Goal: Information Seeking & Learning: Learn about a topic

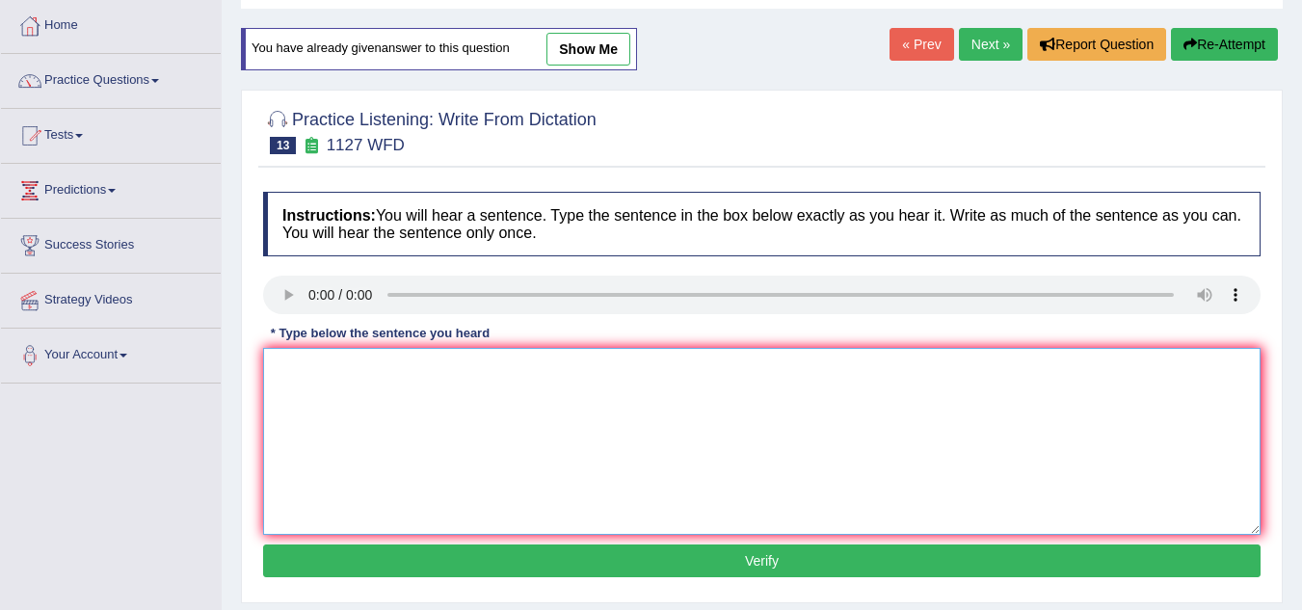
click at [308, 409] on textarea at bounding box center [761, 441] width 997 height 187
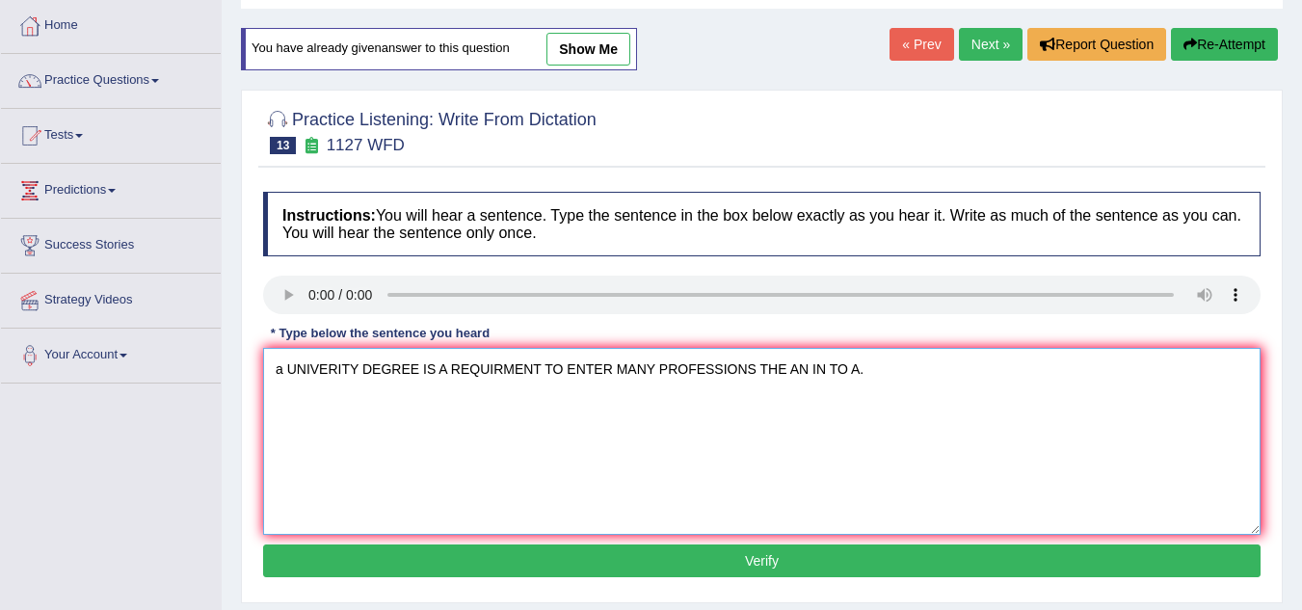
type textarea "a UNIVERITY DEGREE IS A REQUIRMENT TO ENTER MANY PROFESSIONS THE AN IN TO A."
click at [329, 557] on button "Verify" at bounding box center [761, 560] width 997 height 33
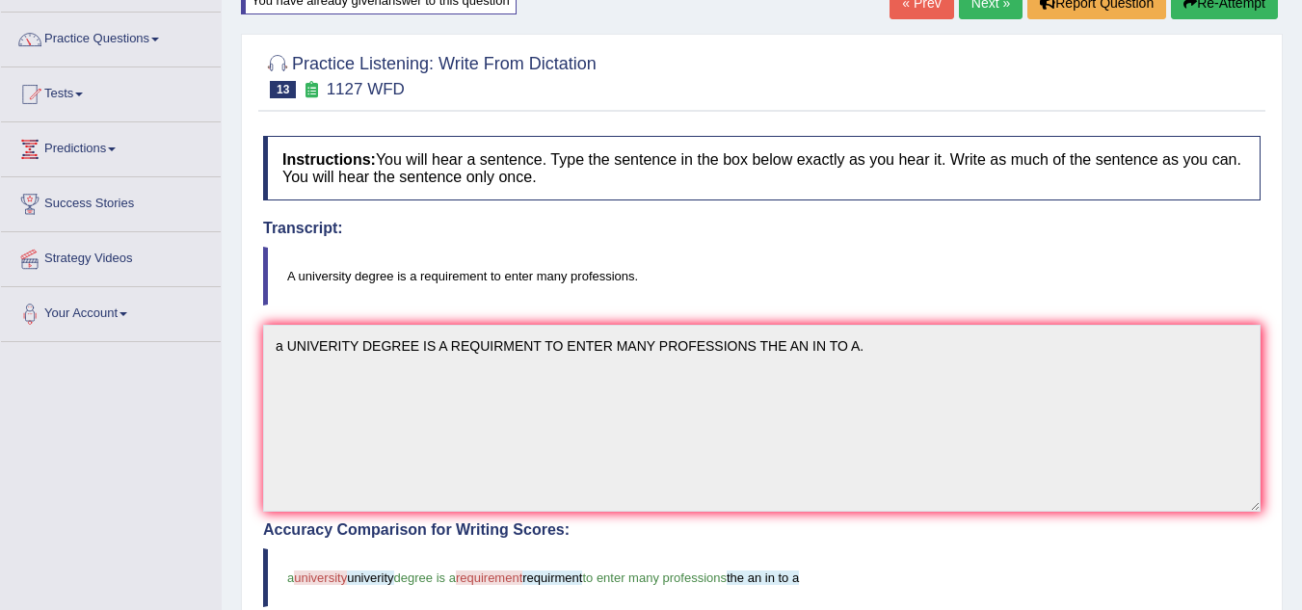
scroll to position [68, 0]
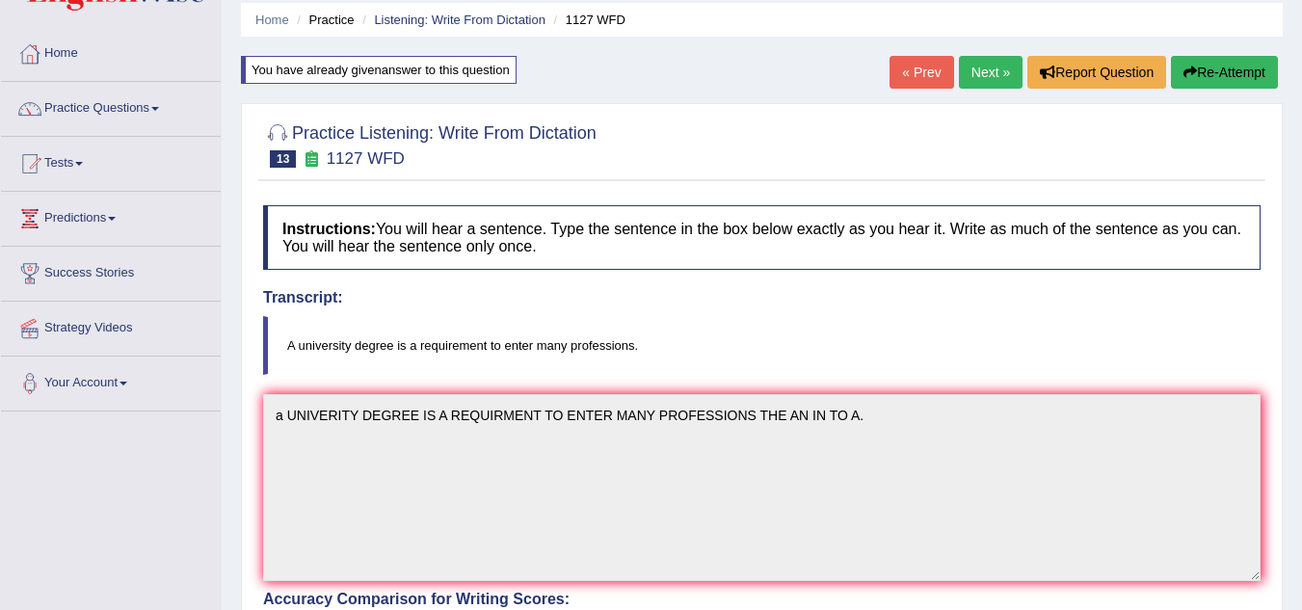
click at [1214, 73] on button "Re-Attempt" at bounding box center [1224, 72] width 107 height 33
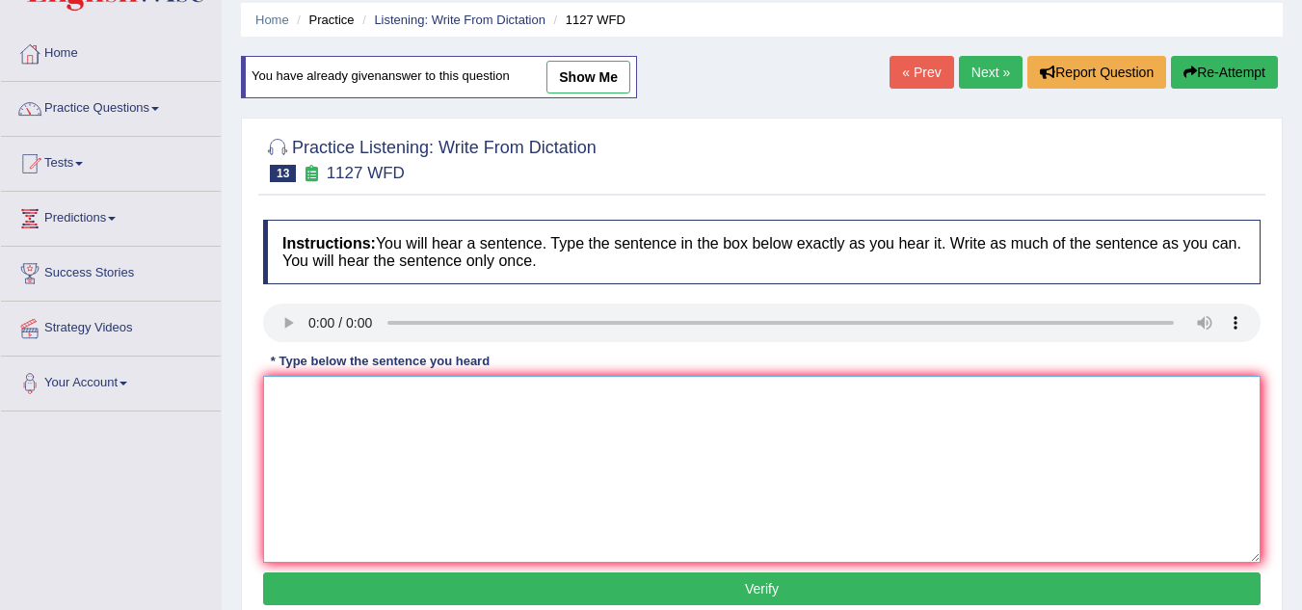
click at [294, 440] on textarea at bounding box center [761, 469] width 997 height 187
click at [452, 402] on textarea "A university degree is a requirment to entre many professions" at bounding box center [761, 469] width 997 height 187
click at [754, 405] on textarea "A university degree is a requirement to entre many professions" at bounding box center [761, 469] width 997 height 187
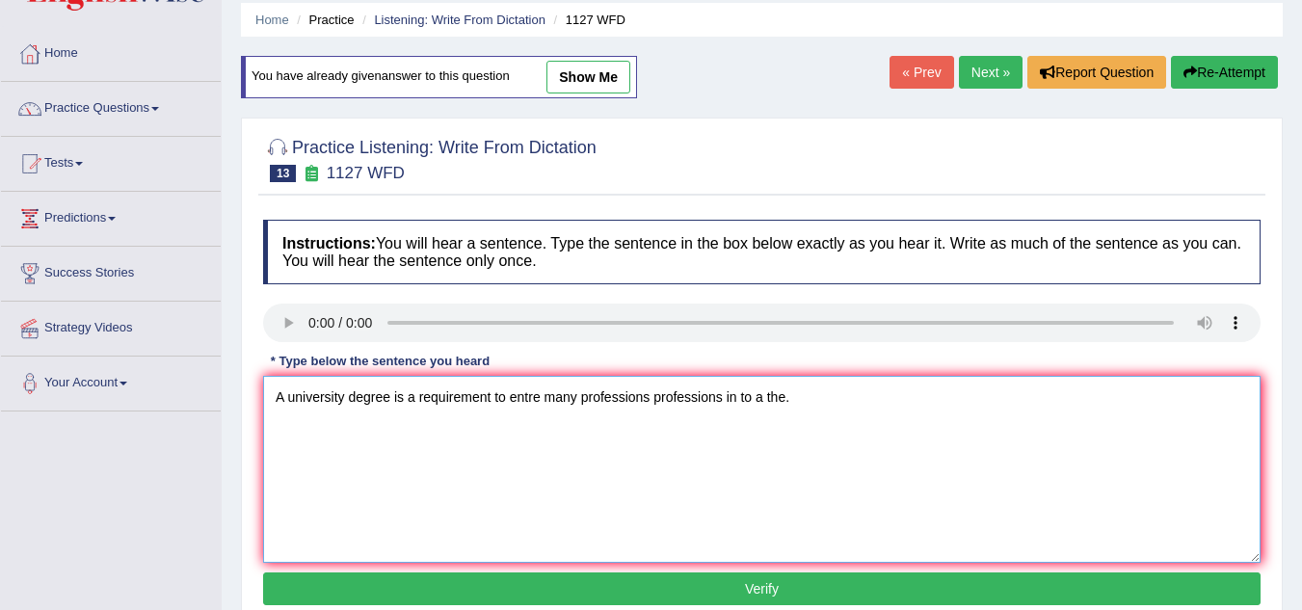
type textarea "A university degree is a requirement to entre many professions professions in t…"
click at [745, 599] on button "Verify" at bounding box center [761, 588] width 997 height 33
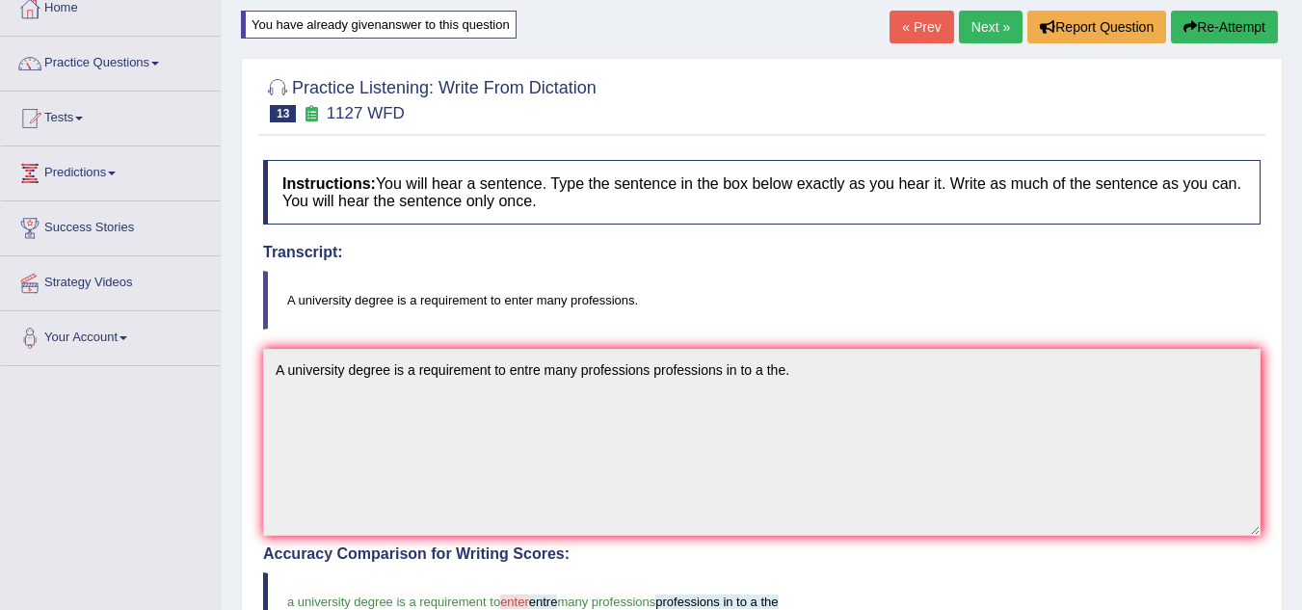
scroll to position [93, 0]
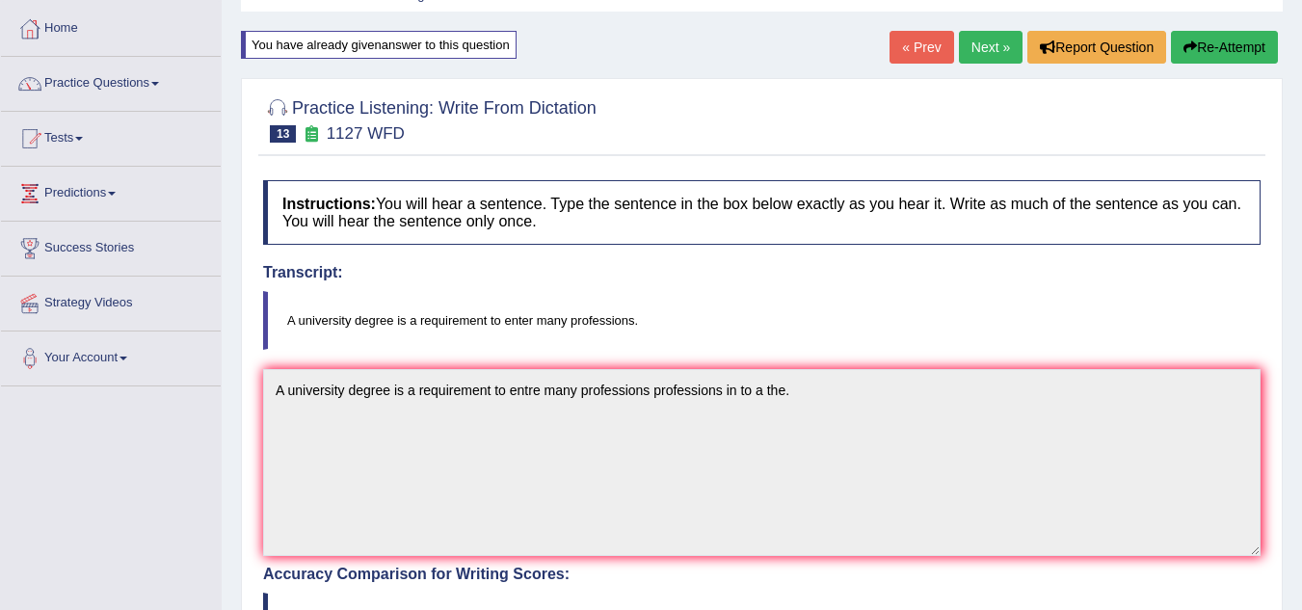
click at [1200, 58] on button "Re-Attempt" at bounding box center [1224, 47] width 107 height 33
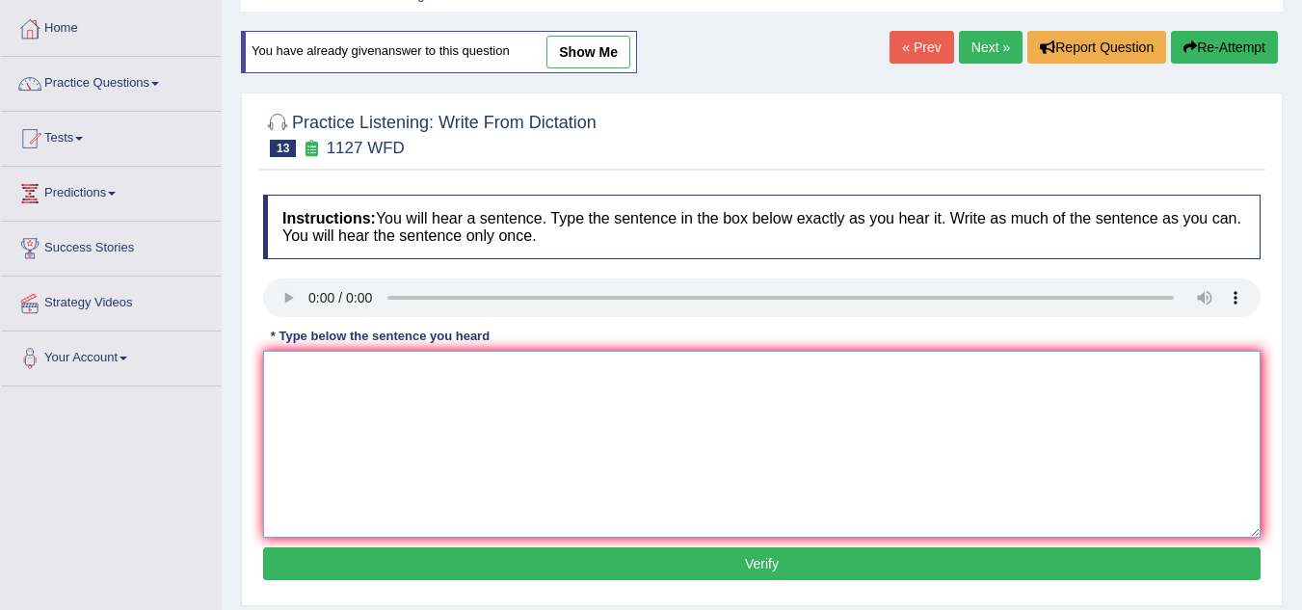
click at [326, 371] on textarea at bounding box center [761, 444] width 997 height 187
type textarea "A university degree is a requirement to enter many professions."
click at [500, 550] on button "Verify" at bounding box center [761, 563] width 997 height 33
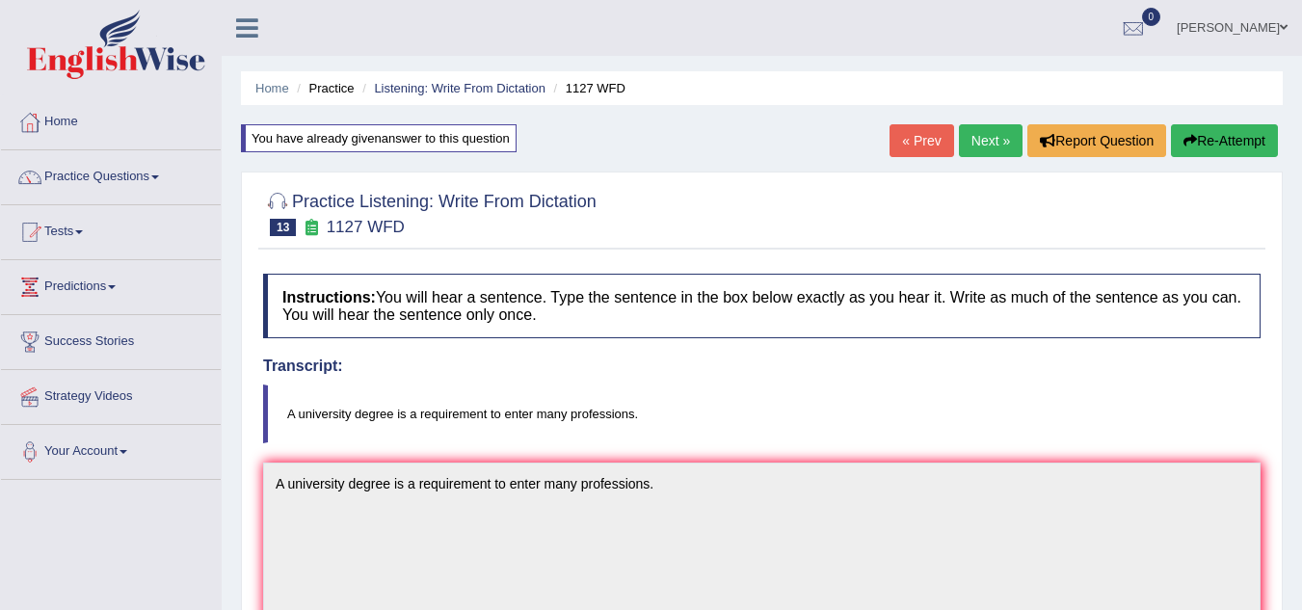
click at [971, 146] on link "Next »" at bounding box center [991, 140] width 64 height 33
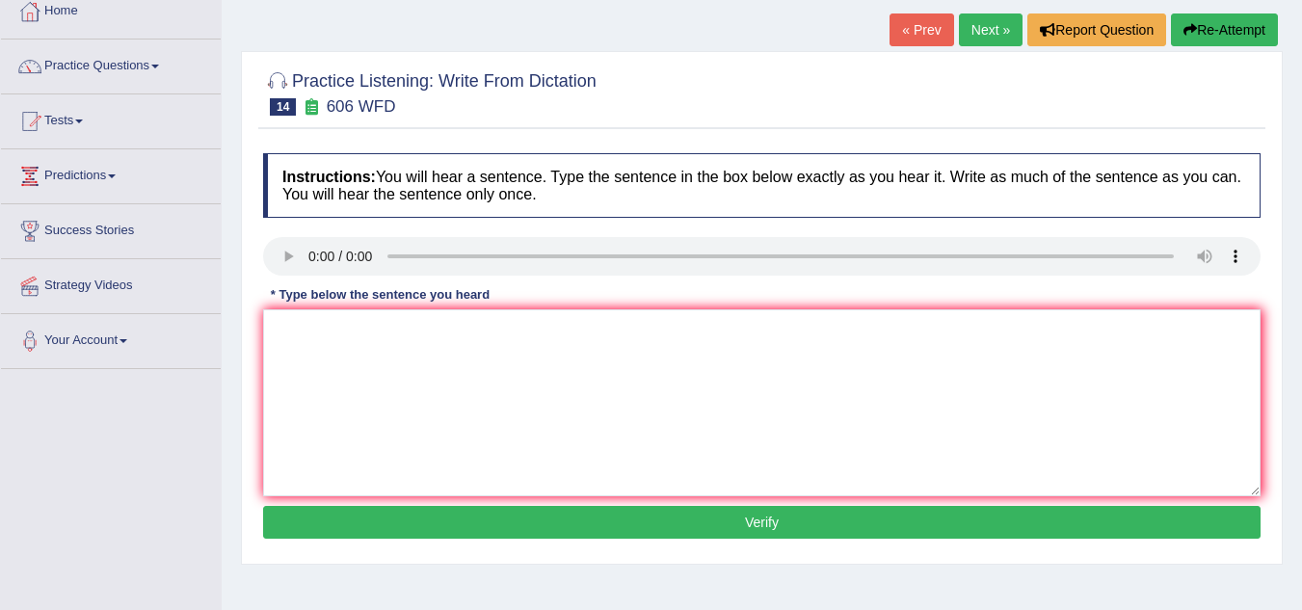
scroll to position [123, 0]
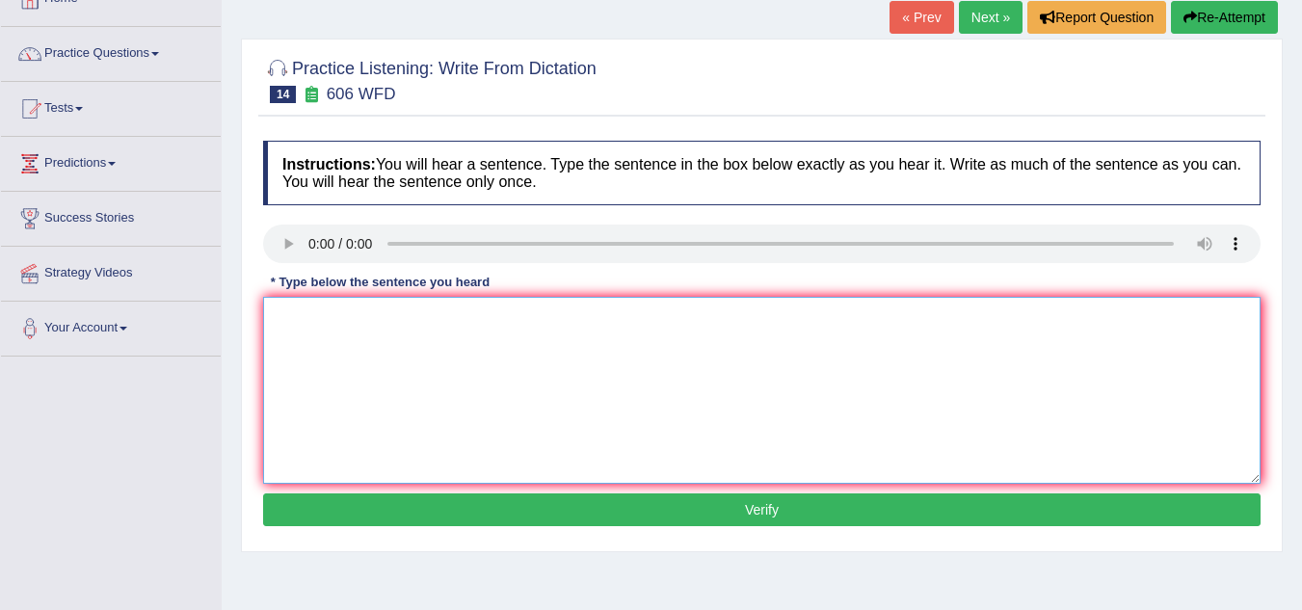
click at [315, 368] on textarea at bounding box center [761, 390] width 997 height 187
click at [433, 315] on textarea "Students study the language and litrature in ansion Greece" at bounding box center [761, 390] width 997 height 187
type textarea "Students study the language and litrature in ansion Greece"
click at [644, 498] on button "Verify" at bounding box center [761, 509] width 997 height 33
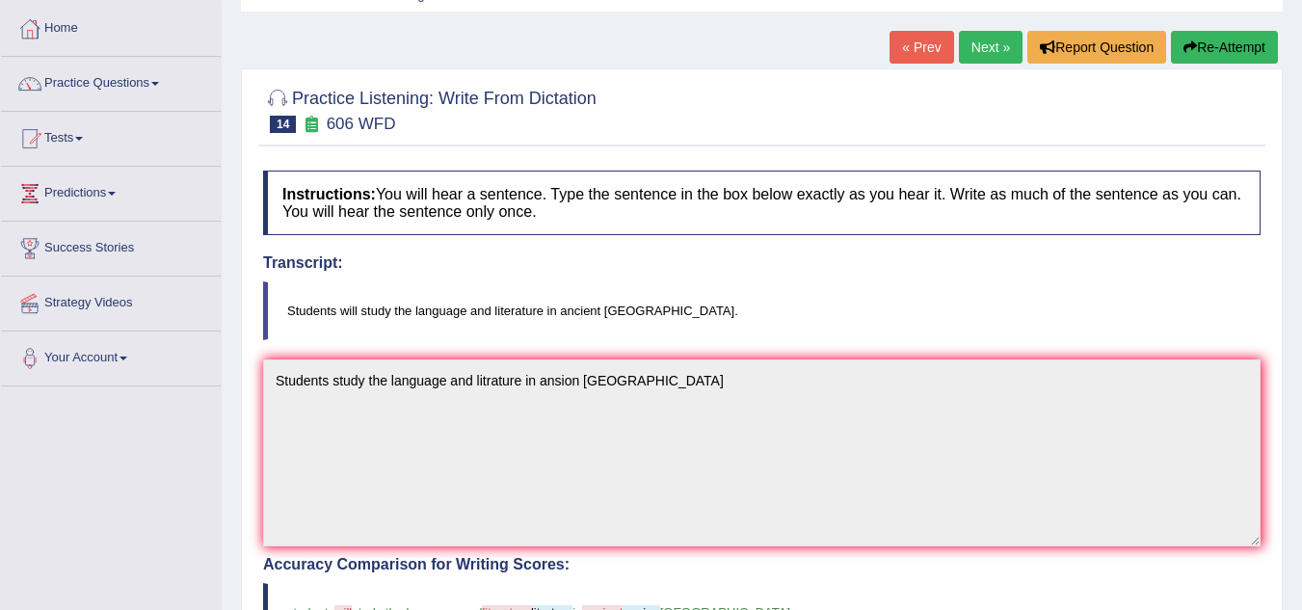
scroll to position [0, 0]
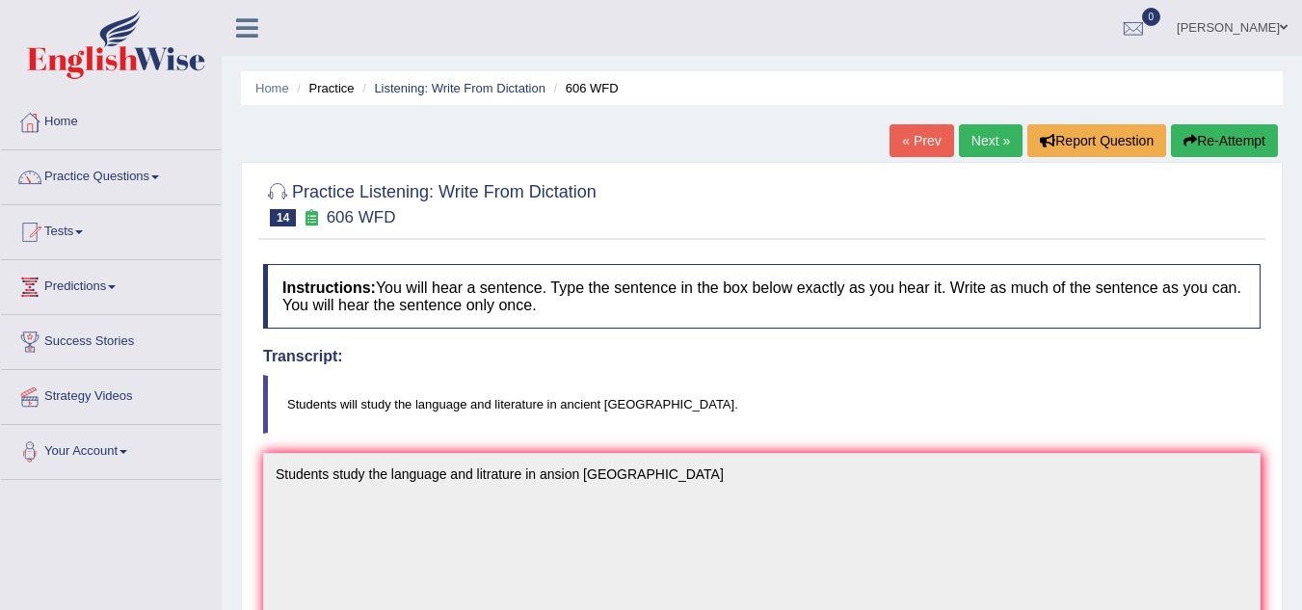
click at [1231, 138] on button "Re-Attempt" at bounding box center [1224, 140] width 107 height 33
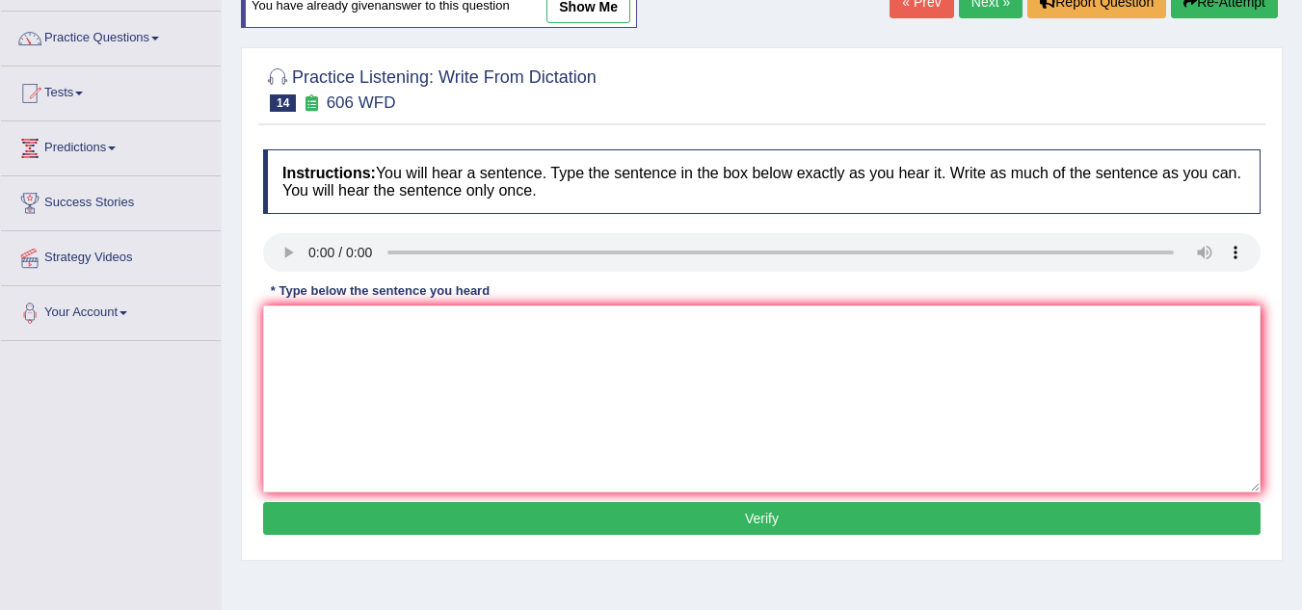
scroll to position [296, 0]
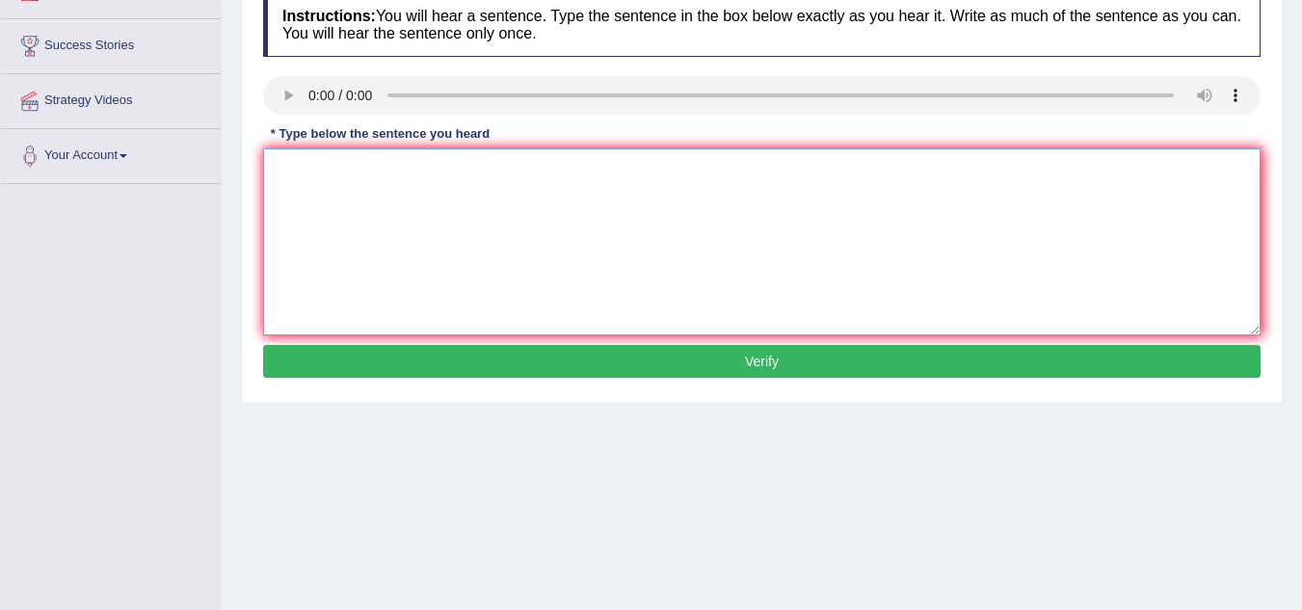
click at [340, 209] on textarea at bounding box center [761, 241] width 997 height 187
click at [290, 182] on textarea at bounding box center [761, 241] width 997 height 187
type textarea "Students will study the language and literature in ancient Greece."
click at [422, 354] on button "Verify" at bounding box center [761, 361] width 997 height 33
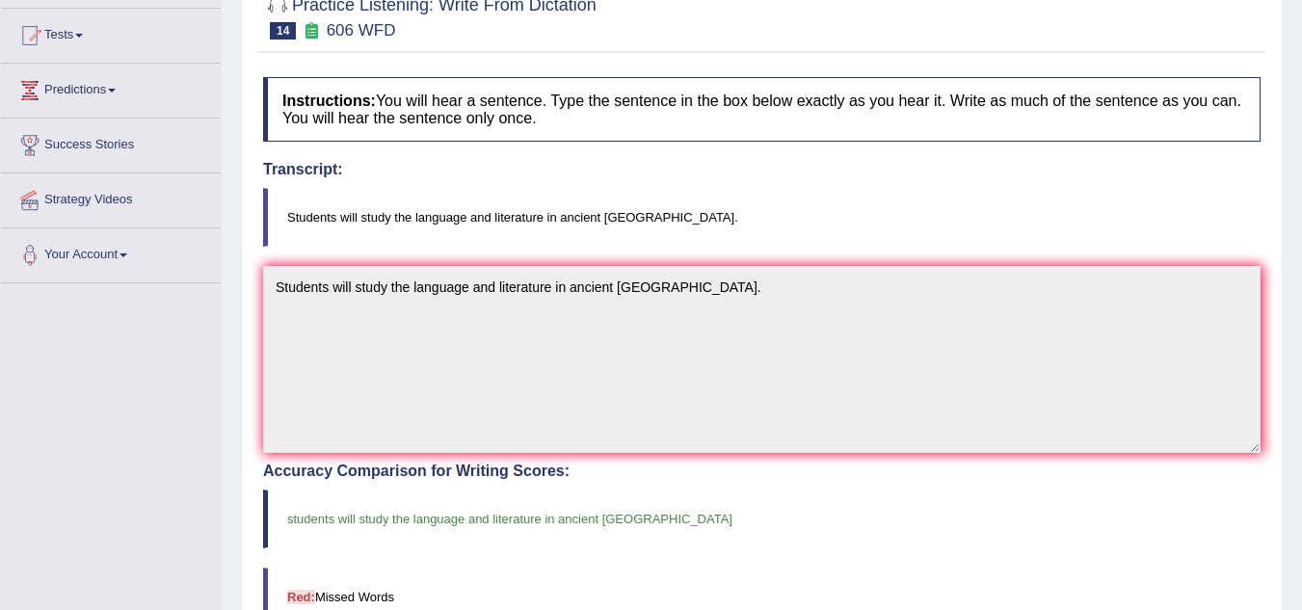
scroll to position [101, 0]
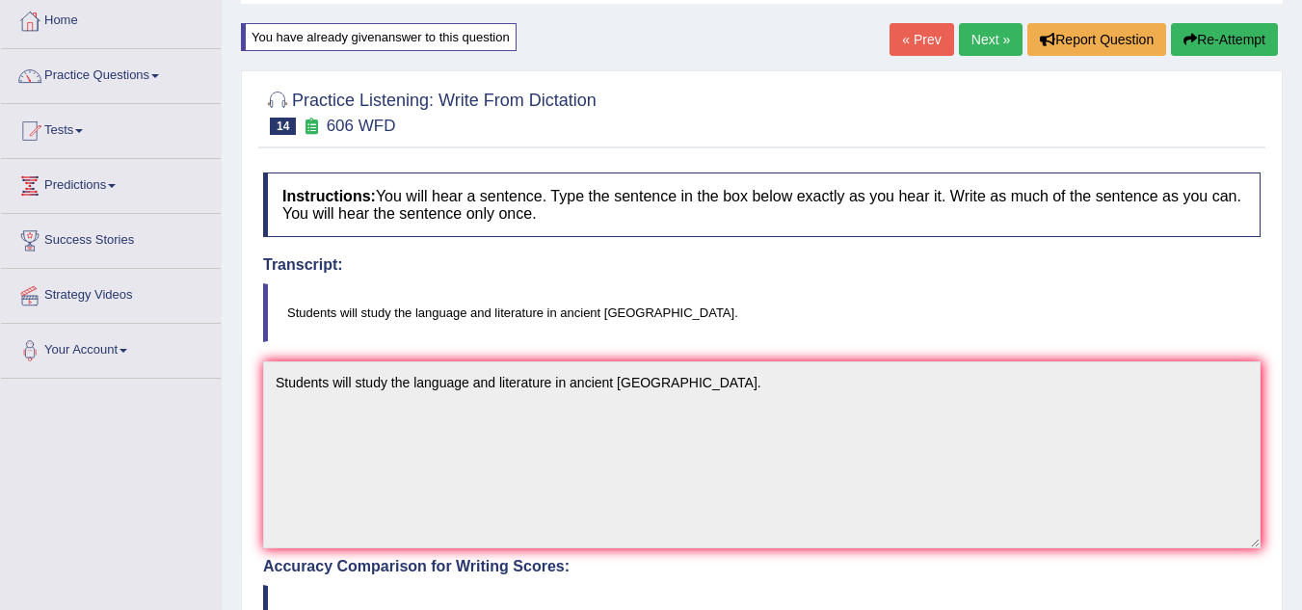
click at [965, 35] on link "Next »" at bounding box center [991, 39] width 64 height 33
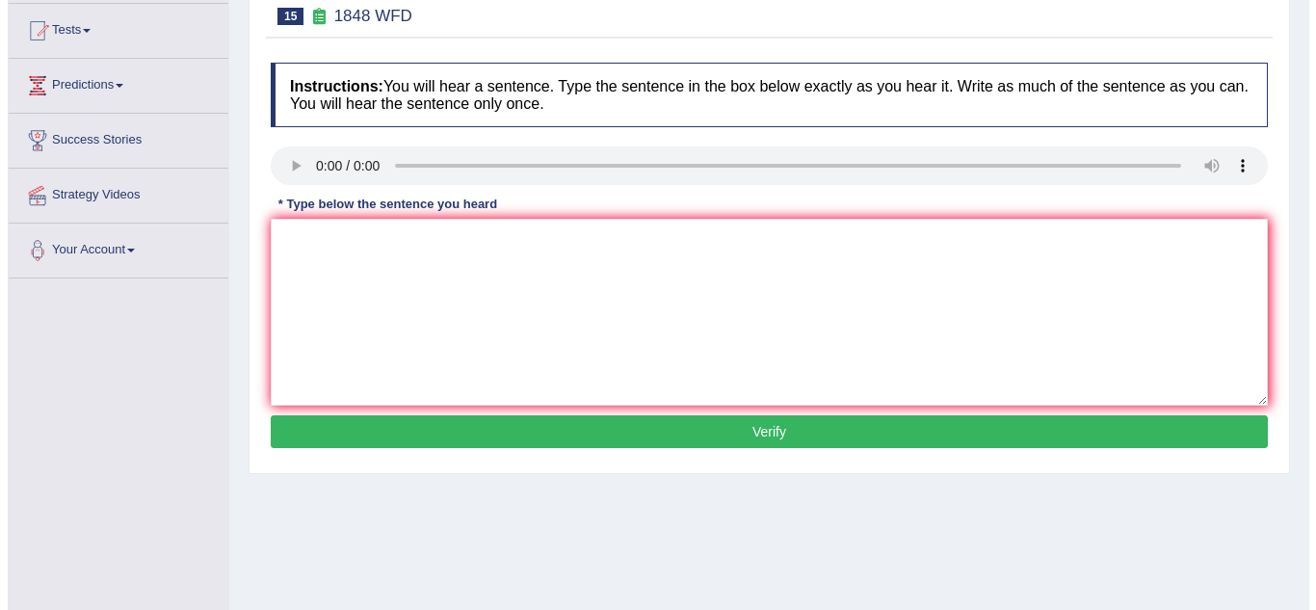
scroll to position [204, 0]
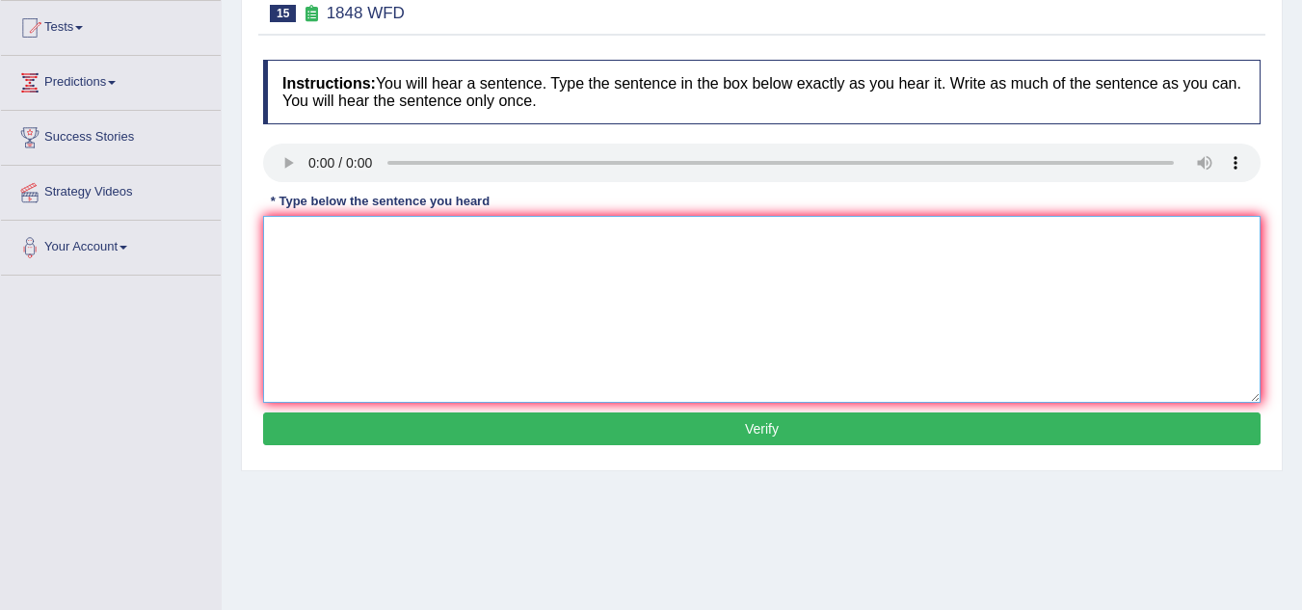
click at [287, 239] on textarea at bounding box center [761, 309] width 997 height 187
type textarea "I"
type textarea "Students must present a valid identification to enrall this caurse enroll stude…"
click at [536, 421] on button "Verify" at bounding box center [761, 428] width 997 height 33
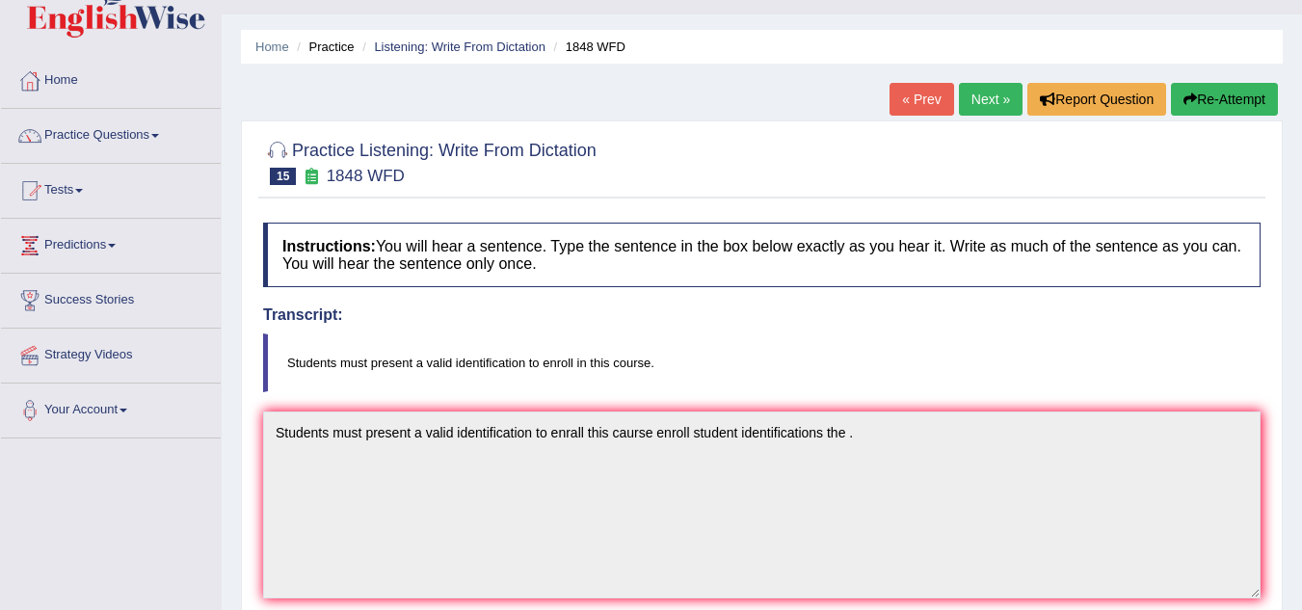
scroll to position [10, 0]
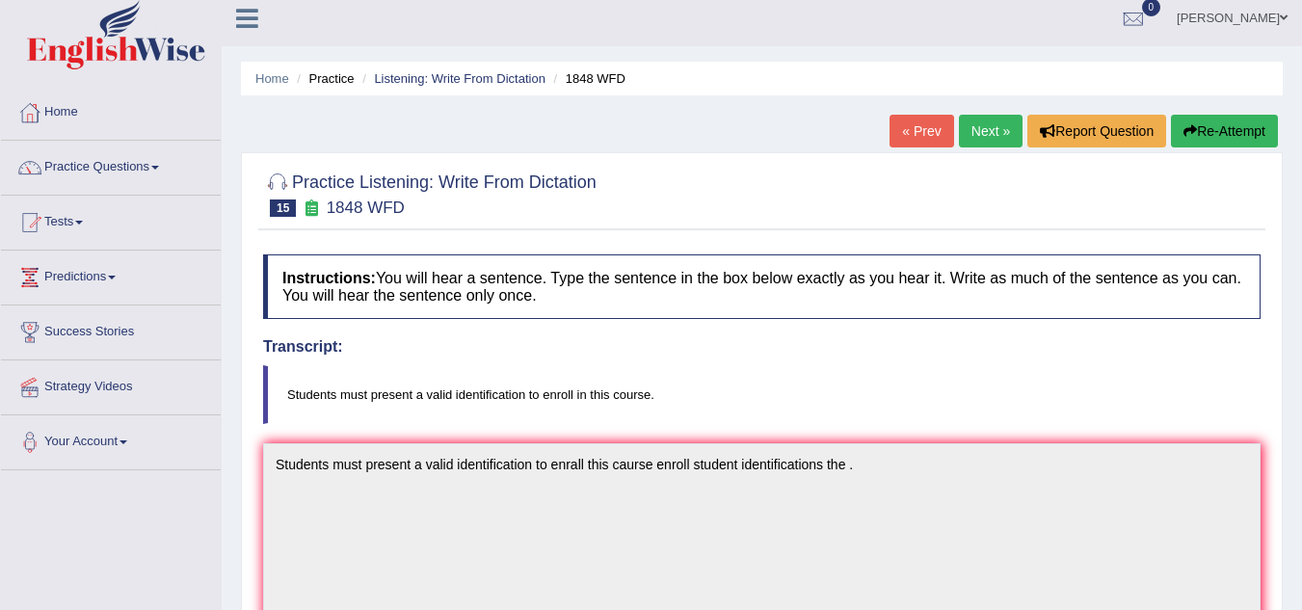
click at [1183, 137] on icon "button" at bounding box center [1189, 130] width 13 height 13
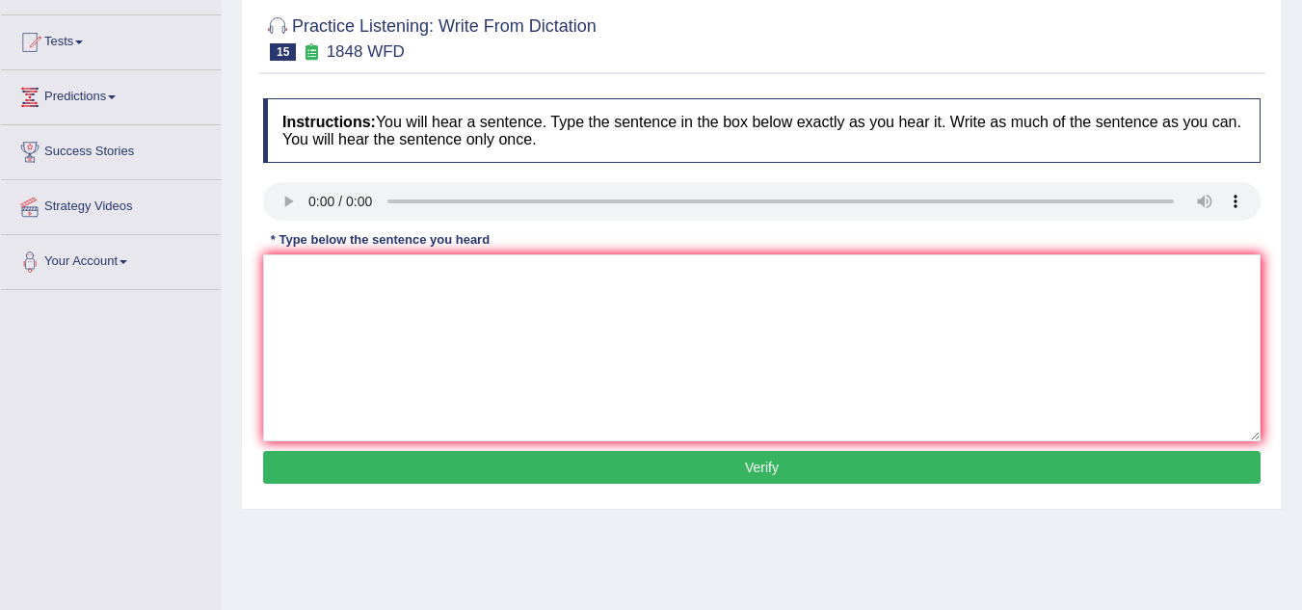
scroll to position [190, 0]
click at [296, 291] on textarea at bounding box center [761, 347] width 997 height 187
click at [535, 280] on textarea "Students must present a valid identification to enroll this cause course" at bounding box center [761, 347] width 997 height 187
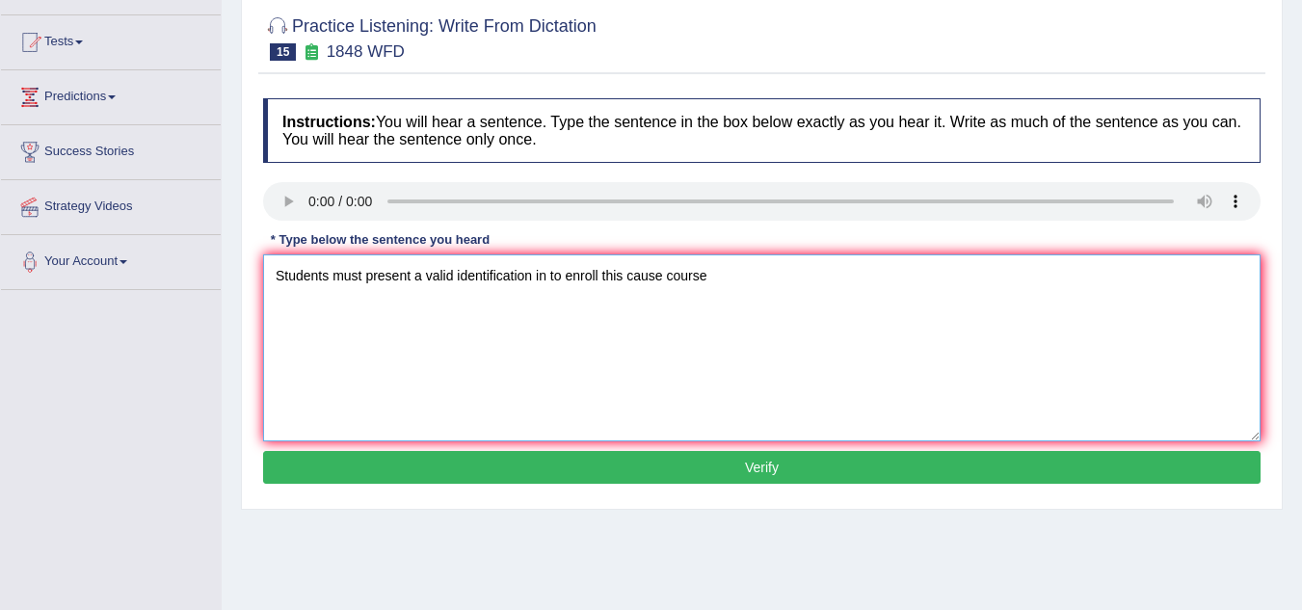
click at [760, 286] on textarea "Students must present a valid identification in to enroll this cause course" at bounding box center [761, 347] width 997 height 187
type textarea "Students must present a valid identification in to enroll this cause course."
click at [676, 466] on button "Verify" at bounding box center [761, 467] width 997 height 33
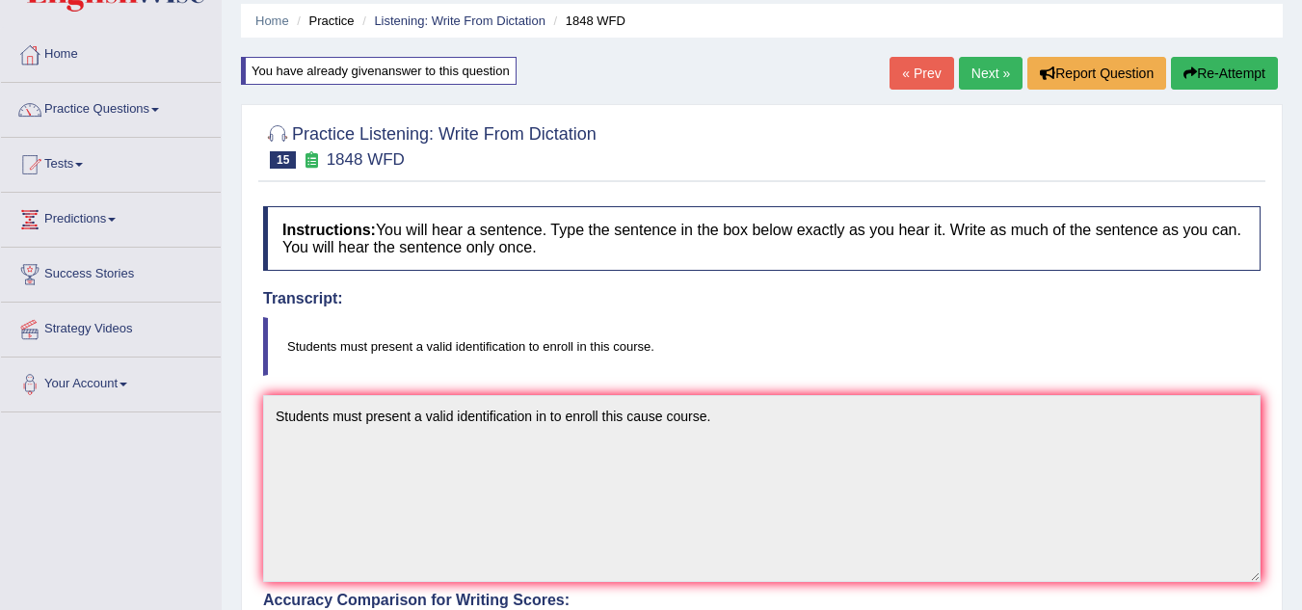
scroll to position [45, 0]
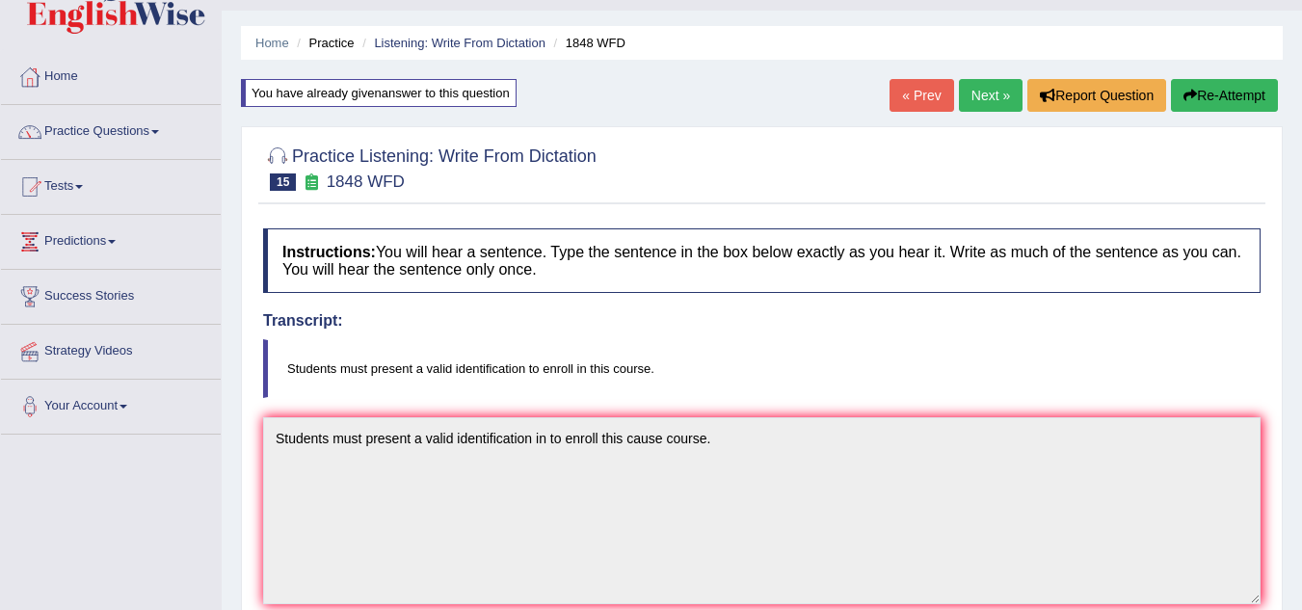
click at [1215, 93] on button "Re-Attempt" at bounding box center [1224, 95] width 107 height 33
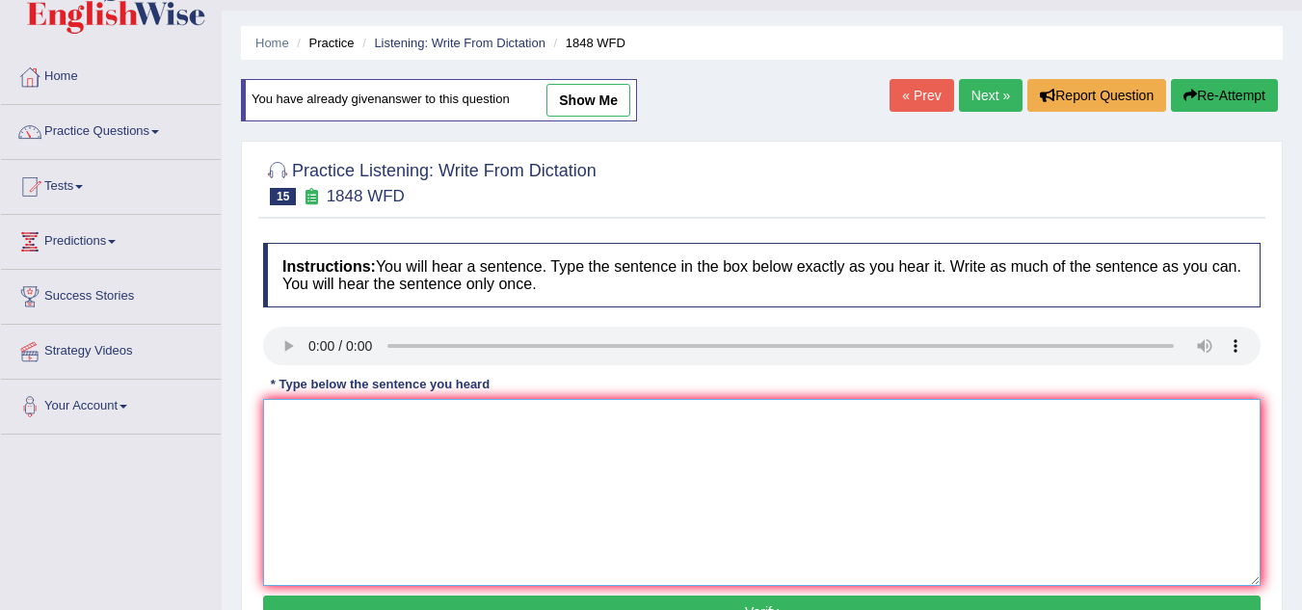
click at [332, 455] on textarea at bounding box center [761, 492] width 997 height 187
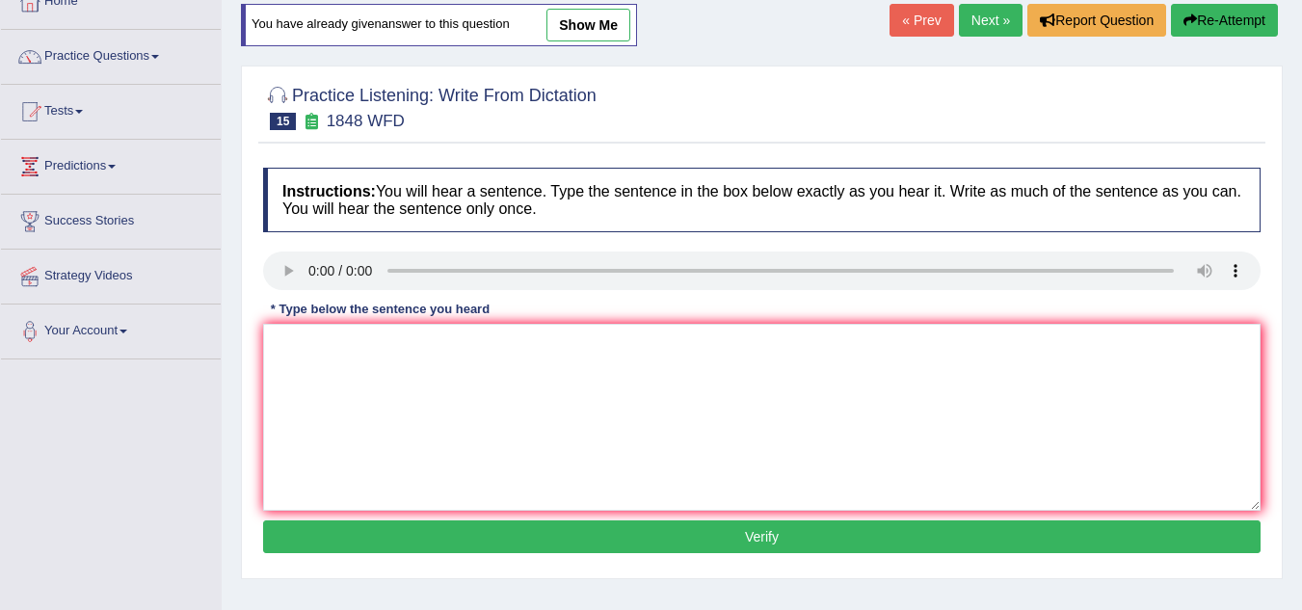
scroll to position [133, 0]
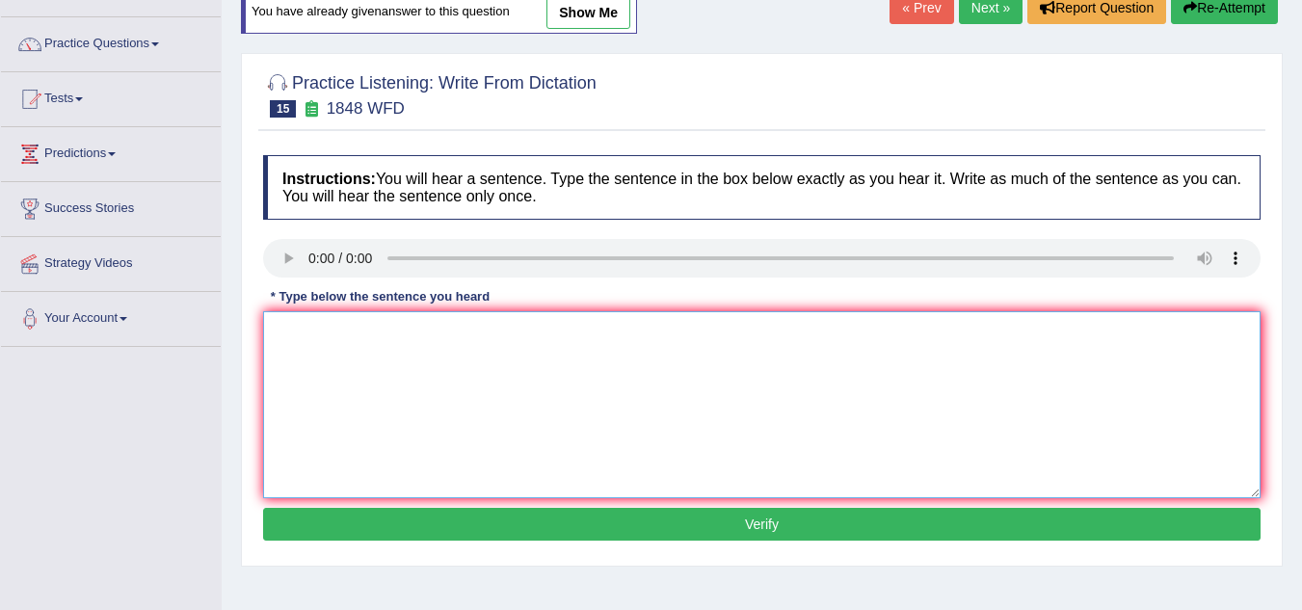
click at [295, 355] on textarea at bounding box center [761, 404] width 997 height 187
type textarea "Students must present a valid identification to enroll in this course."
click at [450, 519] on button "Verify" at bounding box center [761, 524] width 997 height 33
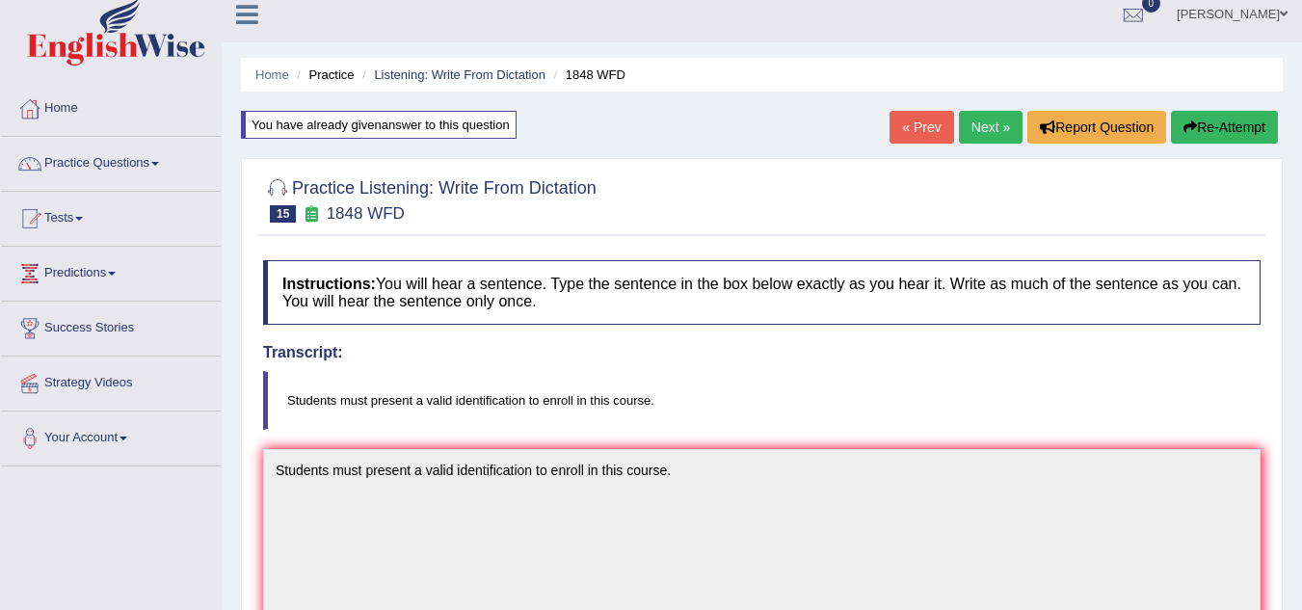
scroll to position [0, 0]
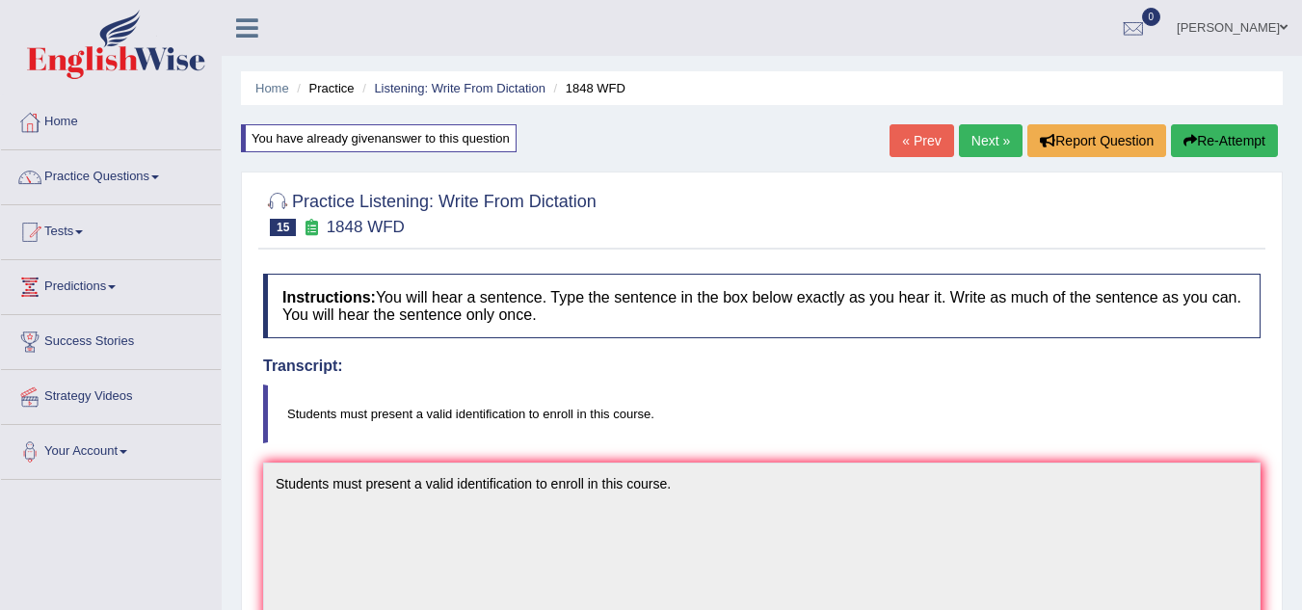
click at [977, 138] on link "Next »" at bounding box center [991, 140] width 64 height 33
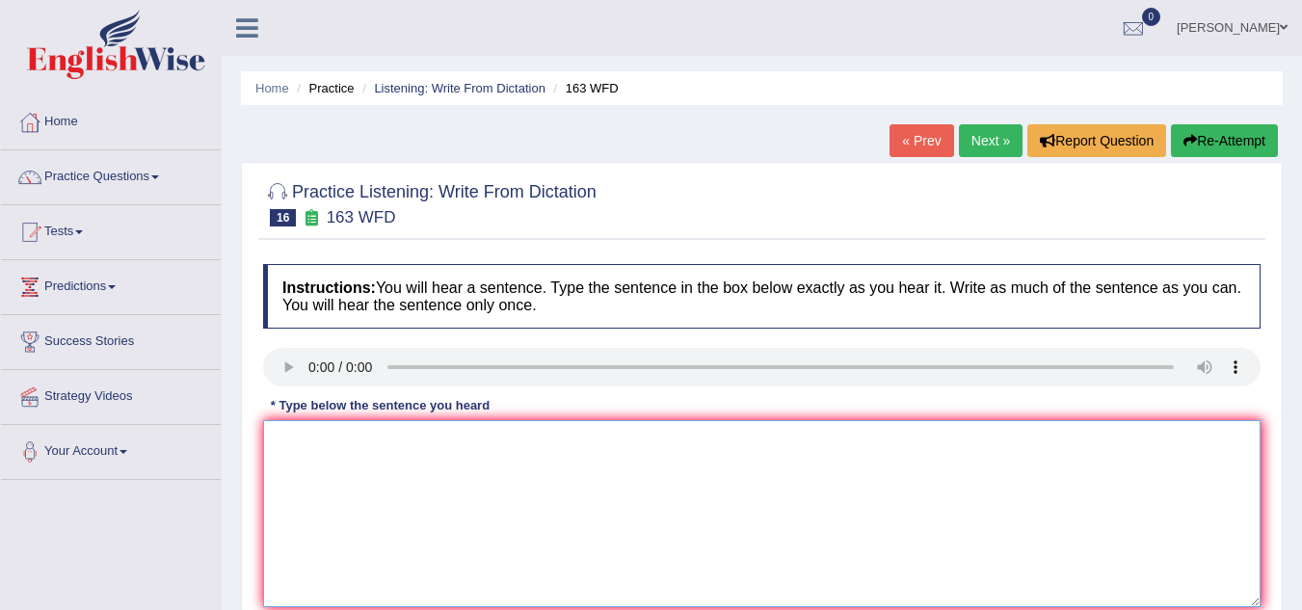
click at [314, 453] on textarea at bounding box center [761, 513] width 997 height 187
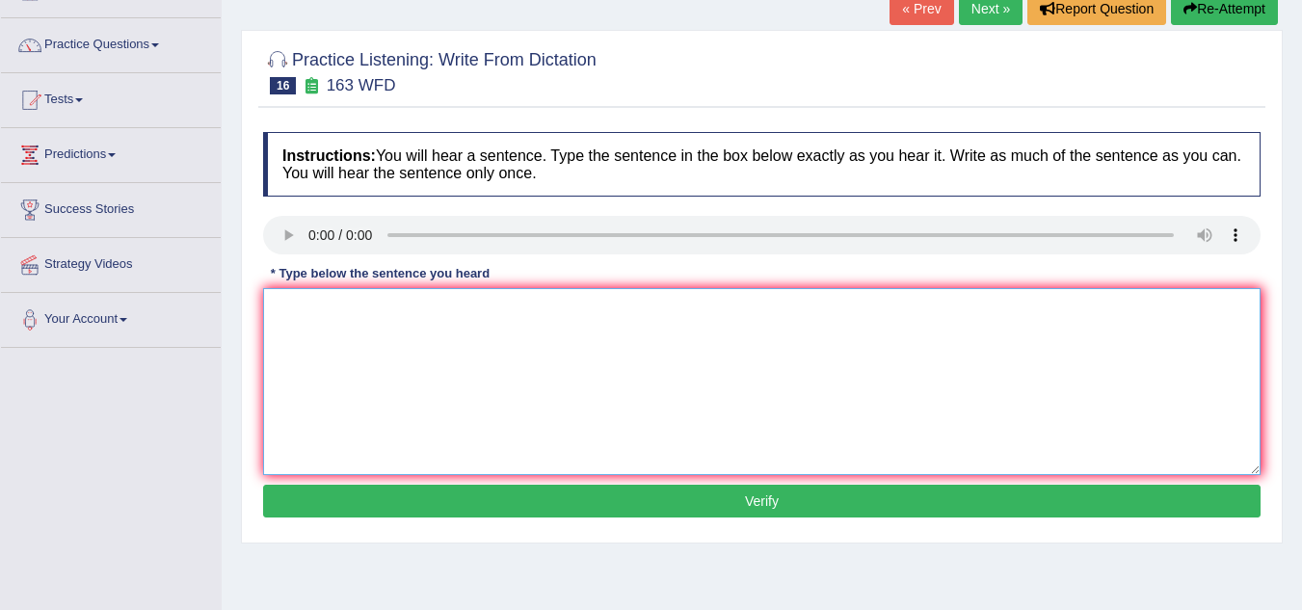
scroll to position [133, 0]
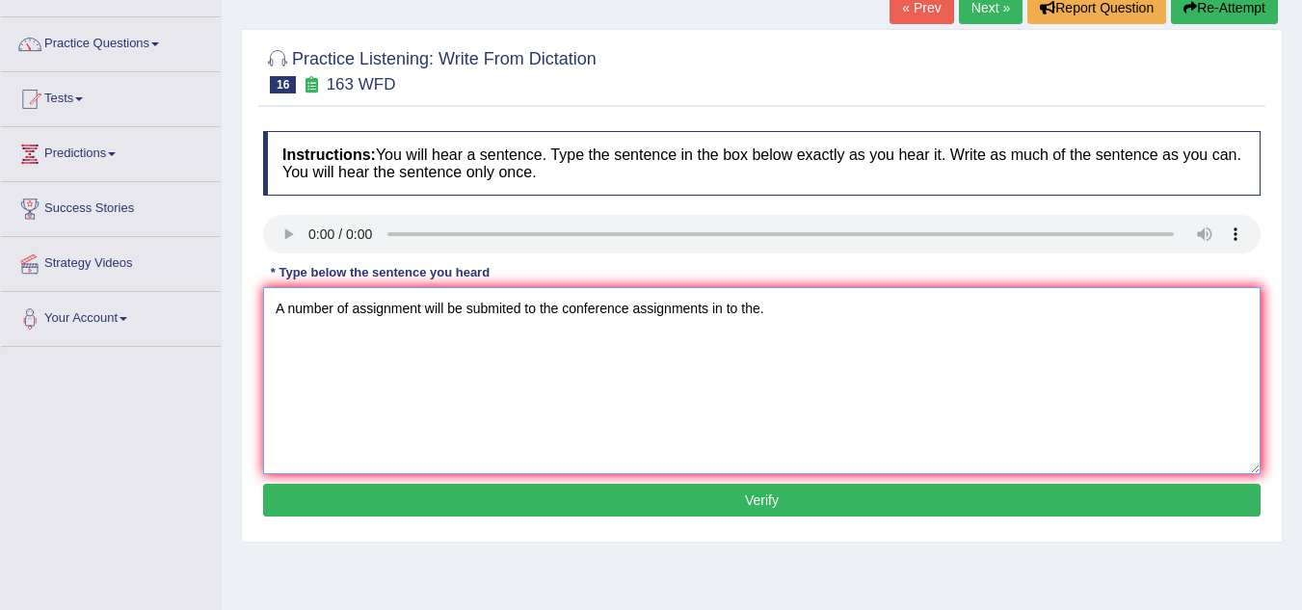
type textarea "A number of assignment will be submited to the conference assignments in to the."
click at [341, 491] on button "Verify" at bounding box center [761, 500] width 997 height 33
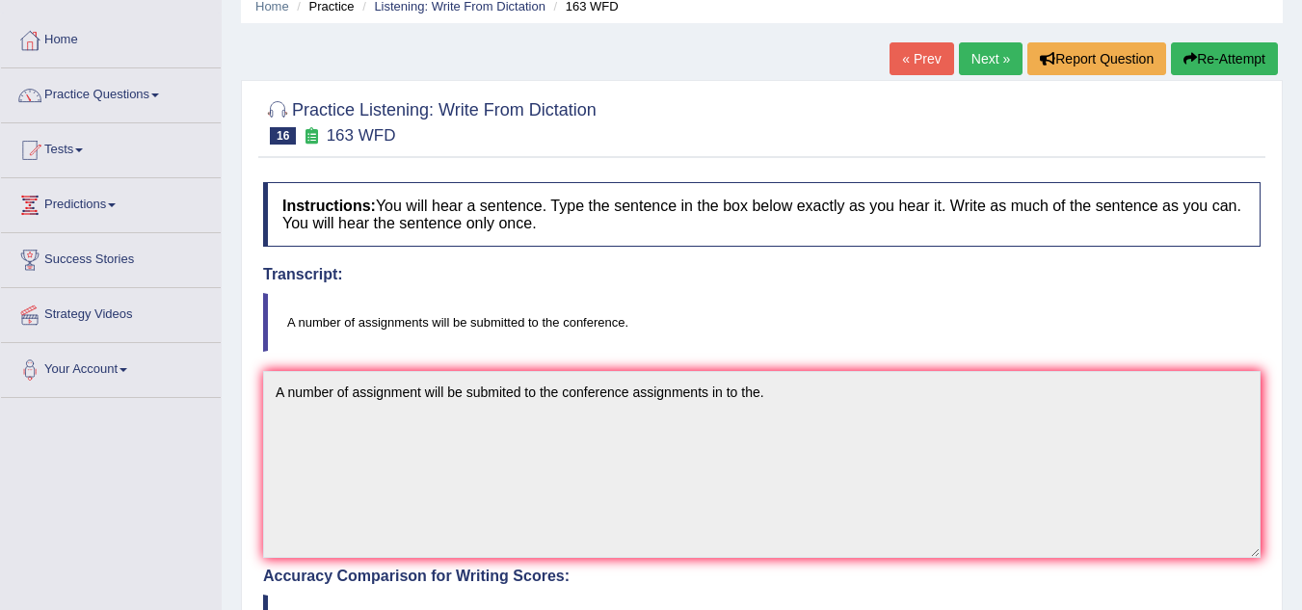
scroll to position [81, 0]
click at [1207, 60] on button "Re-Attempt" at bounding box center [1224, 59] width 107 height 33
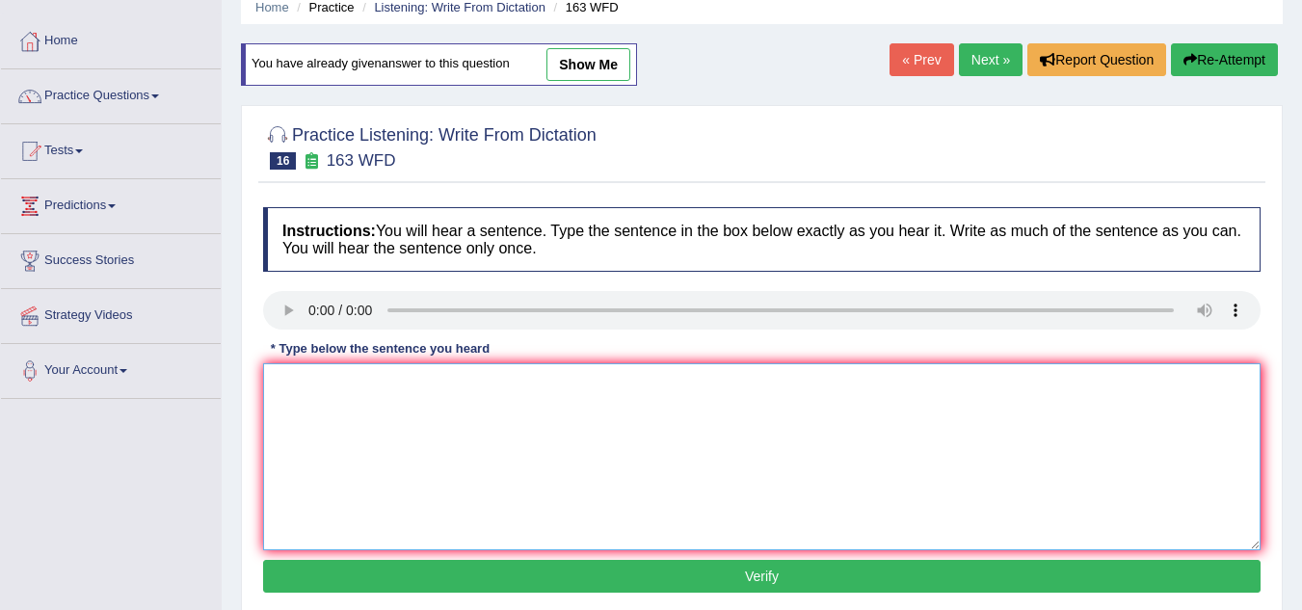
click at [304, 407] on textarea at bounding box center [761, 456] width 997 height 187
click at [514, 387] on textarea "A number of assignments will be submited to the conference." at bounding box center [761, 456] width 997 height 187
click at [679, 391] on textarea "A number of assignments will be submitted to the conference." at bounding box center [761, 456] width 997 height 187
type textarea "A number of assignments will be submitted to the conference in to the."
click at [676, 585] on button "Verify" at bounding box center [761, 576] width 997 height 33
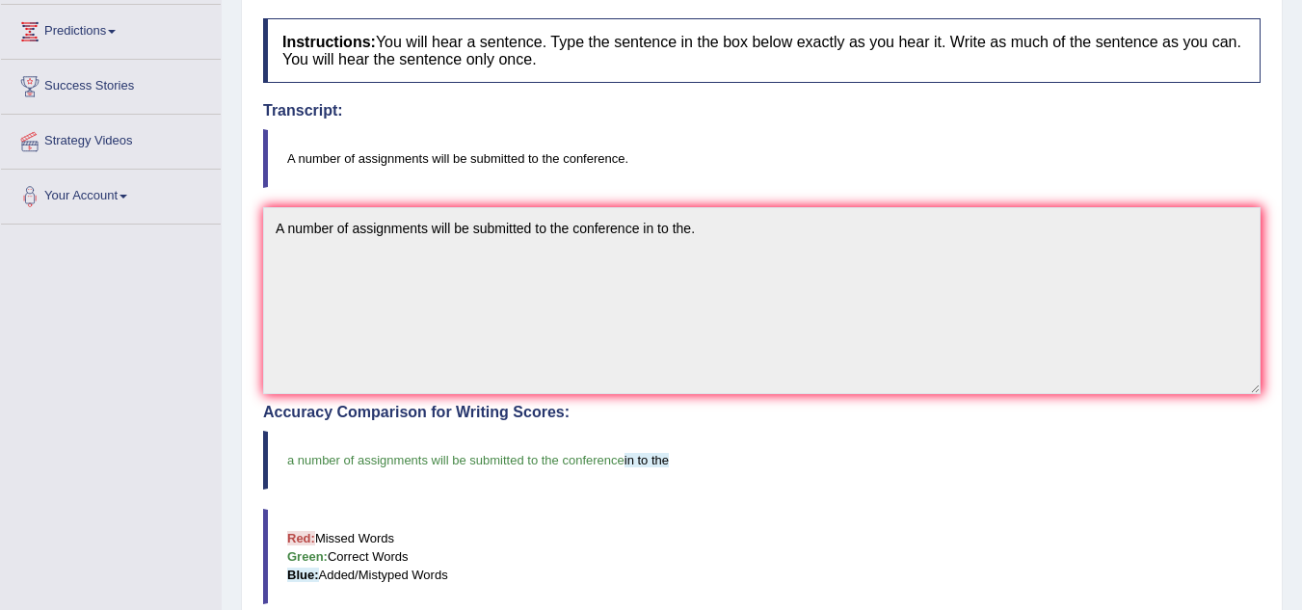
scroll to position [110, 0]
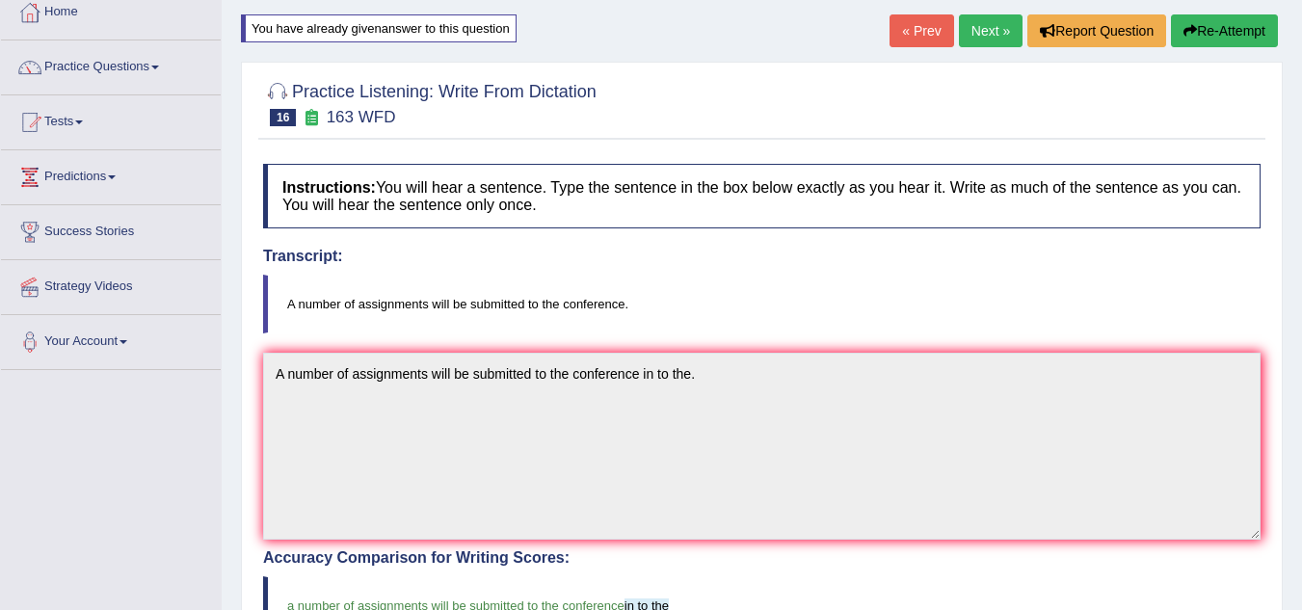
click at [974, 39] on link "Next »" at bounding box center [991, 30] width 64 height 33
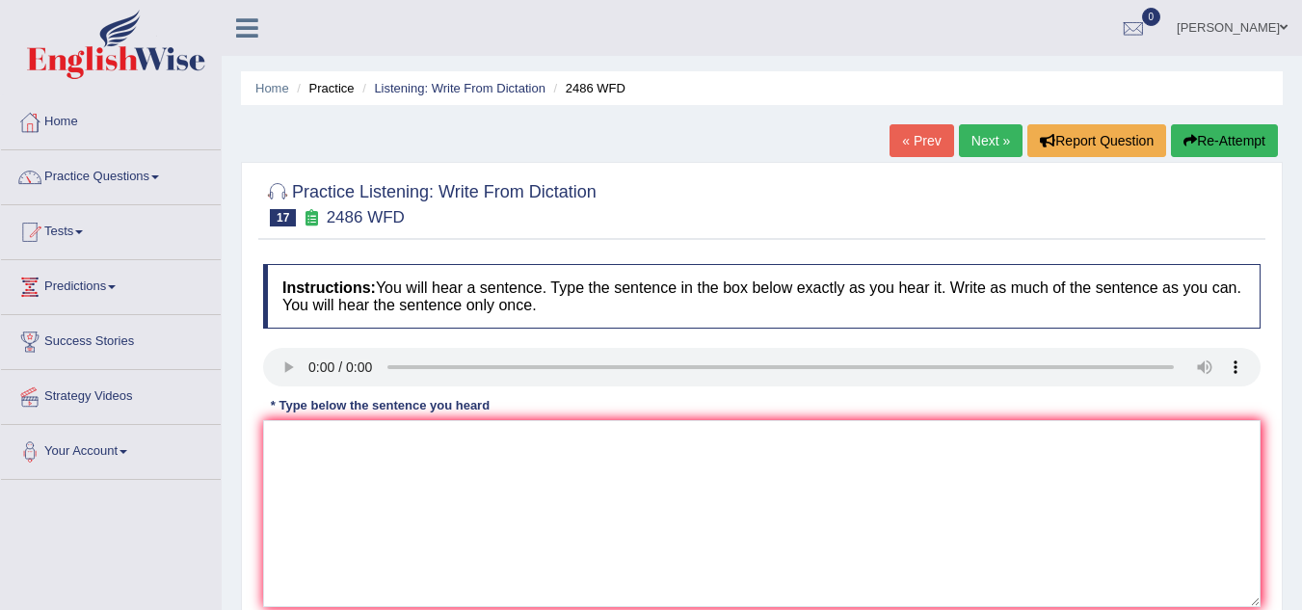
click at [322, 299] on div "Instructions: You will hear a sentence. Type the sentence in the box below exac…" at bounding box center [761, 459] width 1007 height 411
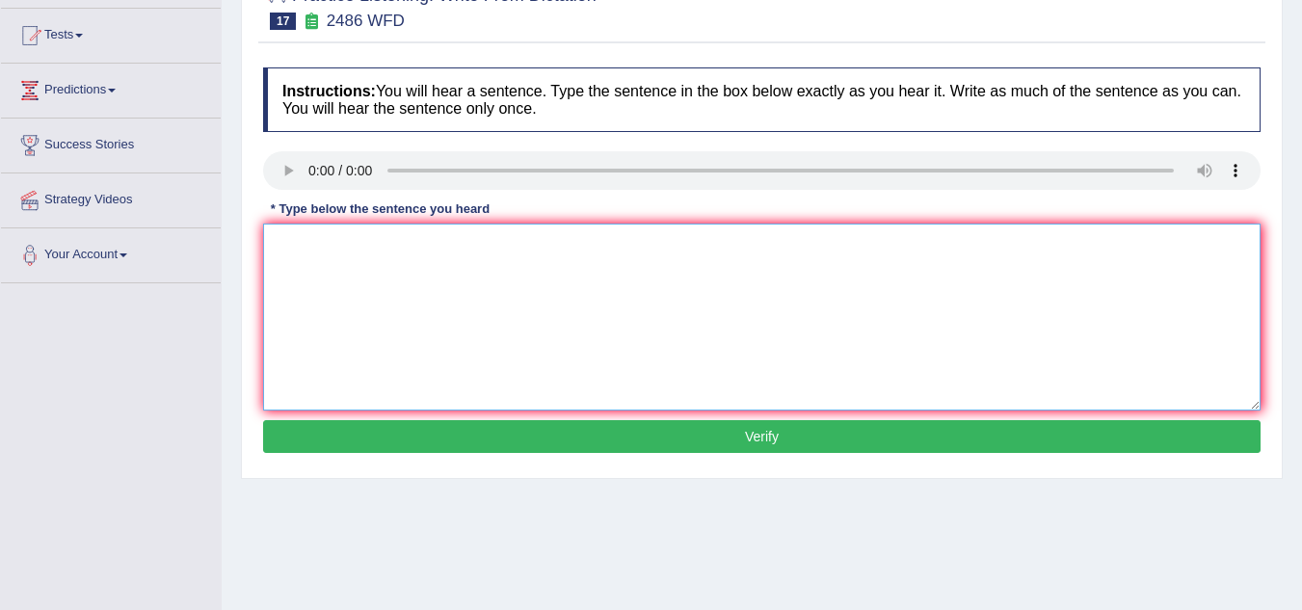
click at [322, 299] on textarea at bounding box center [761, 317] width 997 height 187
click at [298, 253] on textarea at bounding box center [761, 317] width 997 height 187
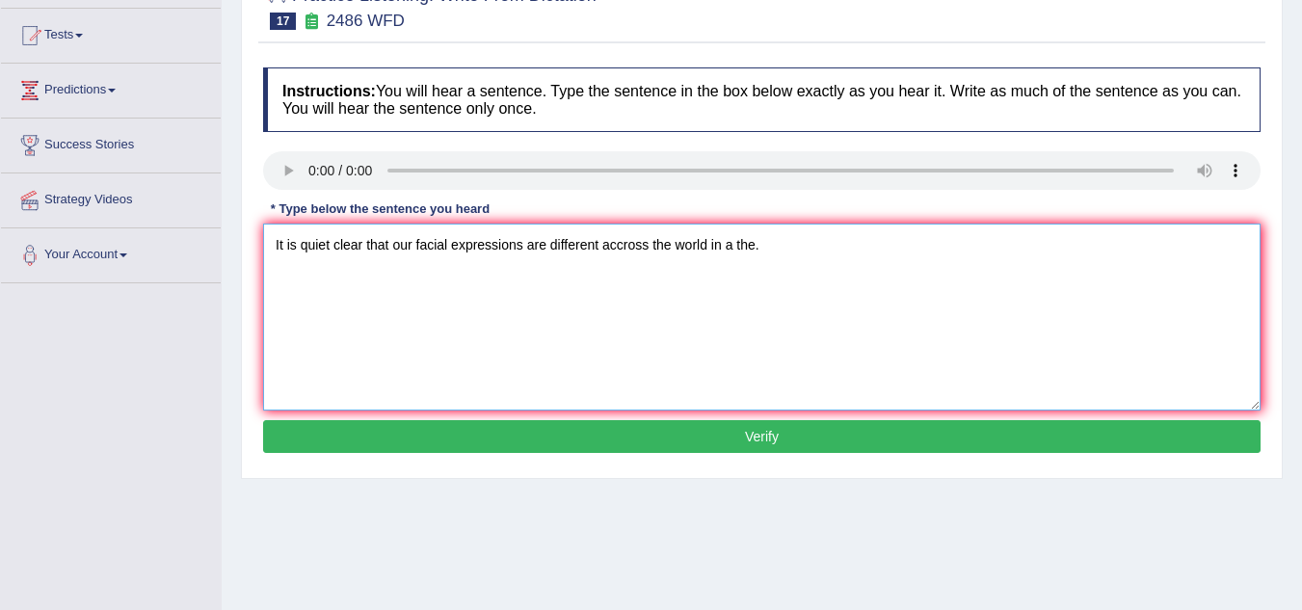
type textarea "It is quiet clear that our facial expressions are different accross the world i…"
click at [383, 433] on button "Verify" at bounding box center [761, 436] width 997 height 33
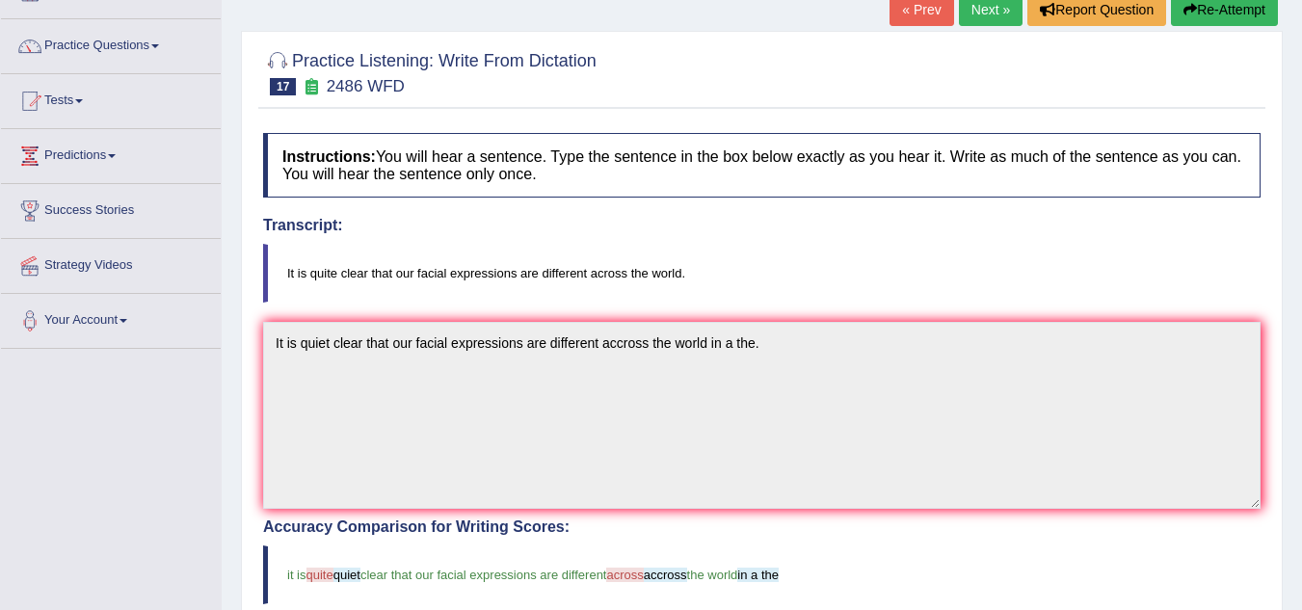
scroll to position [97, 0]
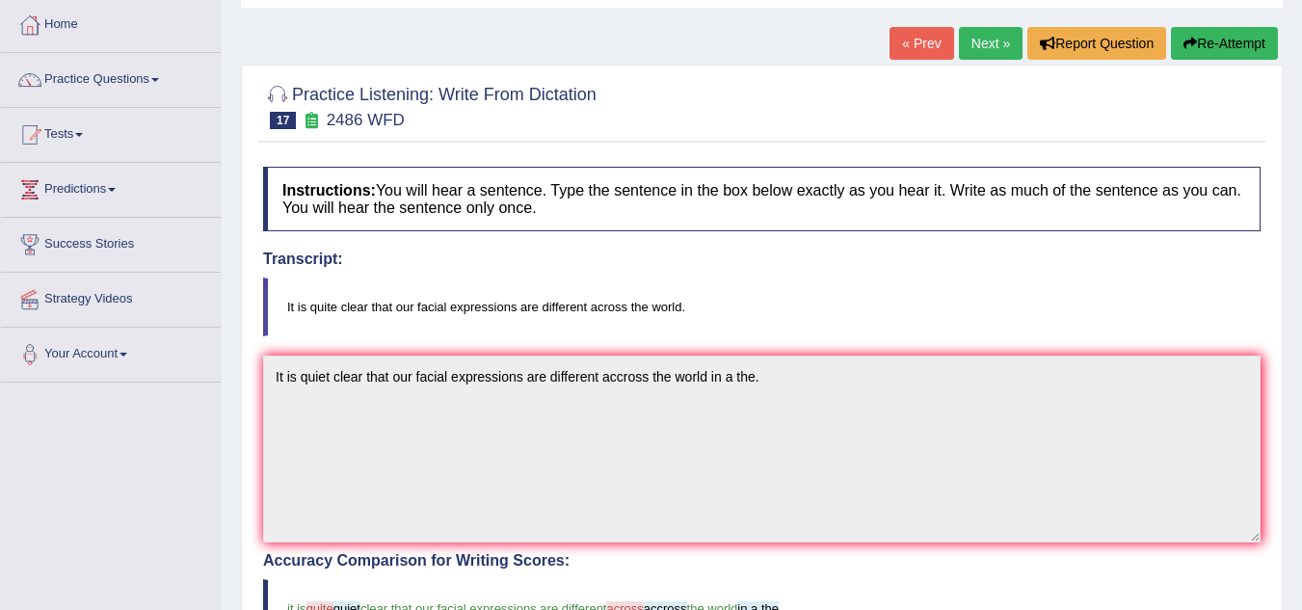
click at [1219, 49] on button "Re-Attempt" at bounding box center [1224, 43] width 107 height 33
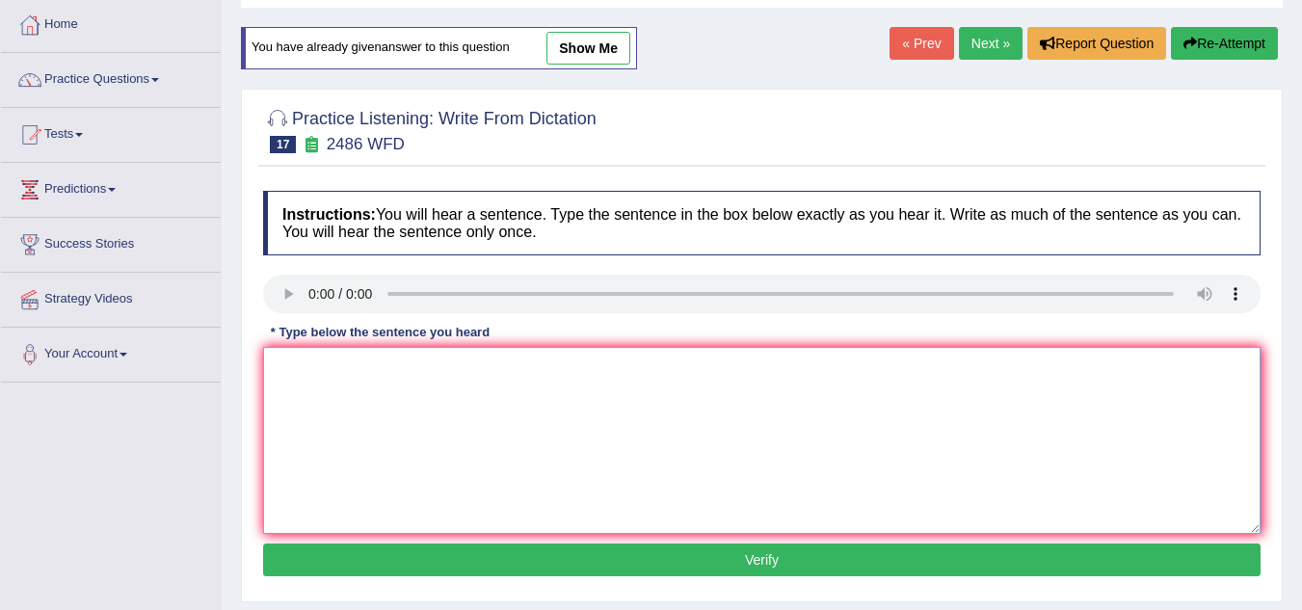
click at [311, 376] on textarea at bounding box center [761, 440] width 997 height 187
type textarea "It is quite clear that our facial expressions are different across the world."
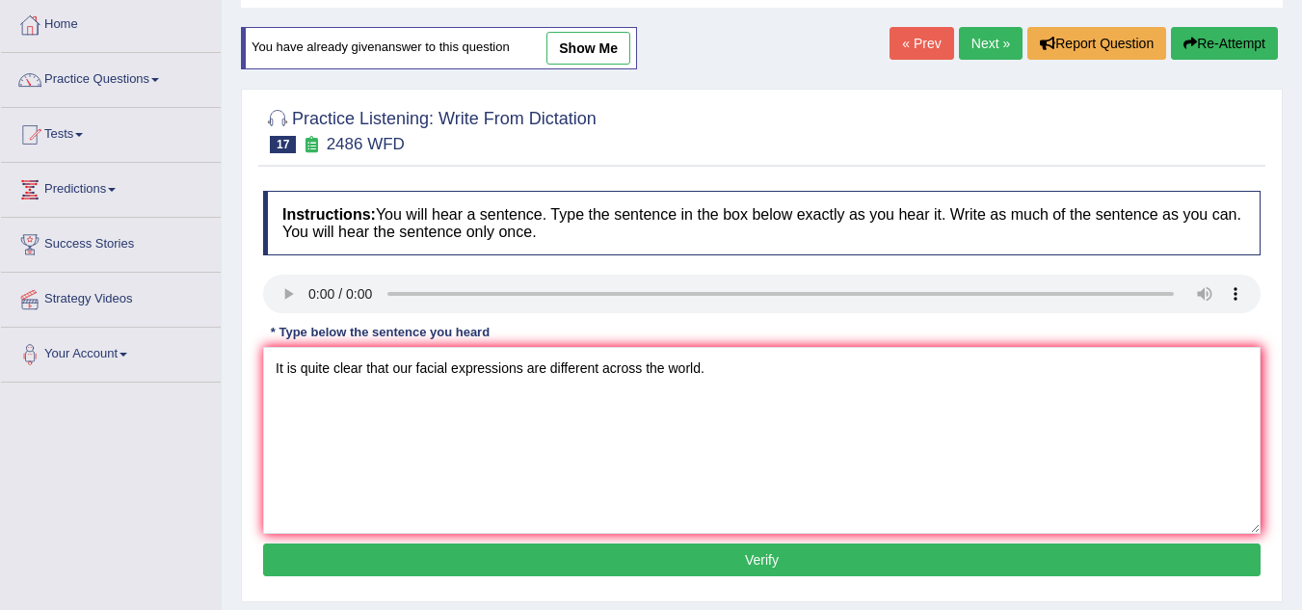
click at [554, 556] on button "Verify" at bounding box center [761, 560] width 997 height 33
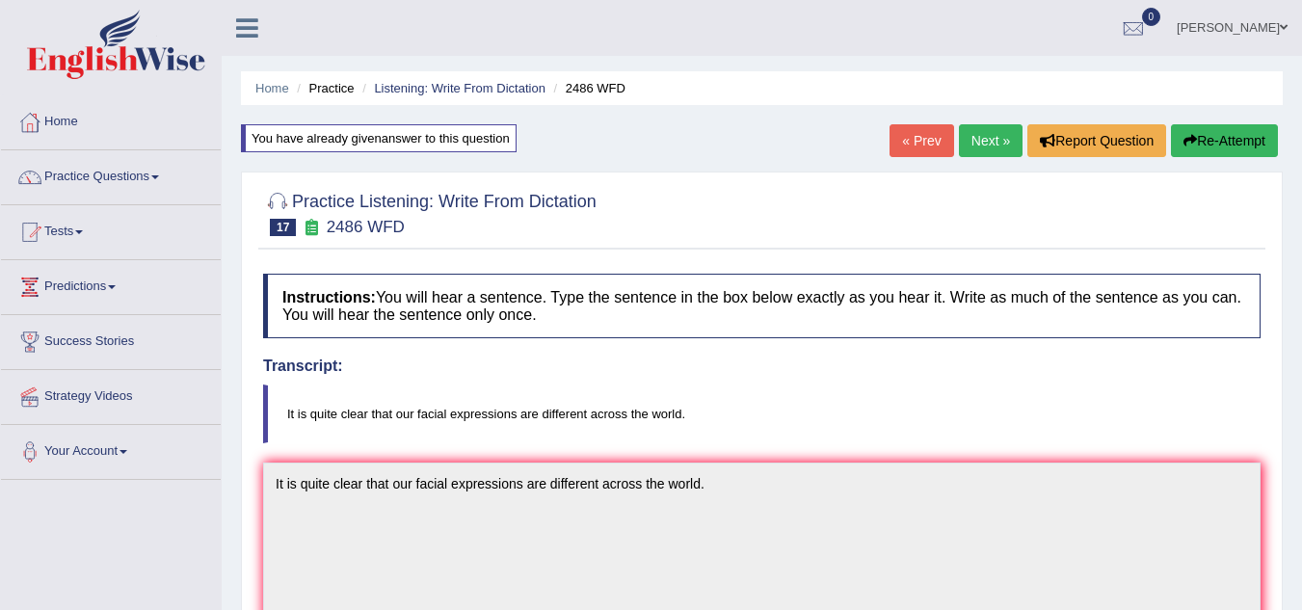
click at [968, 144] on link "Next »" at bounding box center [991, 140] width 64 height 33
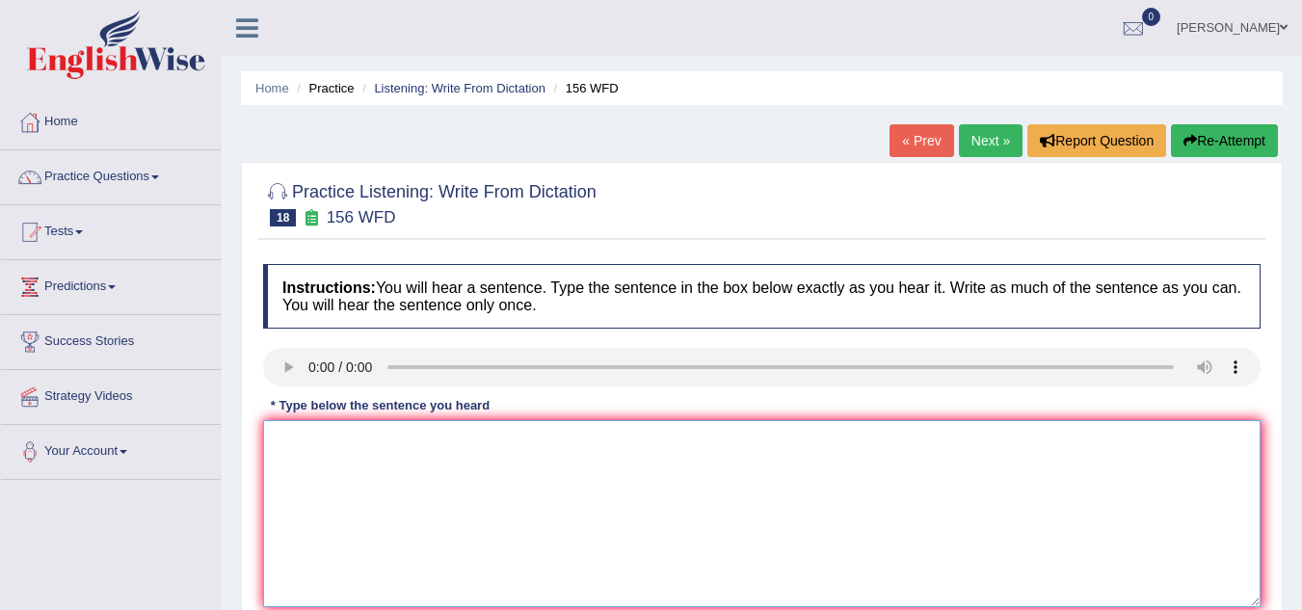
click at [343, 493] on textarea at bounding box center [761, 513] width 997 height 187
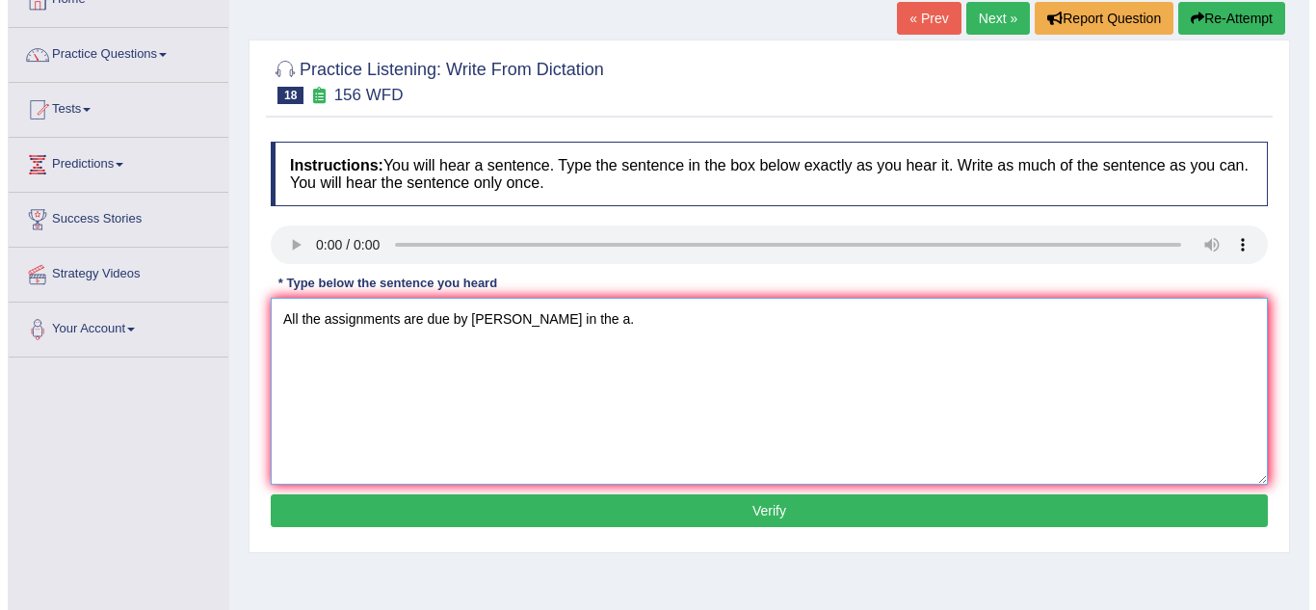
scroll to position [162, 0]
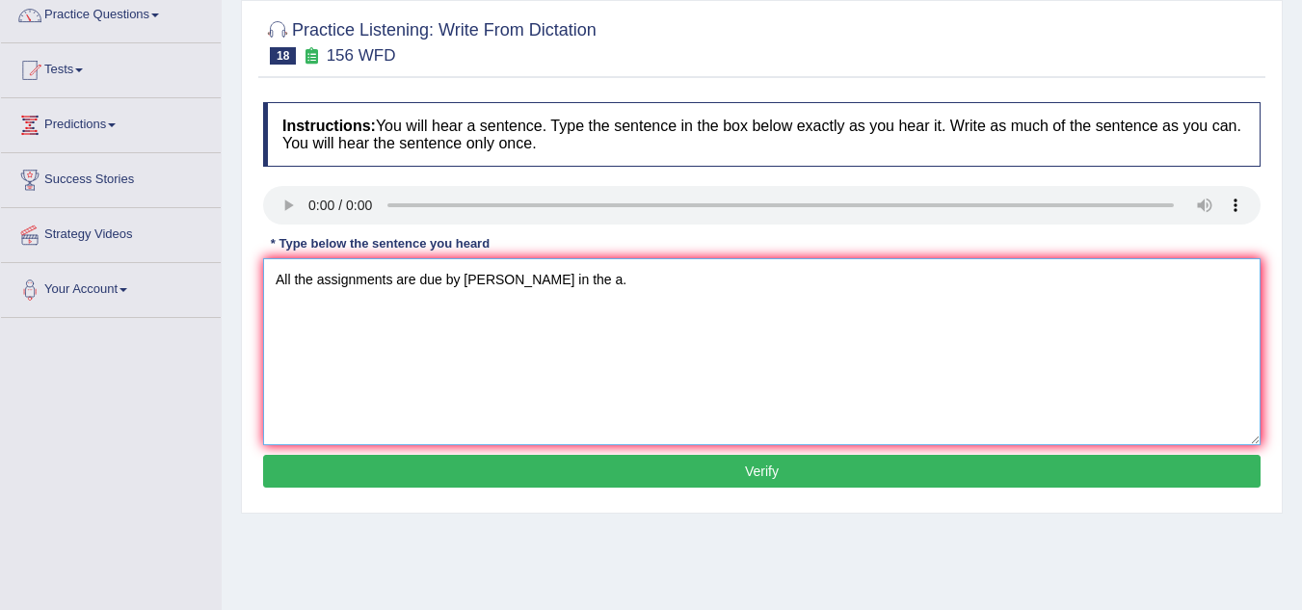
type textarea "All the assignments are due by tommorow in the a."
drag, startPoint x: 343, startPoint y: 493, endPoint x: 365, endPoint y: 480, distance: 25.9
click at [365, 480] on div "Instructions: You will hear a sentence. Type the sentence in the box below exac…" at bounding box center [761, 298] width 1007 height 411
click at [365, 480] on button "Verify" at bounding box center [761, 471] width 997 height 33
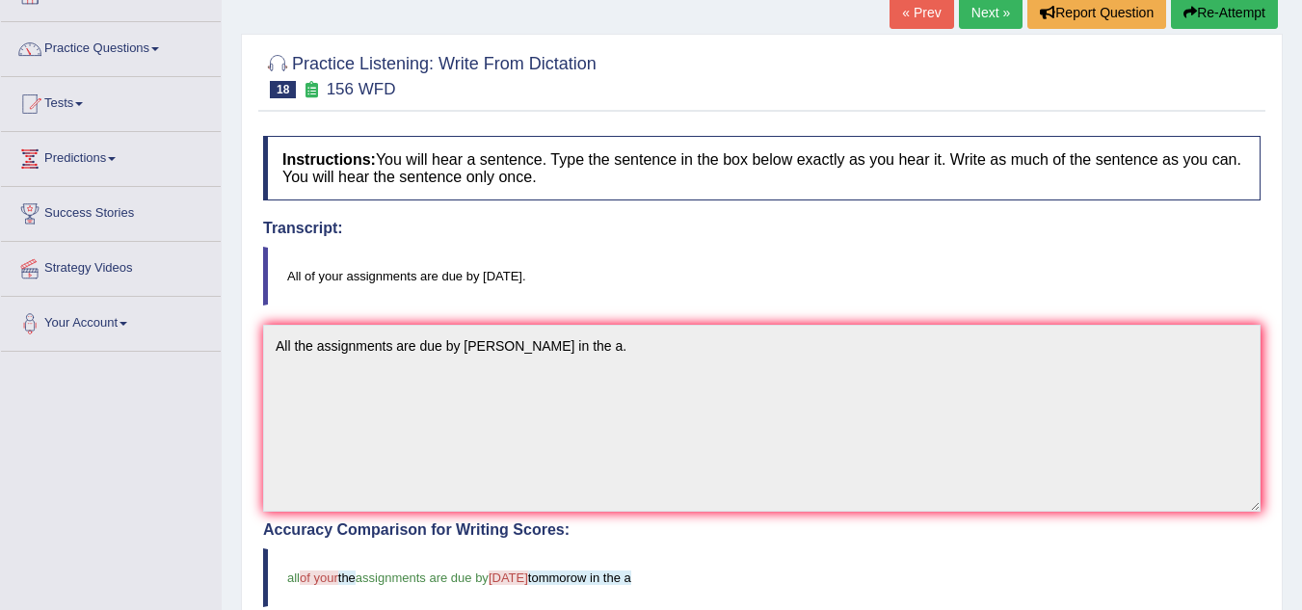
scroll to position [115, 0]
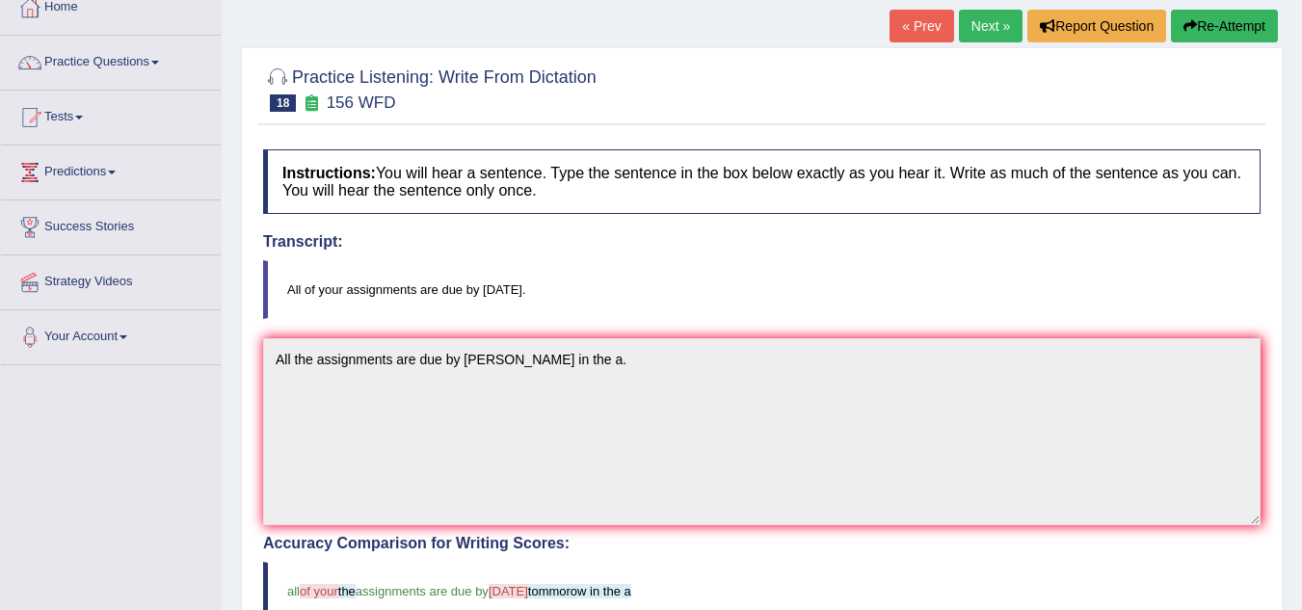
click at [1239, 31] on button "Re-Attempt" at bounding box center [1224, 26] width 107 height 33
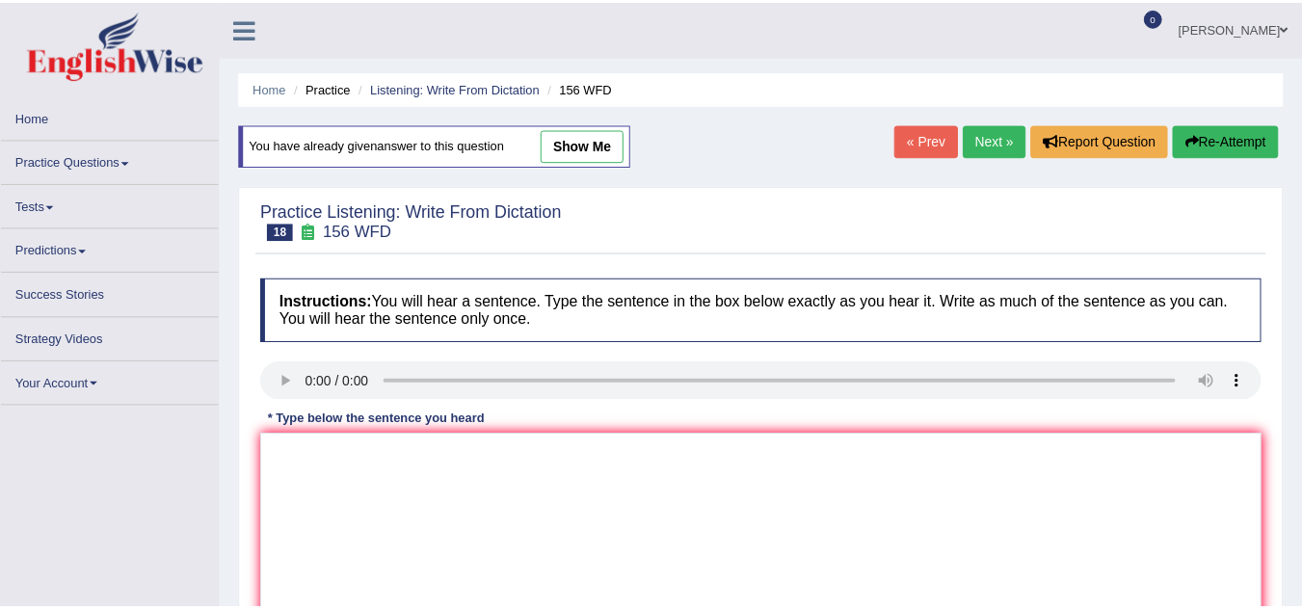
scroll to position [115, 0]
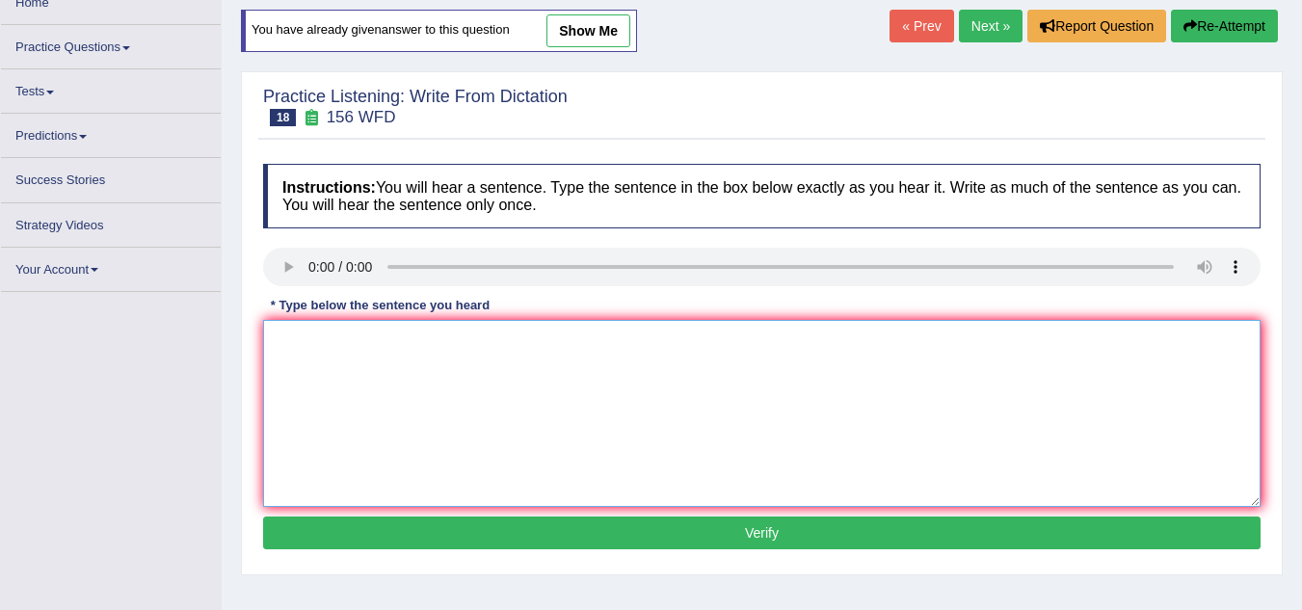
click at [470, 364] on textarea at bounding box center [761, 413] width 997 height 187
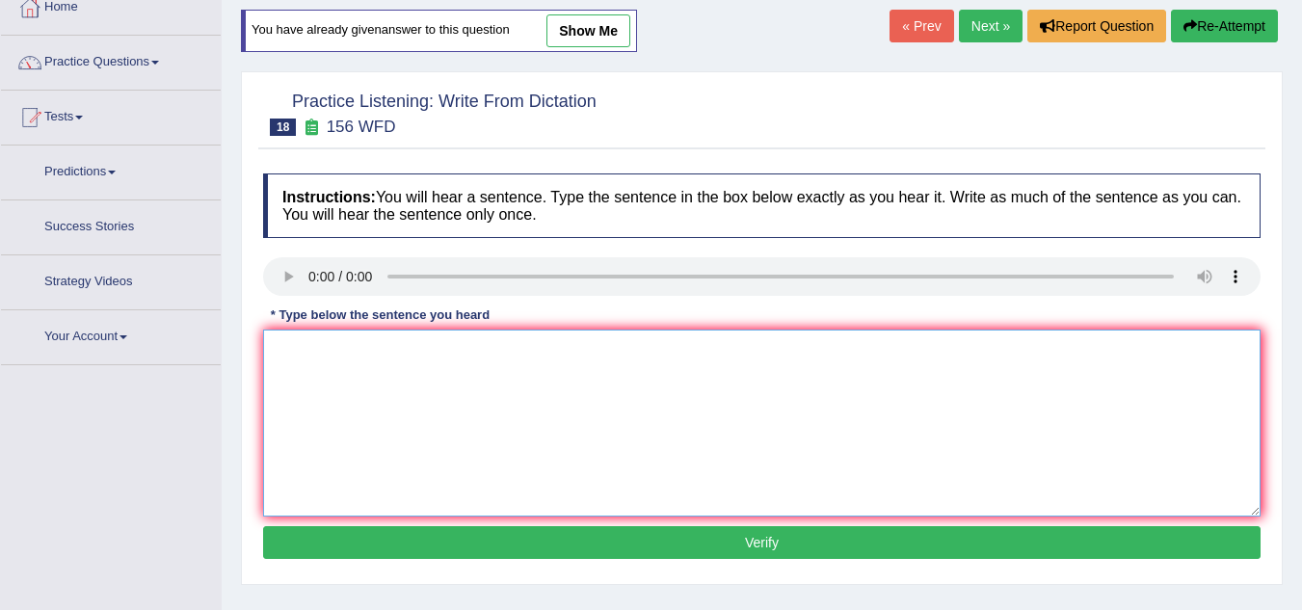
scroll to position [119, 0]
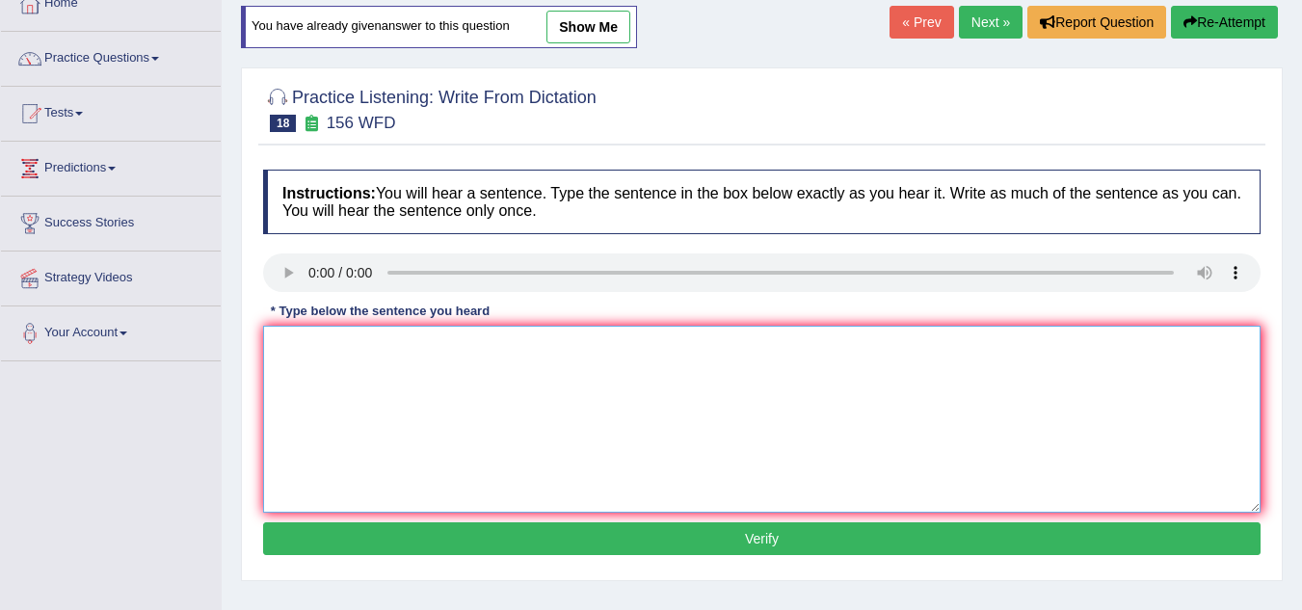
click at [300, 343] on textarea at bounding box center [761, 419] width 997 height 187
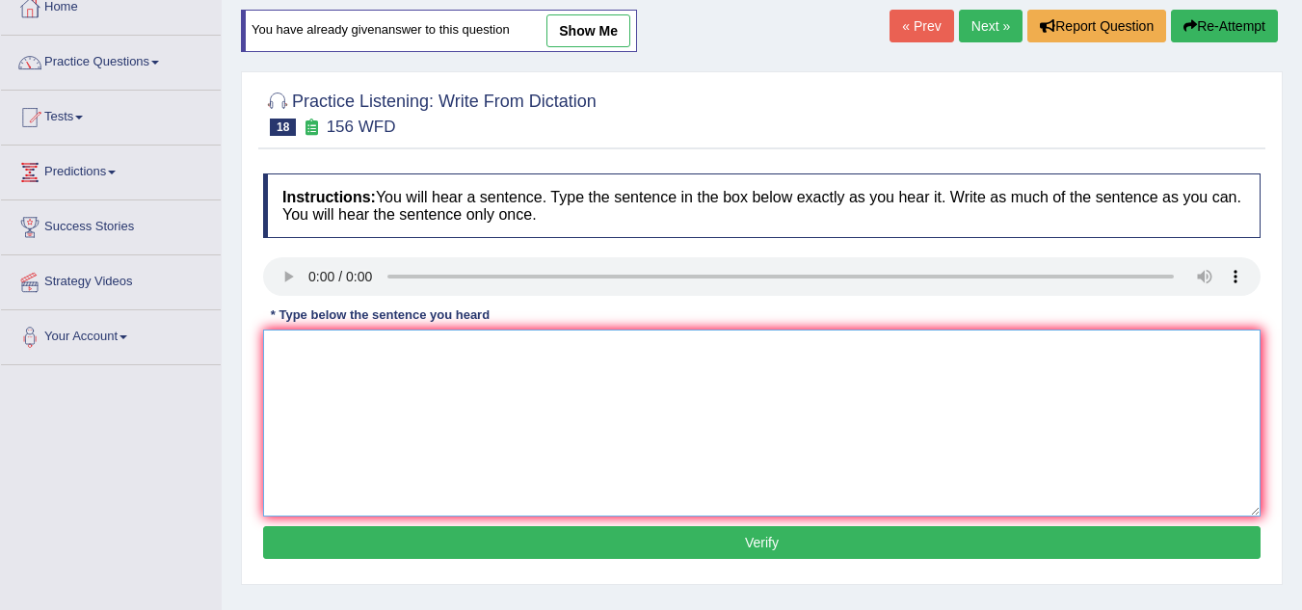
scroll to position [0, 0]
type textarea "All of your assignments are due by [PERSON_NAME]."
click at [391, 535] on button "Verify" at bounding box center [761, 542] width 997 height 33
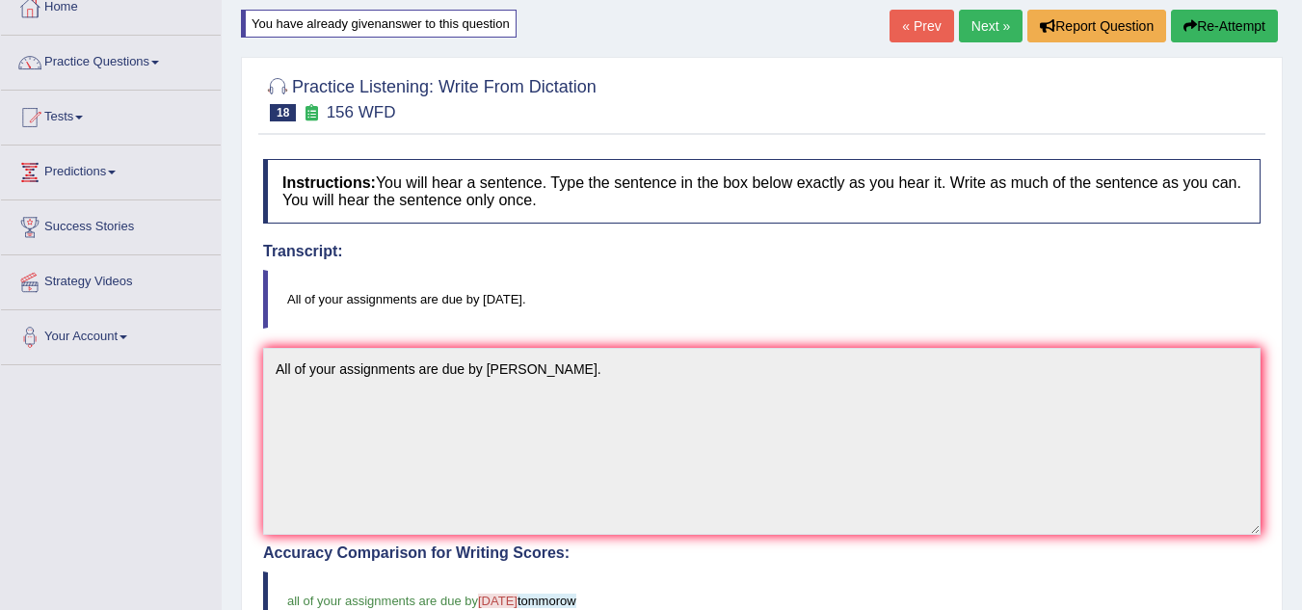
click at [1209, 34] on button "Re-Attempt" at bounding box center [1224, 26] width 107 height 33
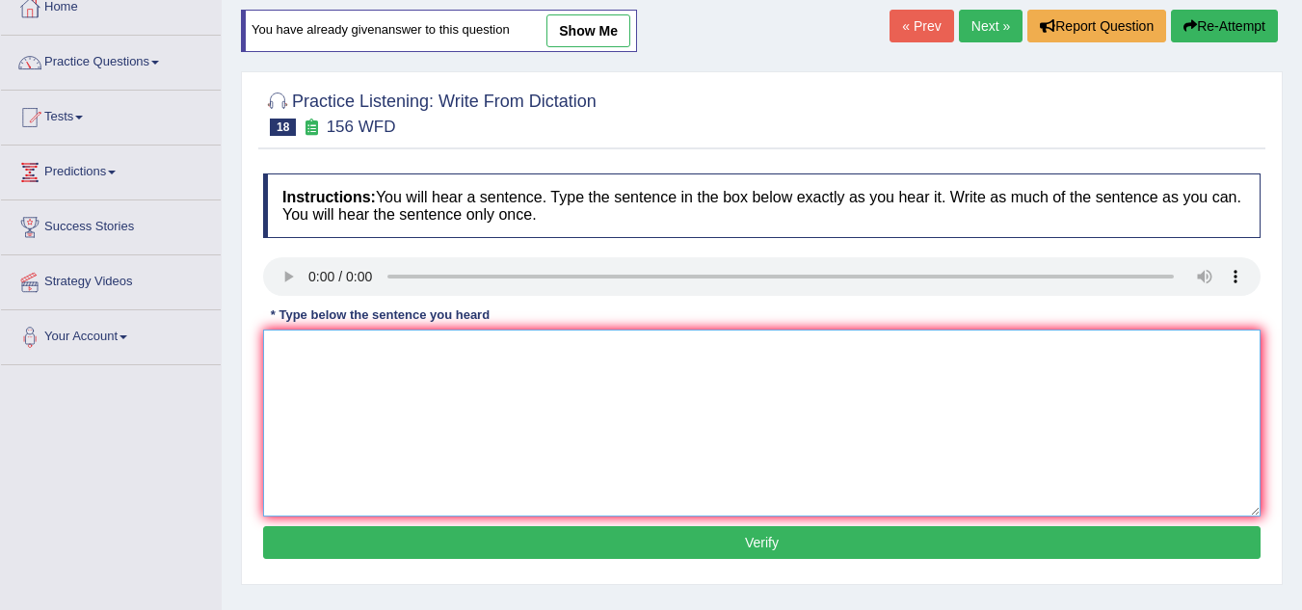
click at [319, 357] on textarea at bounding box center [761, 423] width 997 height 187
click at [517, 359] on textarea "All of your assignments are due by tomorow." at bounding box center [761, 423] width 997 height 187
type textarea "All of your assignments are due by tomorrow."
click at [524, 543] on button "Verify" at bounding box center [761, 542] width 997 height 33
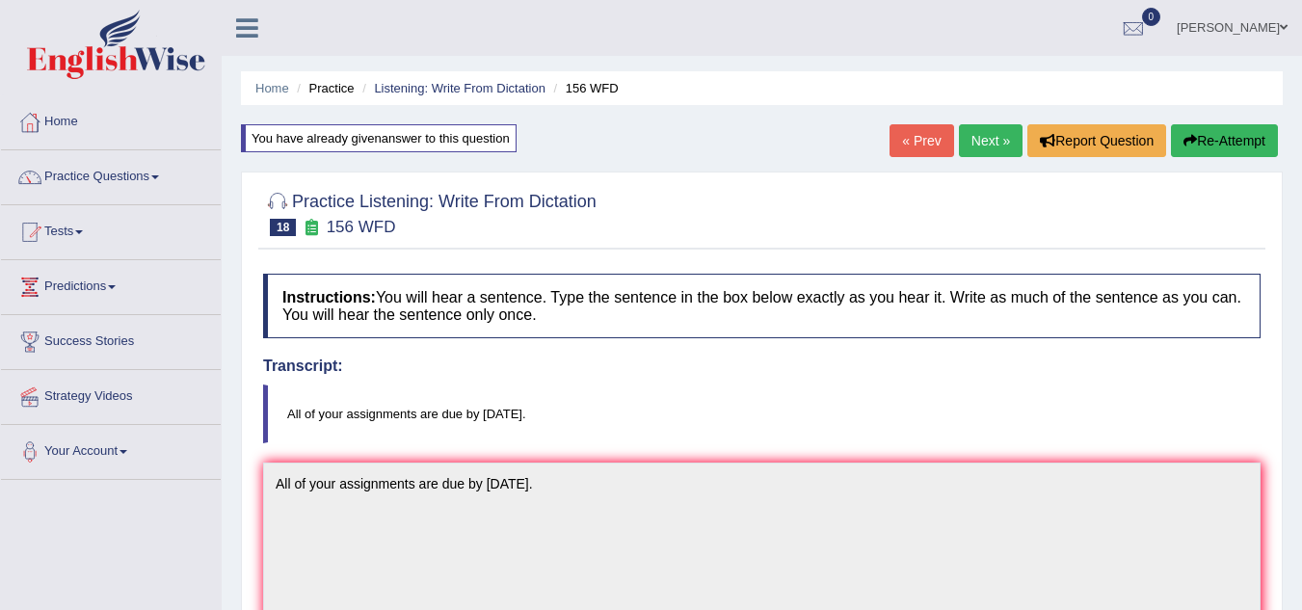
click at [976, 137] on link "Next »" at bounding box center [991, 140] width 64 height 33
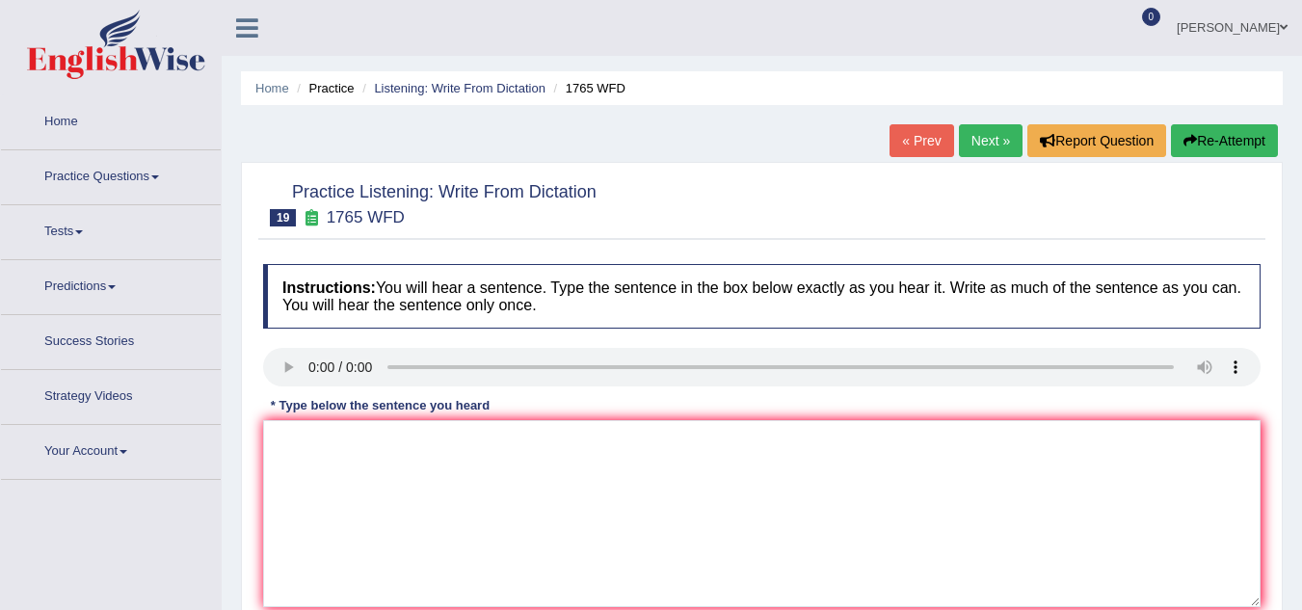
scroll to position [180, 0]
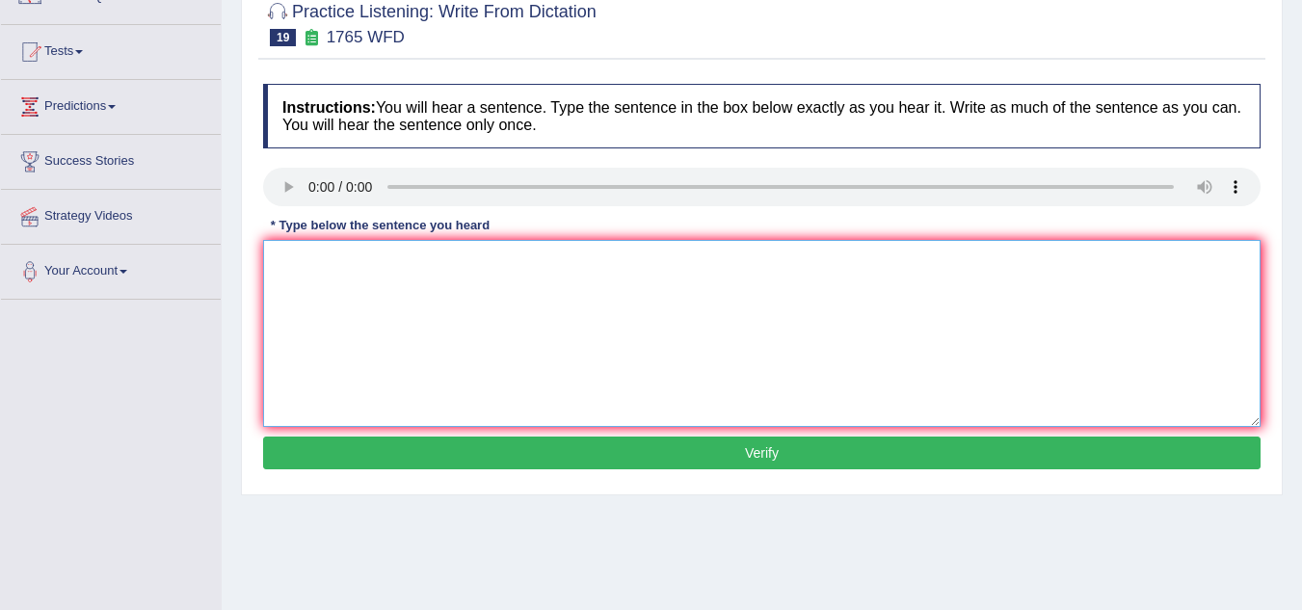
click at [316, 296] on textarea at bounding box center [761, 333] width 997 height 187
click at [652, 268] on textarea "Applications for the accomadations must be compleated by twomonths" at bounding box center [761, 333] width 997 height 187
click at [677, 263] on textarea "Applications for the accomadations must be compleated by two months" at bounding box center [761, 333] width 997 height 187
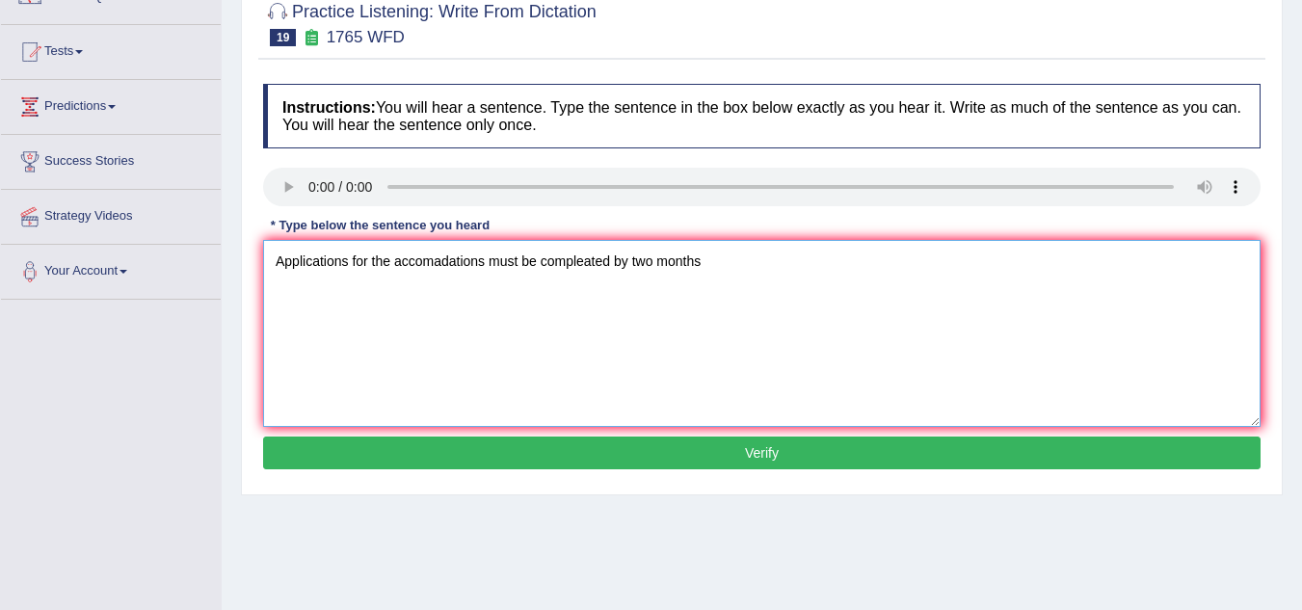
click at [746, 259] on textarea "Applications for the accomadations must be compleated by two months" at bounding box center [761, 333] width 997 height 187
type textarea "Applications for the accomadations must be compleated by two months shared"
click at [763, 454] on button "Verify" at bounding box center [761, 453] width 997 height 33
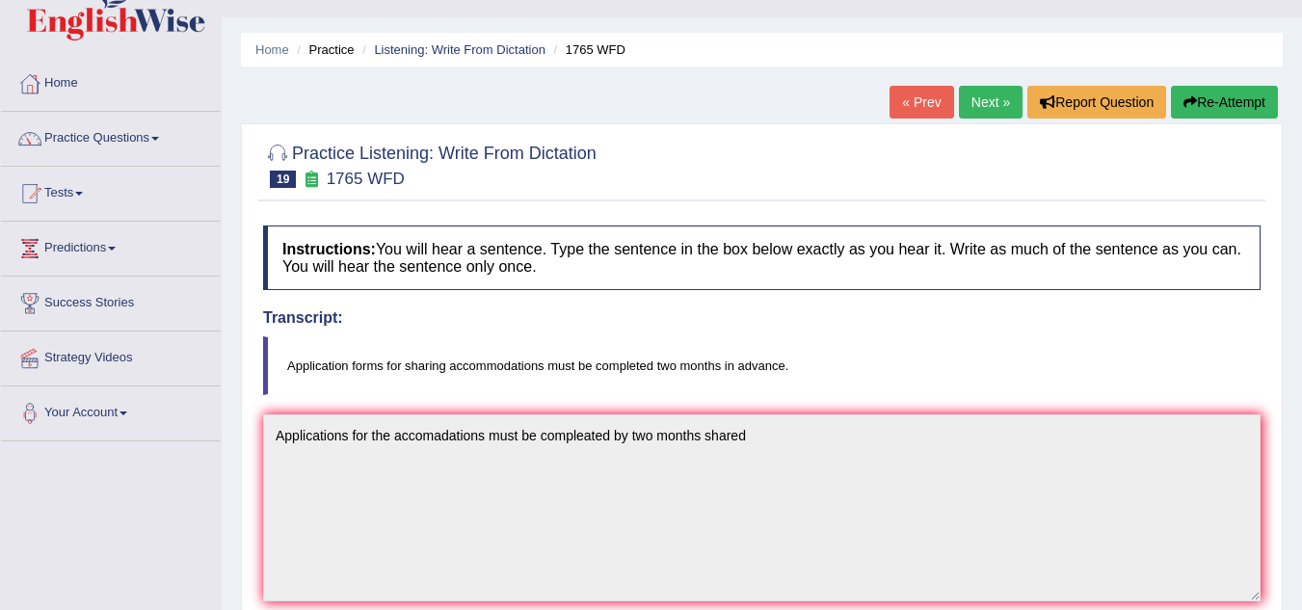
scroll to position [35, 0]
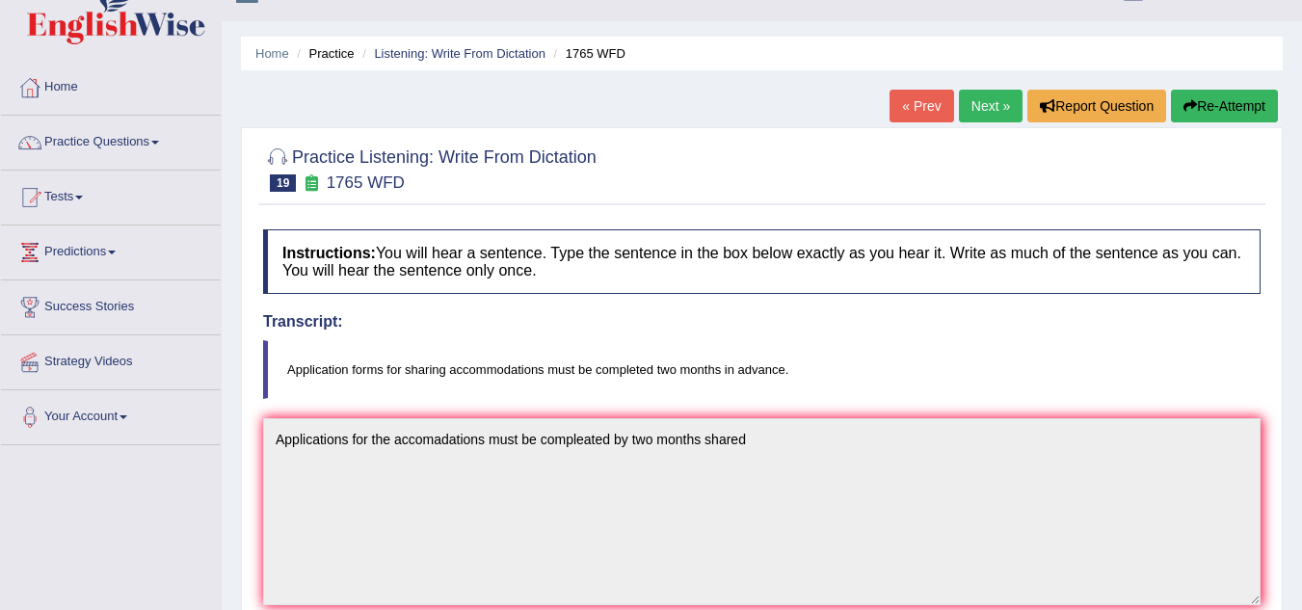
click at [1206, 116] on button "Re-Attempt" at bounding box center [1224, 106] width 107 height 33
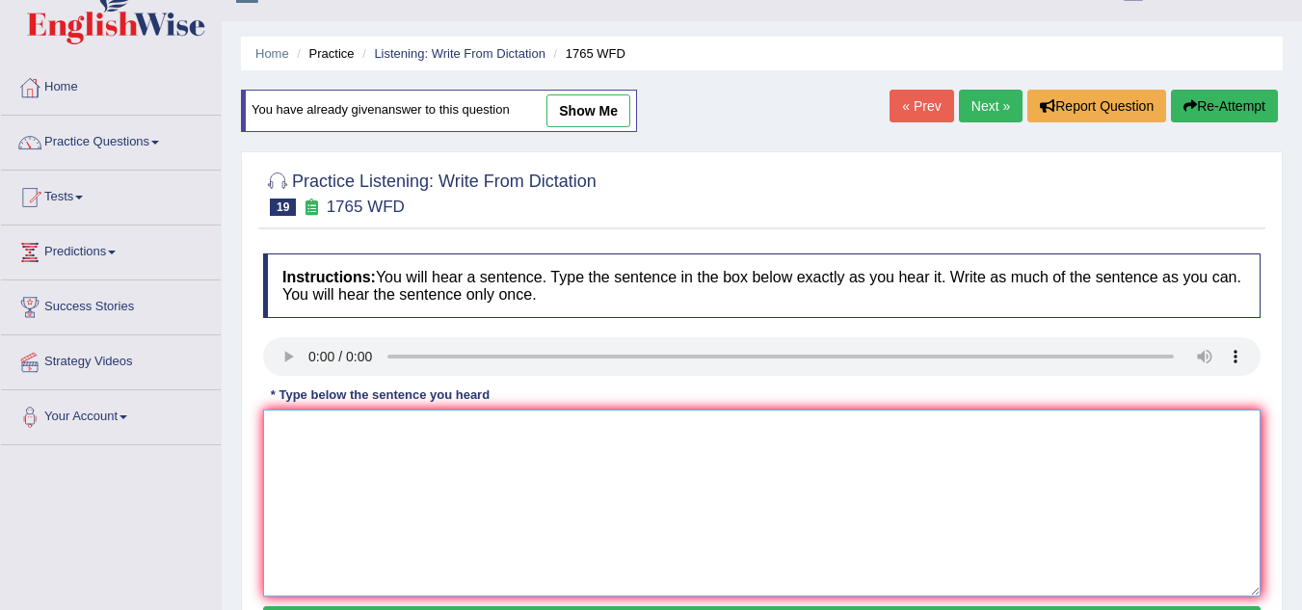
click at [324, 430] on textarea at bounding box center [761, 503] width 997 height 187
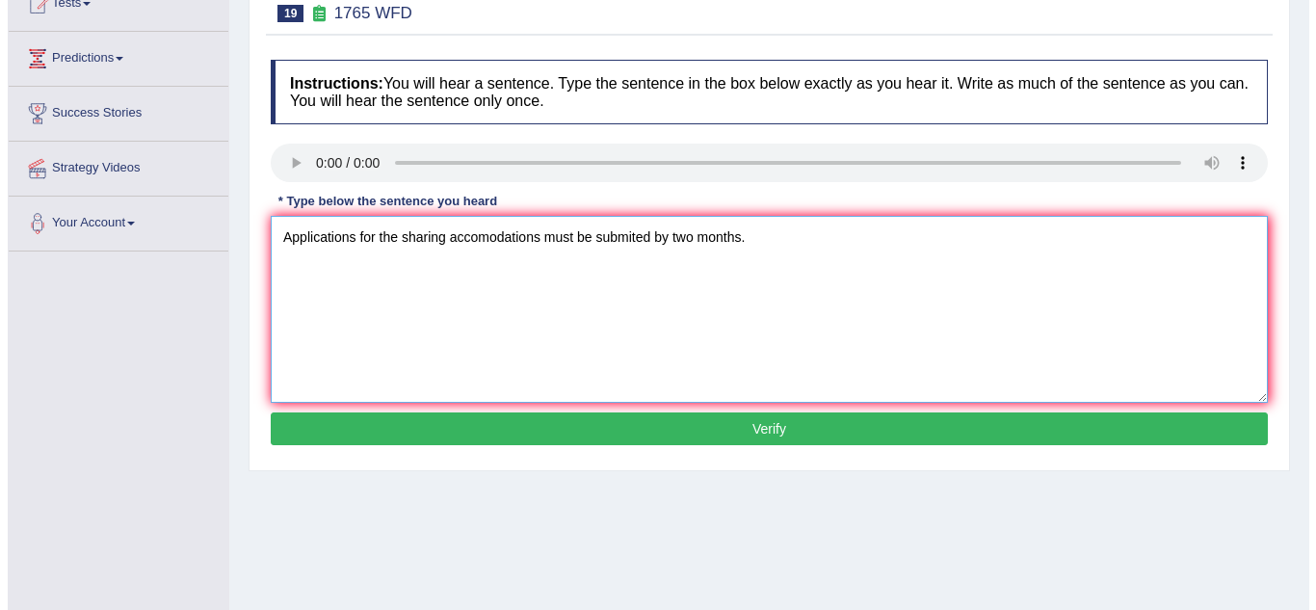
scroll to position [267, 0]
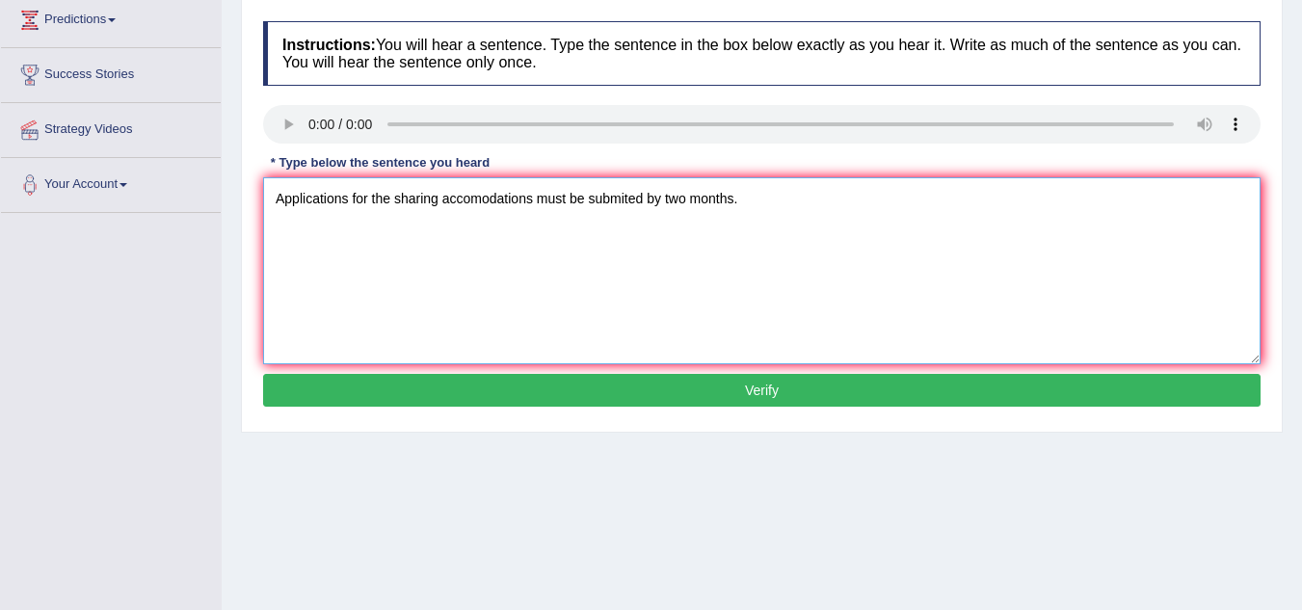
type textarea "Applications for the sharing accomodations must be submited by two months."
click at [446, 386] on button "Verify" at bounding box center [761, 390] width 997 height 33
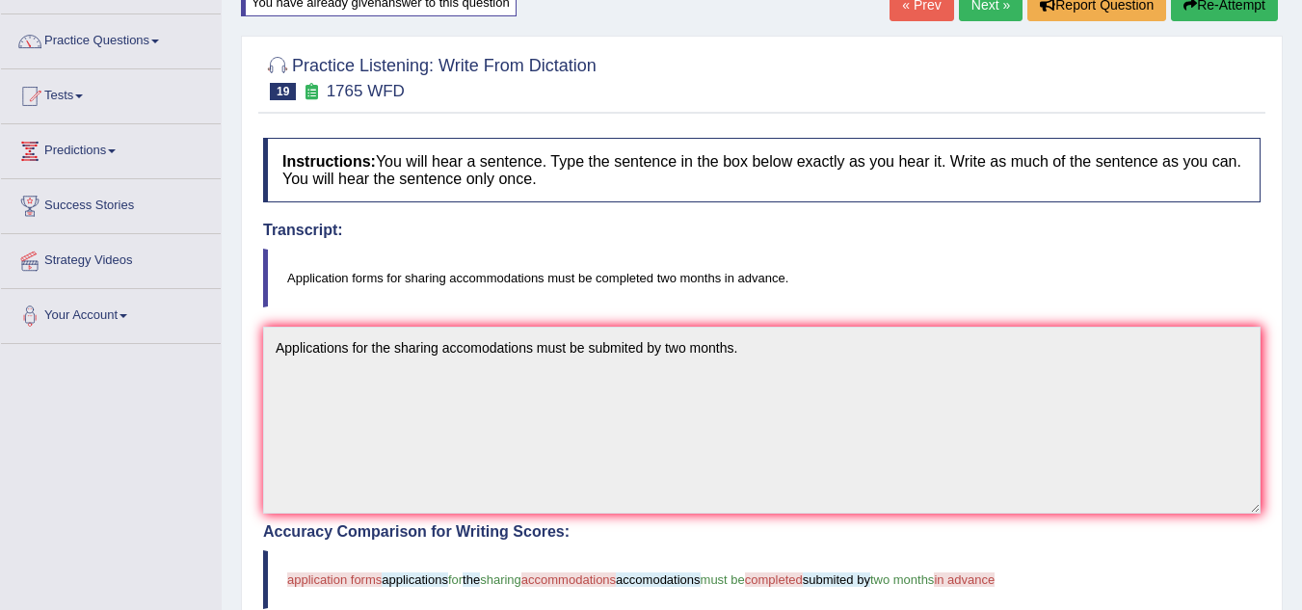
scroll to position [135, 0]
click at [1231, 13] on button "Re-Attempt" at bounding box center [1224, 5] width 107 height 33
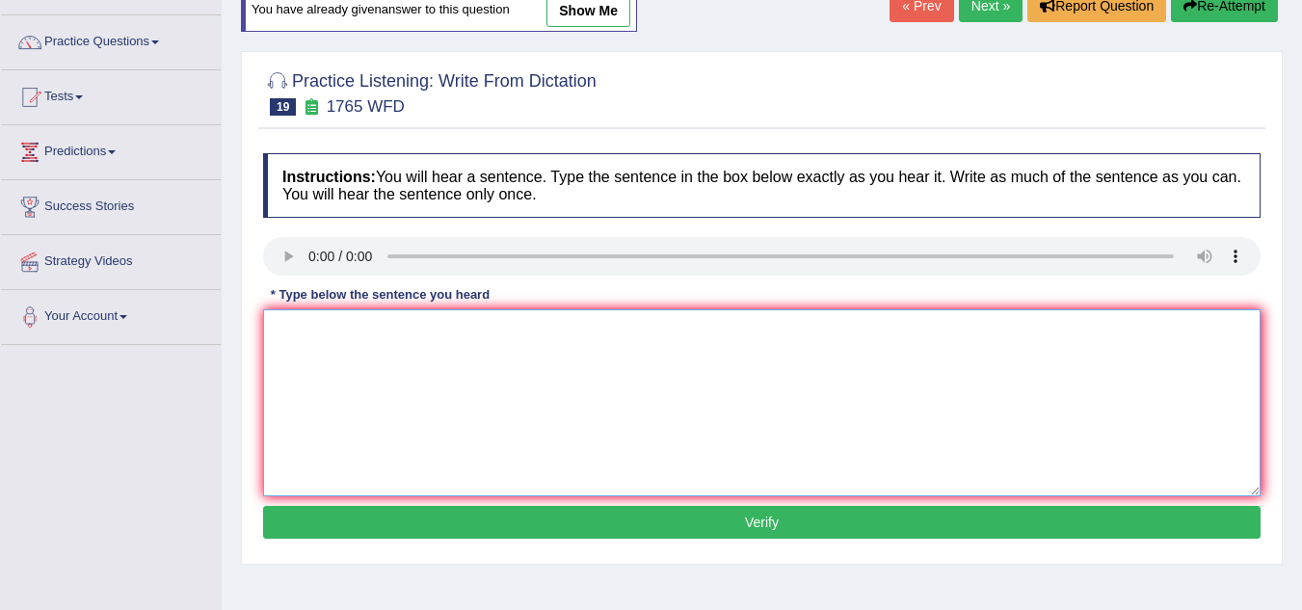
click at [295, 333] on textarea at bounding box center [761, 402] width 997 height 187
click at [411, 332] on textarea "Applications forms for sharing accomodations must be completed by two months in…" at bounding box center [761, 402] width 997 height 187
type textarea "Applications forms for the sharing accomodations must be completed by two month…"
click at [472, 535] on button "Verify" at bounding box center [761, 522] width 997 height 33
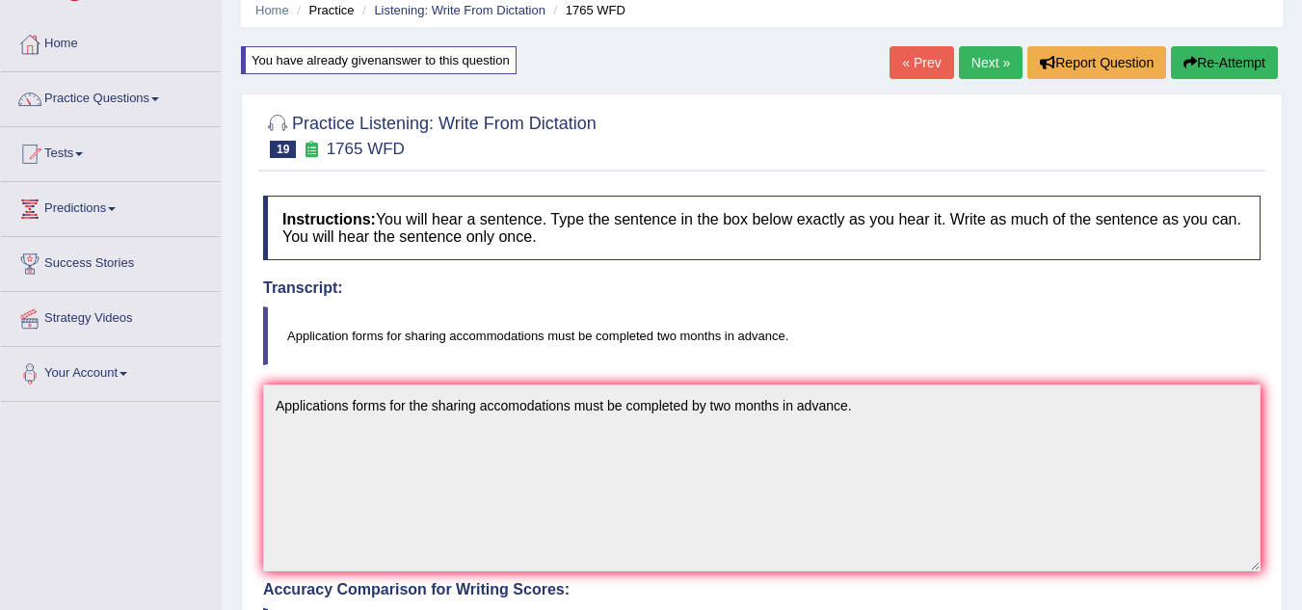
scroll to position [48, 0]
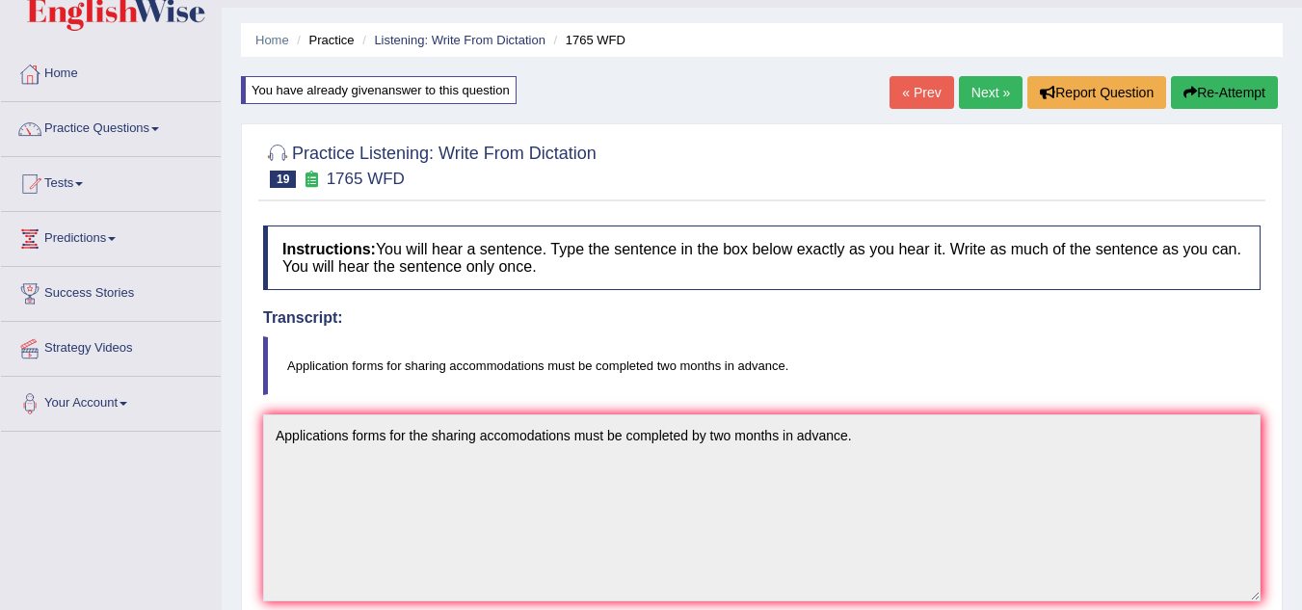
click at [1226, 96] on button "Re-Attempt" at bounding box center [1224, 92] width 107 height 33
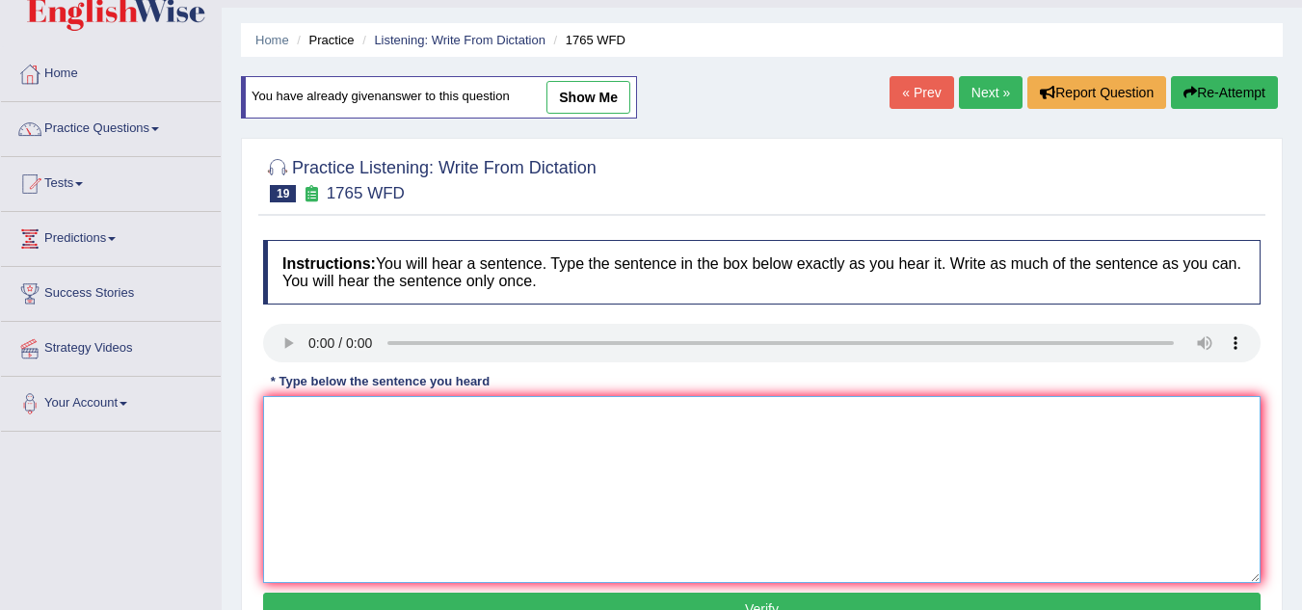
click at [292, 405] on textarea at bounding box center [761, 489] width 997 height 187
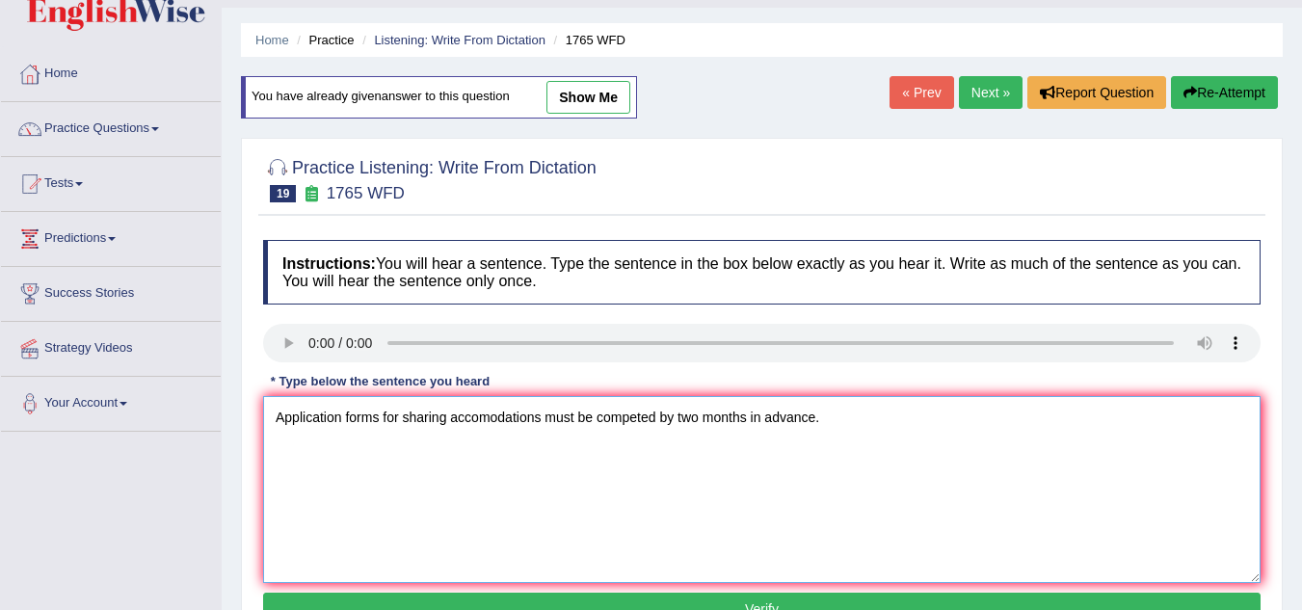
click at [491, 419] on textarea "Application forms for sharing accomodations must be competed by two months in a…" at bounding box center [761, 489] width 997 height 187
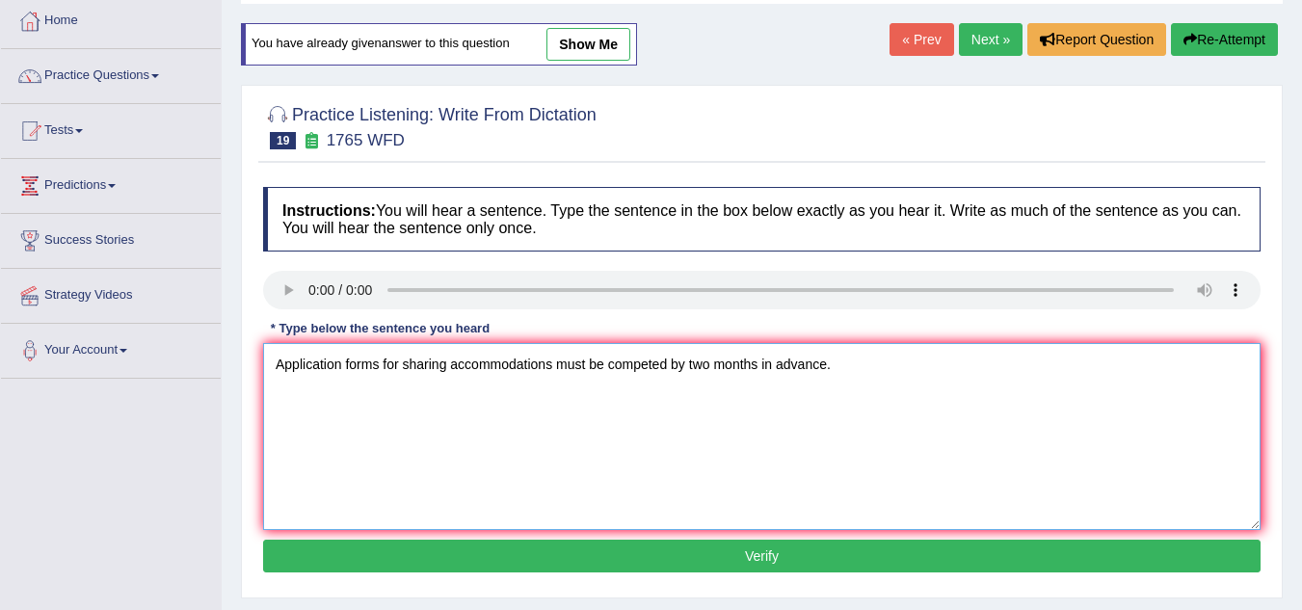
scroll to position [236, 0]
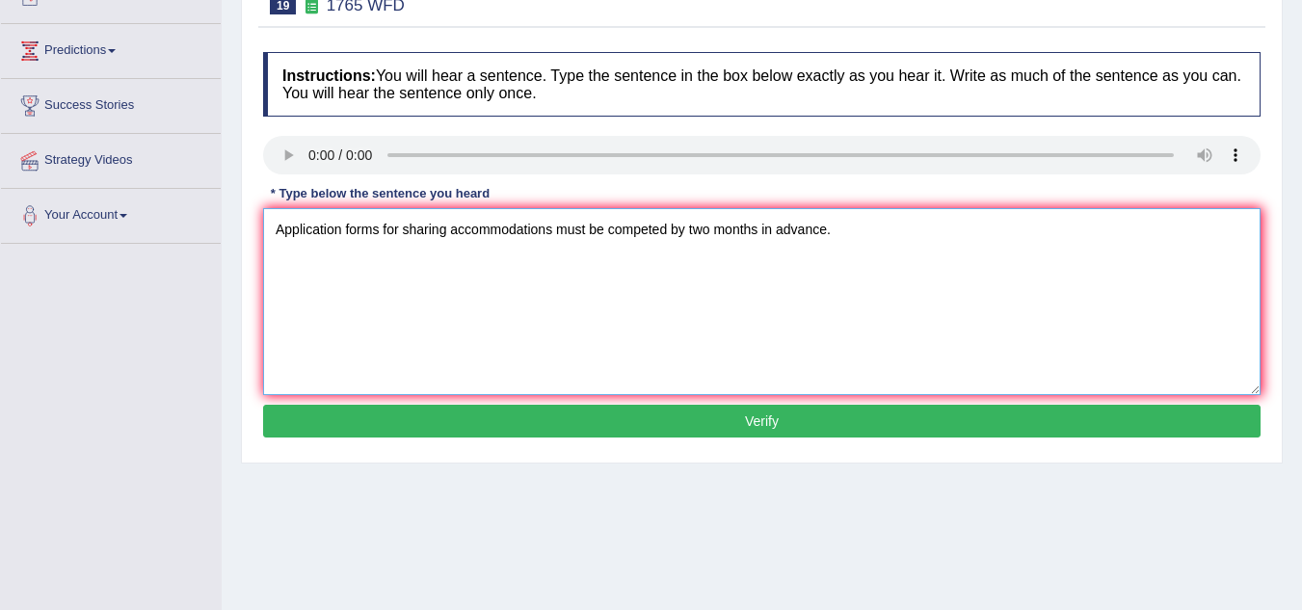
type textarea "Application forms for sharing accommodations must be competed by two months in …"
click at [628, 414] on button "Verify" at bounding box center [761, 421] width 997 height 33
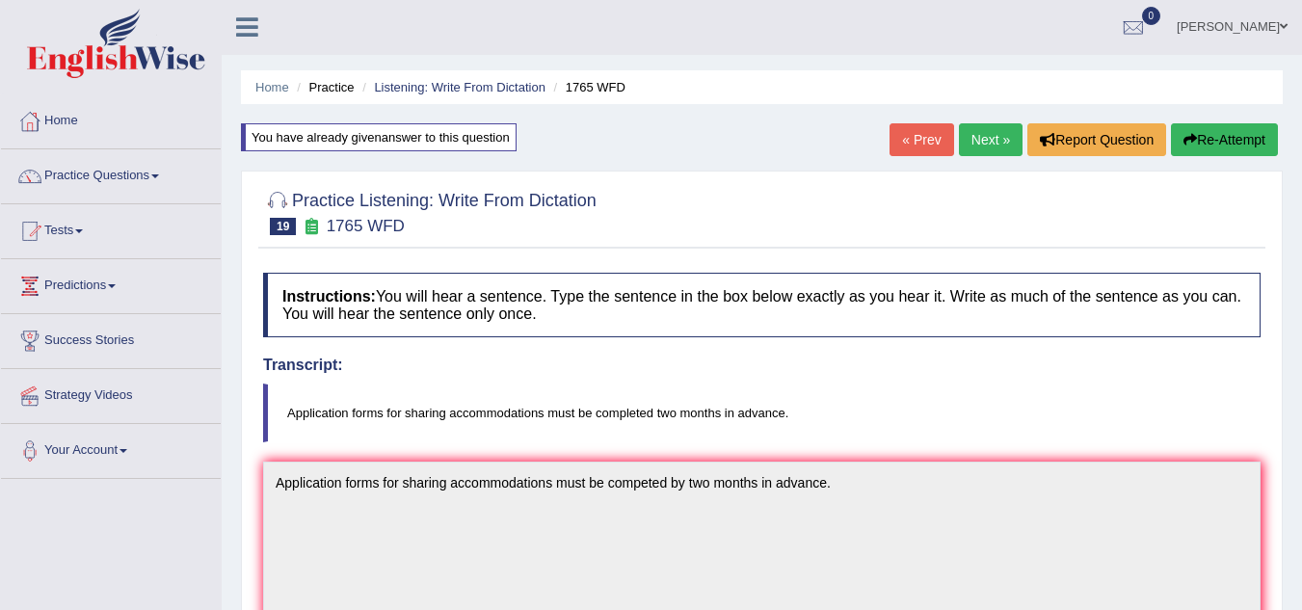
scroll to position [0, 0]
click at [1222, 141] on button "Re-Attempt" at bounding box center [1224, 140] width 107 height 33
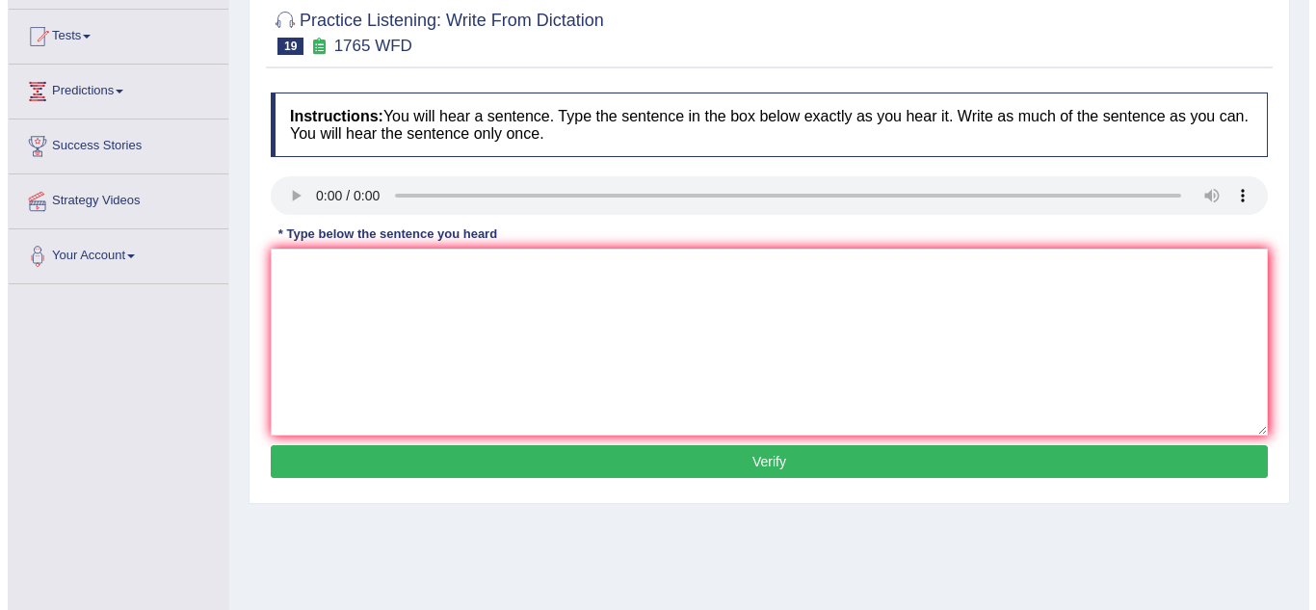
scroll to position [219, 0]
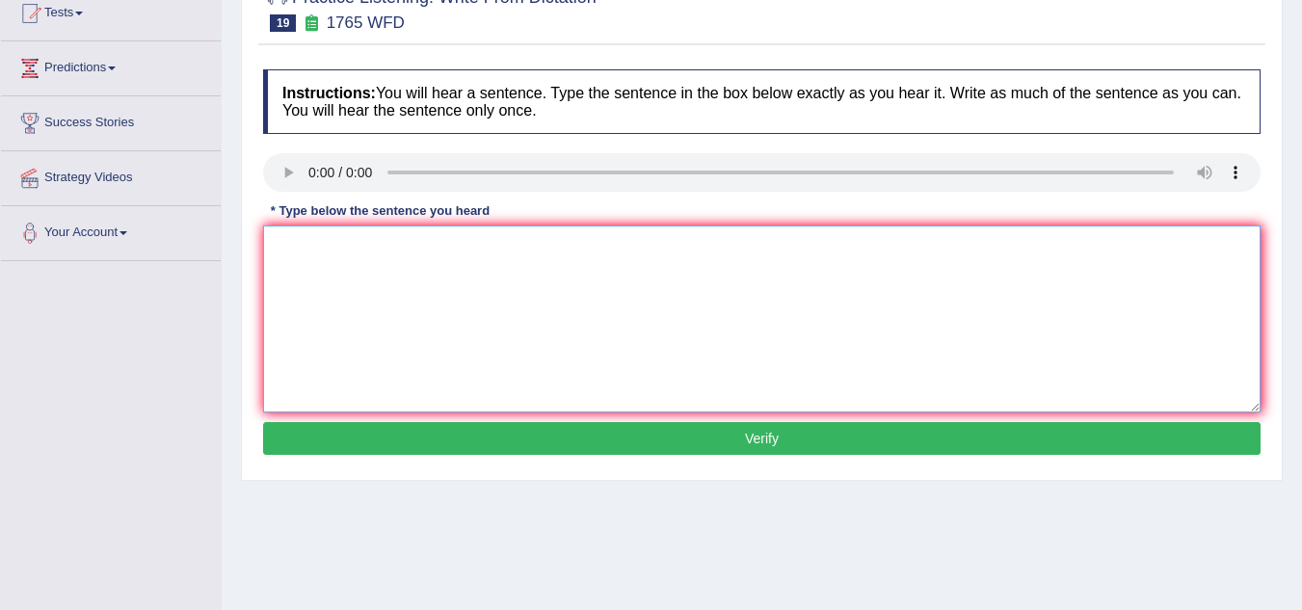
click at [316, 289] on textarea at bounding box center [761, 319] width 997 height 187
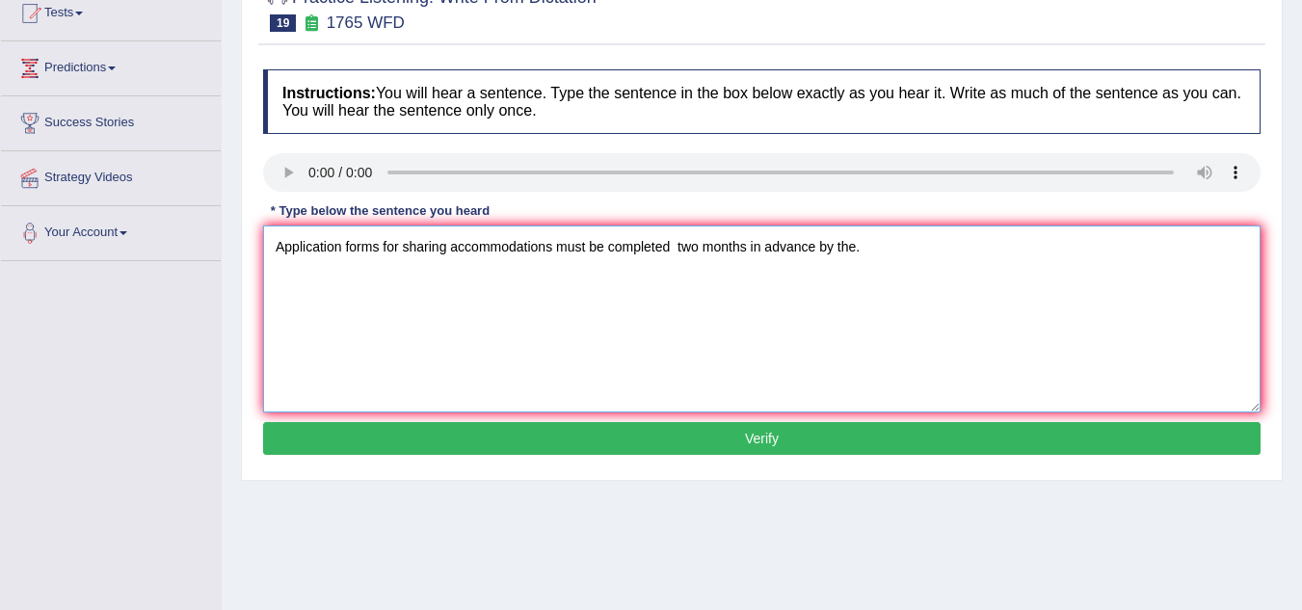
type textarea "Application forms for sharing accommodations must be completed two months in ad…"
click at [403, 440] on button "Verify" at bounding box center [761, 438] width 997 height 33
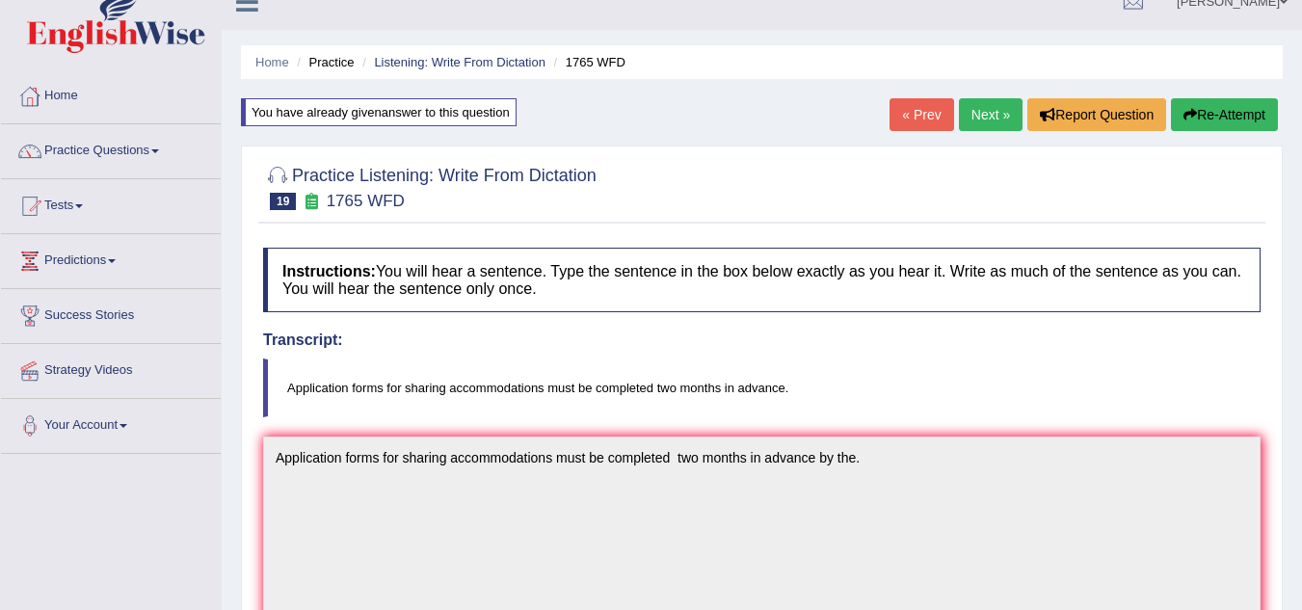
scroll to position [0, 0]
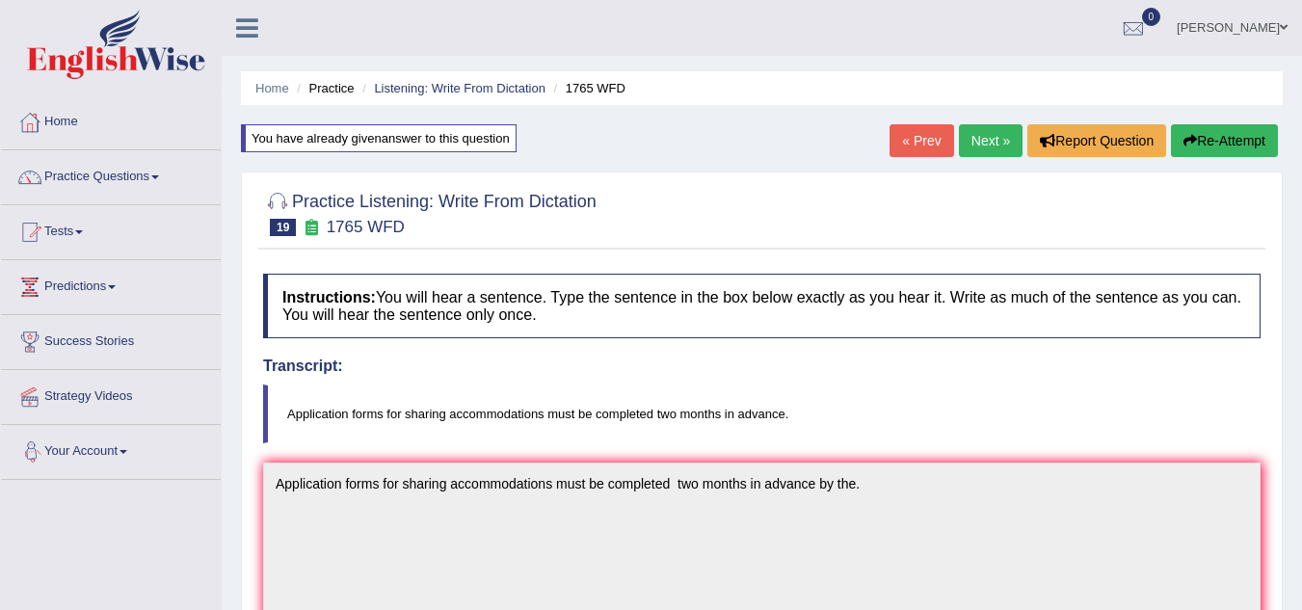
click at [984, 142] on link "Next »" at bounding box center [991, 140] width 64 height 33
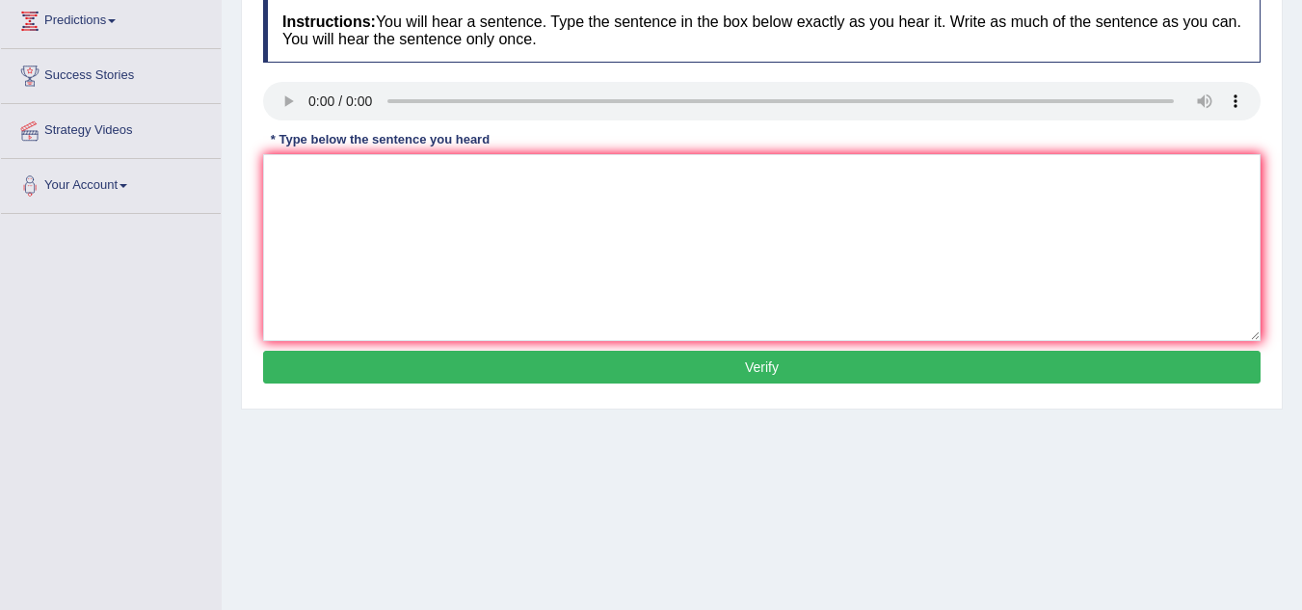
scroll to position [276, 0]
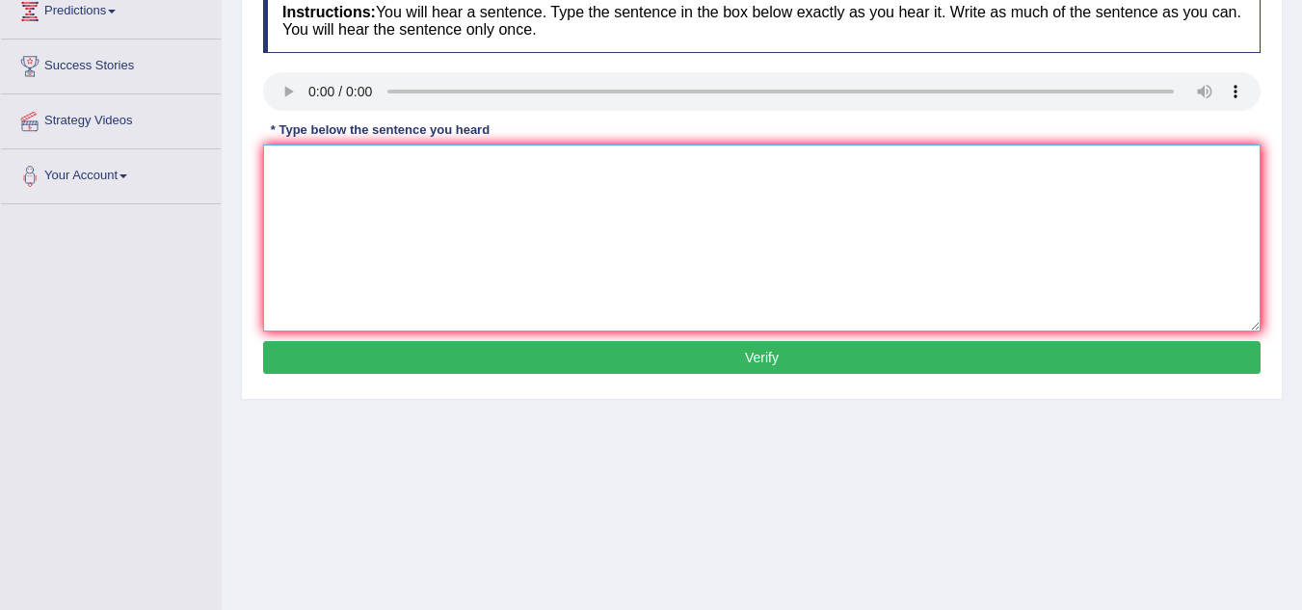
click at [347, 224] on textarea at bounding box center [761, 238] width 997 height 187
click at [675, 168] on textarea "Course work gives chance to students to tharowly explore the subgects." at bounding box center [761, 238] width 997 height 187
click at [715, 163] on textarea "Course work gives chance to students to tharowly explore the subjects." at bounding box center [761, 238] width 997 height 187
type textarea "Course work gives chance to students to tharowly explore the subjects."
click at [588, 350] on button "Verify" at bounding box center [761, 357] width 997 height 33
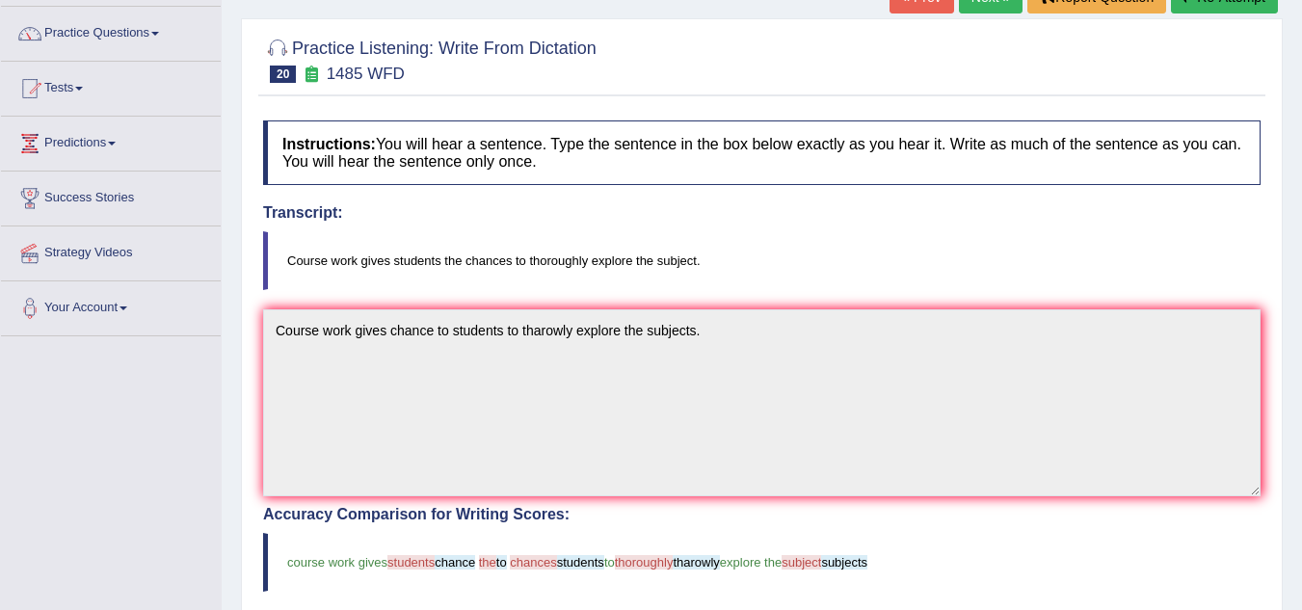
scroll to position [115, 0]
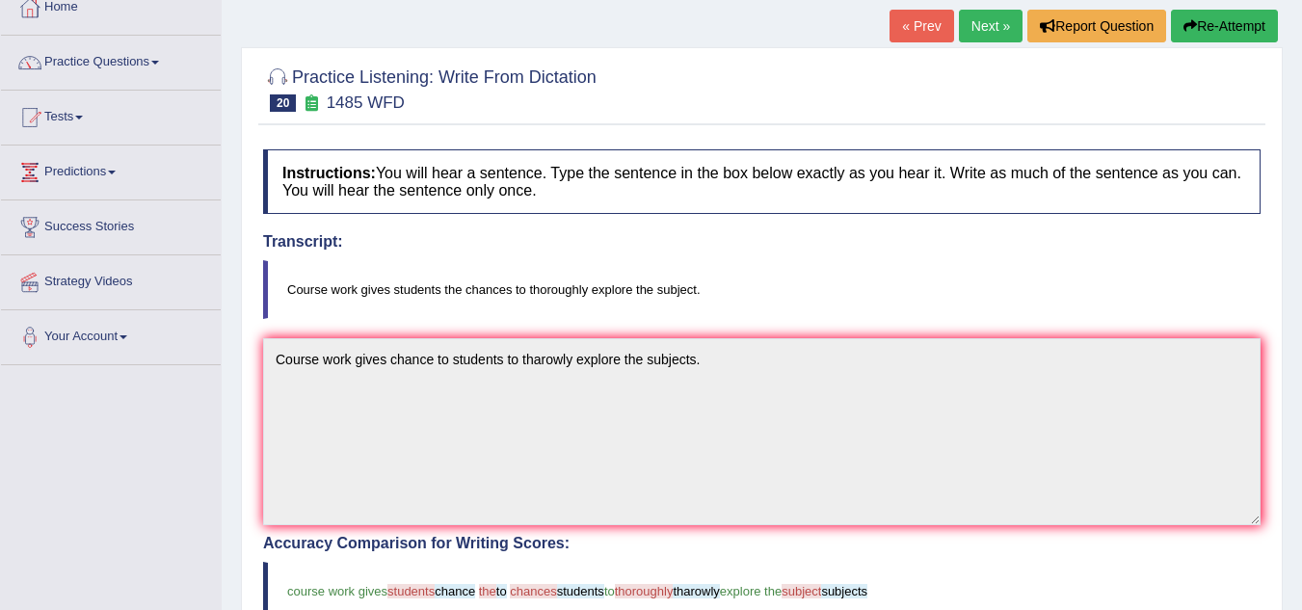
click at [1205, 20] on button "Re-Attempt" at bounding box center [1224, 26] width 107 height 33
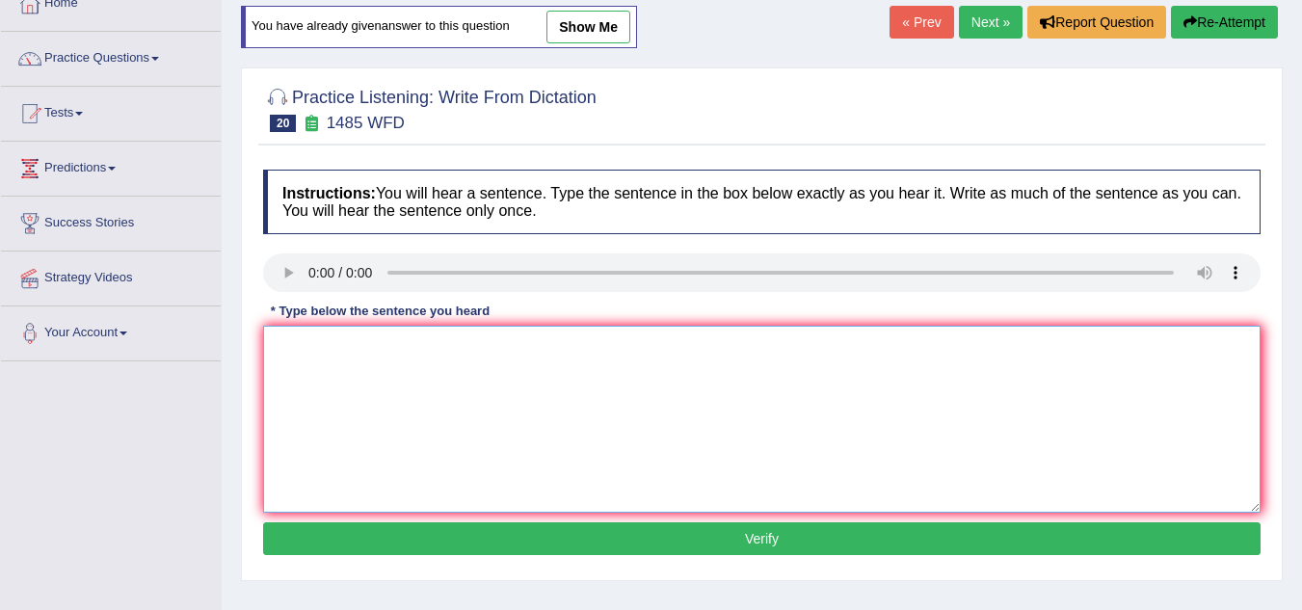
click at [459, 371] on textarea at bounding box center [761, 419] width 997 height 187
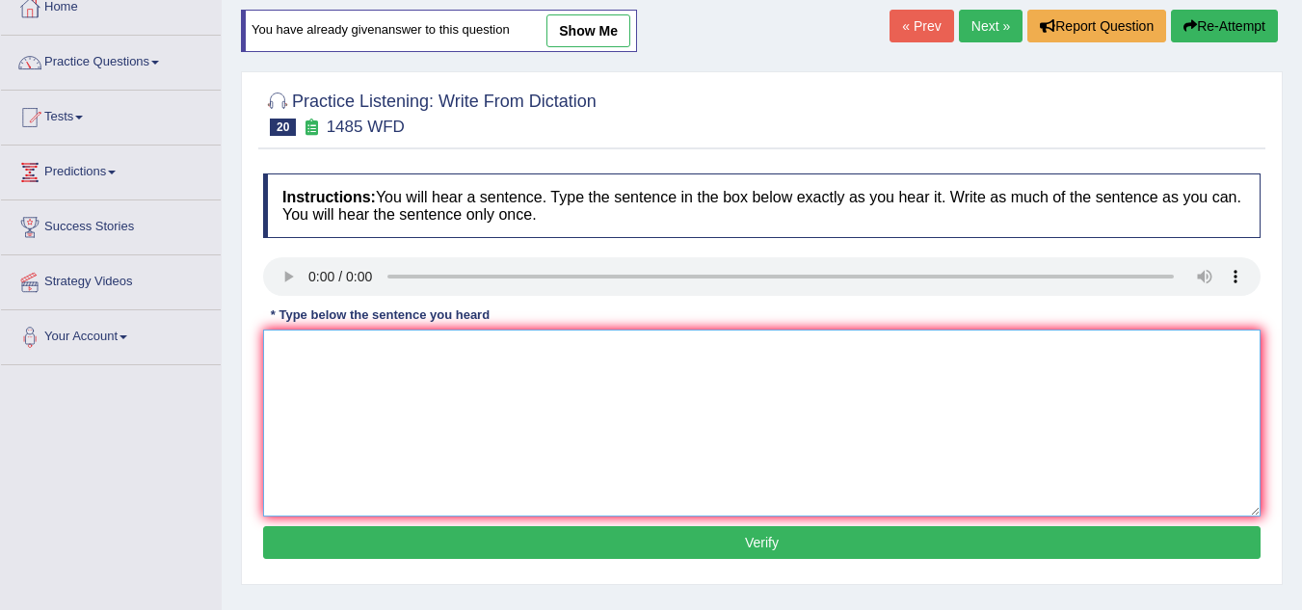
click at [320, 366] on textarea at bounding box center [761, 423] width 997 height 187
type textarea "Course work give students a chance to thoroughly expore the subjects."
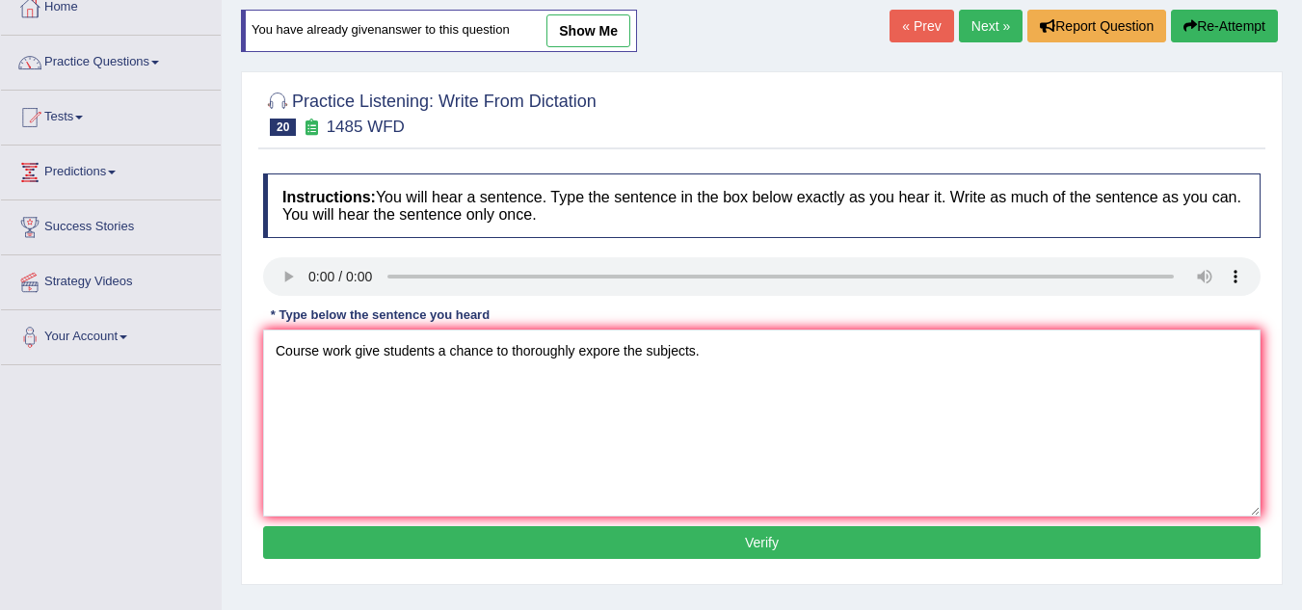
click at [517, 544] on button "Verify" at bounding box center [761, 542] width 997 height 33
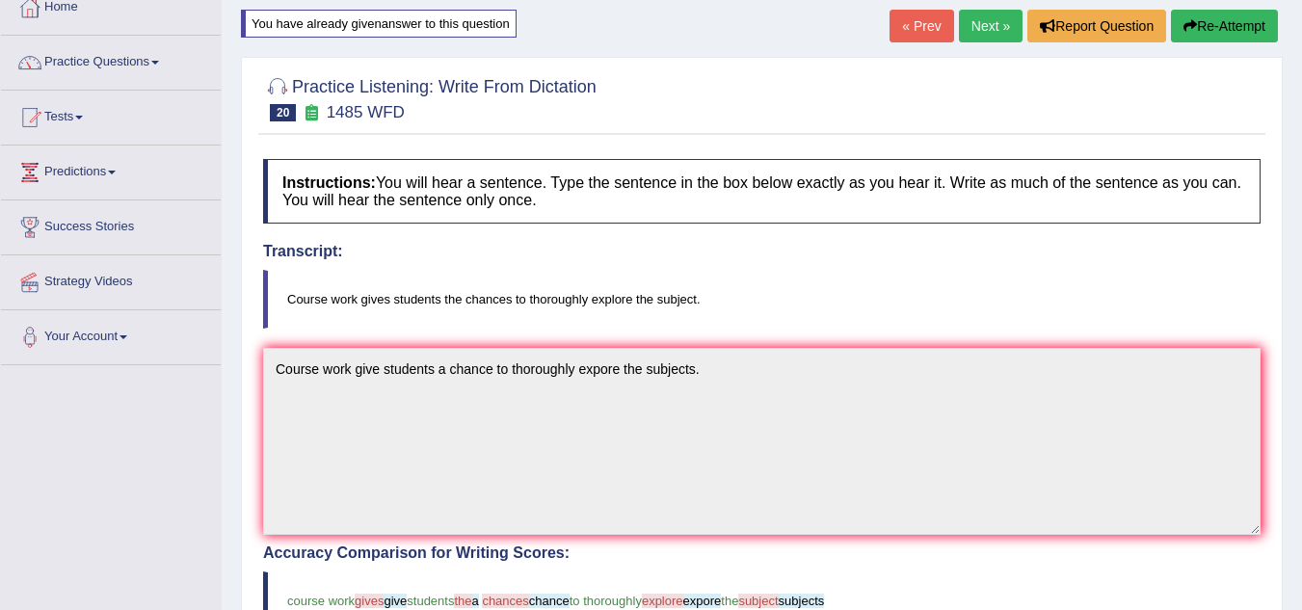
click at [1205, 33] on button "Re-Attempt" at bounding box center [1224, 26] width 107 height 33
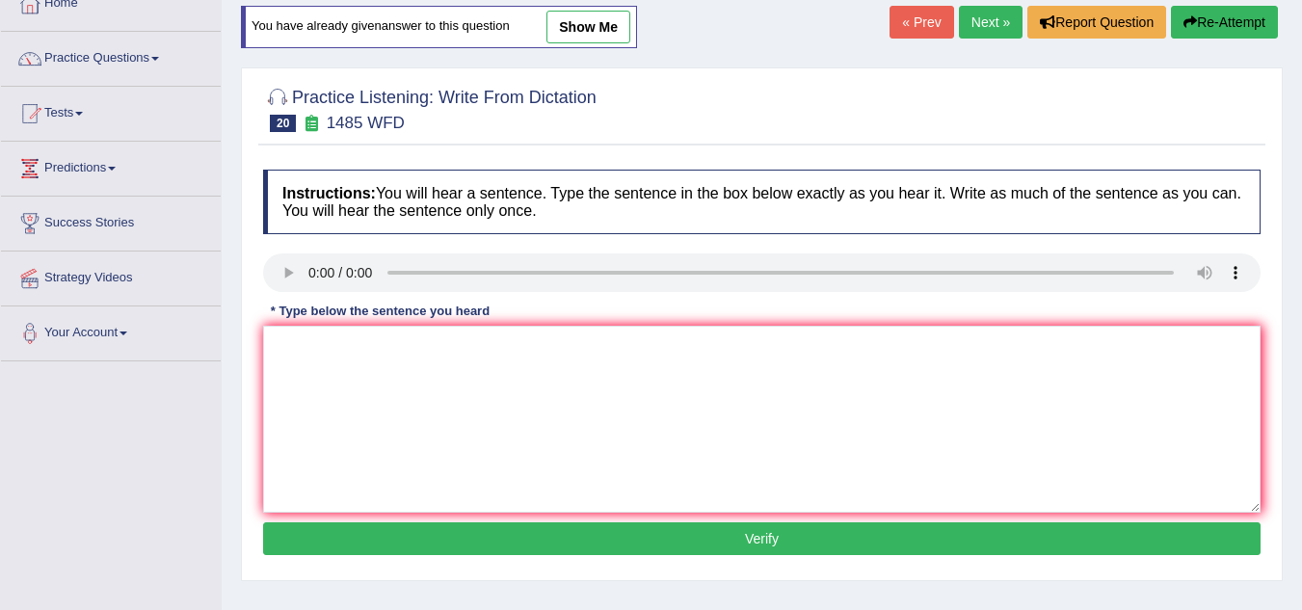
scroll to position [115, 0]
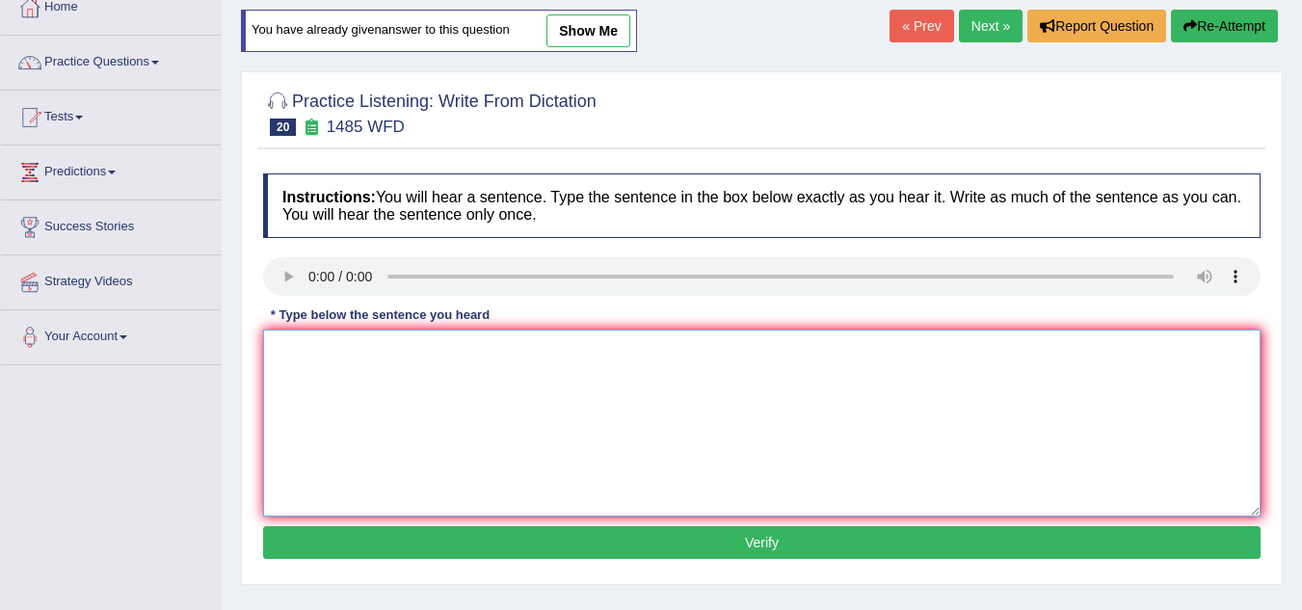
click at [325, 345] on textarea at bounding box center [761, 423] width 997 height 187
click at [548, 356] on textarea "Course work gives students the chance to thoughly" at bounding box center [761, 423] width 997 height 187
click at [650, 354] on textarea "Course work gives students the chance to thoroughly" at bounding box center [761, 423] width 997 height 187
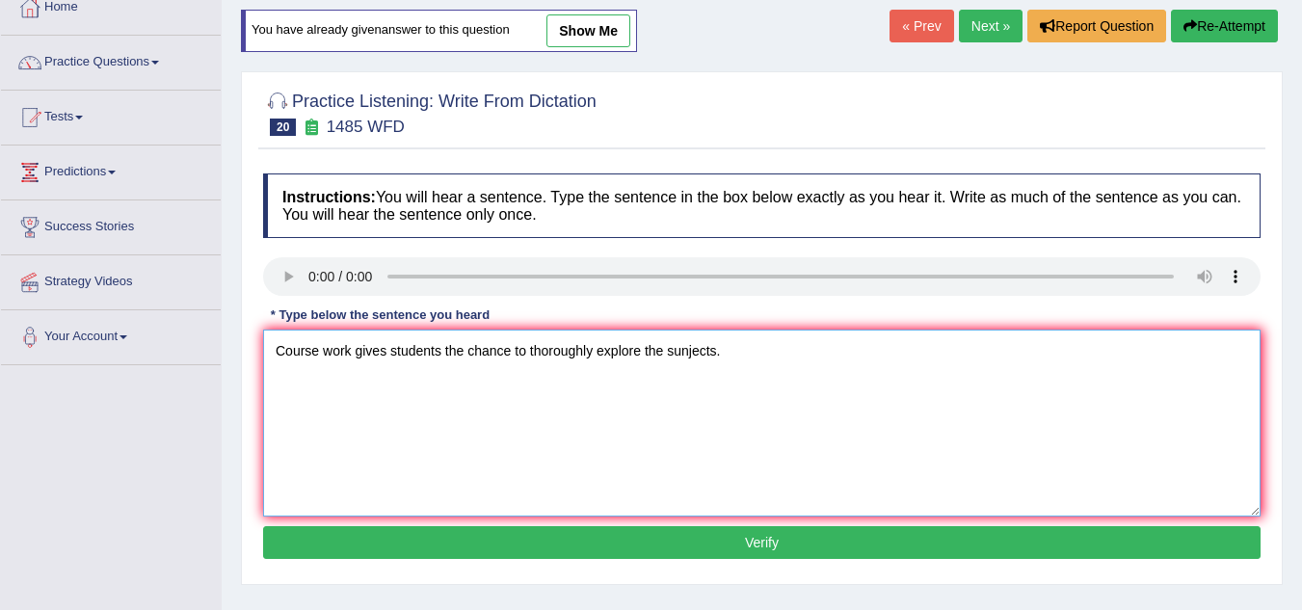
click at [688, 354] on textarea "Course work gives students the chance to thoroughly explore the sunjects." at bounding box center [761, 423] width 997 height 187
click at [769, 358] on textarea "Course work gives students the chance to thoroughly explore the subjects." at bounding box center [761, 423] width 997 height 187
type textarea "Course work gives students the chance to thoroughly explore the subjects."
click at [678, 544] on button "Verify" at bounding box center [761, 542] width 997 height 33
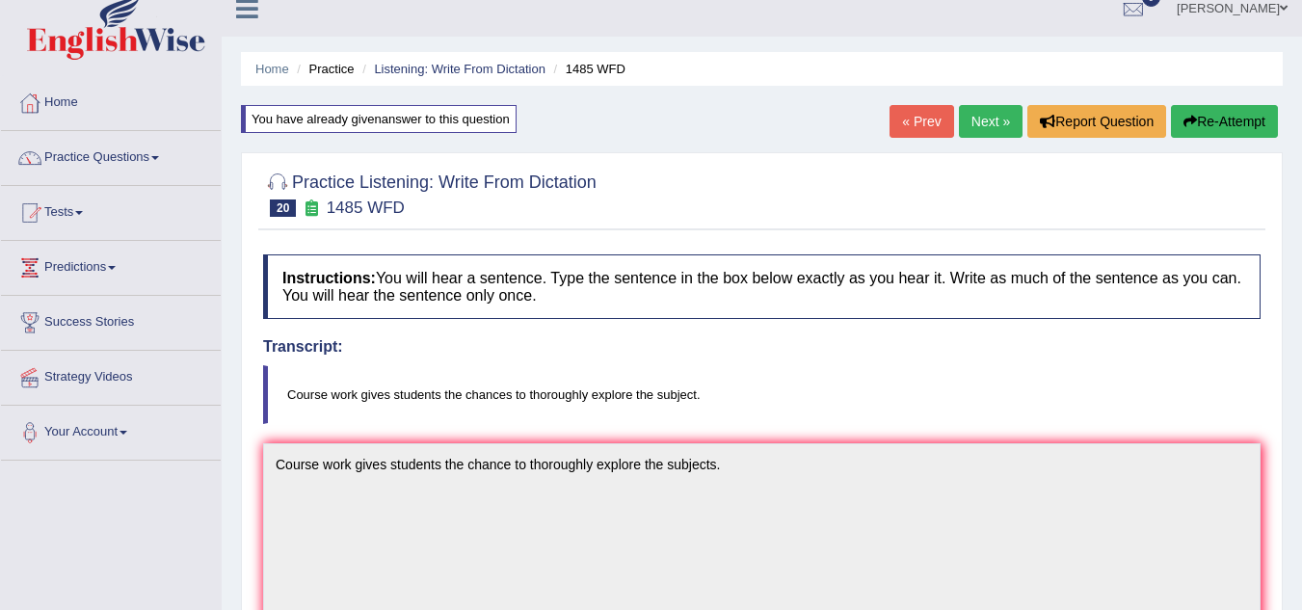
scroll to position [0, 0]
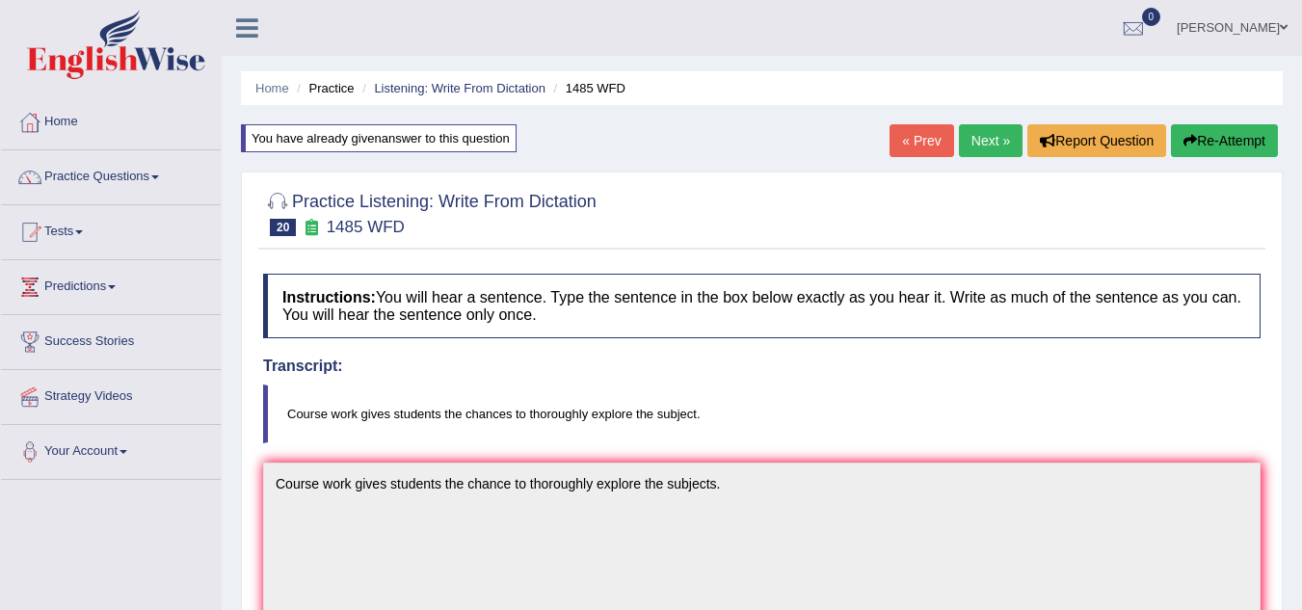
click at [1225, 143] on button "Re-Attempt" at bounding box center [1224, 140] width 107 height 33
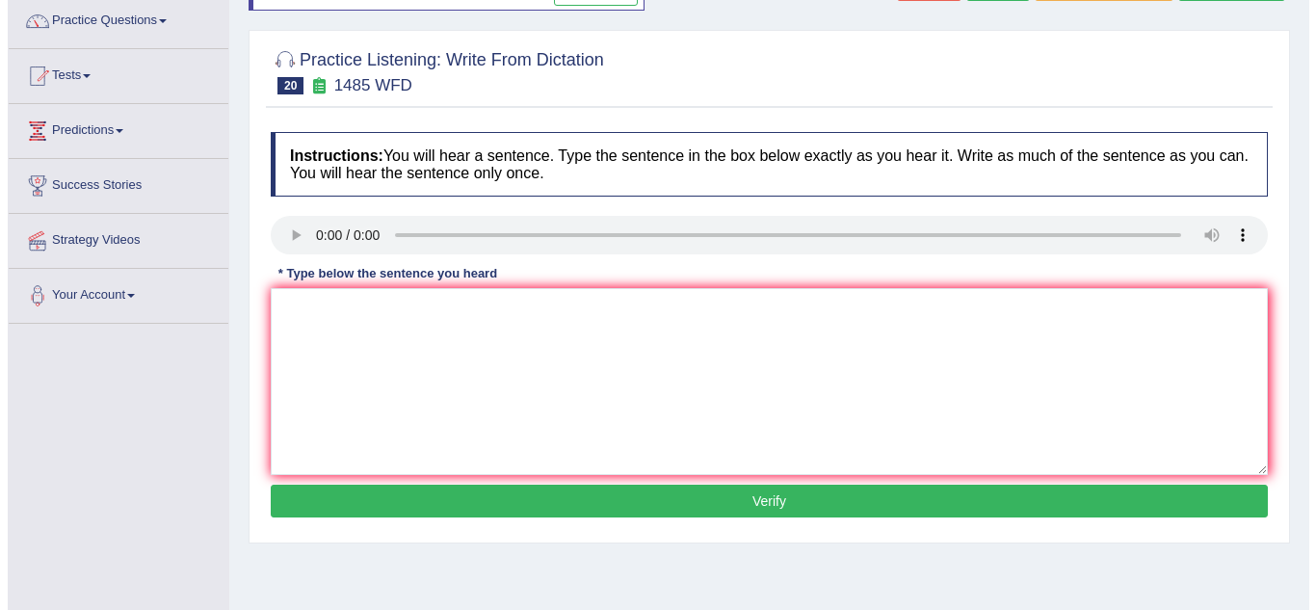
scroll to position [170, 0]
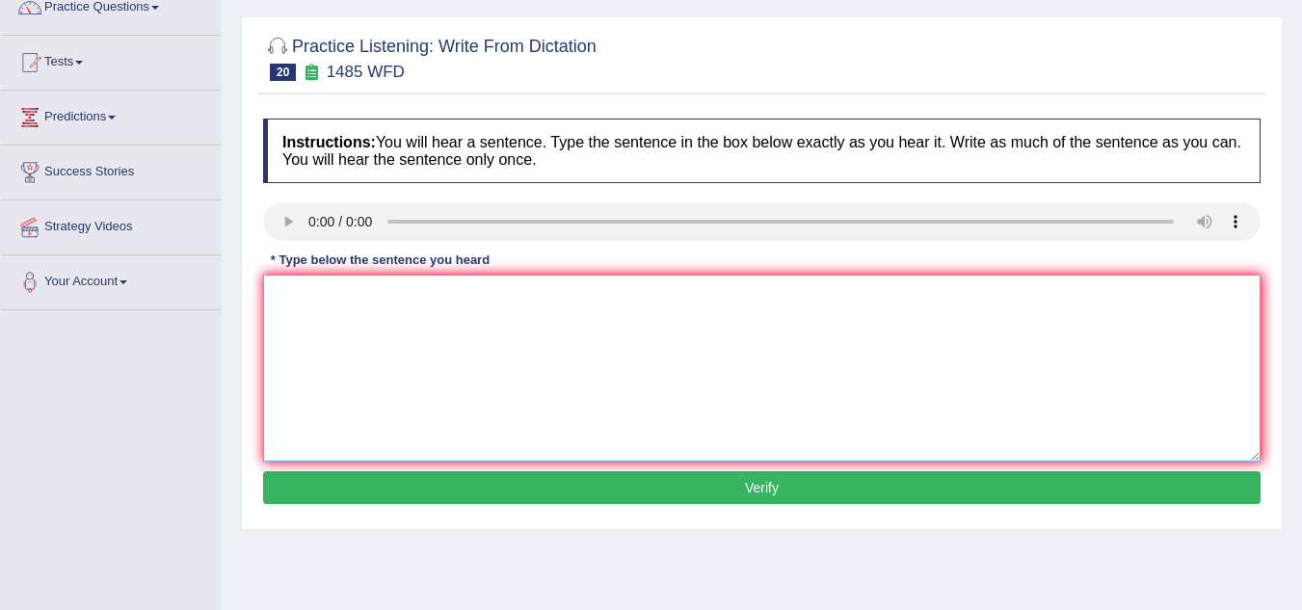
click at [291, 325] on textarea at bounding box center [761, 368] width 997 height 187
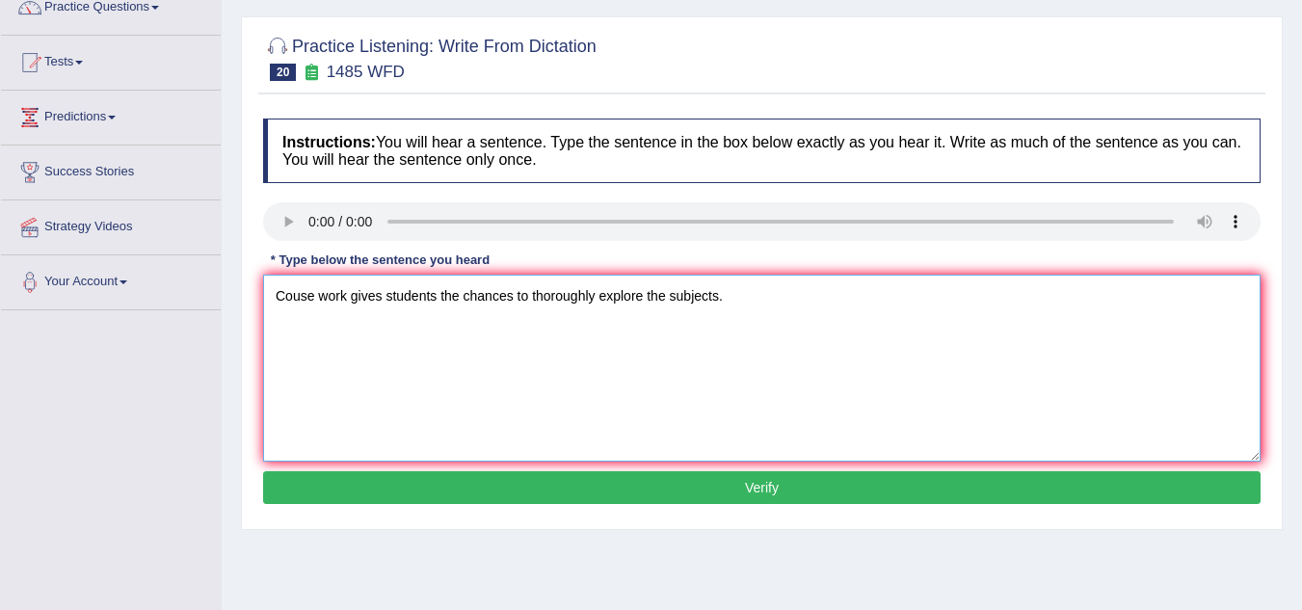
type textarea "Couse work gives students the chances to thoroughly explore the subjects."
click at [576, 486] on button "Verify" at bounding box center [761, 487] width 997 height 33
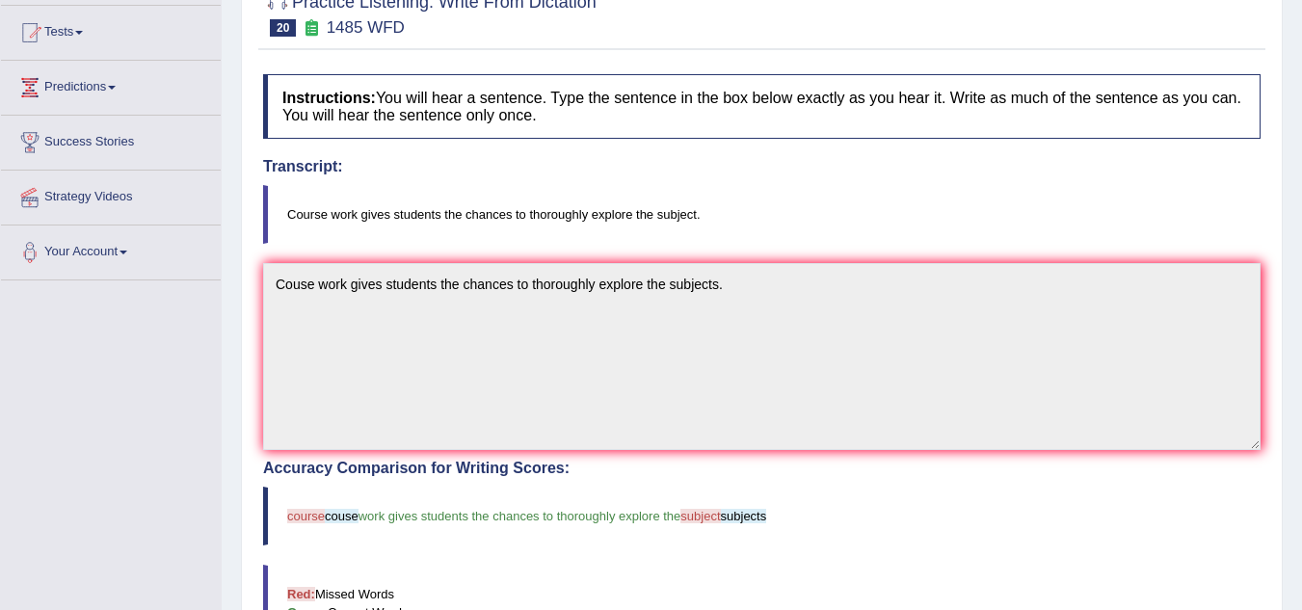
scroll to position [94, 0]
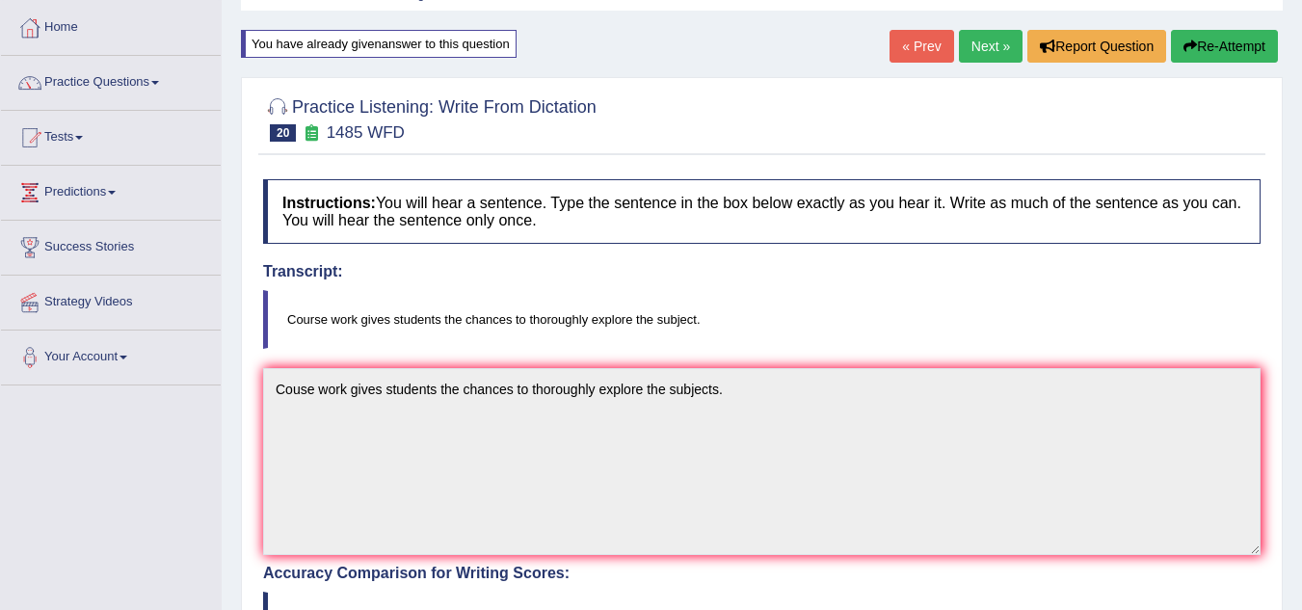
click at [1235, 53] on button "Re-Attempt" at bounding box center [1224, 46] width 107 height 33
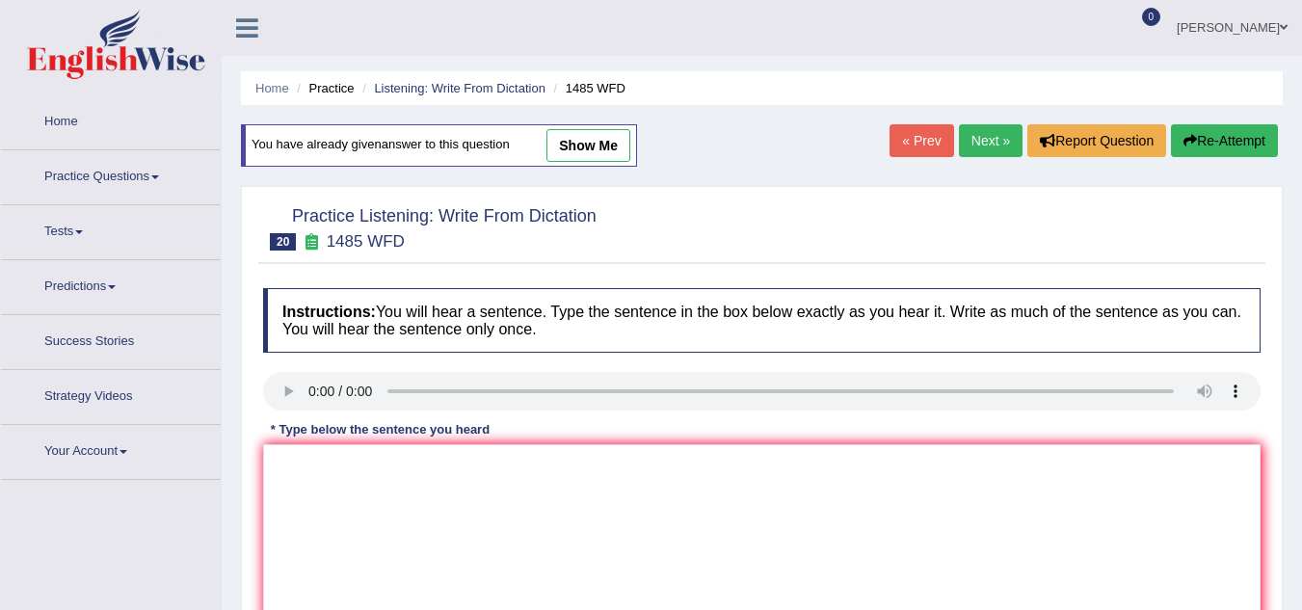
click at [312, 381] on div "Instructions: You will hear a sentence. Type the sentence in the box below exac…" at bounding box center [761, 484] width 1007 height 411
click at [312, 444] on textarea at bounding box center [761, 537] width 997 height 187
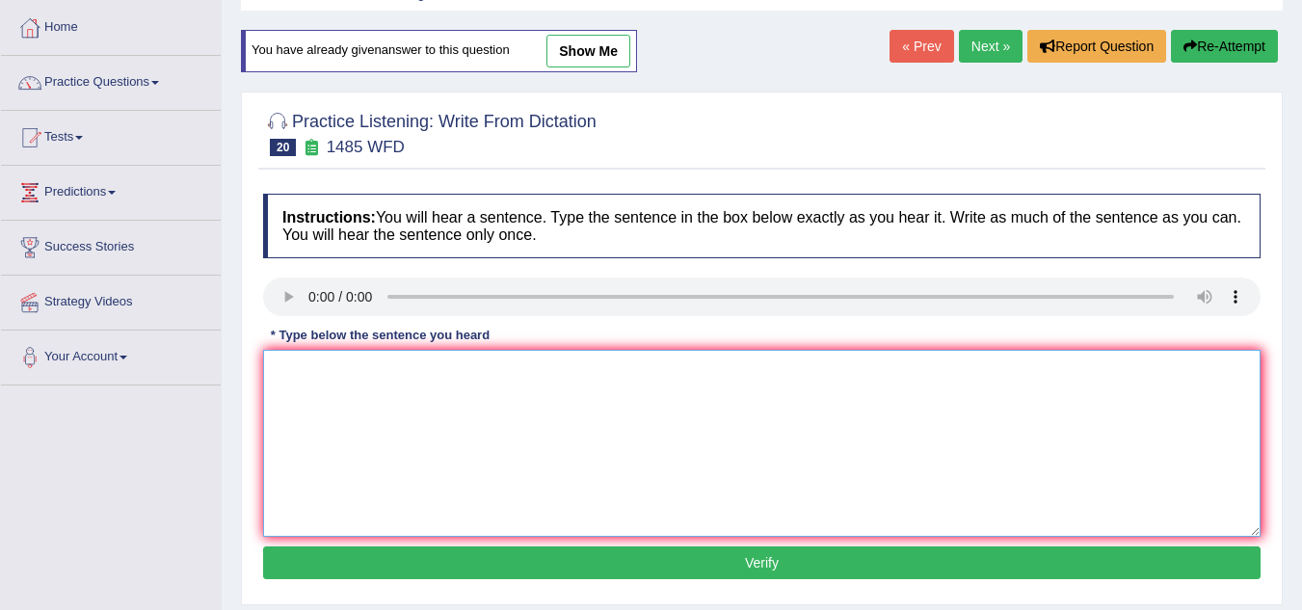
click at [297, 367] on textarea at bounding box center [761, 443] width 997 height 187
type textarea "Course work gives students chance to thoroughly explore the subject."
click at [451, 553] on button "Verify" at bounding box center [761, 562] width 997 height 33
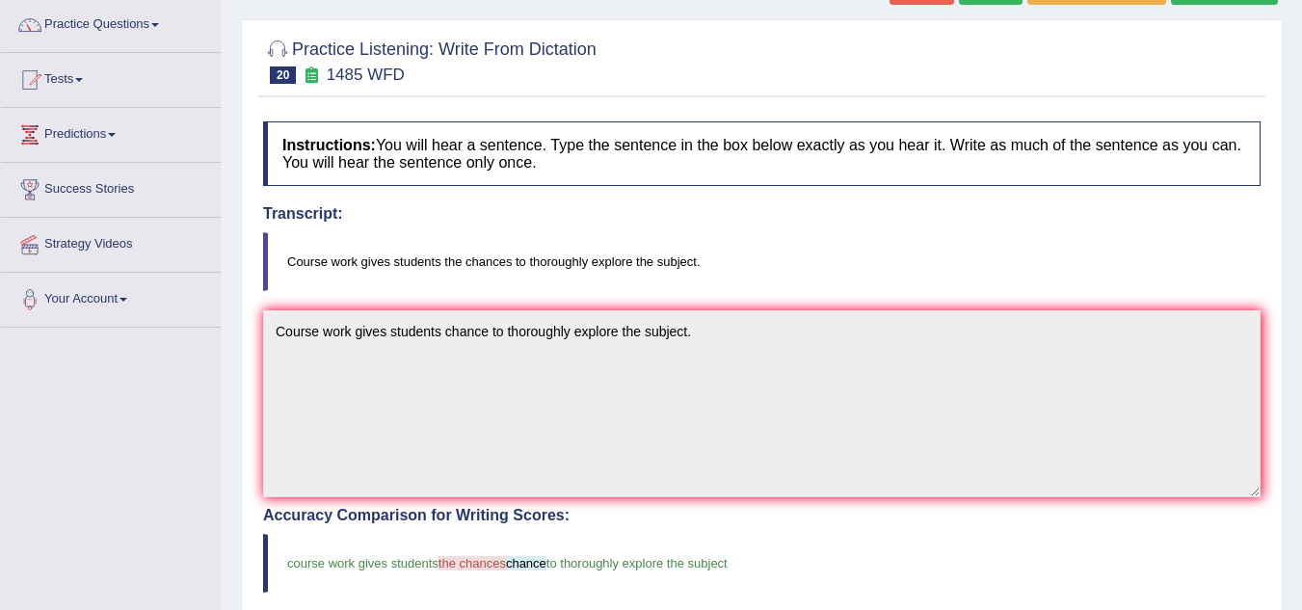
scroll to position [87, 0]
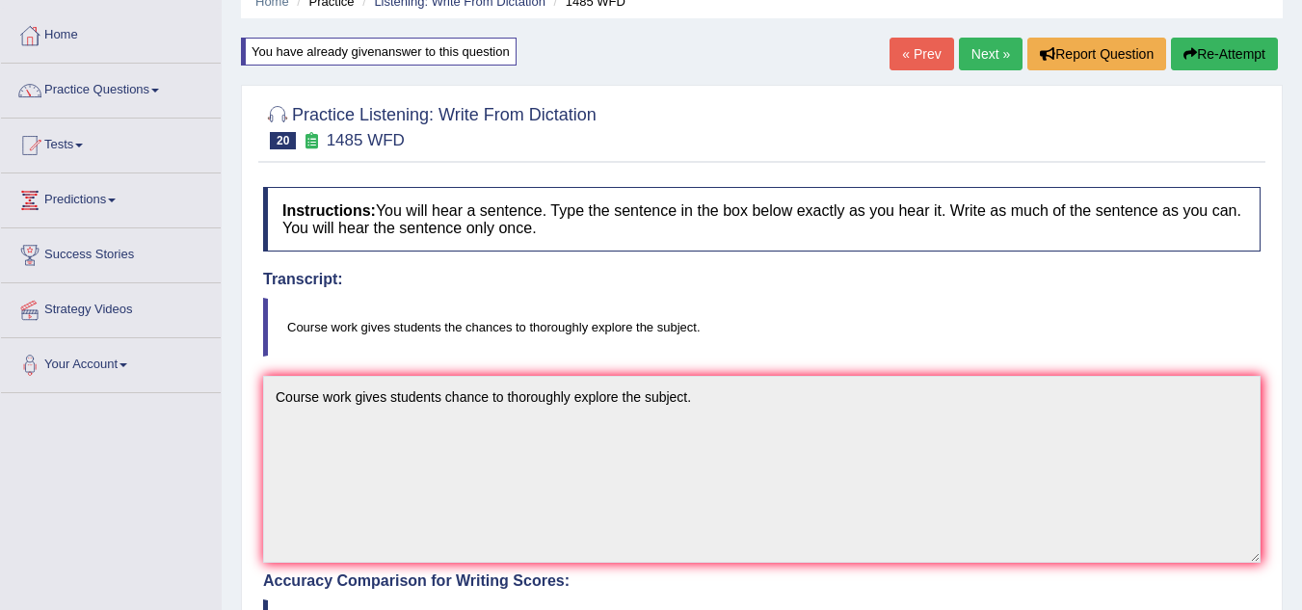
click at [1228, 57] on button "Re-Attempt" at bounding box center [1224, 54] width 107 height 33
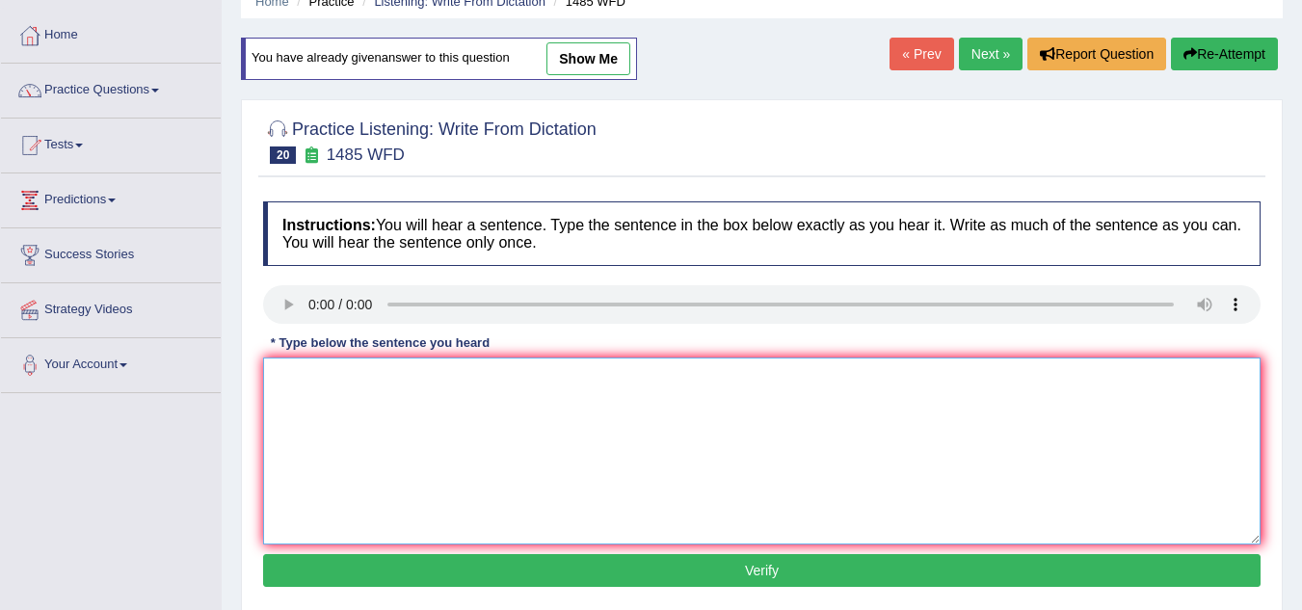
click at [311, 411] on textarea at bounding box center [761, 451] width 997 height 187
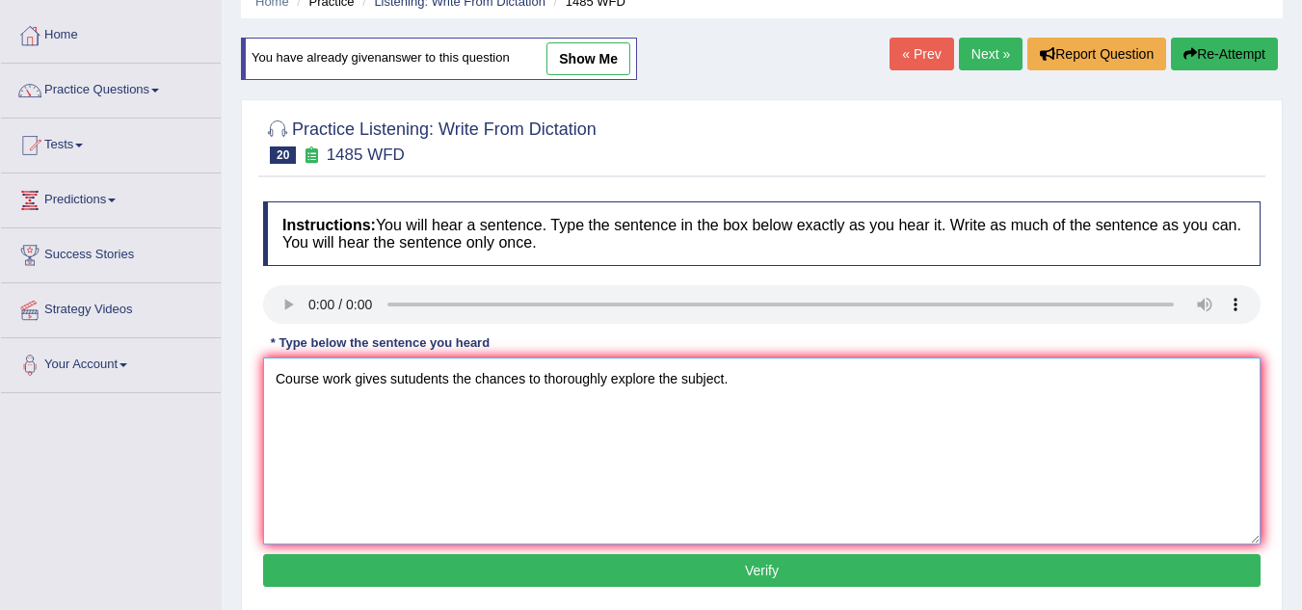
type textarea "Course work gives sutudents the chances to thoroughly explore the subject."
click at [474, 572] on button "Verify" at bounding box center [761, 570] width 997 height 33
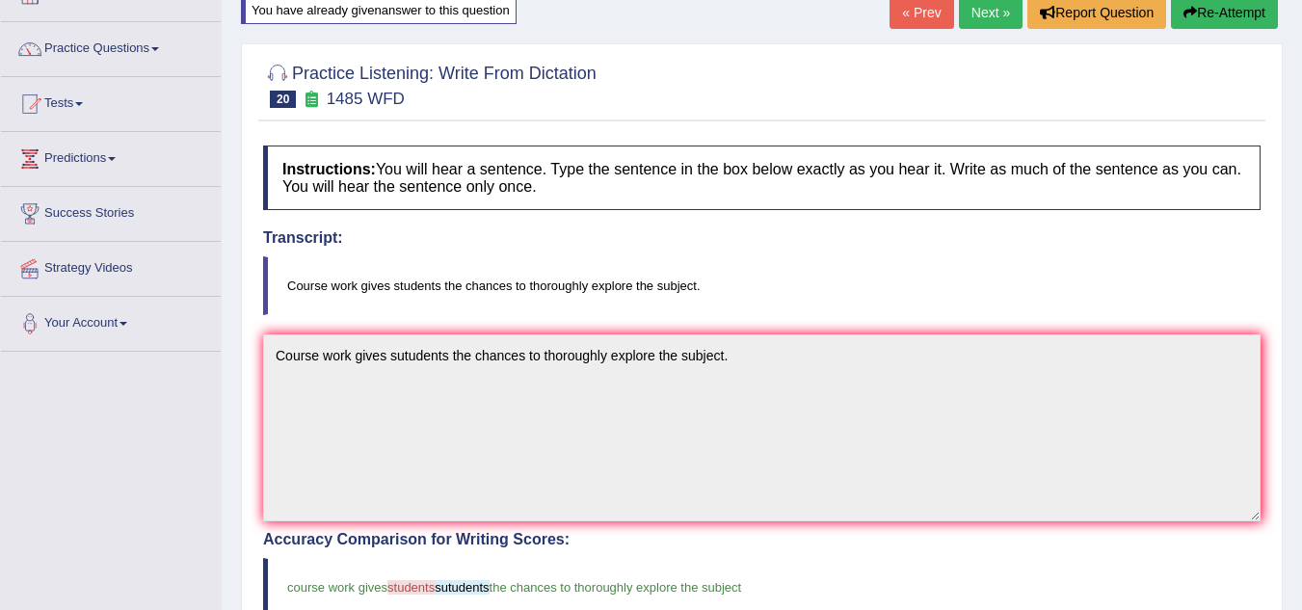
scroll to position [72, 0]
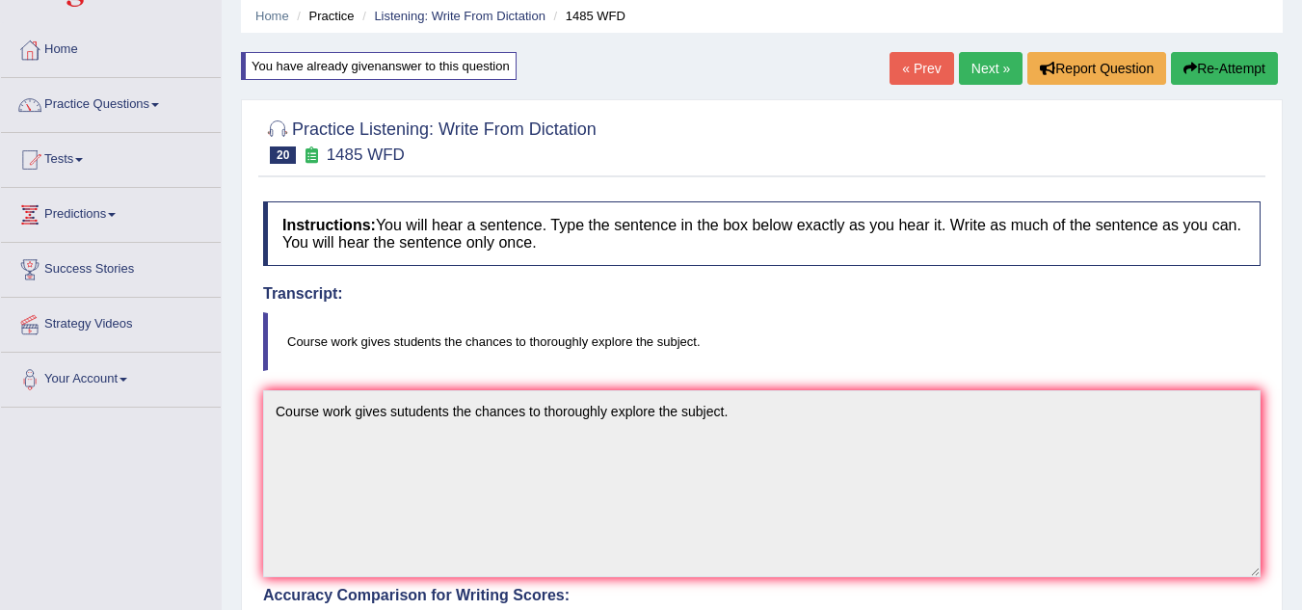
click at [1215, 71] on button "Re-Attempt" at bounding box center [1224, 68] width 107 height 33
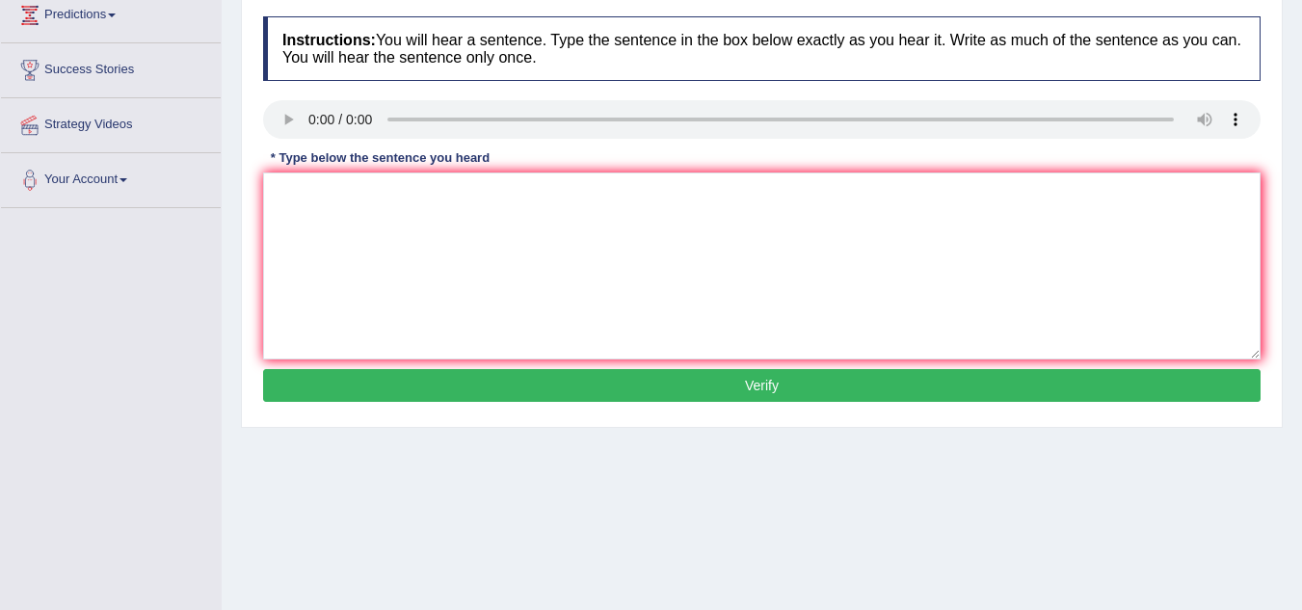
scroll to position [307, 0]
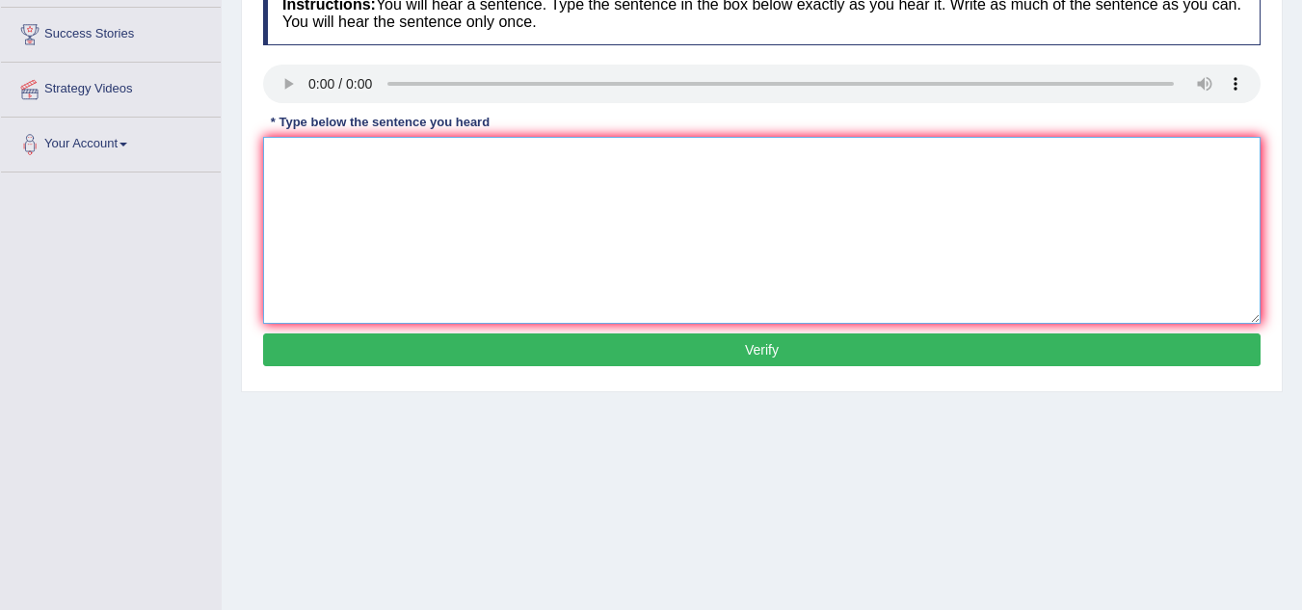
click at [327, 211] on textarea at bounding box center [761, 230] width 997 height 187
type textarea "C"
click at [293, 175] on textarea at bounding box center [761, 230] width 997 height 187
type textarea "Course works gives students chance to thoroughly explore the subjects."
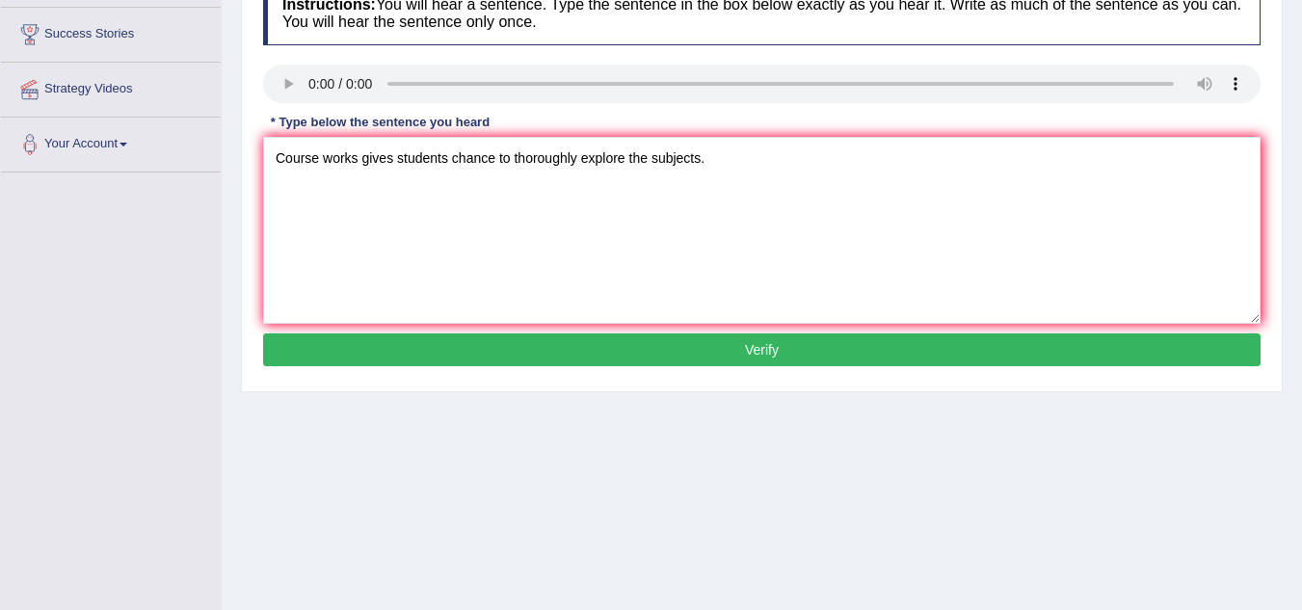
click at [455, 343] on button "Verify" at bounding box center [761, 349] width 997 height 33
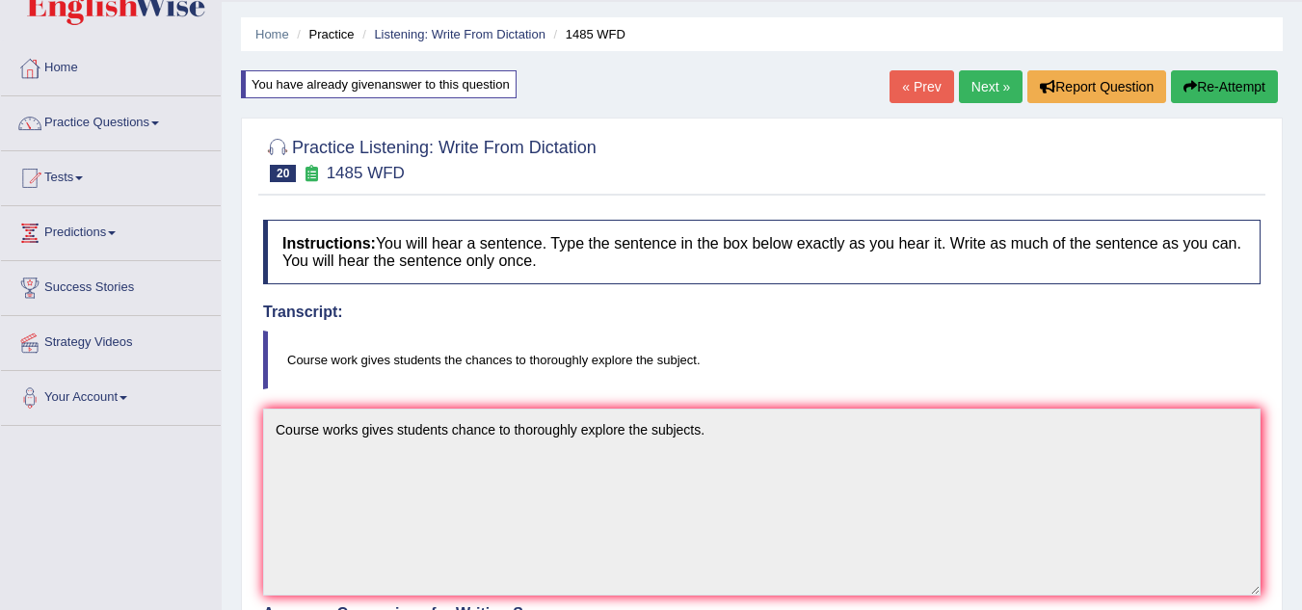
scroll to position [50, 0]
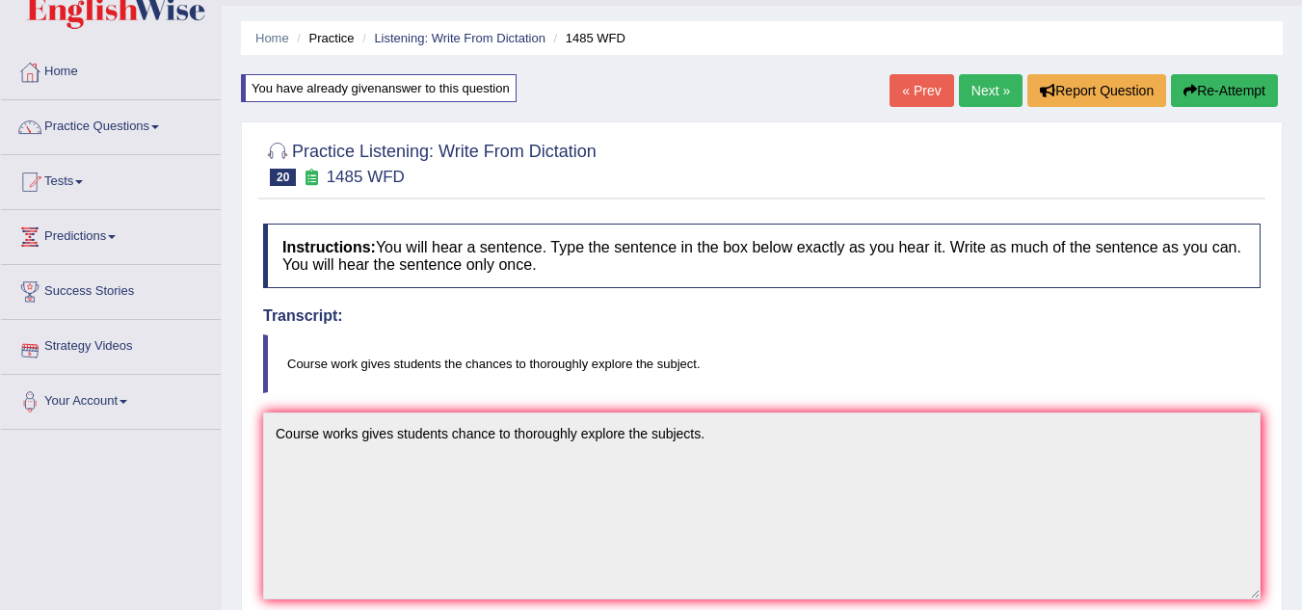
click at [1211, 90] on button "Re-Attempt" at bounding box center [1224, 90] width 107 height 33
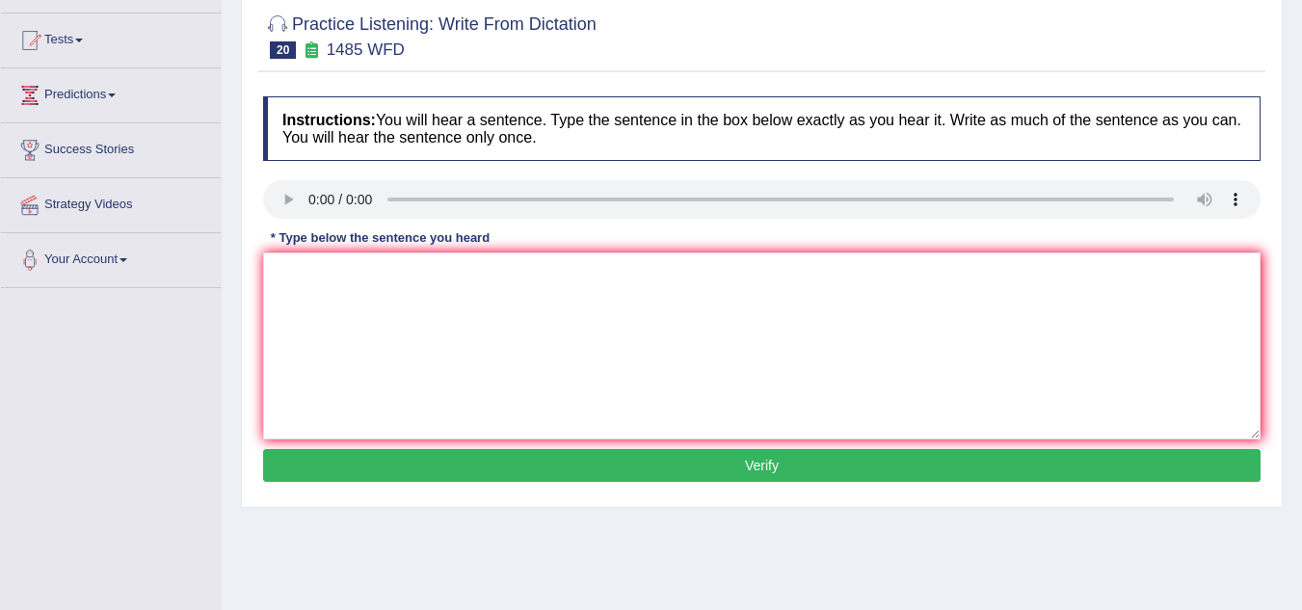
scroll to position [192, 0]
click at [356, 308] on textarea at bounding box center [761, 345] width 997 height 187
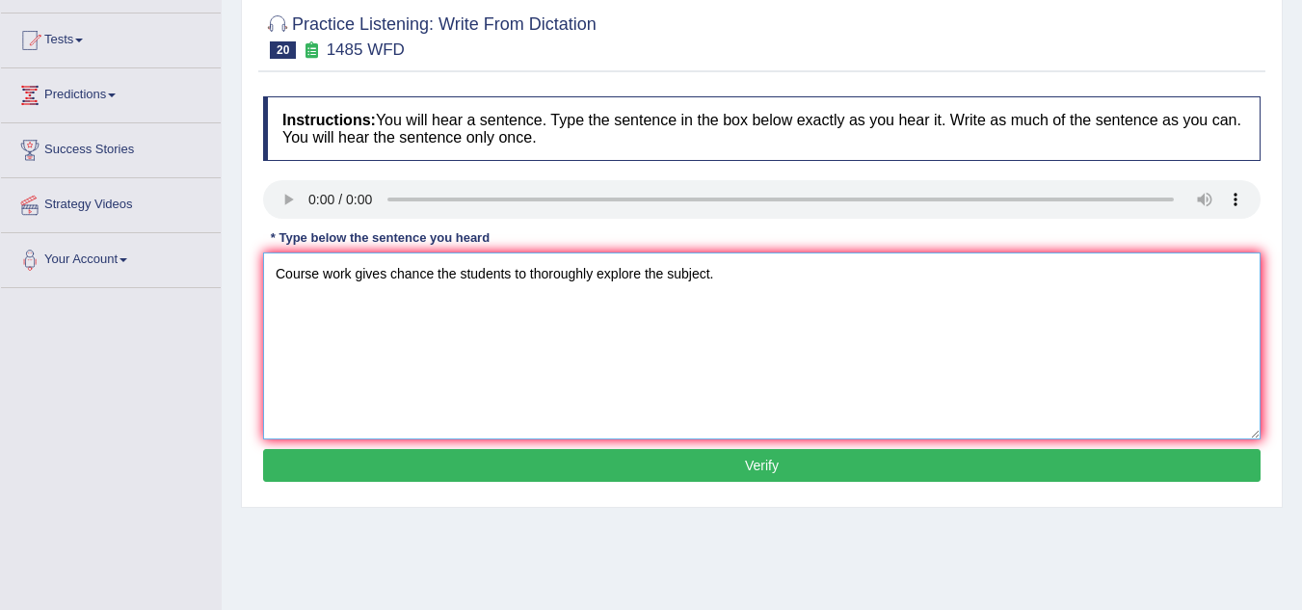
type textarea "Course work gives chance the students to thoroughly explore the subject."
click at [677, 464] on button "Verify" at bounding box center [761, 465] width 997 height 33
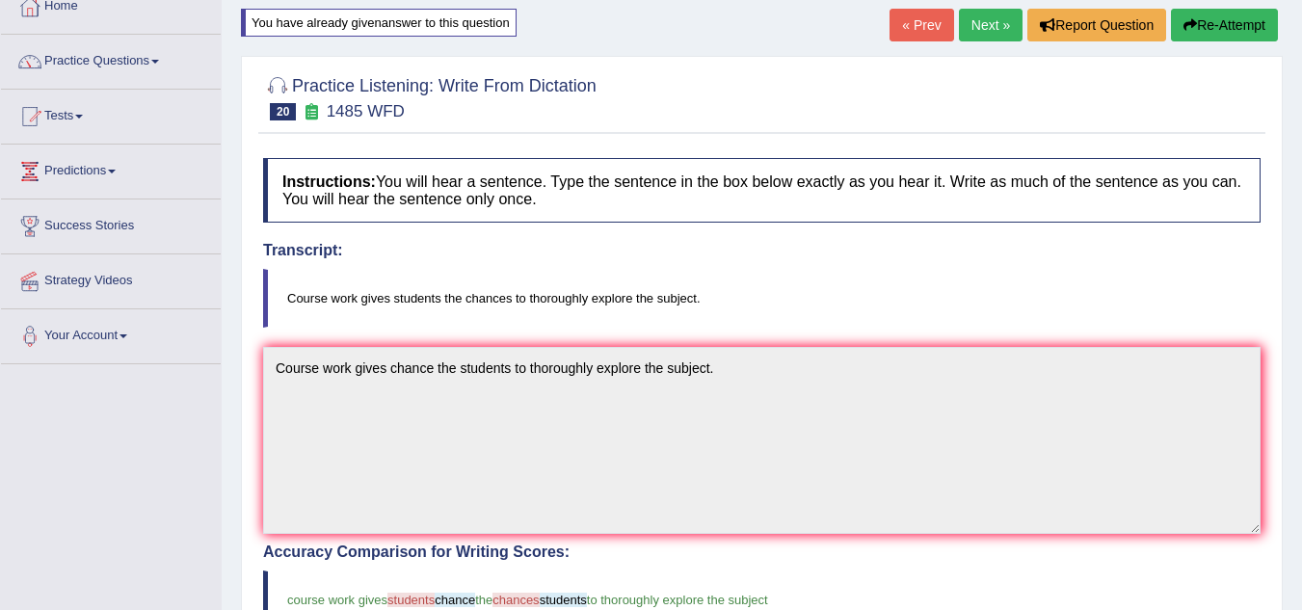
scroll to position [95, 0]
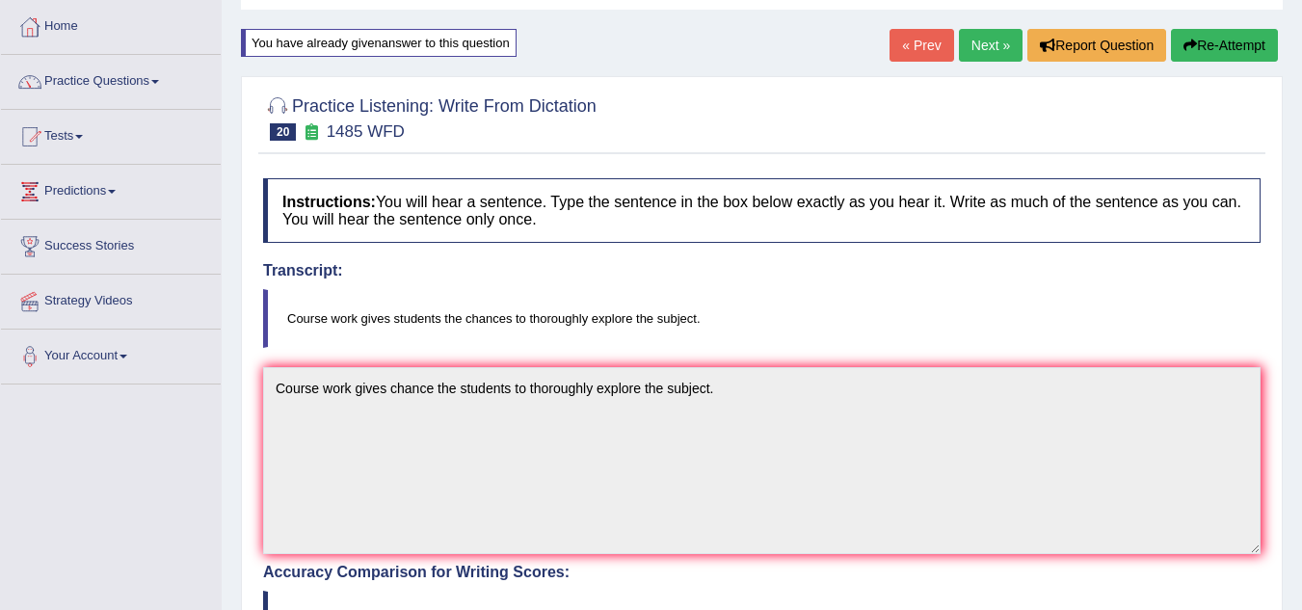
click at [1196, 60] on button "Re-Attempt" at bounding box center [1224, 45] width 107 height 33
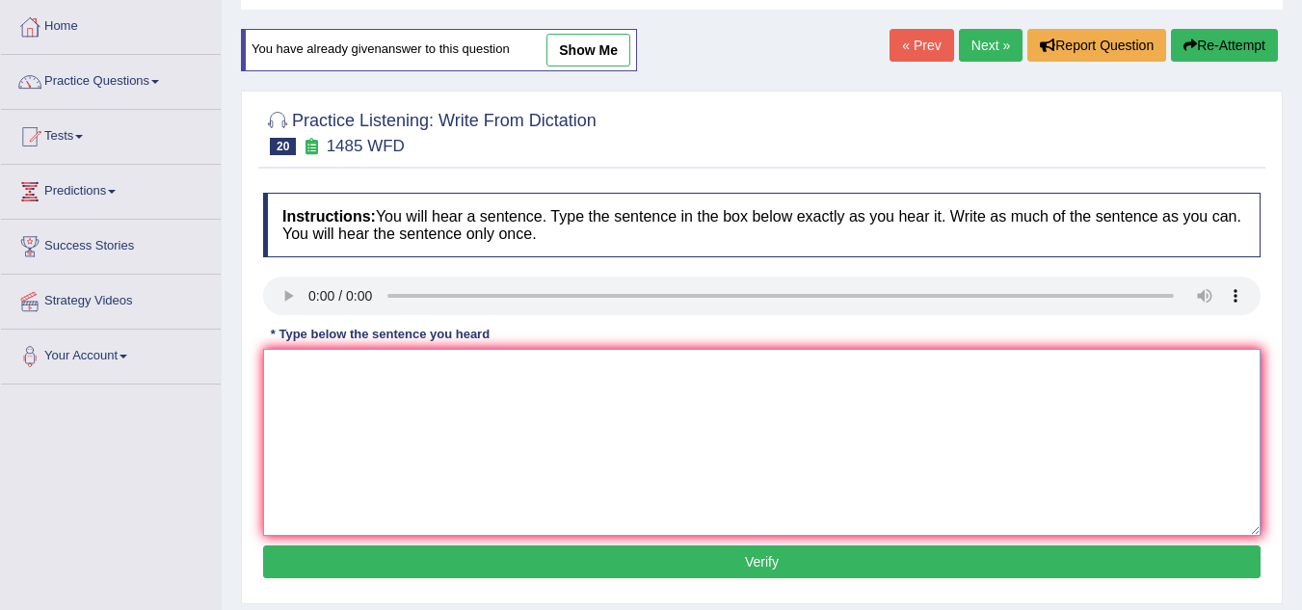
click at [316, 375] on textarea at bounding box center [761, 442] width 997 height 187
type textarea "Course work gives students the chances to thoroughly explore the subjects."
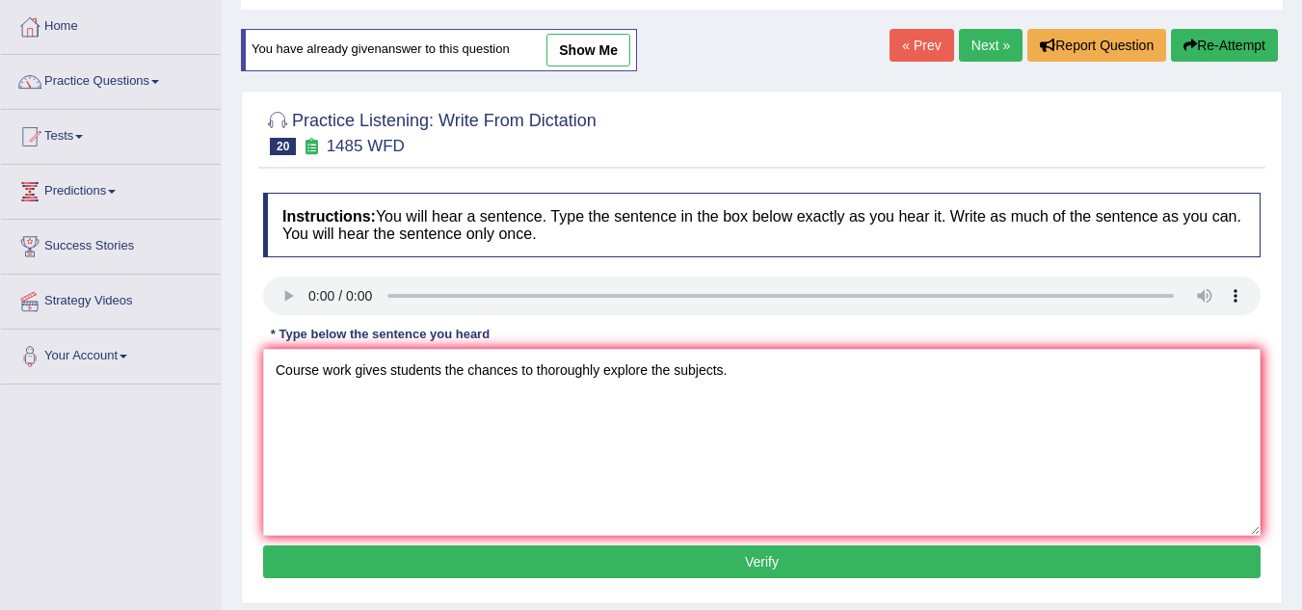
click at [388, 557] on button "Verify" at bounding box center [761, 561] width 997 height 33
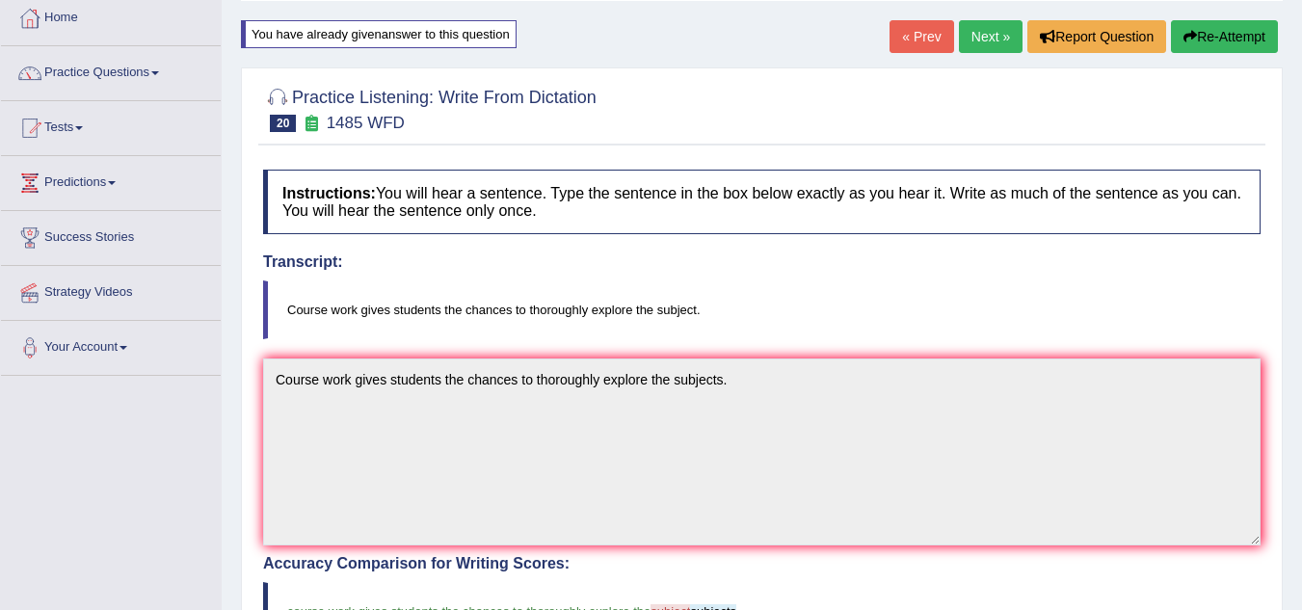
scroll to position [101, 0]
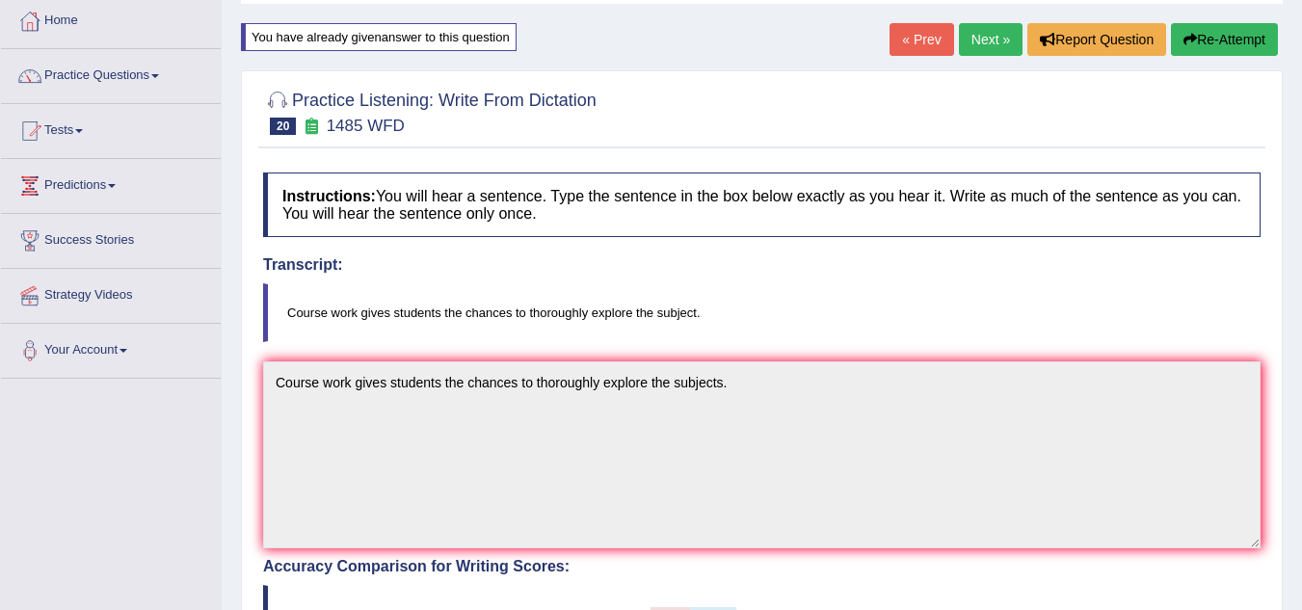
click at [1210, 26] on button "Re-Attempt" at bounding box center [1224, 39] width 107 height 33
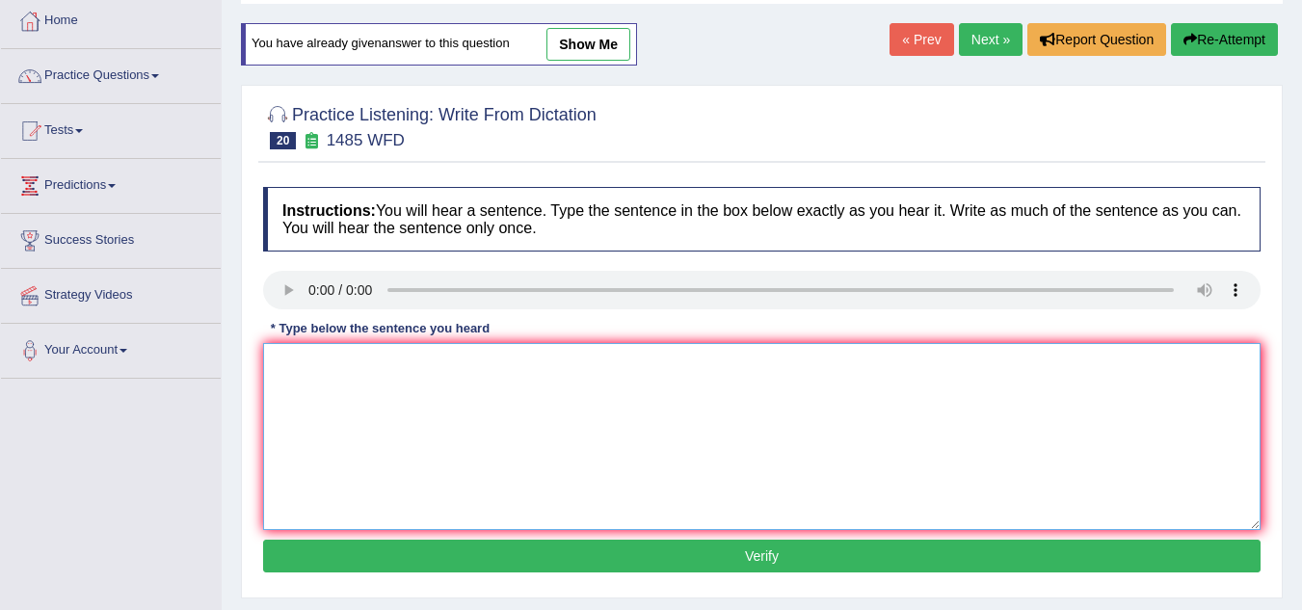
click at [328, 390] on textarea at bounding box center [761, 436] width 997 height 187
click at [386, 366] on textarea "Course work gives chances" at bounding box center [761, 436] width 997 height 187
click at [391, 366] on textarea "Course work gives chances" at bounding box center [761, 436] width 997 height 187
click at [526, 369] on textarea "Course work gives students the chances" at bounding box center [761, 436] width 997 height 187
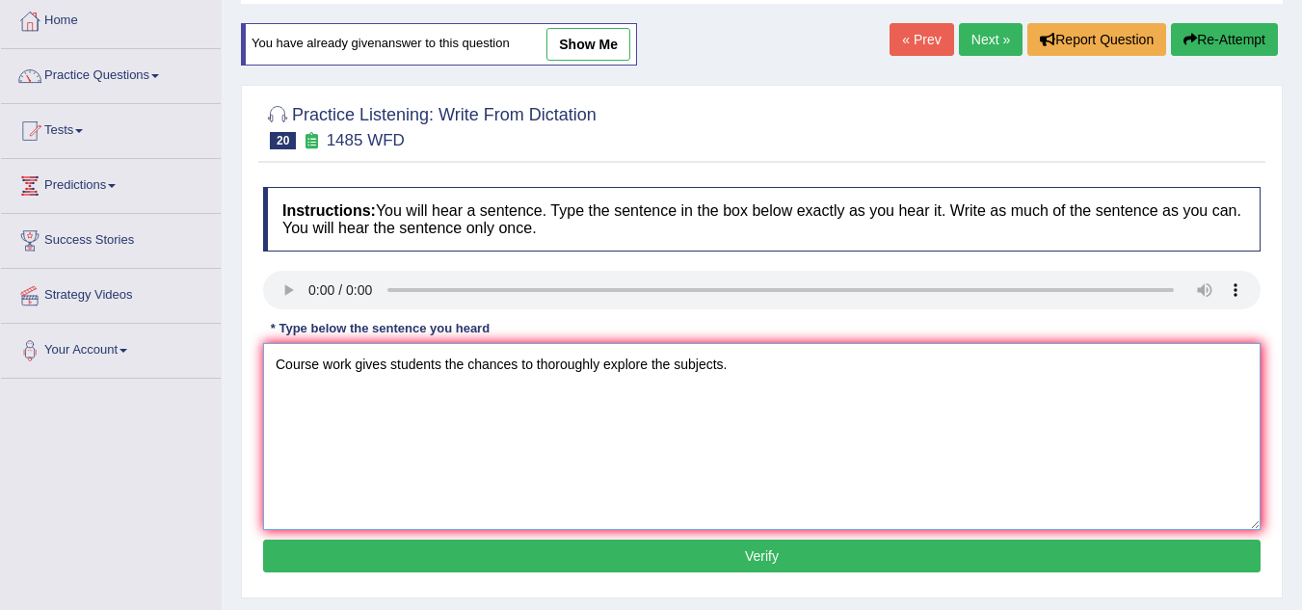
type textarea "Course work gives students the chances to thoroughly explore the subjects."
click at [563, 543] on button "Verify" at bounding box center [761, 556] width 997 height 33
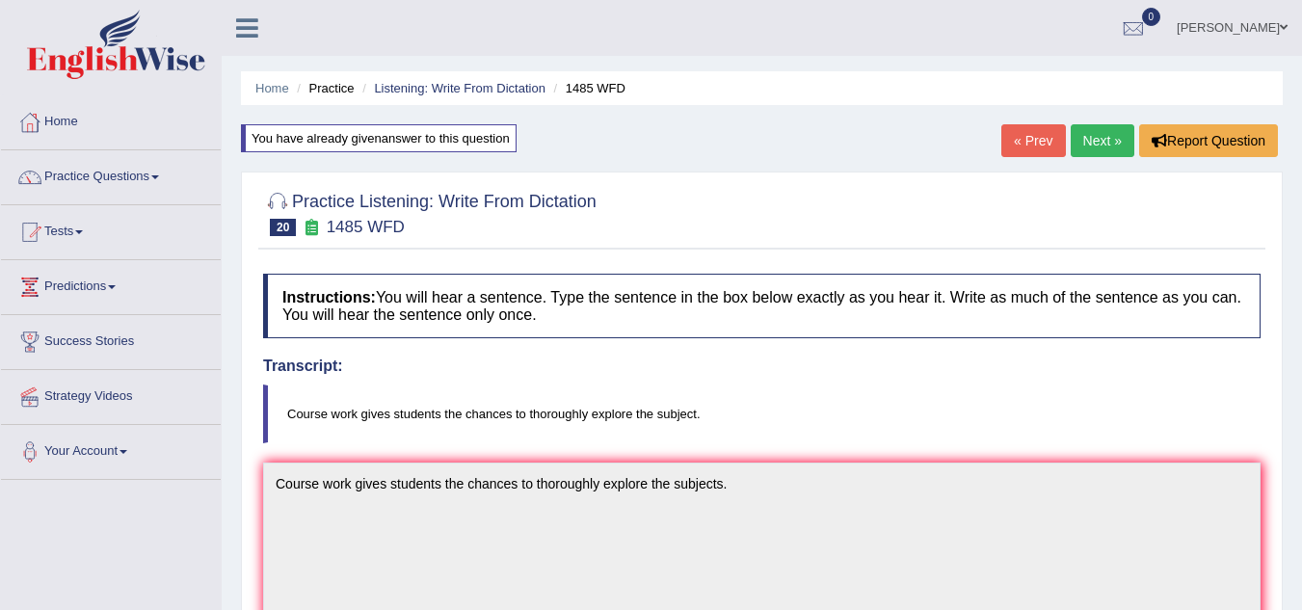
click at [1105, 136] on link "Next »" at bounding box center [1103, 140] width 64 height 33
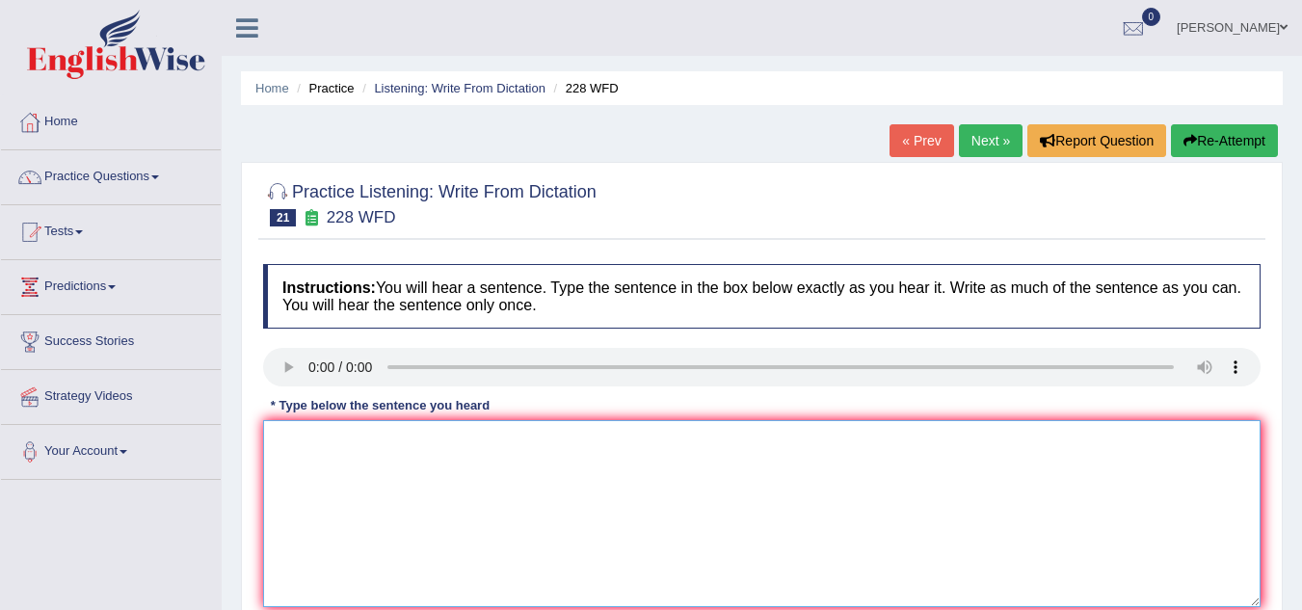
click at [364, 471] on textarea at bounding box center [761, 513] width 997 height 187
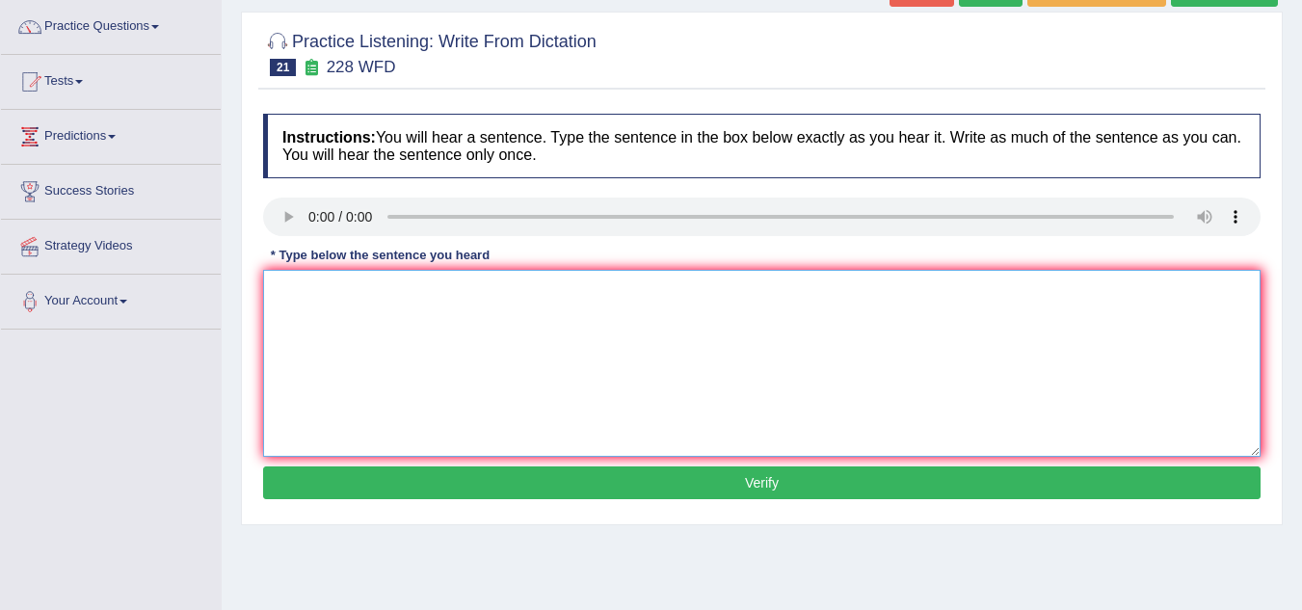
scroll to position [199, 0]
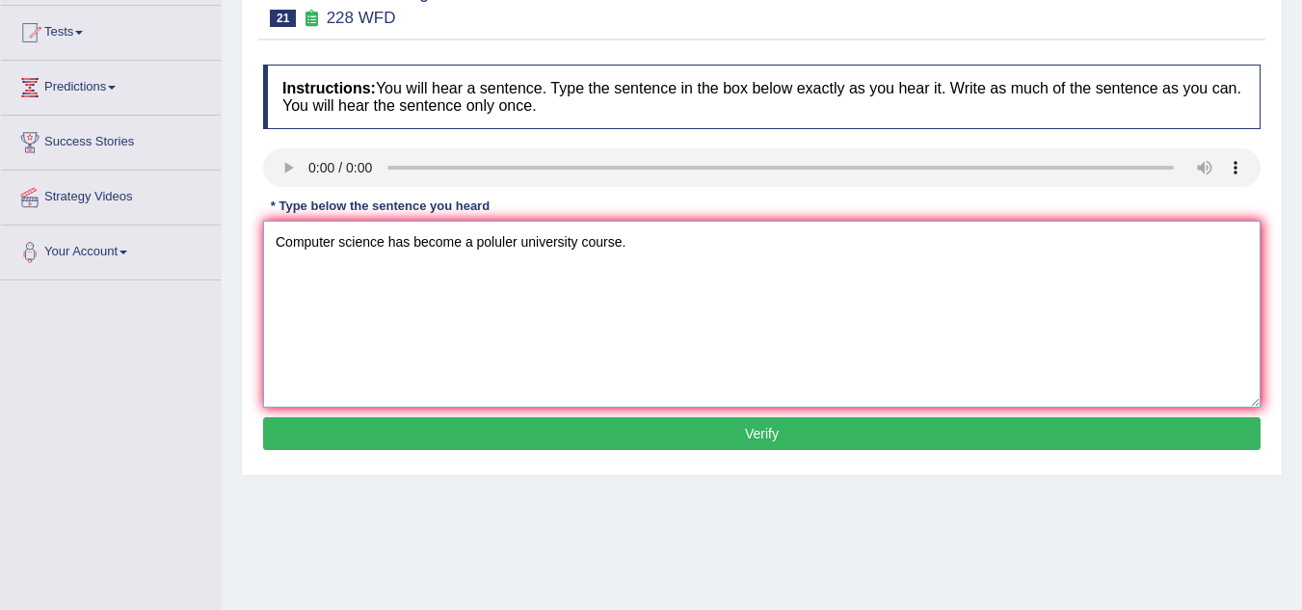
click at [491, 248] on textarea "Computer science has become a poluler university course." at bounding box center [761, 314] width 997 height 187
click at [589, 245] on textarea "Computer science has become a populer university course." at bounding box center [761, 314] width 997 height 187
type textarea "Computer science has become a populer university degree course."
click at [640, 452] on div "Instructions: You will hear a sentence. Type the sentence in the box below exac…" at bounding box center [761, 260] width 1007 height 411
click at [655, 438] on button "Verify" at bounding box center [761, 433] width 997 height 33
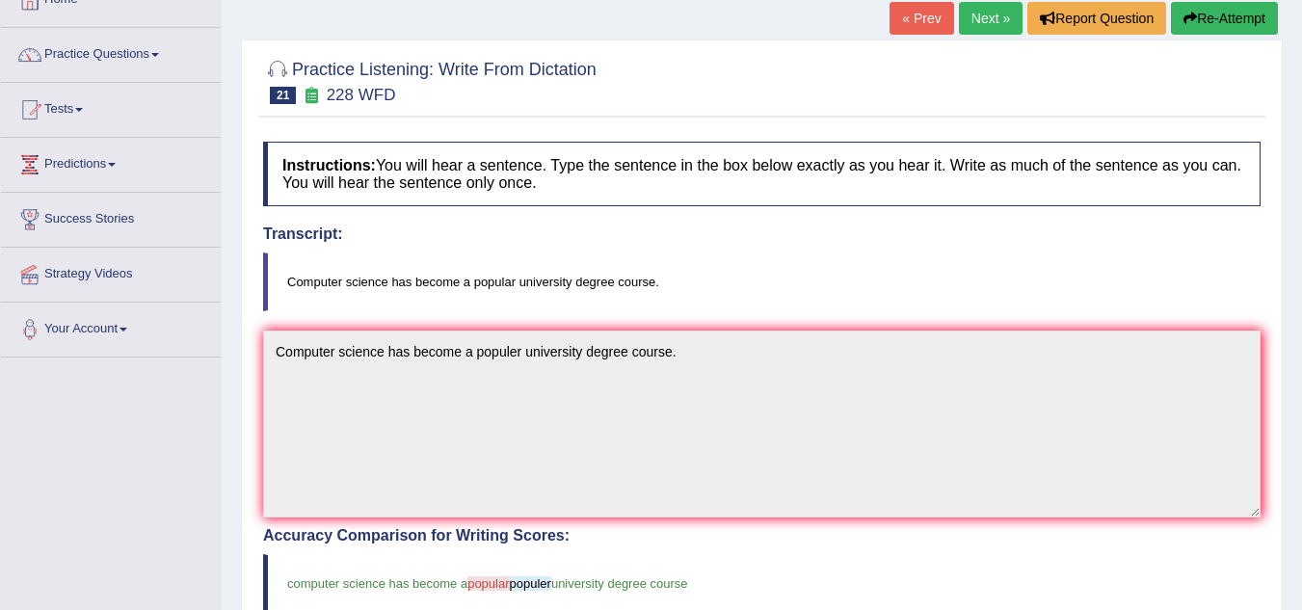
scroll to position [118, 0]
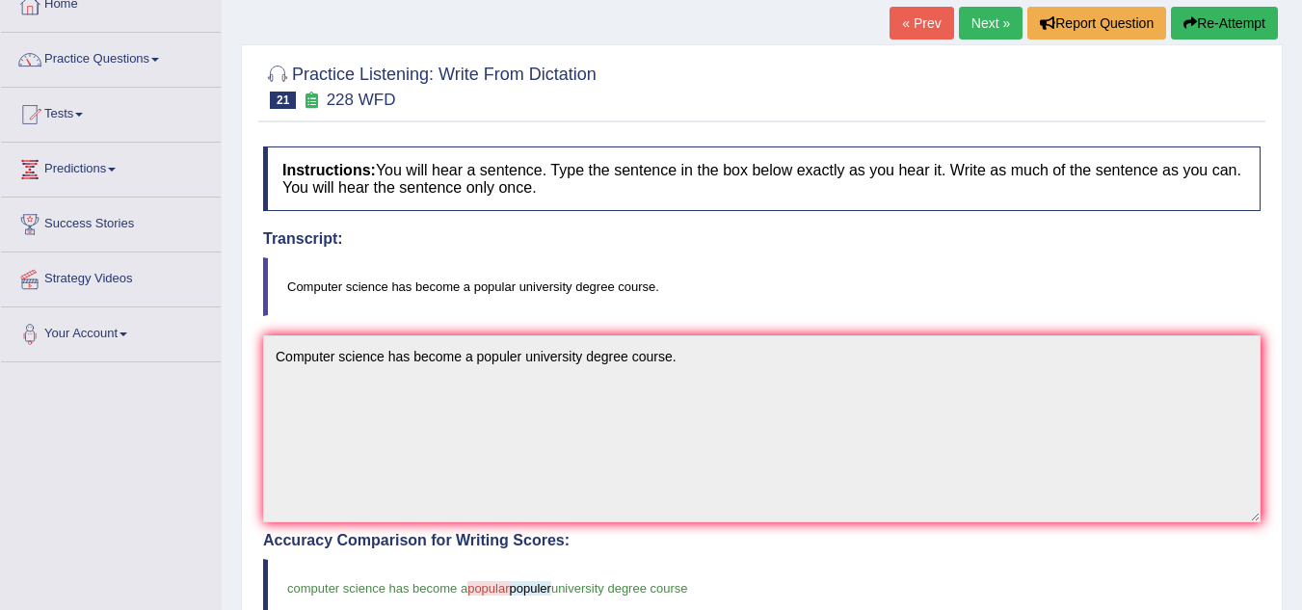
click at [1192, 32] on button "Re-Attempt" at bounding box center [1224, 23] width 107 height 33
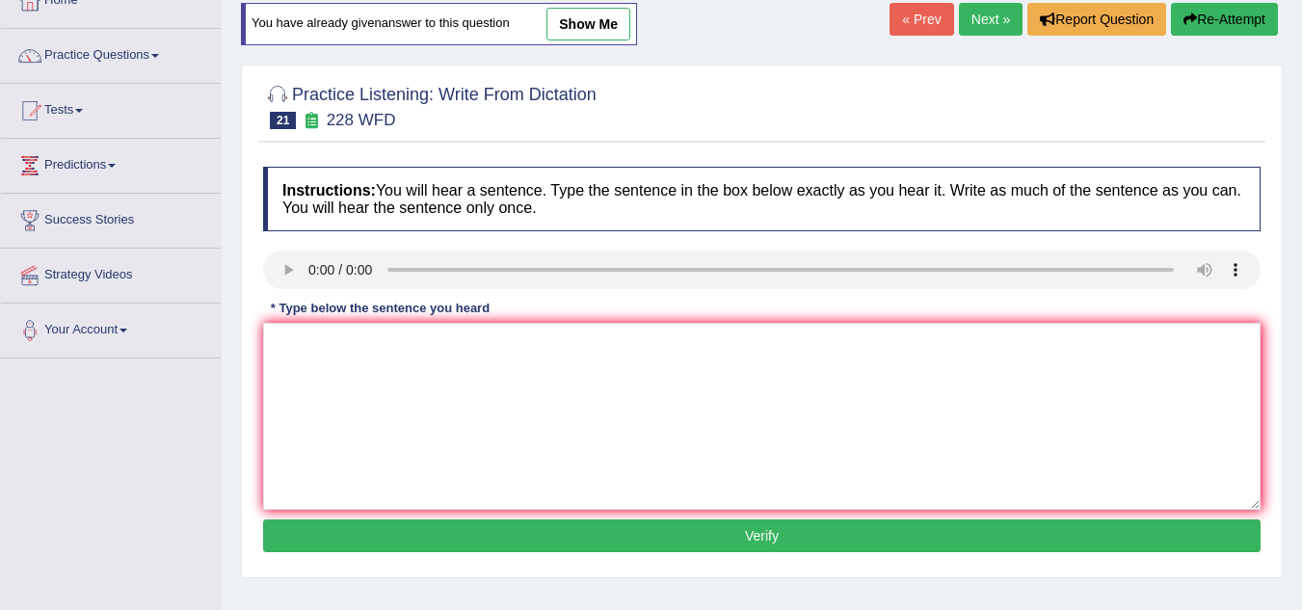
scroll to position [118, 0]
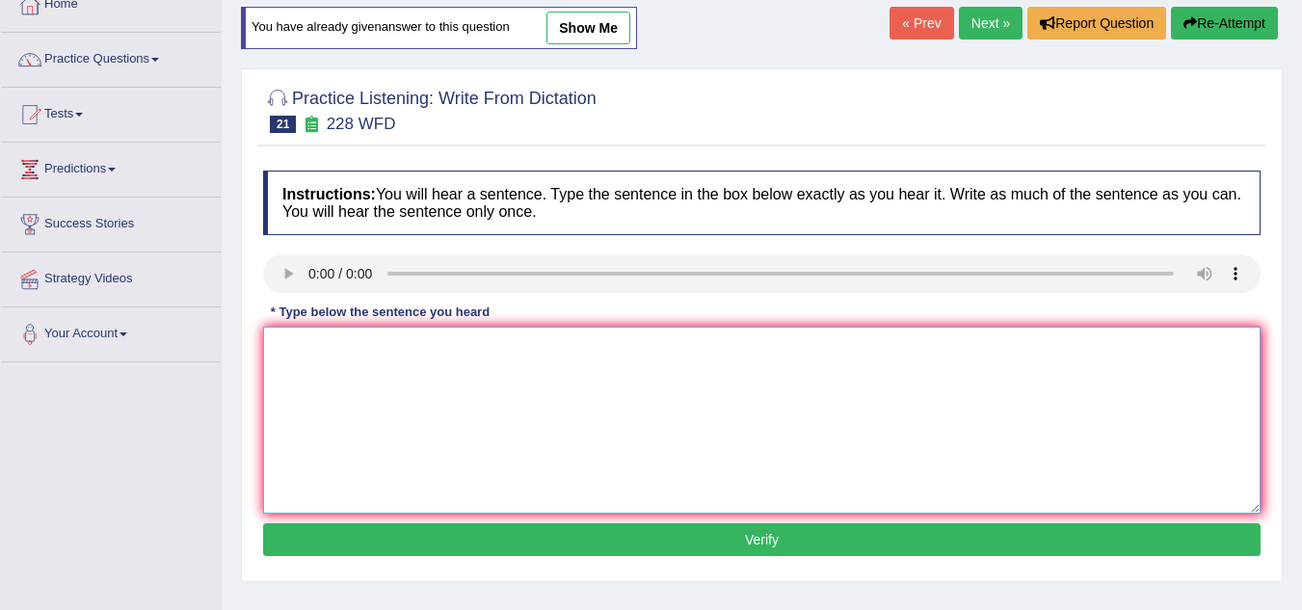
click at [301, 373] on textarea at bounding box center [761, 420] width 997 height 187
type textarea "Computer has become a popular university degree course."
click at [415, 537] on button "Verify" at bounding box center [761, 539] width 997 height 33
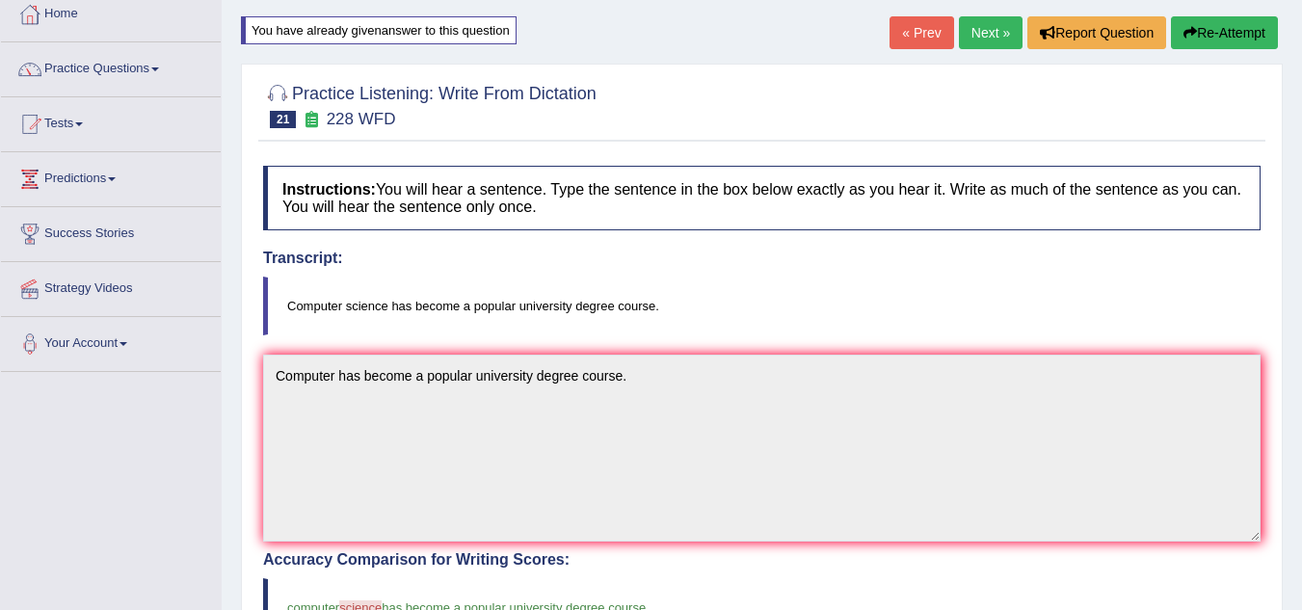
scroll to position [44, 0]
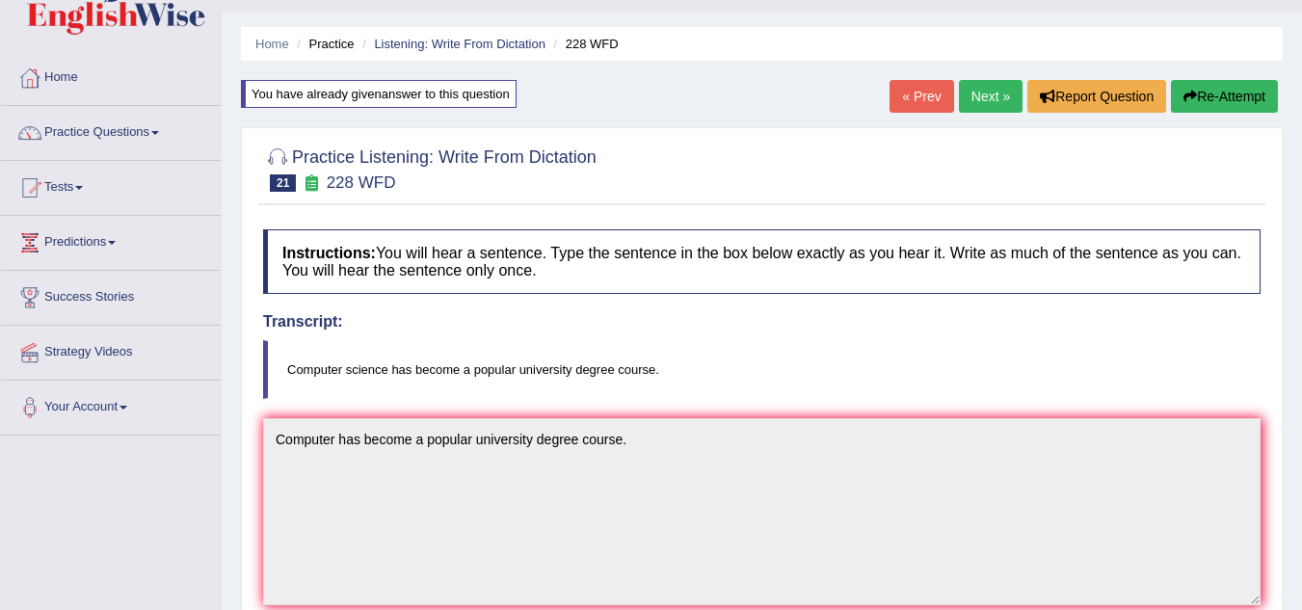
click at [1206, 95] on button "Re-Attempt" at bounding box center [1224, 96] width 107 height 33
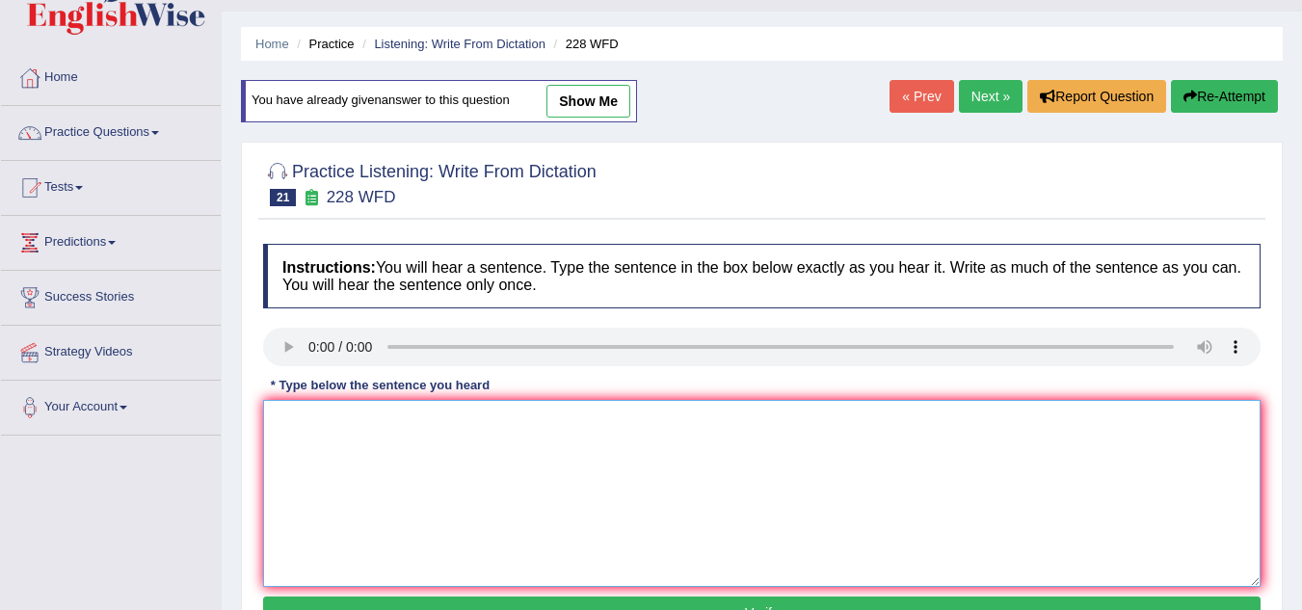
click at [295, 424] on textarea at bounding box center [761, 493] width 997 height 187
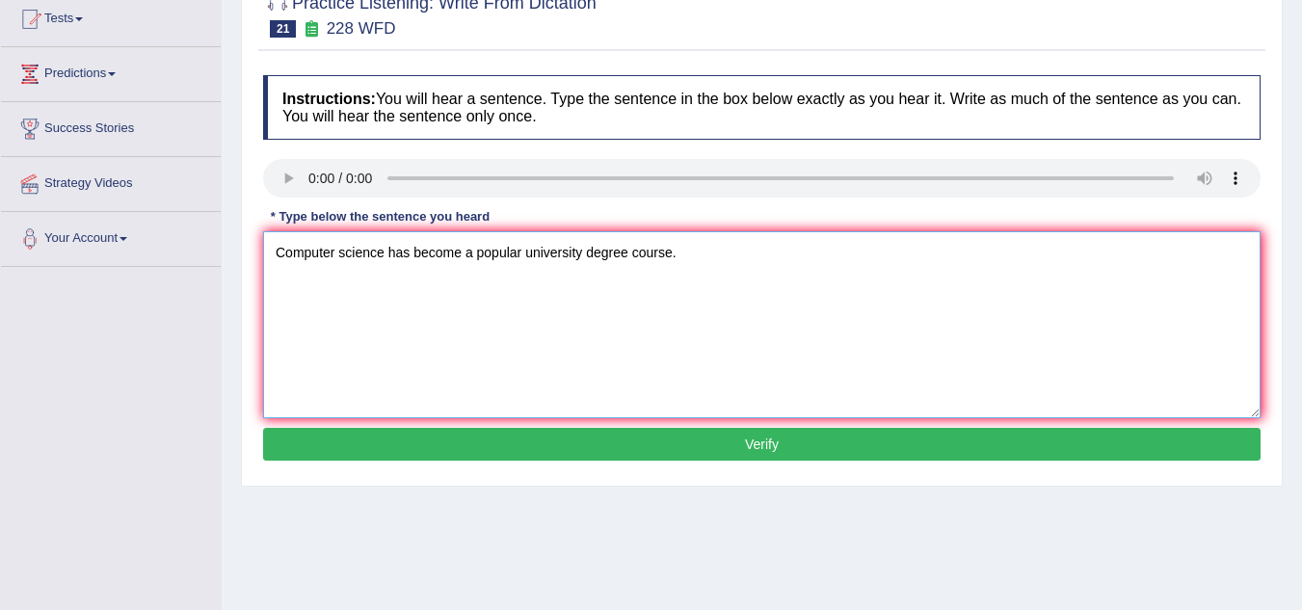
scroll to position [214, 0]
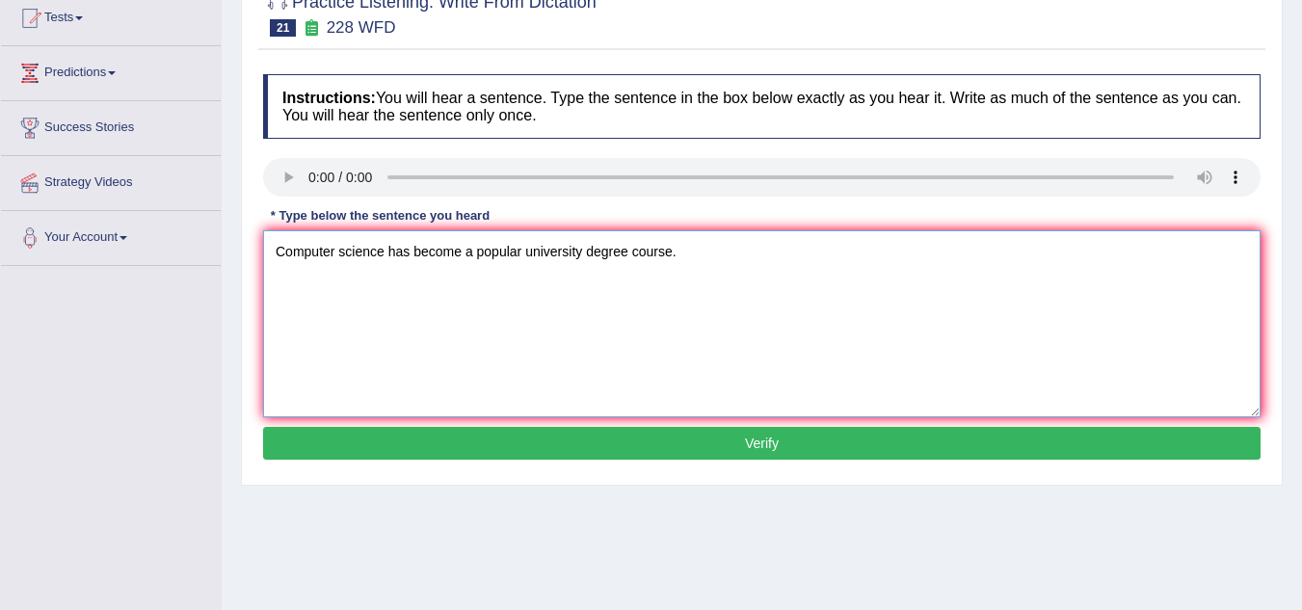
type textarea "Computer science has become a popular university degree course."
click at [431, 449] on button "Verify" at bounding box center [761, 443] width 997 height 33
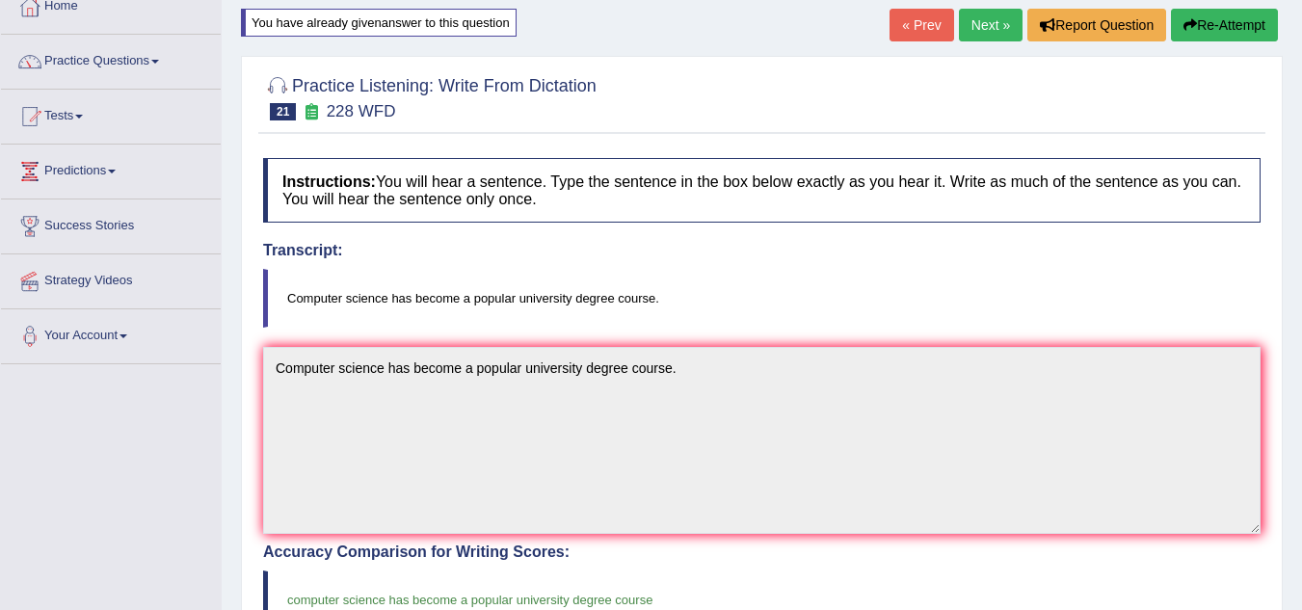
scroll to position [0, 0]
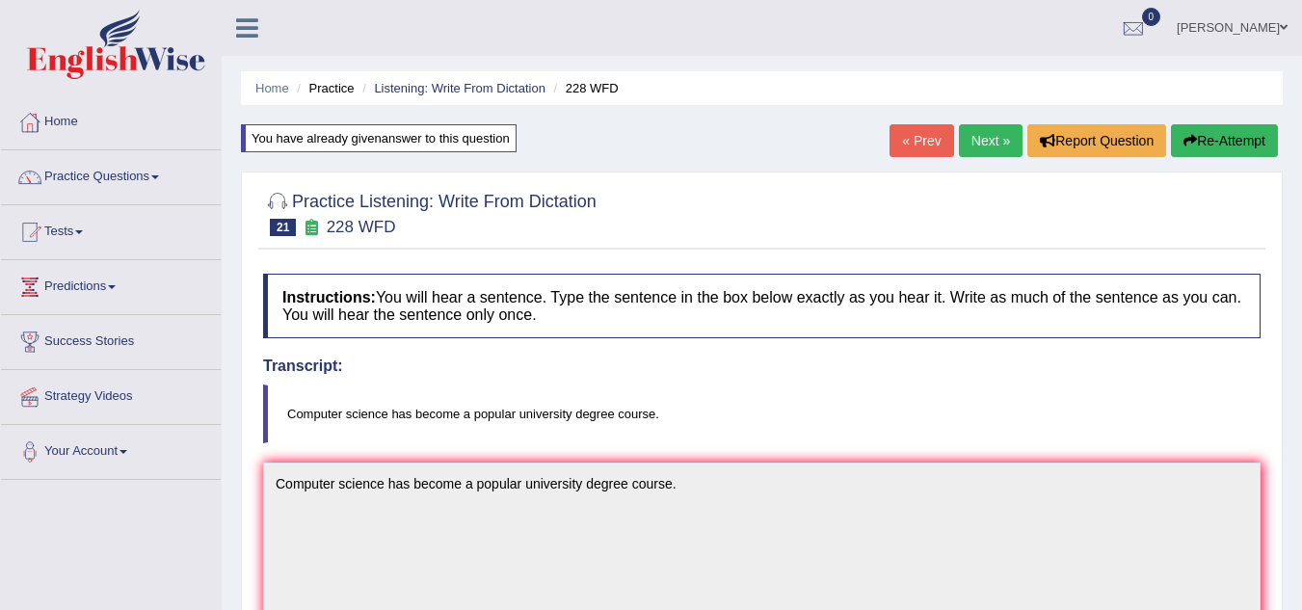
click at [968, 152] on link "Next »" at bounding box center [991, 140] width 64 height 33
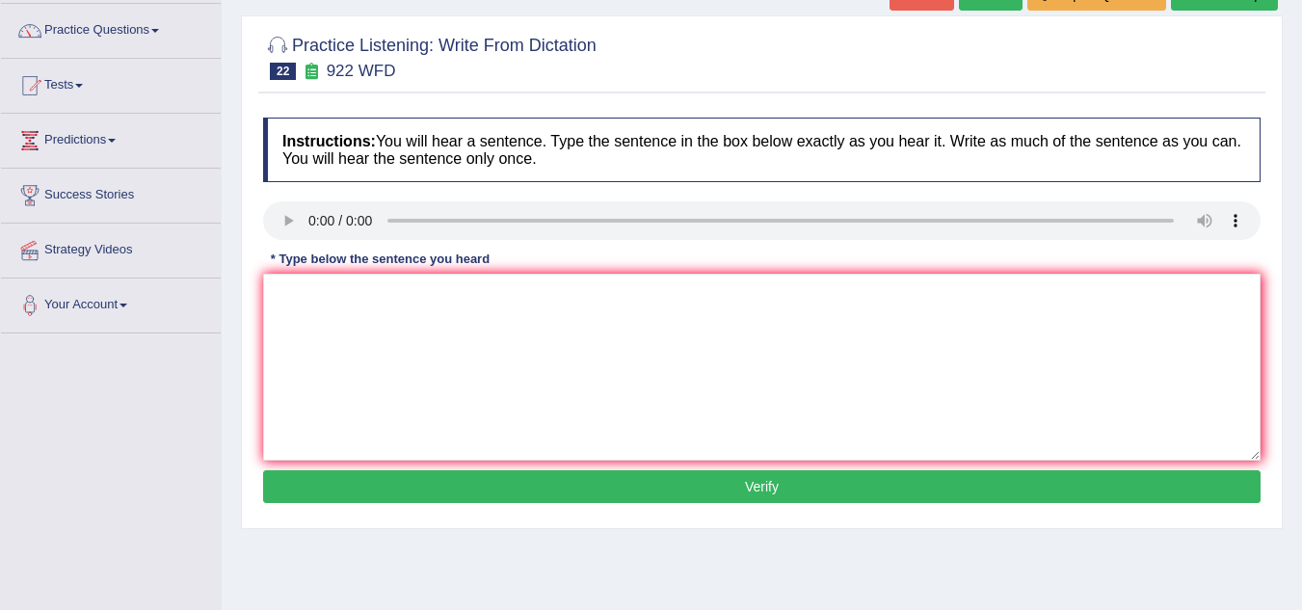
scroll to position [202, 0]
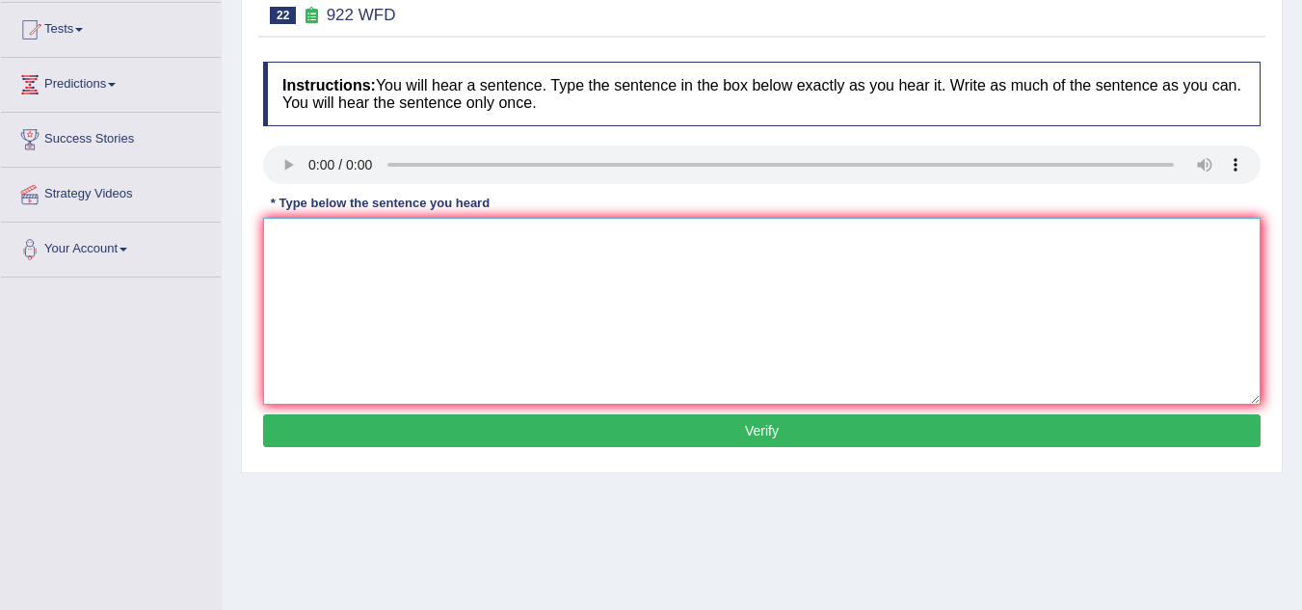
click at [345, 263] on textarea at bounding box center [761, 311] width 997 height 187
click at [332, 242] on textarea "Students attending to confference must register the course." at bounding box center [761, 311] width 997 height 187
click at [654, 243] on textarea "Students who attending to confference must register the course." at bounding box center [761, 311] width 997 height 187
type textarea "Students who attending to confference must register the course first ."
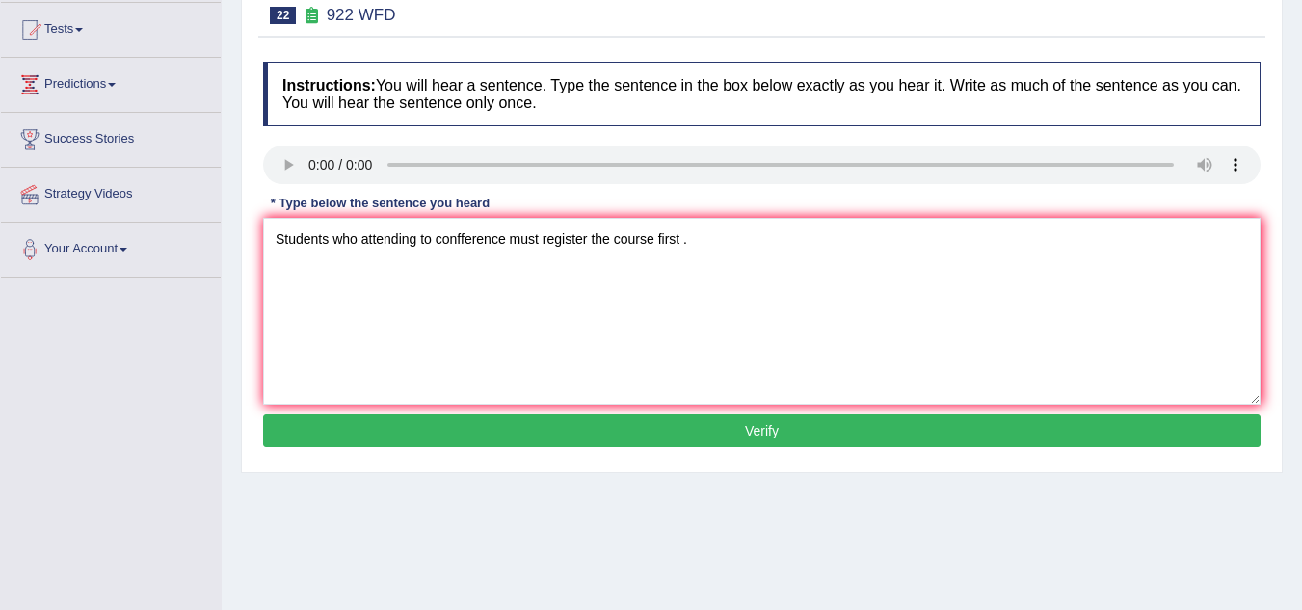
click at [784, 433] on button "Verify" at bounding box center [761, 430] width 997 height 33
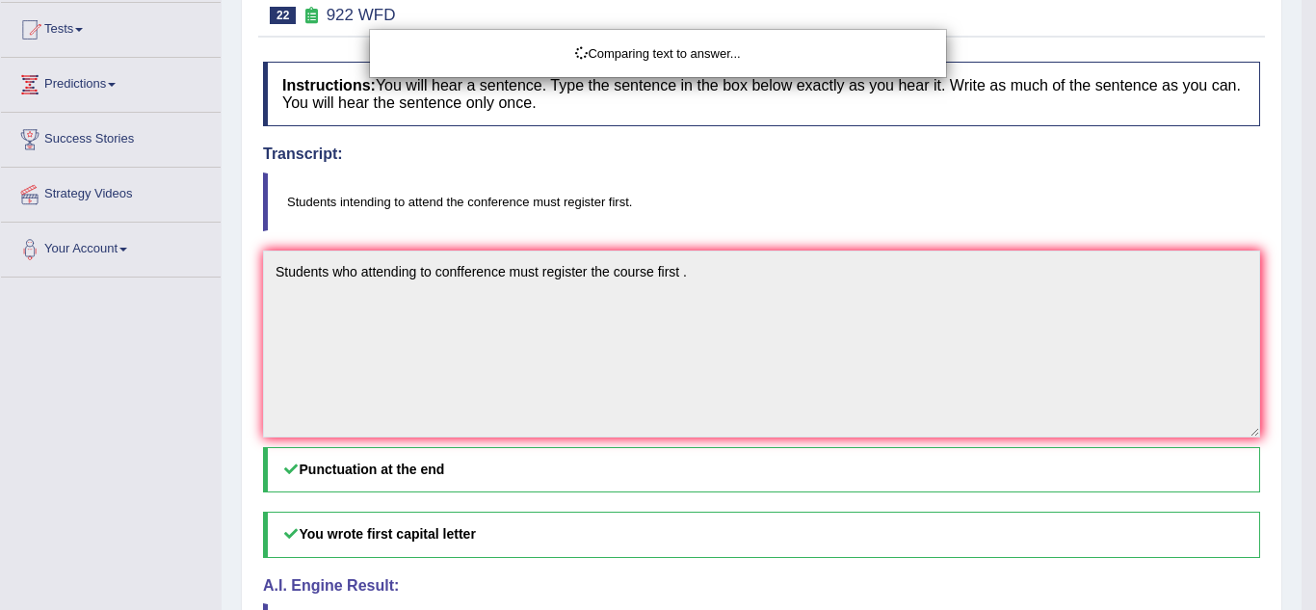
click at [784, 433] on div "Comparing text to answer..." at bounding box center [658, 305] width 1316 height 610
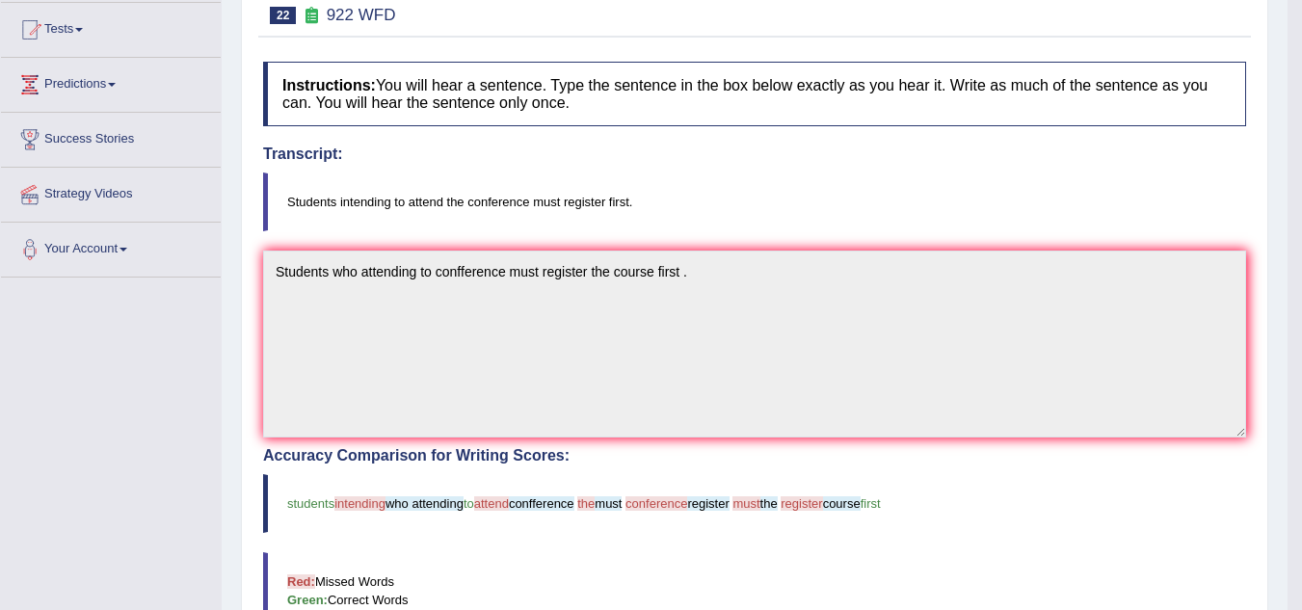
click at [784, 408] on body "Toggle navigation Home Practice Questions Speaking Practice Read Aloud Repeat S…" at bounding box center [651, 103] width 1302 height 610
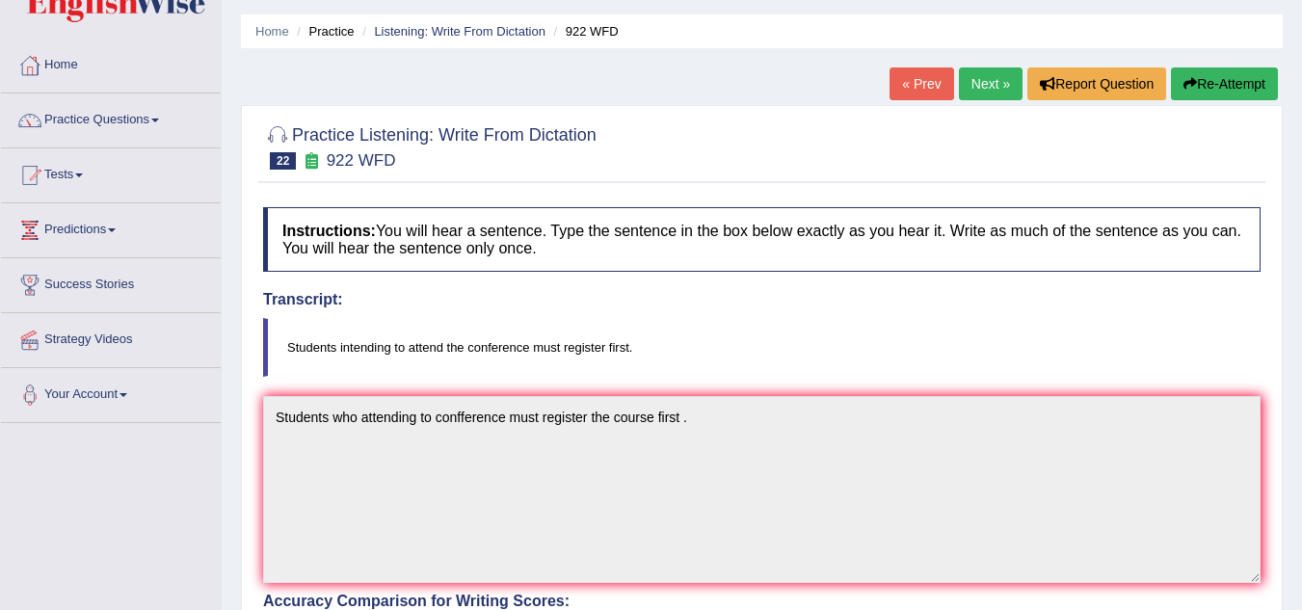
scroll to position [54, 0]
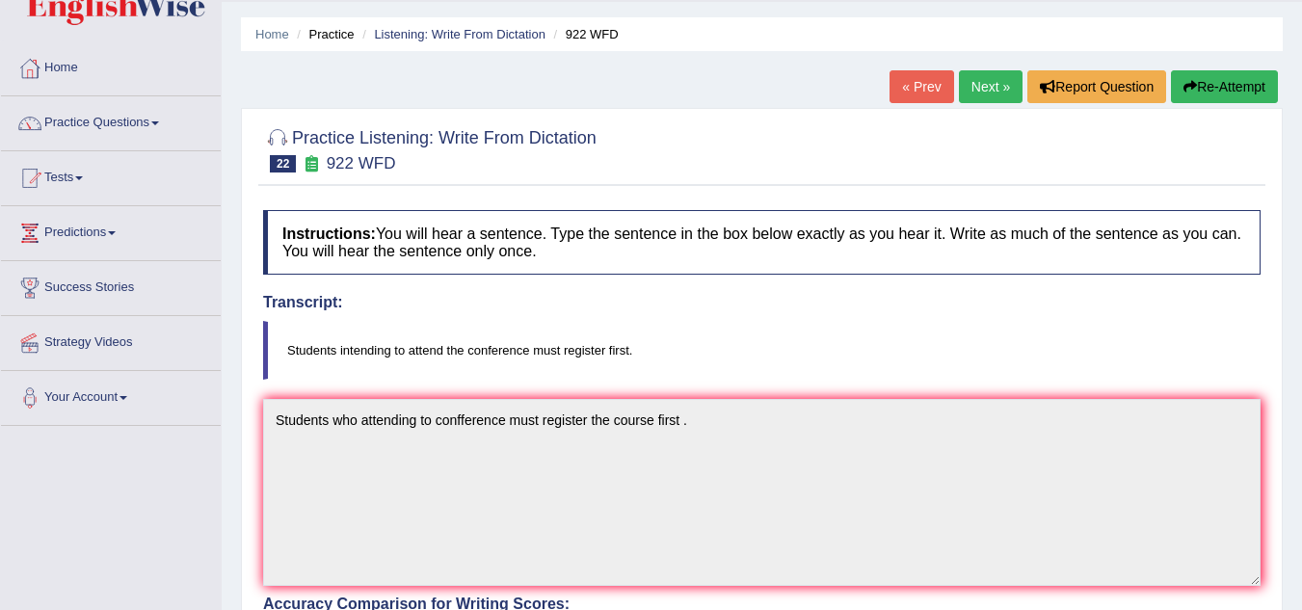
click at [1204, 85] on button "Re-Attempt" at bounding box center [1224, 86] width 107 height 33
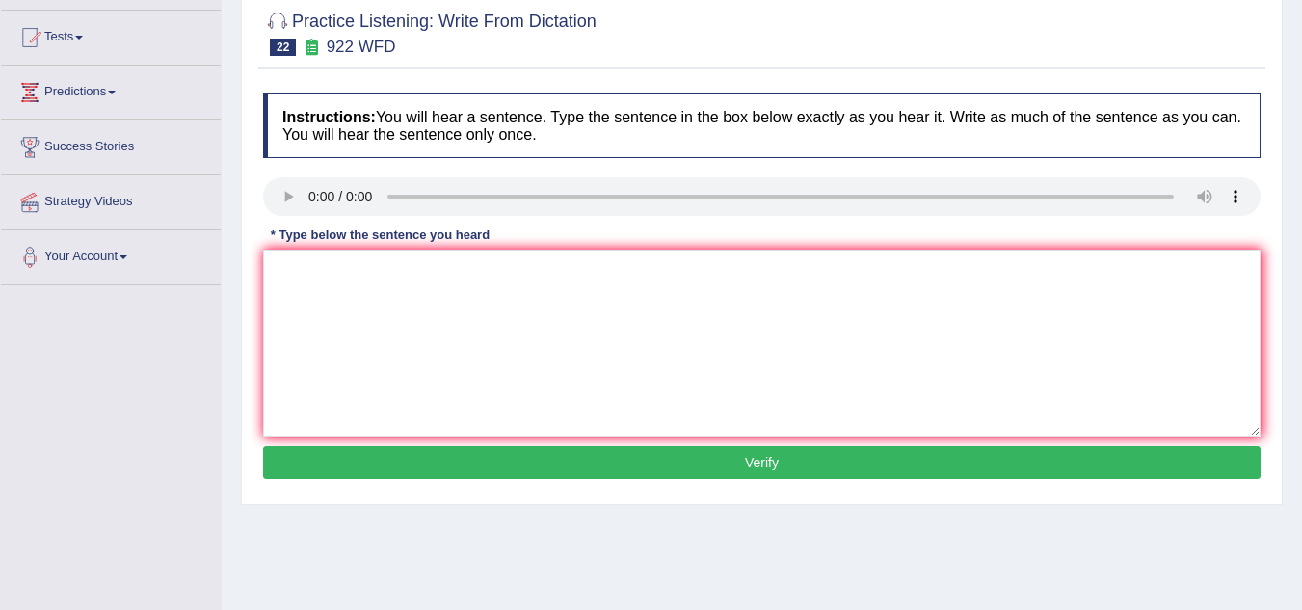
scroll to position [201, 0]
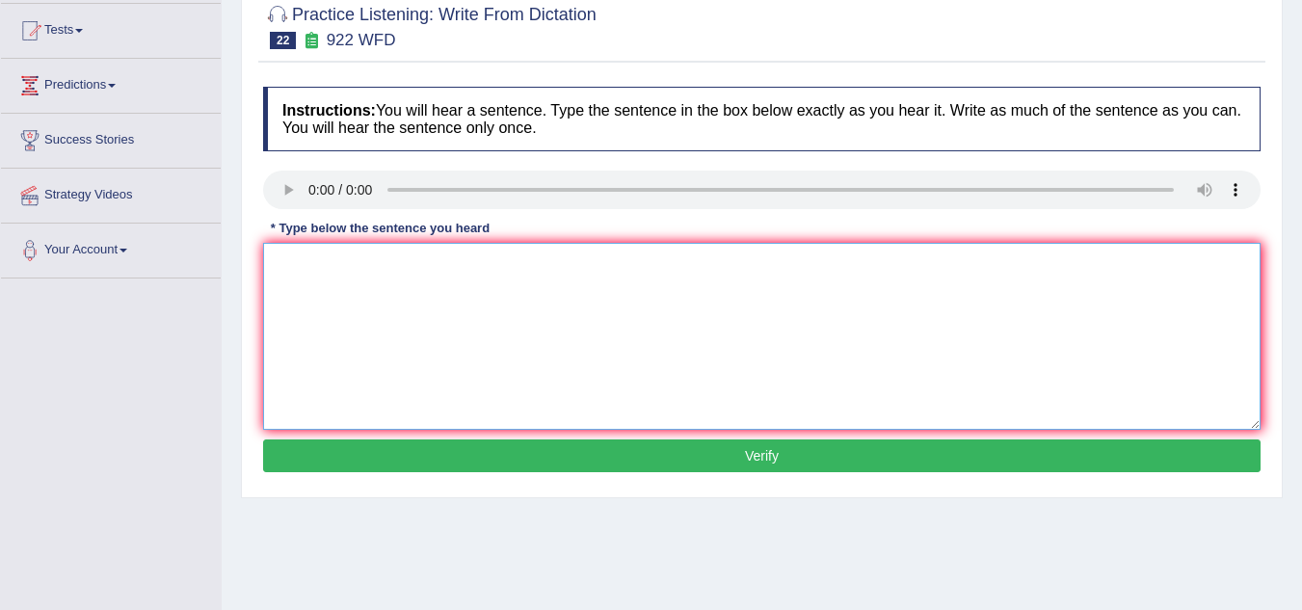
click at [303, 288] on textarea at bounding box center [761, 336] width 997 height 187
type textarea "students attending to attend the conference must register first."
click at [697, 455] on button "Verify" at bounding box center [761, 455] width 997 height 33
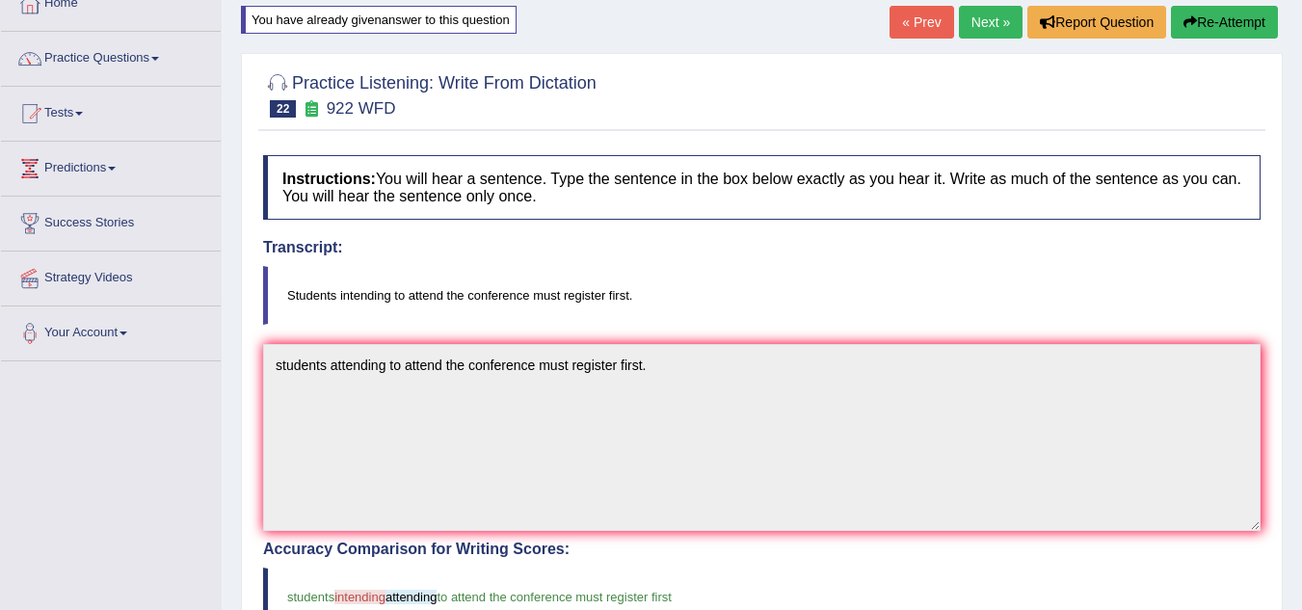
scroll to position [89, 0]
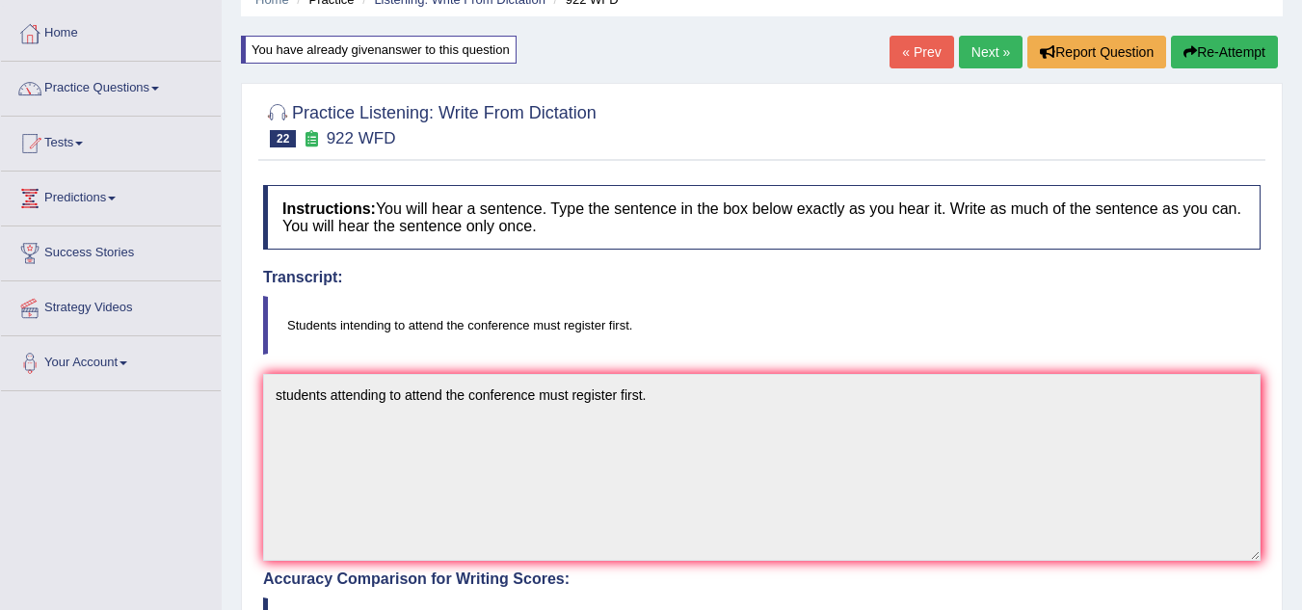
click at [1218, 46] on button "Re-Attempt" at bounding box center [1224, 52] width 107 height 33
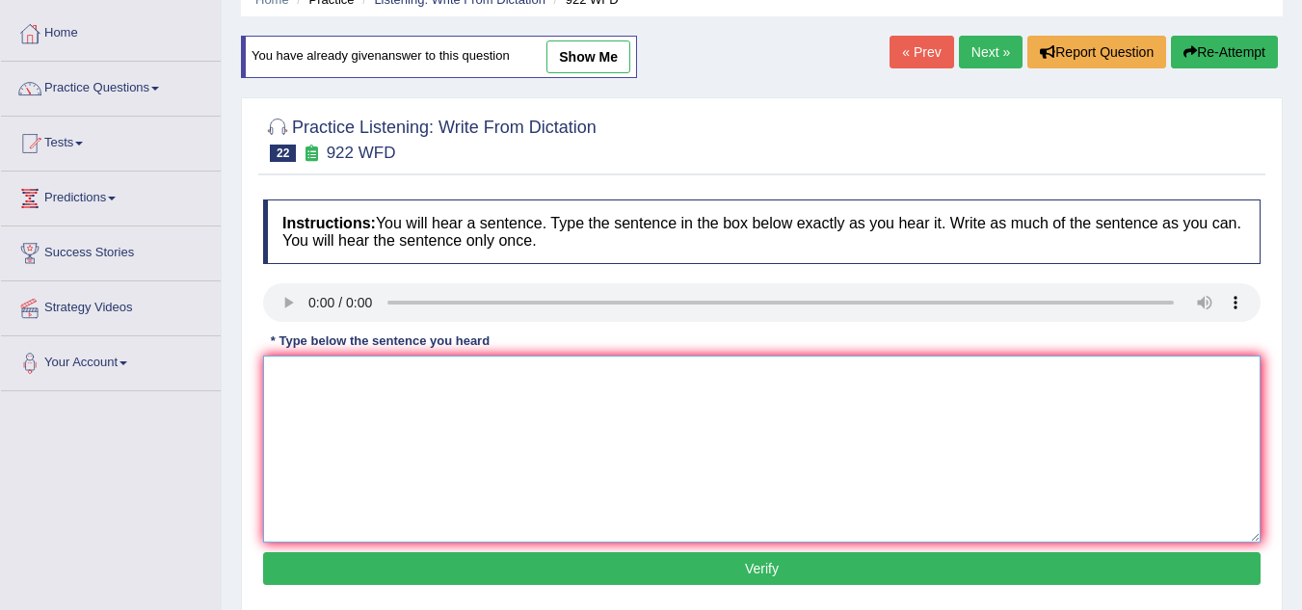
click at [349, 409] on textarea at bounding box center [761, 449] width 997 height 187
type textarea "Students intending to attend the course must register first."
click at [489, 564] on button "Verify" at bounding box center [761, 568] width 997 height 33
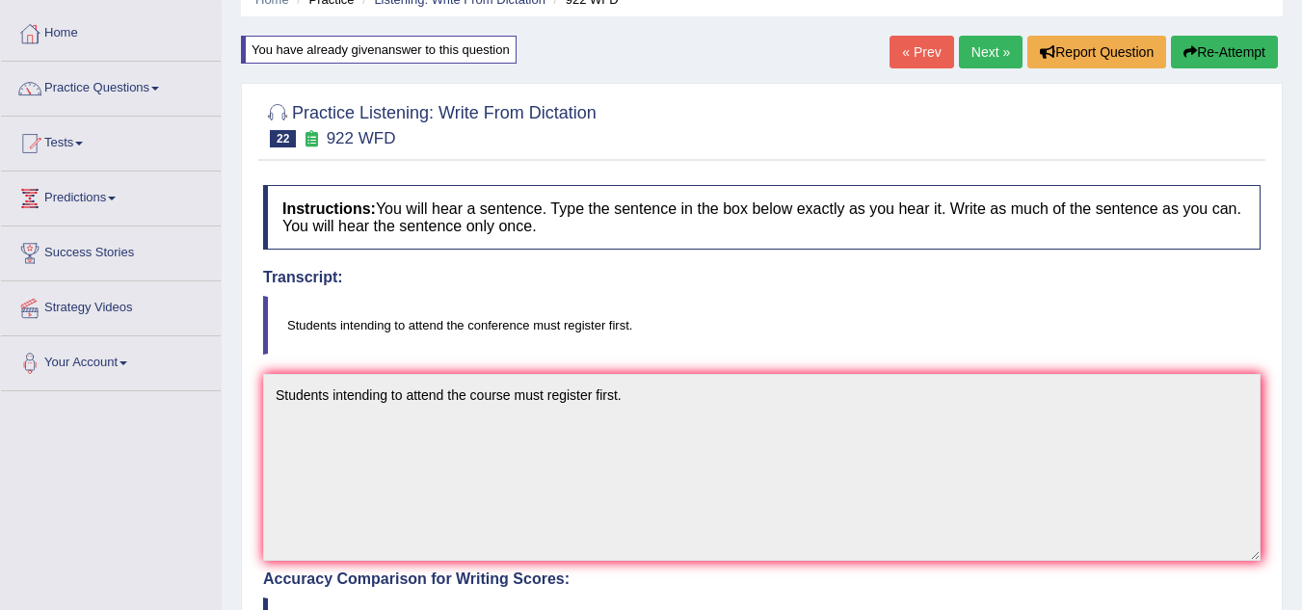
click at [1223, 50] on button "Re-Attempt" at bounding box center [1224, 52] width 107 height 33
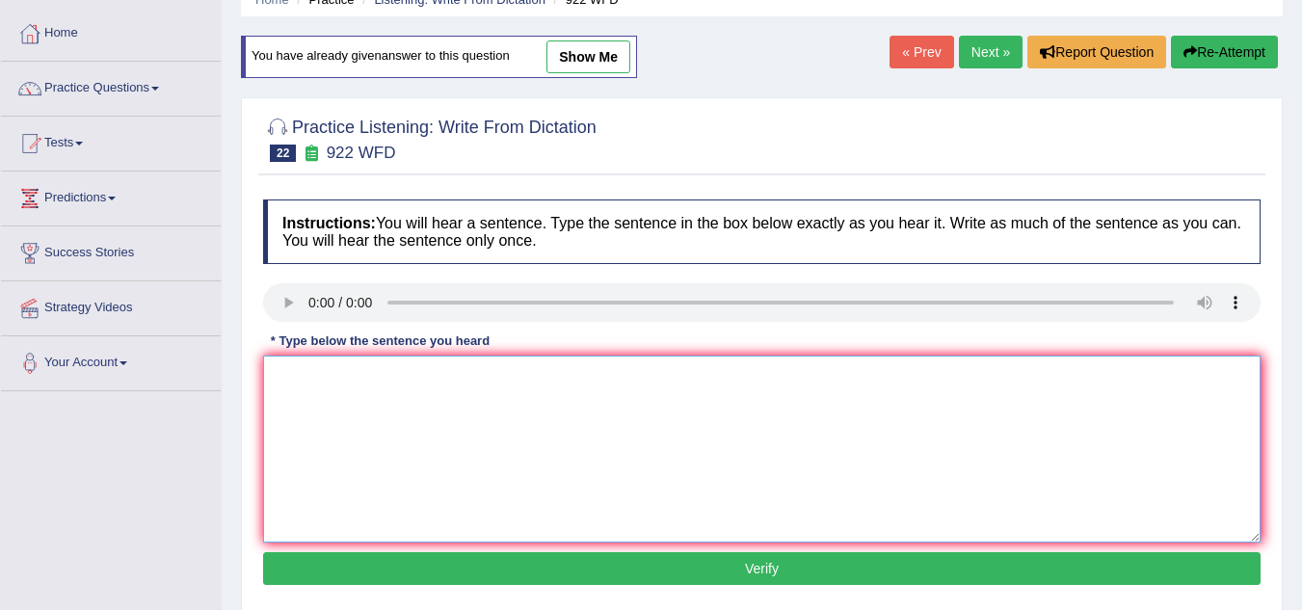
click at [317, 414] on textarea at bounding box center [761, 449] width 997 height 187
type textarea "Students intending to attend the conference must register first."
click at [479, 576] on button "Verify" at bounding box center [761, 568] width 997 height 33
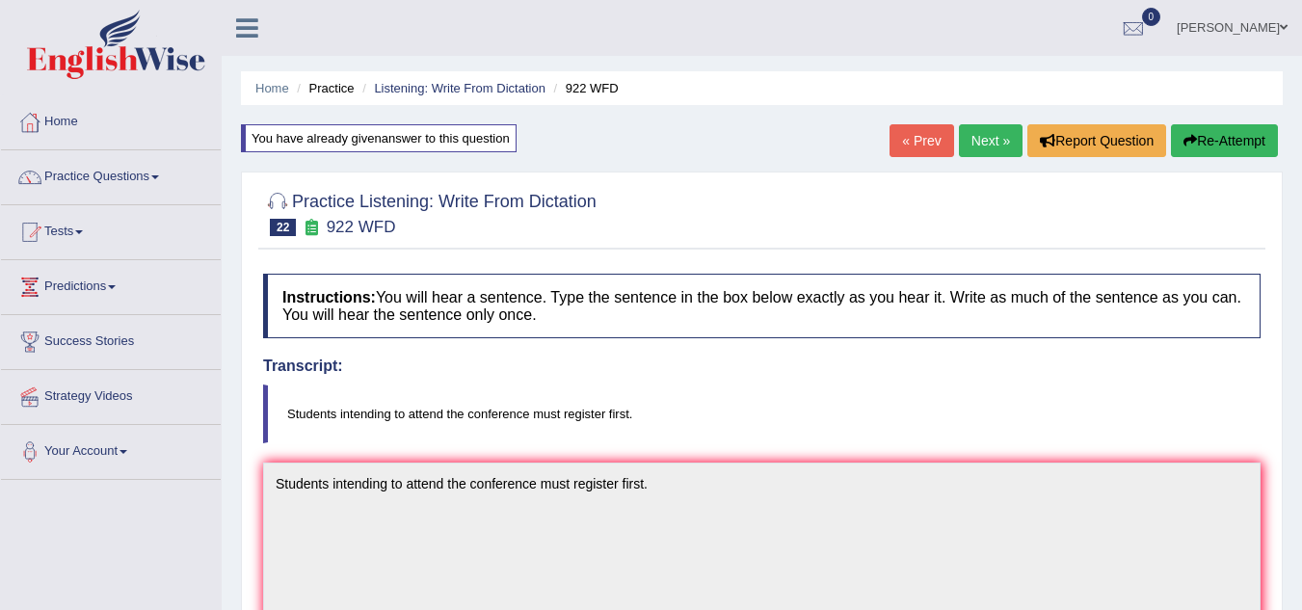
click at [964, 140] on link "Next »" at bounding box center [991, 140] width 64 height 33
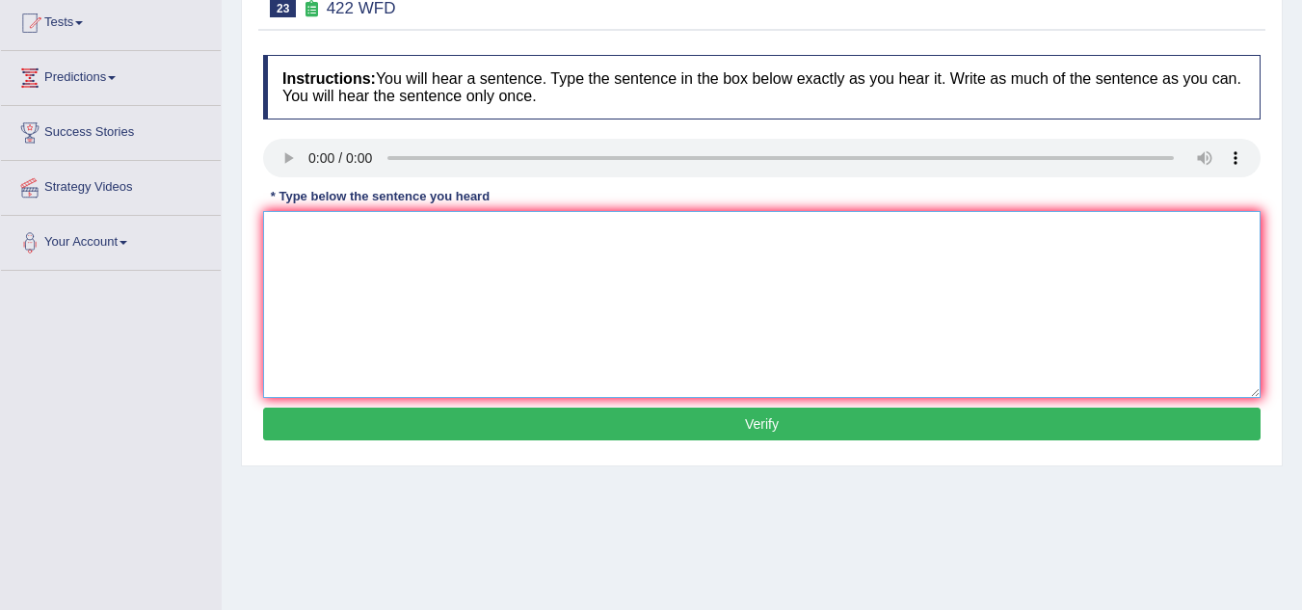
click at [333, 299] on textarea at bounding box center [761, 304] width 997 height 187
type textarea "The most important argument of this is missing."
click at [622, 430] on button "Verify" at bounding box center [761, 424] width 997 height 33
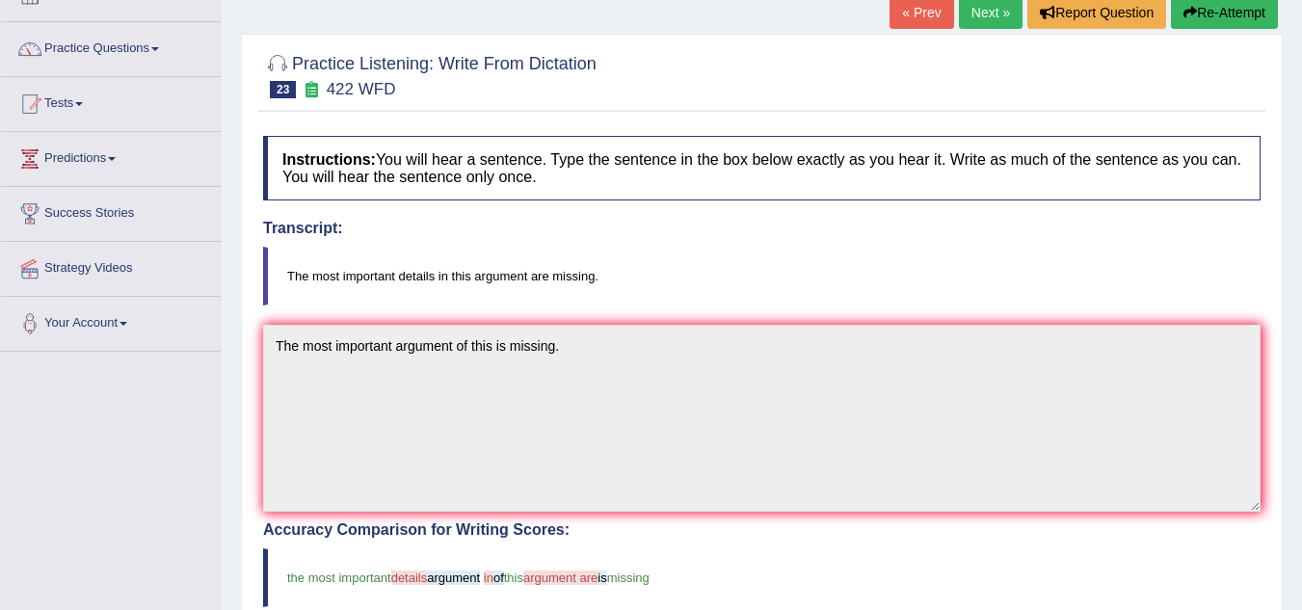
scroll to position [108, 0]
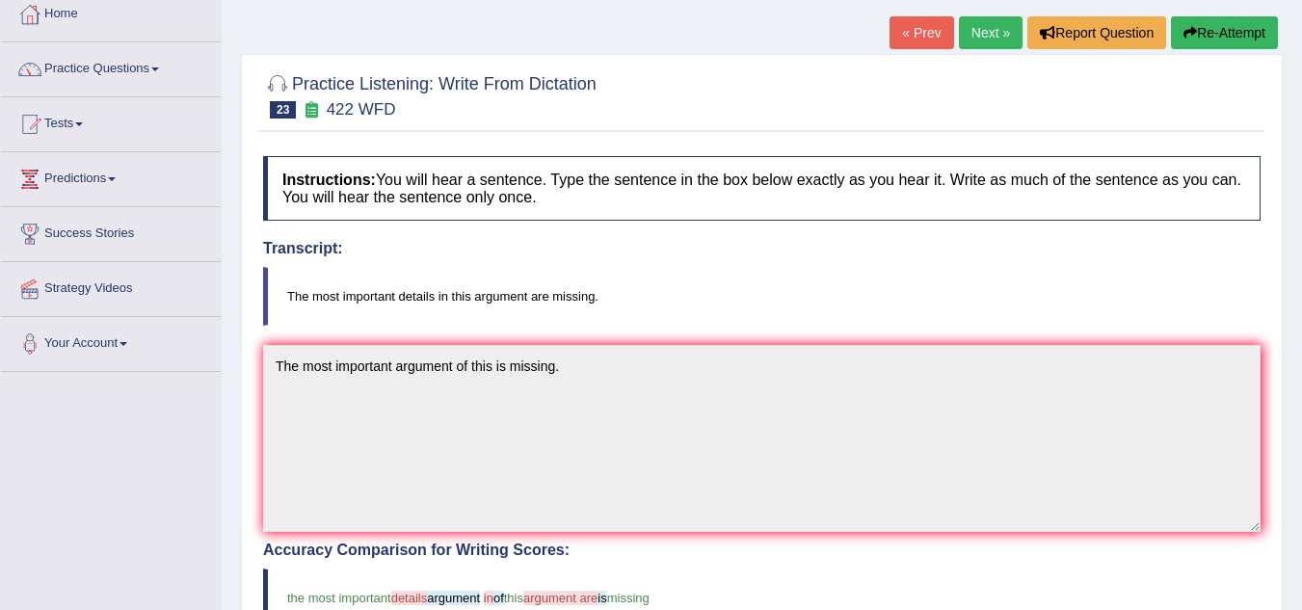
click at [1204, 40] on button "Re-Attempt" at bounding box center [1224, 32] width 107 height 33
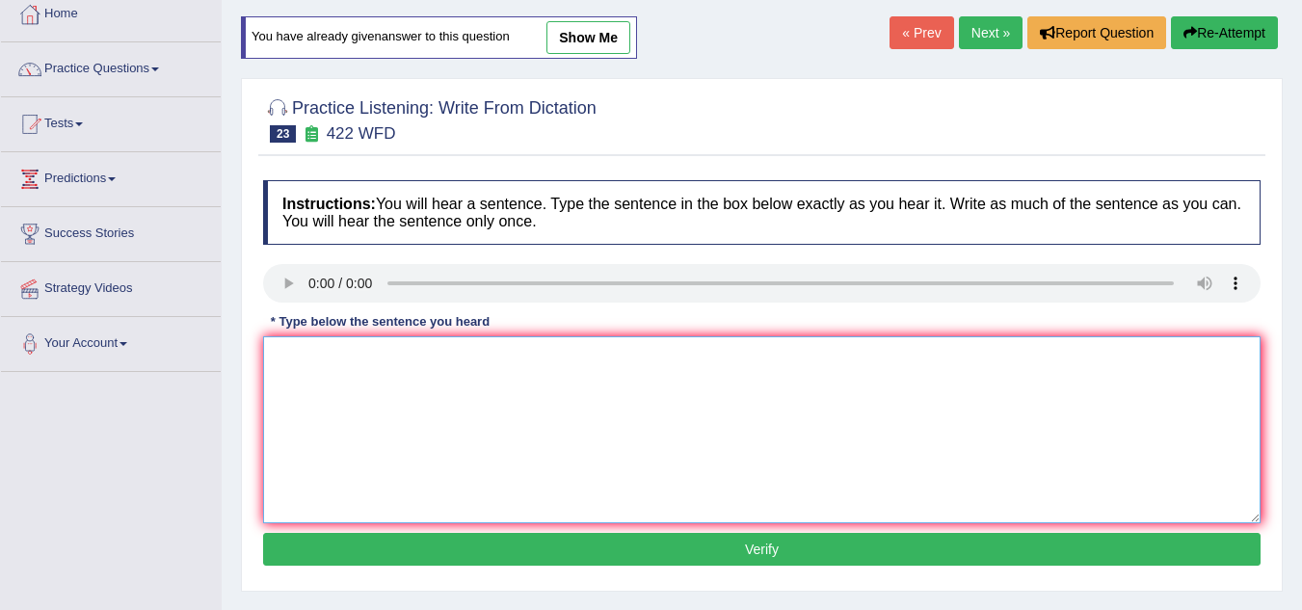
click at [335, 357] on textarea at bounding box center [761, 429] width 997 height 187
type textarea "The most important details of this arguments are missing."
click at [493, 540] on button "Verify" at bounding box center [761, 549] width 997 height 33
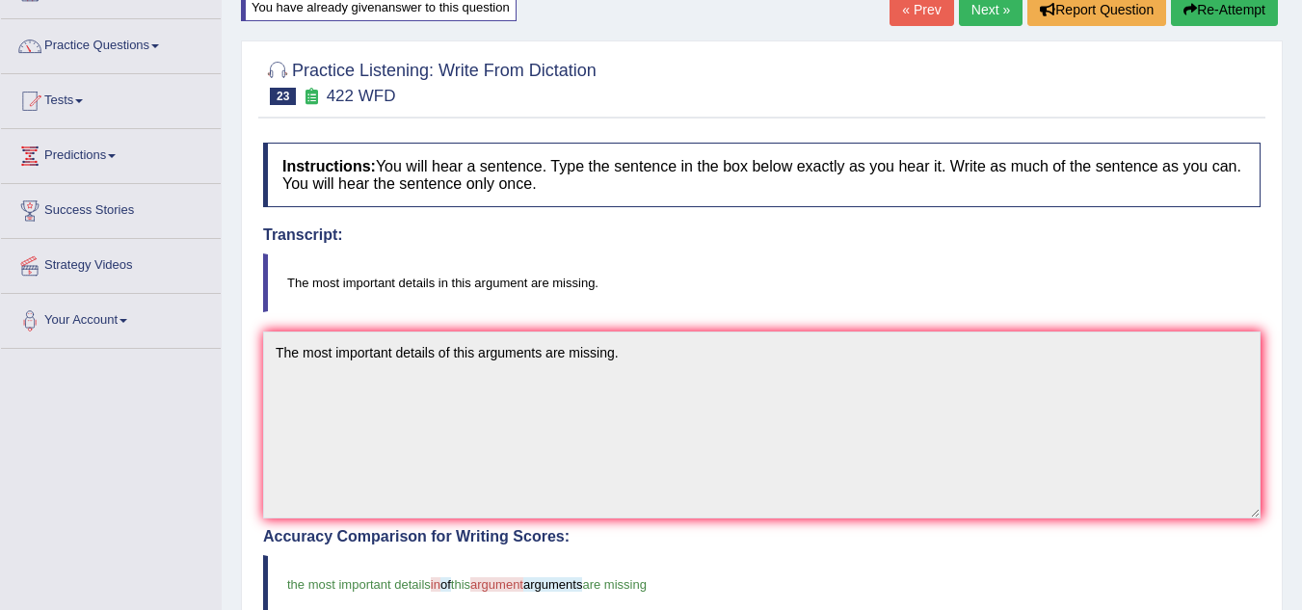
scroll to position [126, 0]
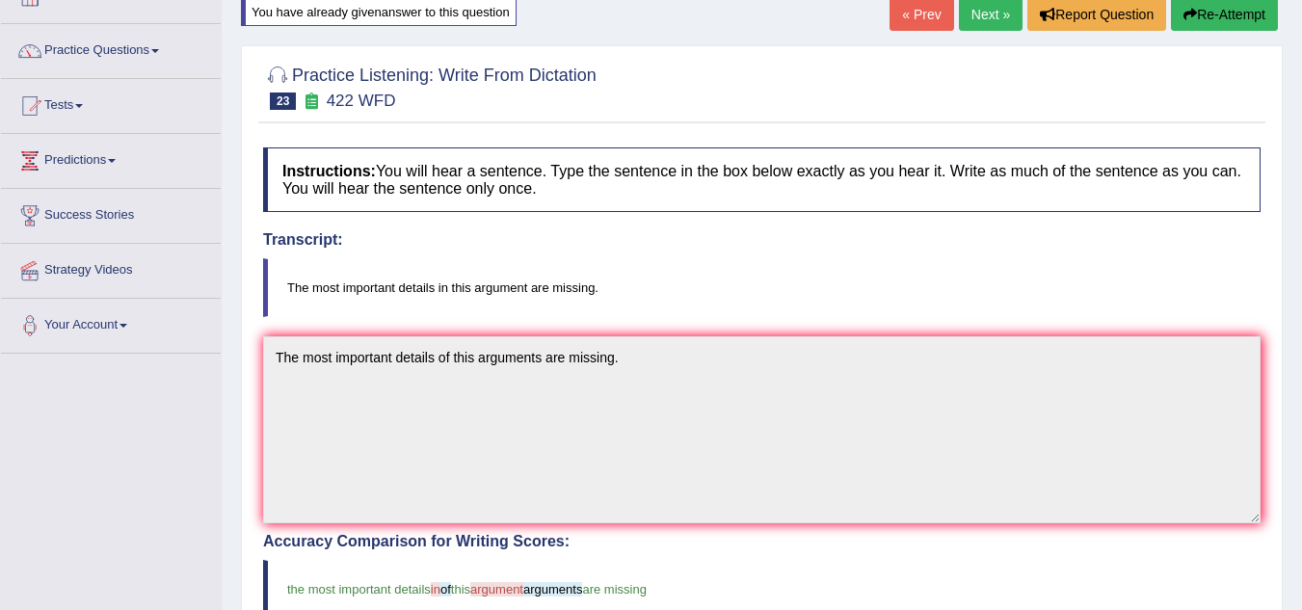
click at [1221, 22] on button "Re-Attempt" at bounding box center [1224, 14] width 107 height 33
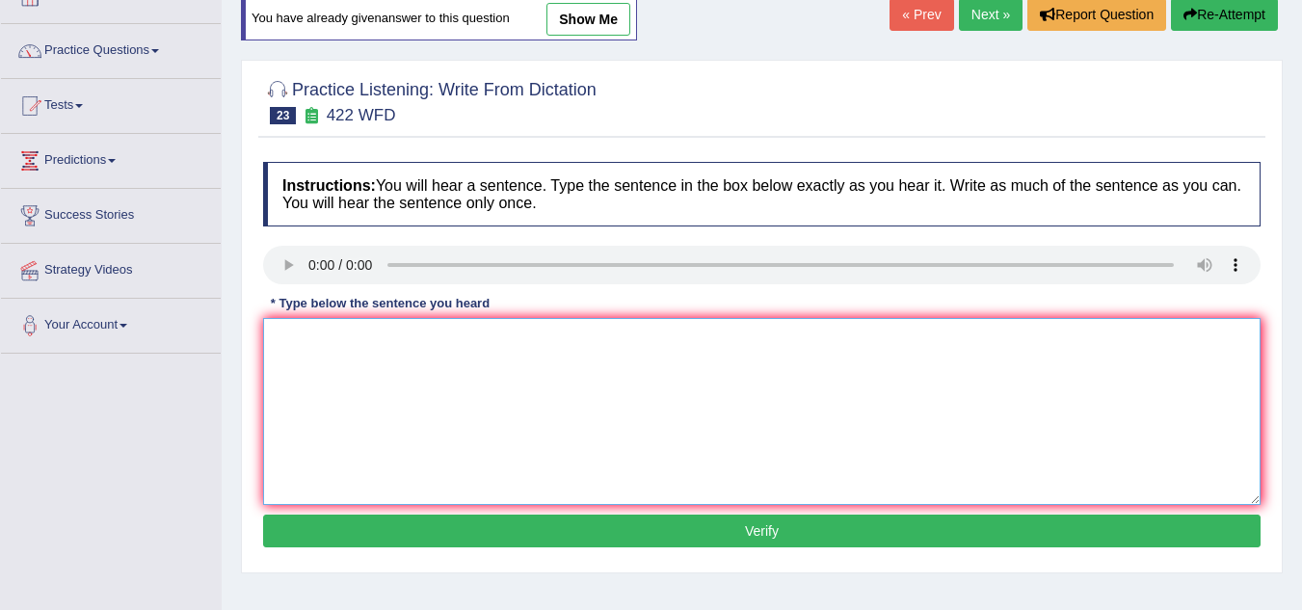
click at [333, 378] on textarea at bounding box center [761, 411] width 997 height 187
type textarea "The most important details in this arguments are missing."
click at [513, 525] on button "Verify" at bounding box center [761, 531] width 997 height 33
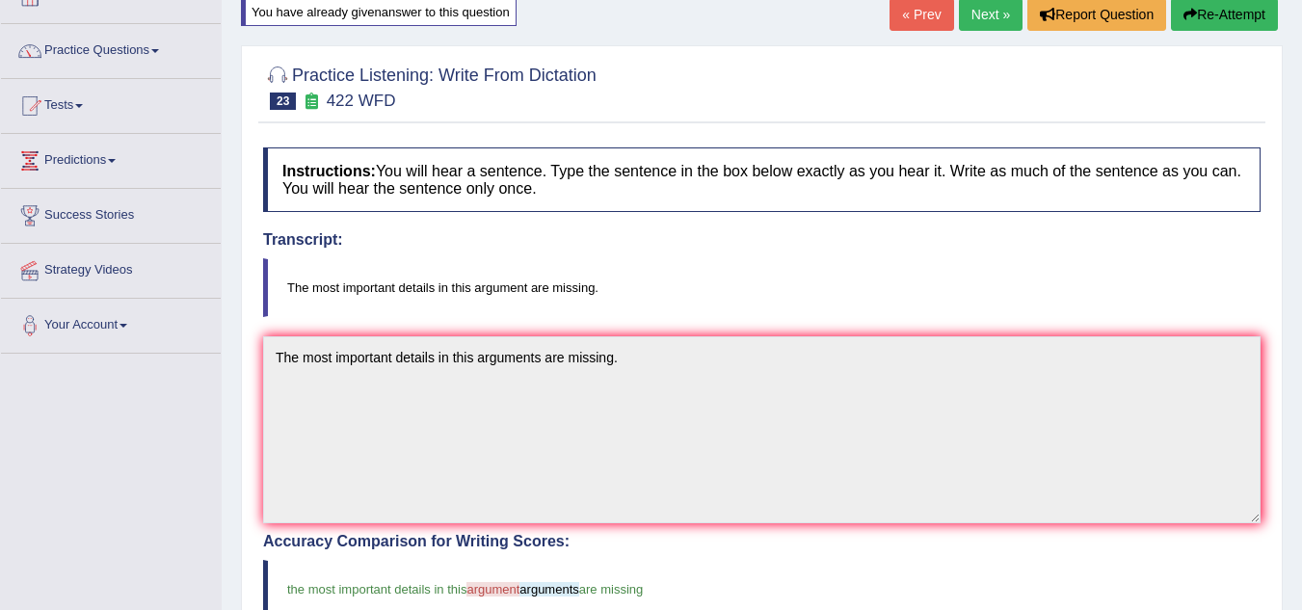
click at [1208, 12] on button "Re-Attempt" at bounding box center [1224, 14] width 107 height 33
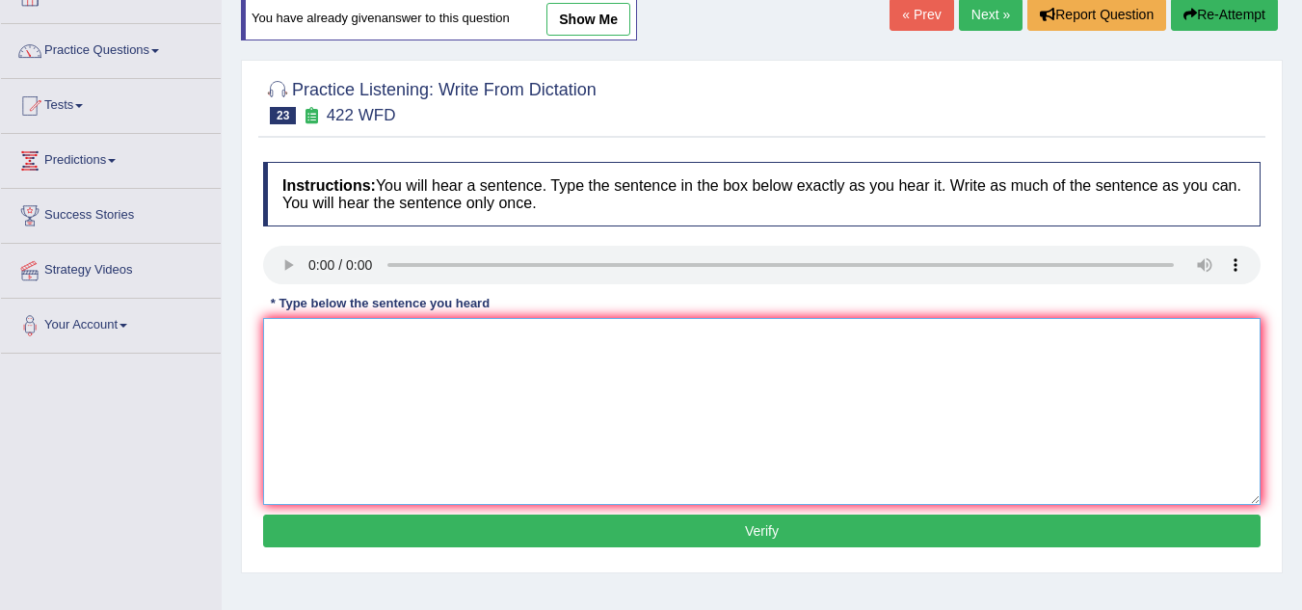
click at [307, 392] on textarea at bounding box center [761, 411] width 997 height 187
type textarea "The most important details in this argument are missing."
click at [459, 530] on button "Verify" at bounding box center [761, 531] width 997 height 33
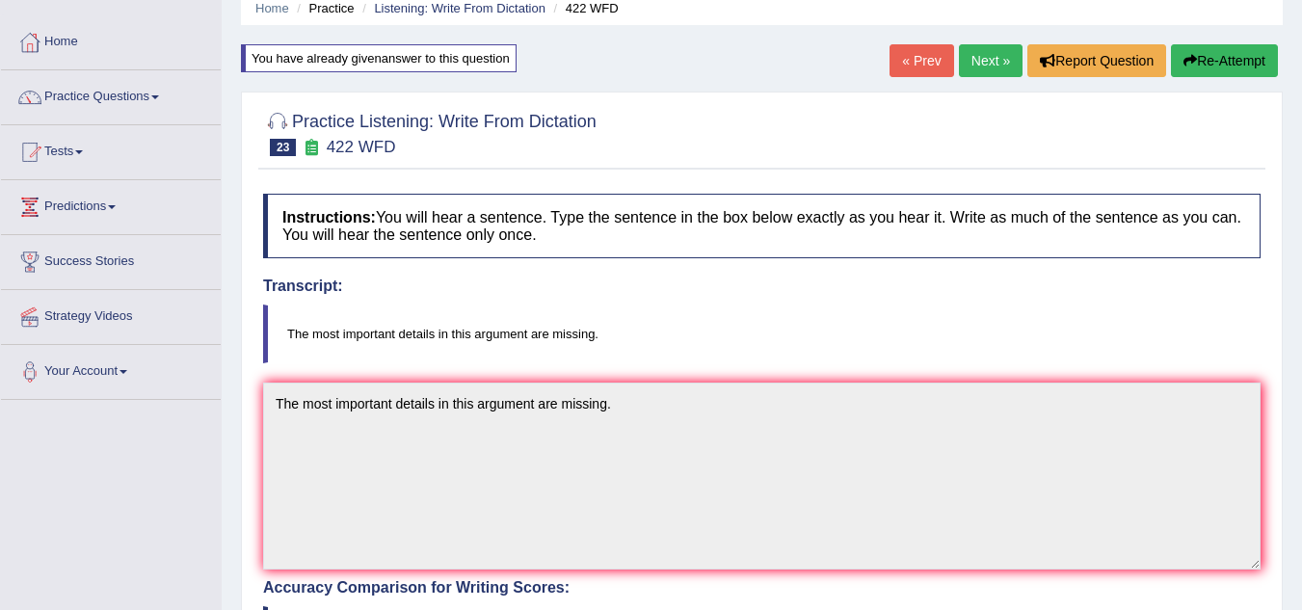
scroll to position [9, 0]
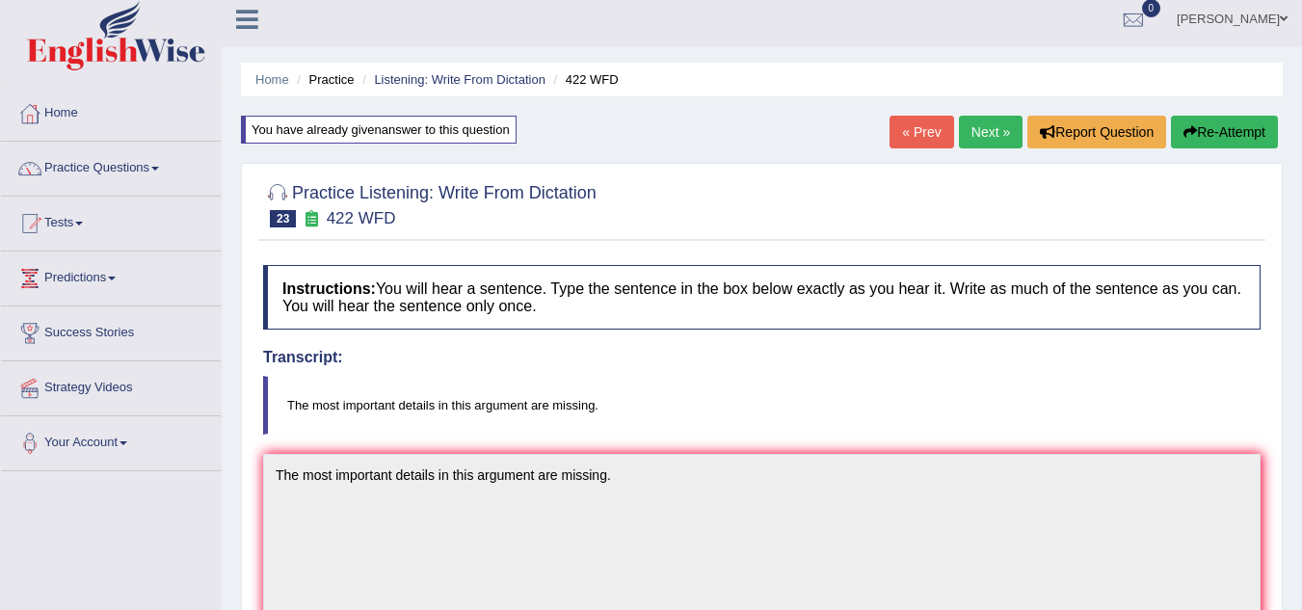
click at [1253, 126] on button "Re-Attempt" at bounding box center [1224, 132] width 107 height 33
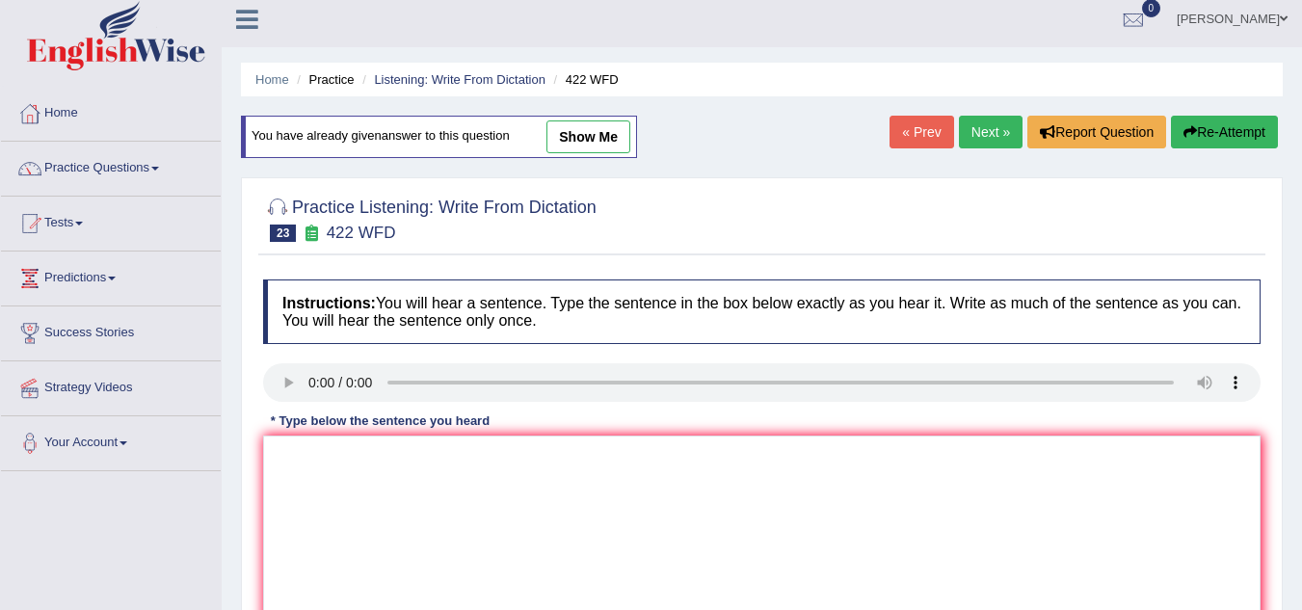
click at [972, 132] on link "Next »" at bounding box center [991, 132] width 64 height 33
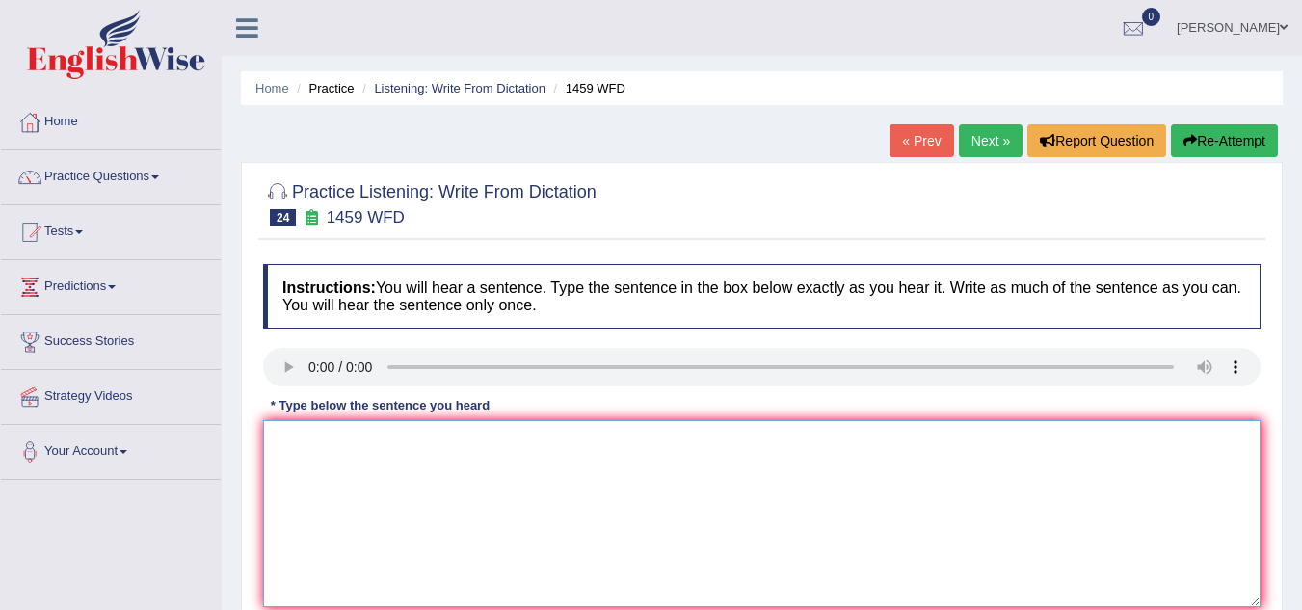
click at [317, 464] on textarea at bounding box center [761, 513] width 997 height 187
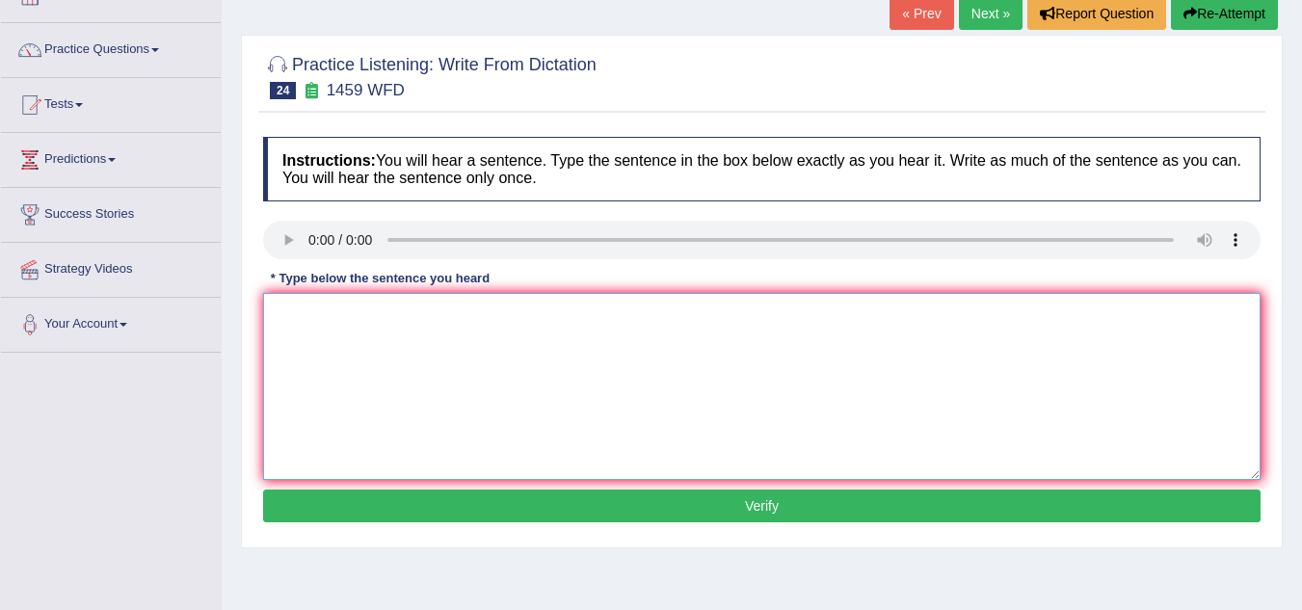
scroll to position [165, 0]
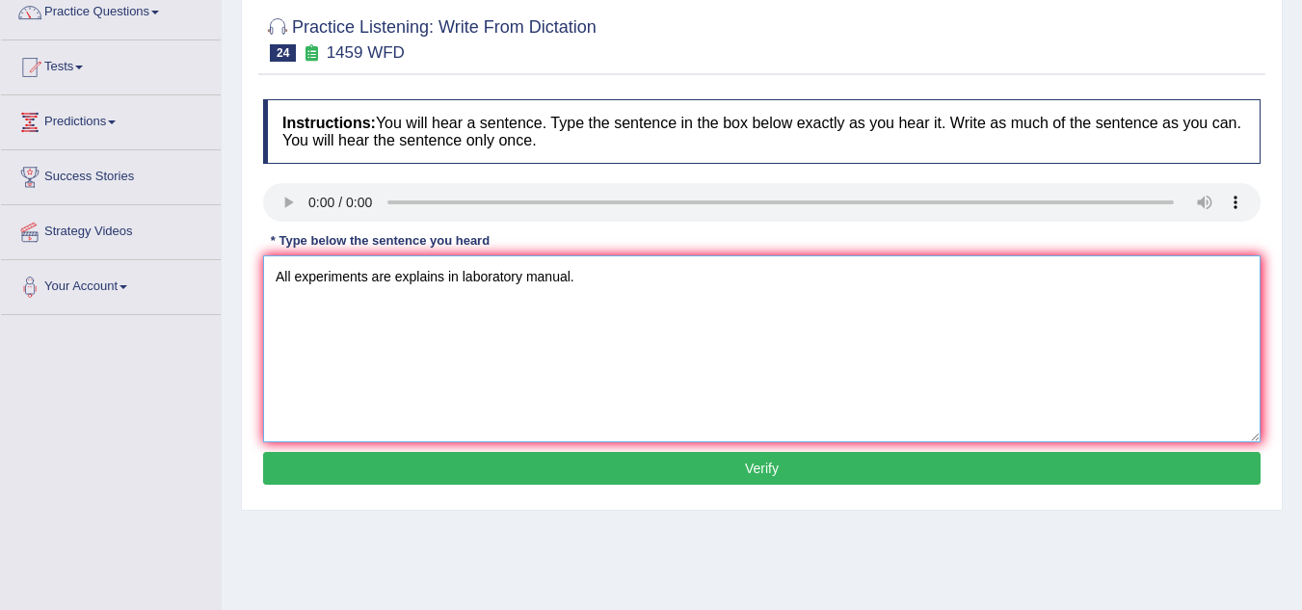
type textarea "All experiments are explains in laboratory manual."
click at [317, 464] on button "Verify" at bounding box center [761, 468] width 997 height 33
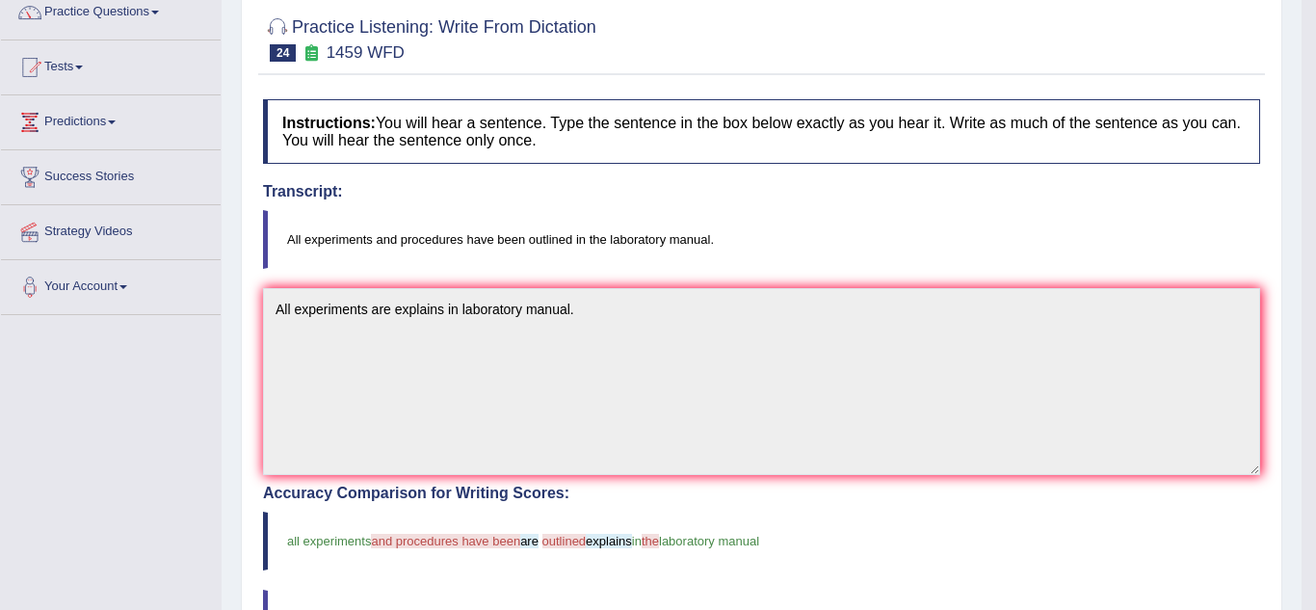
click at [317, 445] on body "Toggle navigation Home Practice Questions Speaking Practice Read Aloud Repeat S…" at bounding box center [658, 140] width 1316 height 610
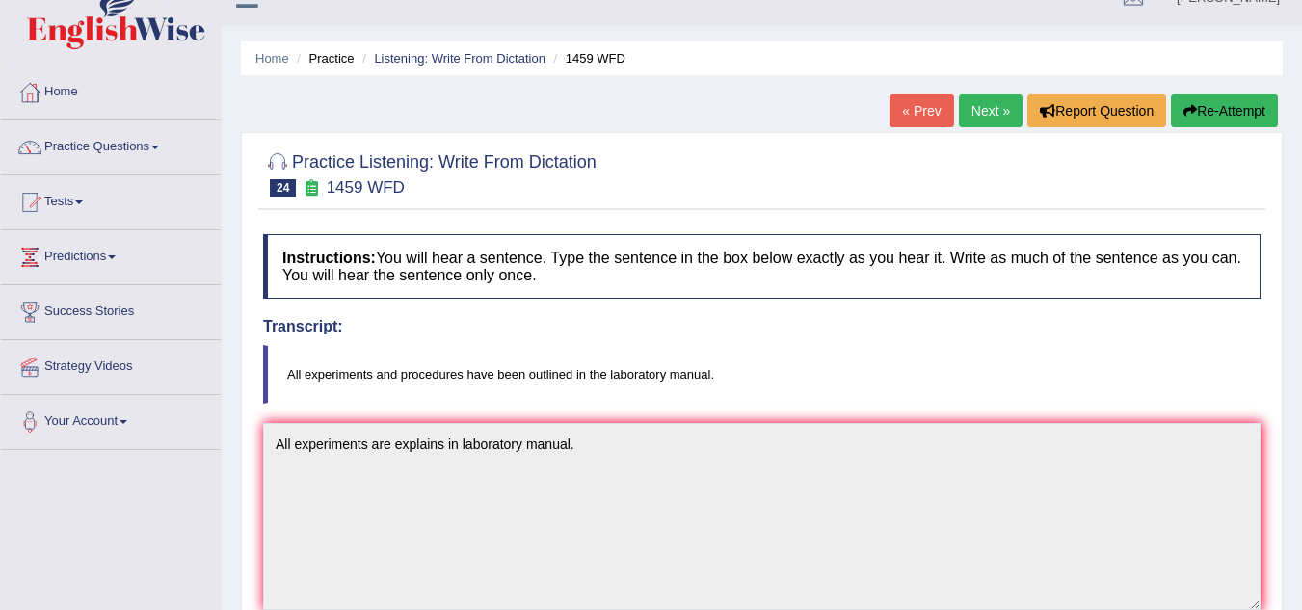
scroll to position [22, 0]
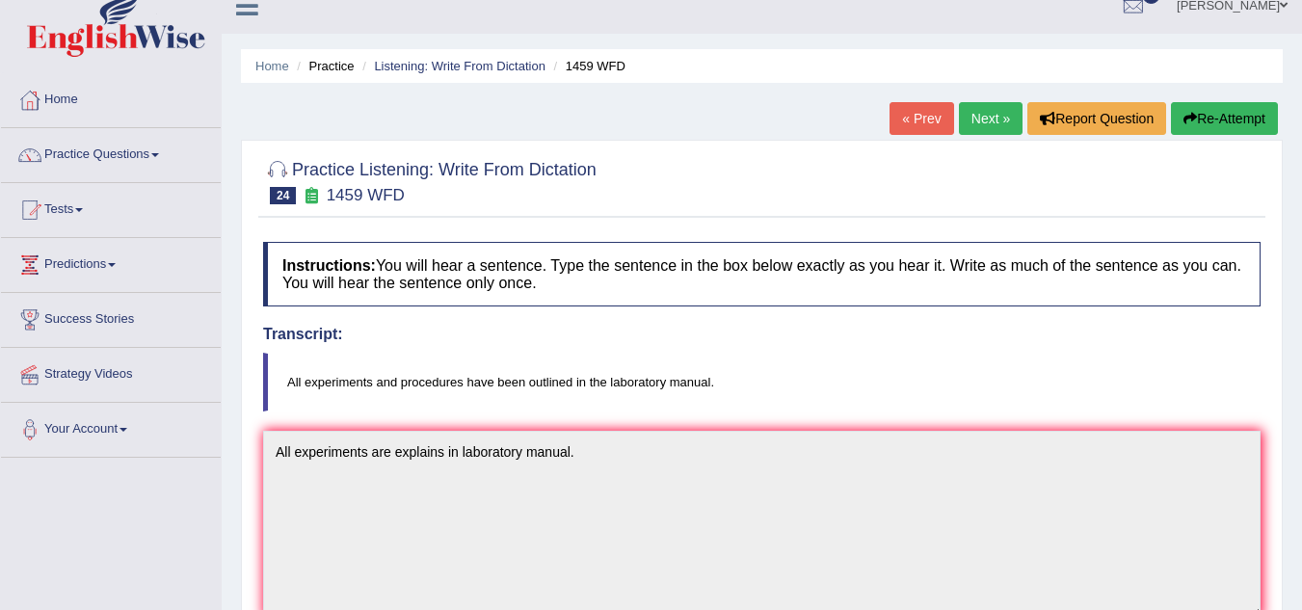
click at [1209, 111] on button "Re-Attempt" at bounding box center [1224, 118] width 107 height 33
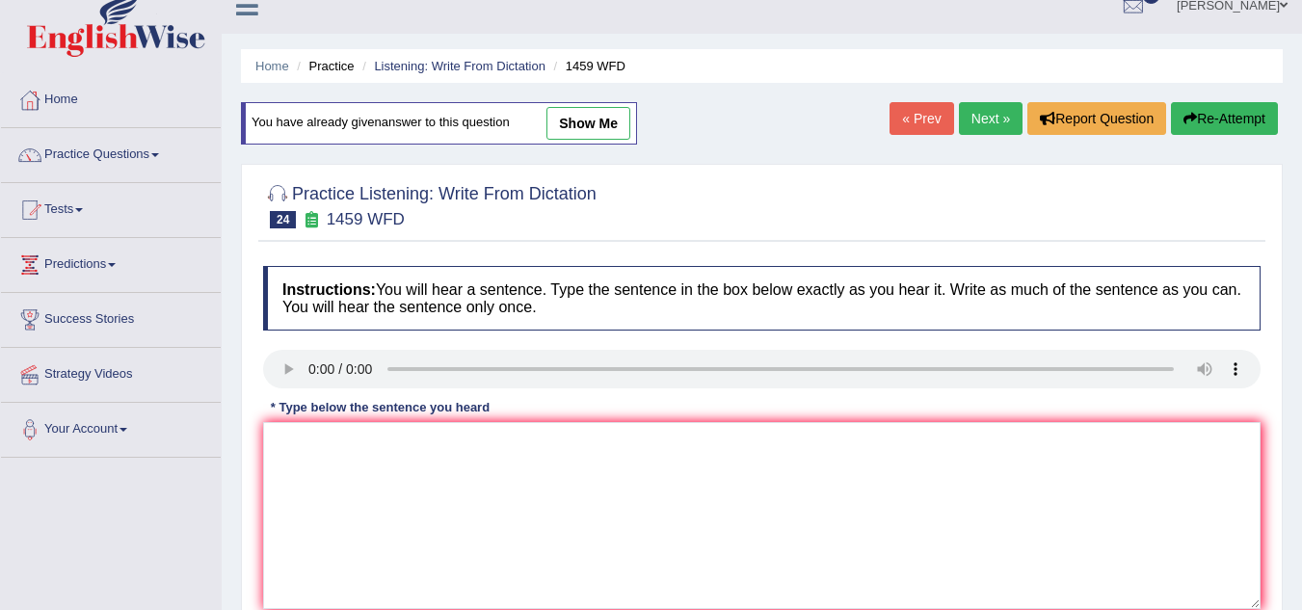
scroll to position [153, 0]
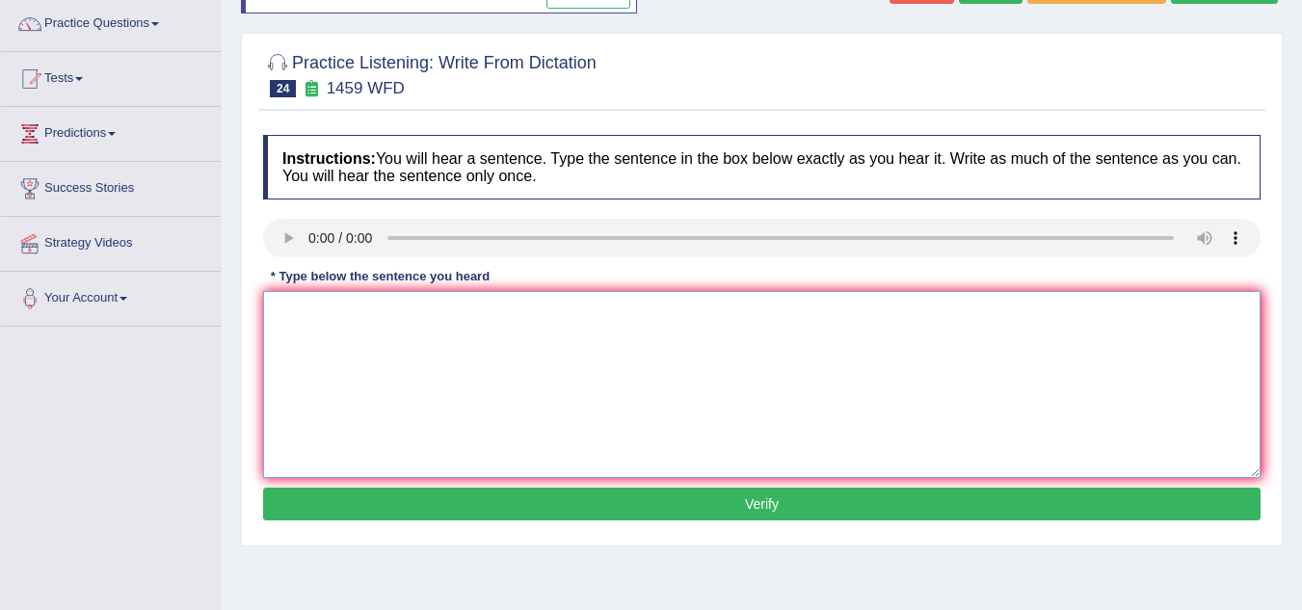
click at [313, 330] on textarea at bounding box center [761, 384] width 997 height 187
type textarea "All experiments and details outline in laboratory manual."
click at [411, 504] on button "Verify" at bounding box center [761, 504] width 997 height 33
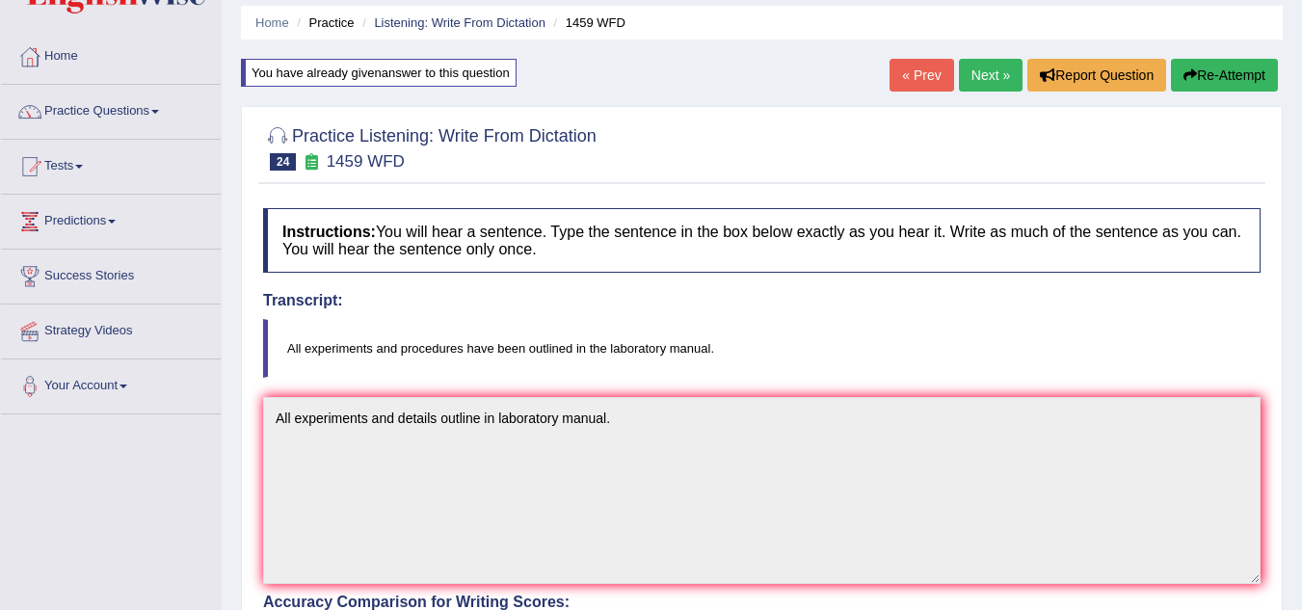
scroll to position [9, 0]
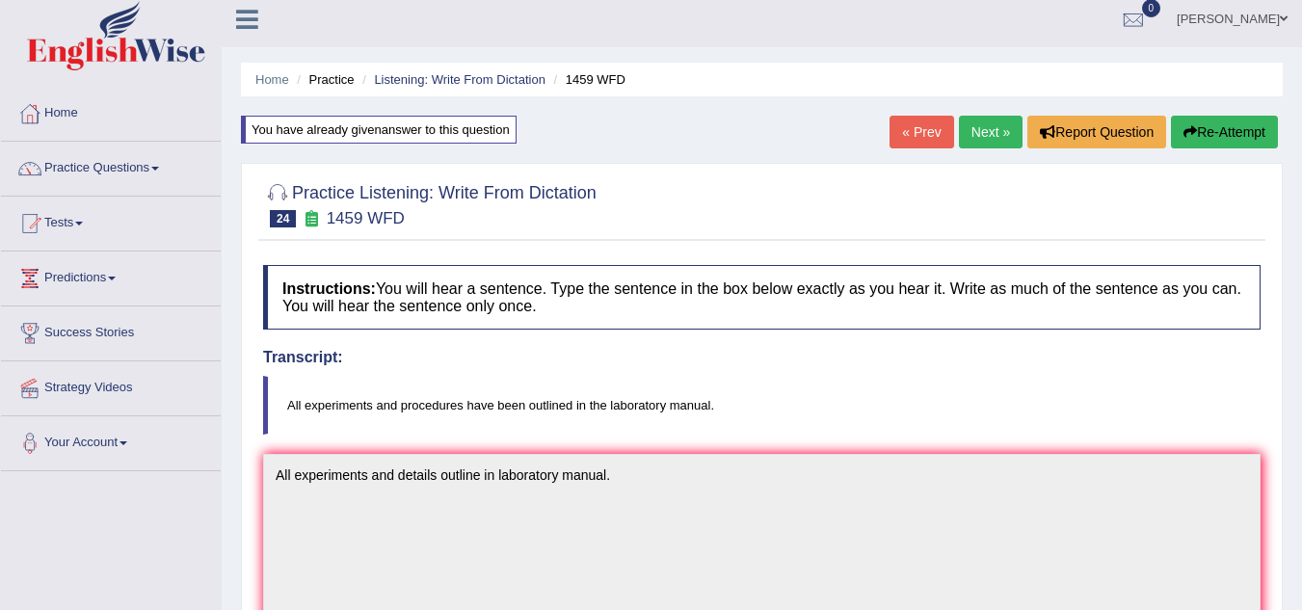
click at [1215, 143] on button "Re-Attempt" at bounding box center [1224, 132] width 107 height 33
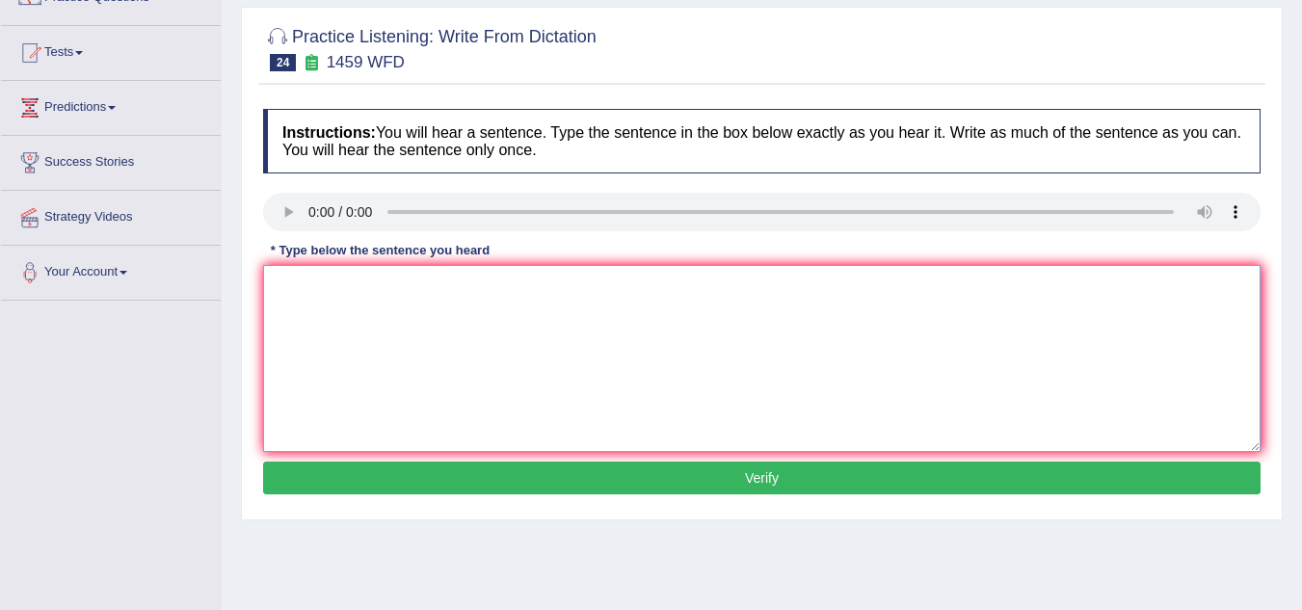
click at [341, 334] on textarea at bounding box center [761, 358] width 997 height 187
click at [470, 289] on textarea "All experiments and procedures are outlined in laboratory manual." at bounding box center [761, 358] width 997 height 187
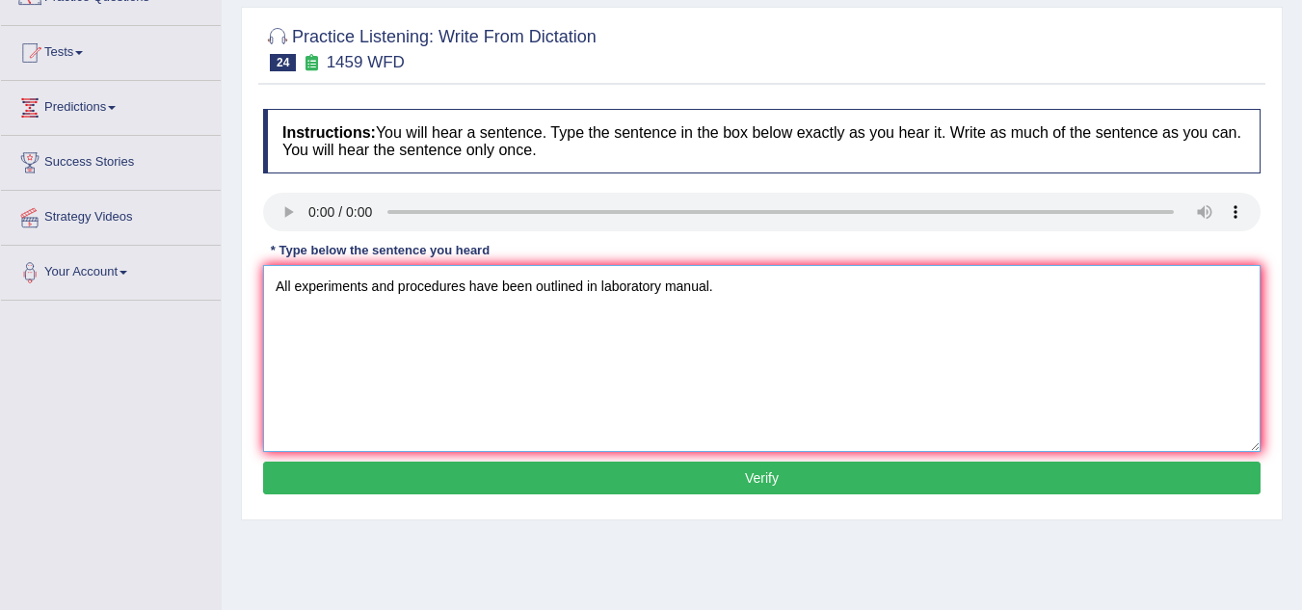
click at [470, 287] on textarea "All experiments and procedures have been outlined in laboratory manual." at bounding box center [761, 358] width 997 height 187
type textarea "All experiments and procedures are have been outlined in laboratory manual."
click at [683, 482] on button "Verify" at bounding box center [761, 478] width 997 height 33
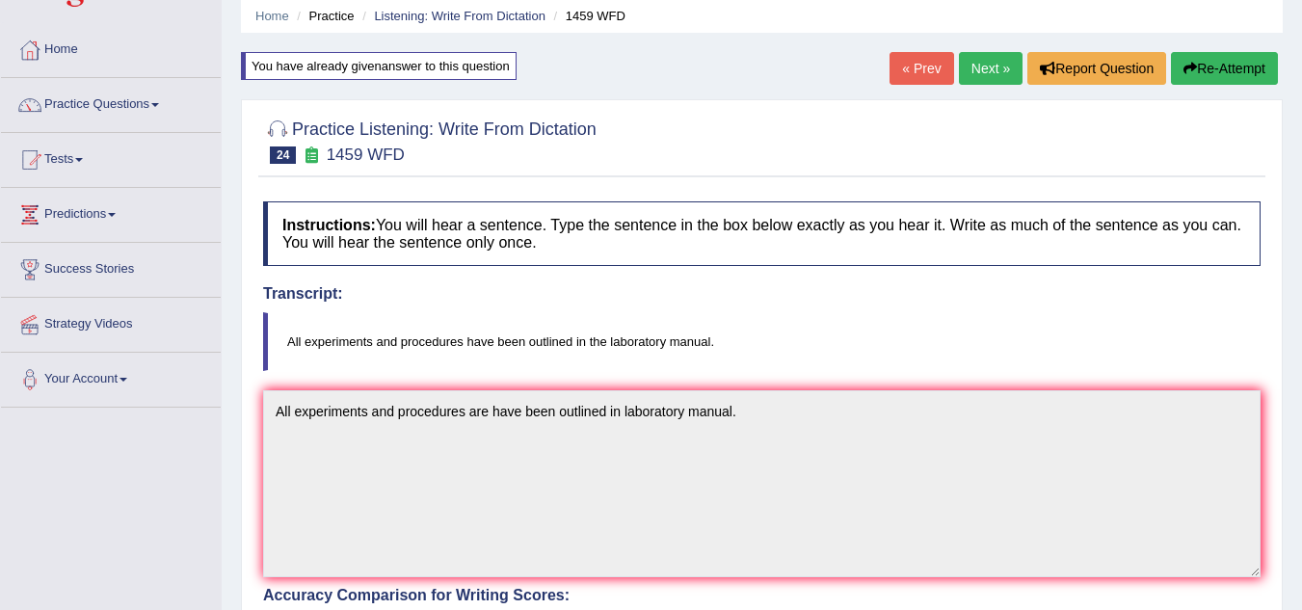
scroll to position [53, 0]
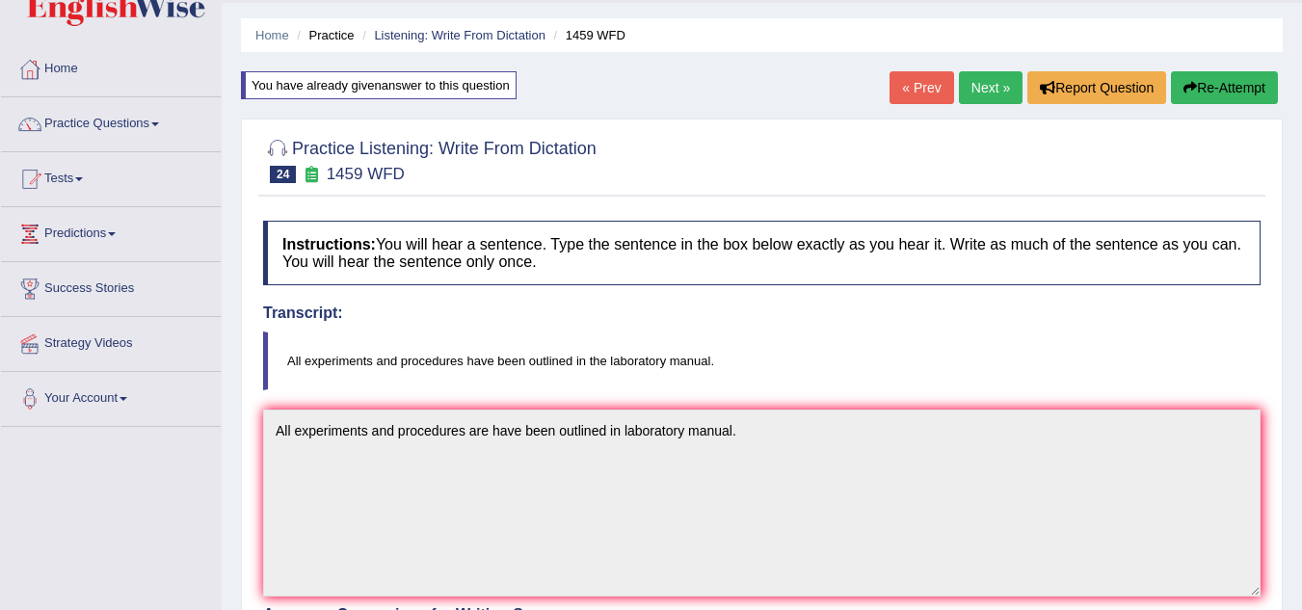
click at [1216, 93] on button "Re-Attempt" at bounding box center [1224, 87] width 107 height 33
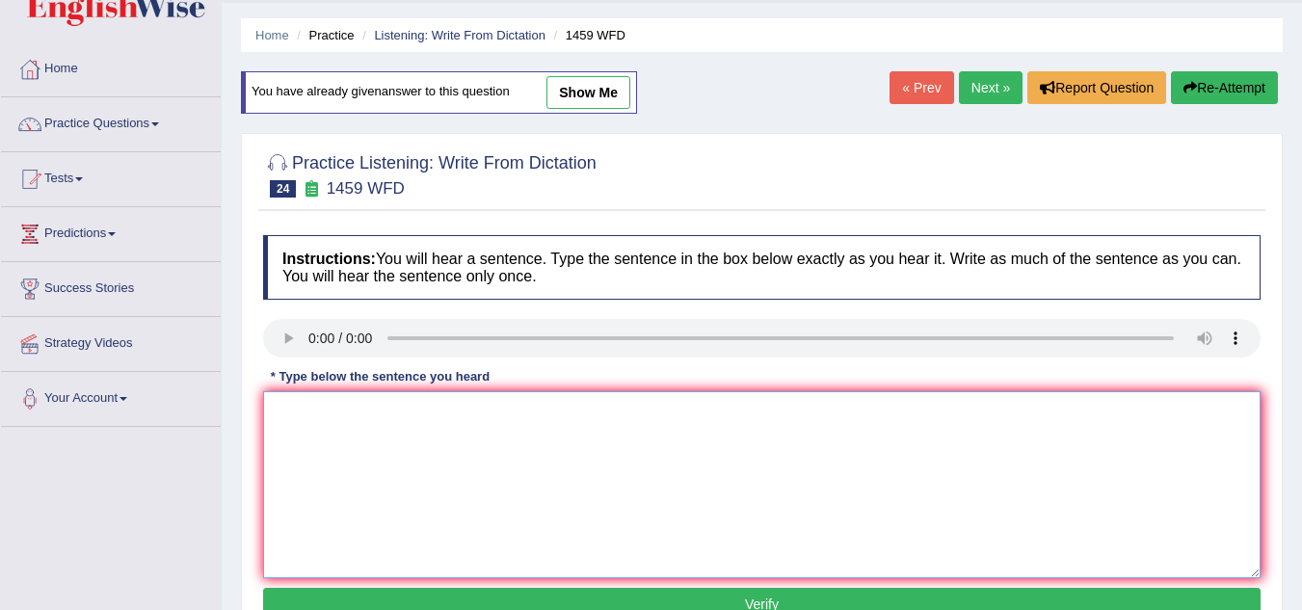
click at [279, 464] on textarea at bounding box center [761, 484] width 997 height 187
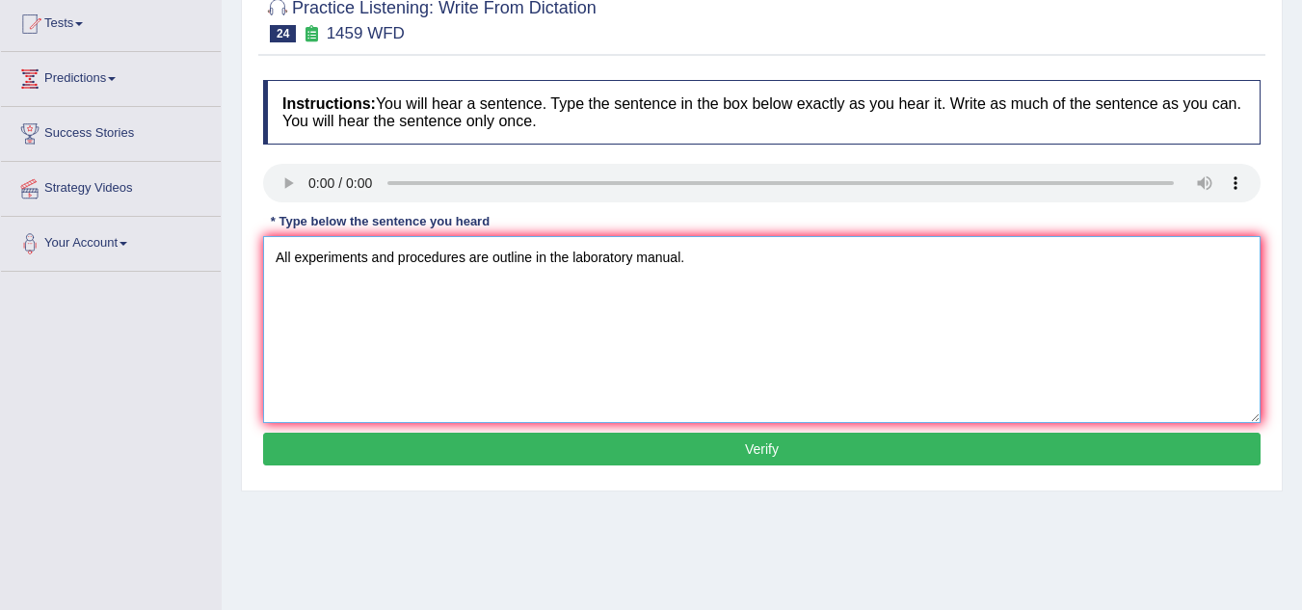
scroll to position [258, 0]
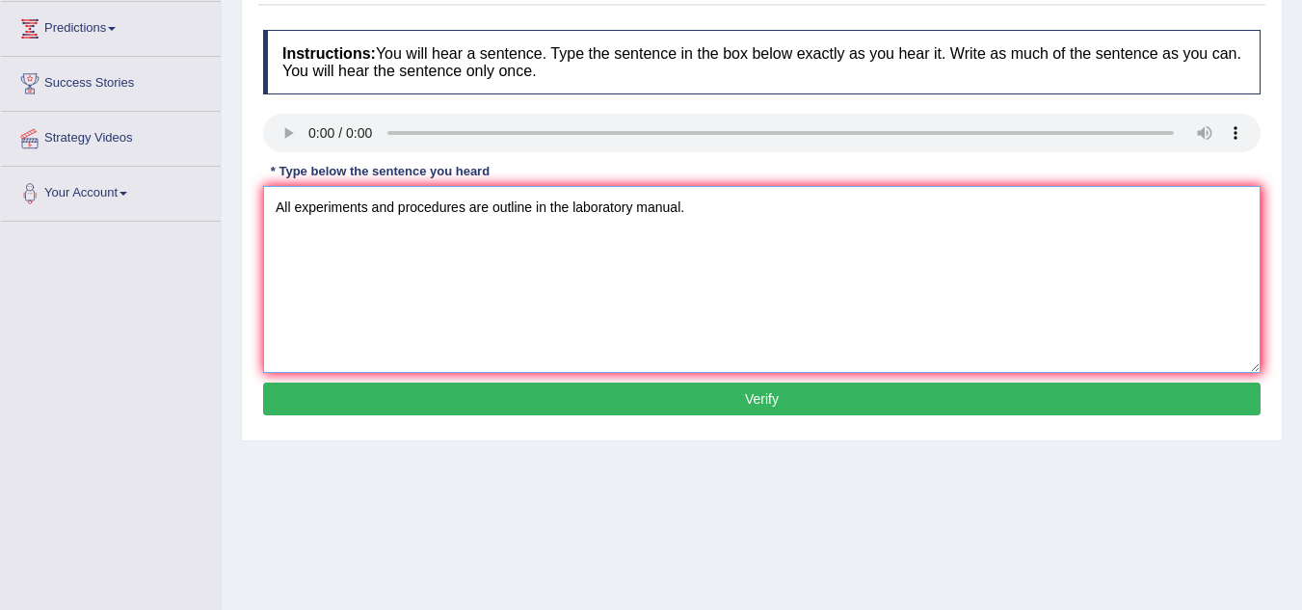
type textarea "All experiments and procedures are outline in the laboratory manual."
click at [459, 402] on button "Verify" at bounding box center [761, 399] width 997 height 33
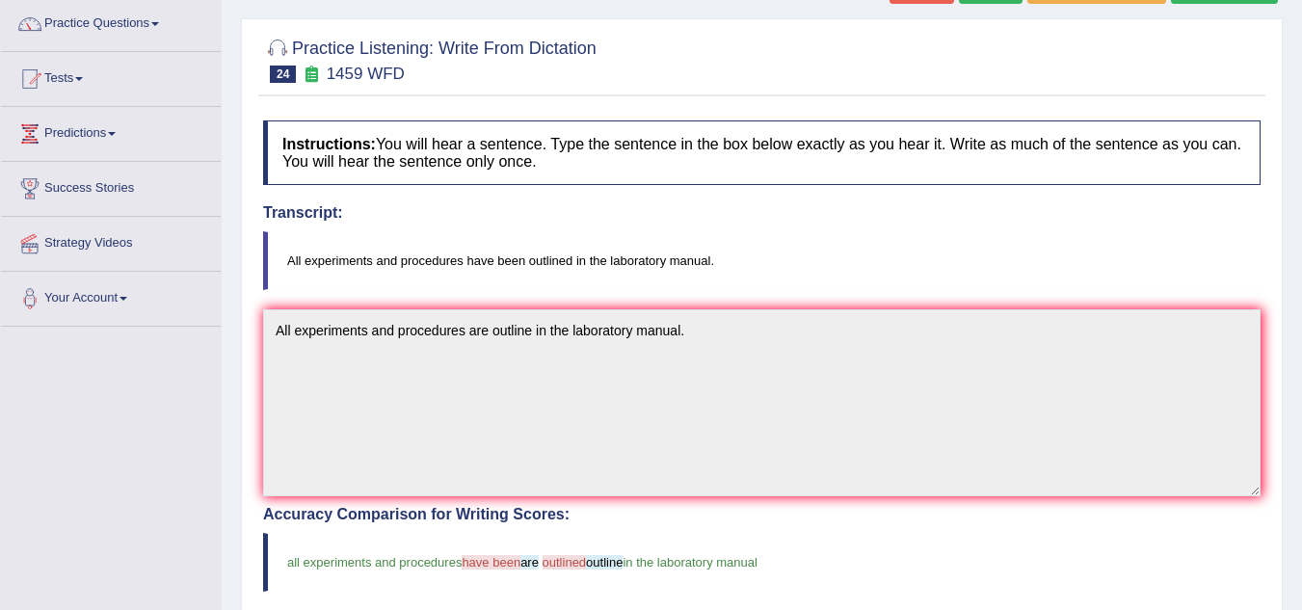
scroll to position [149, 0]
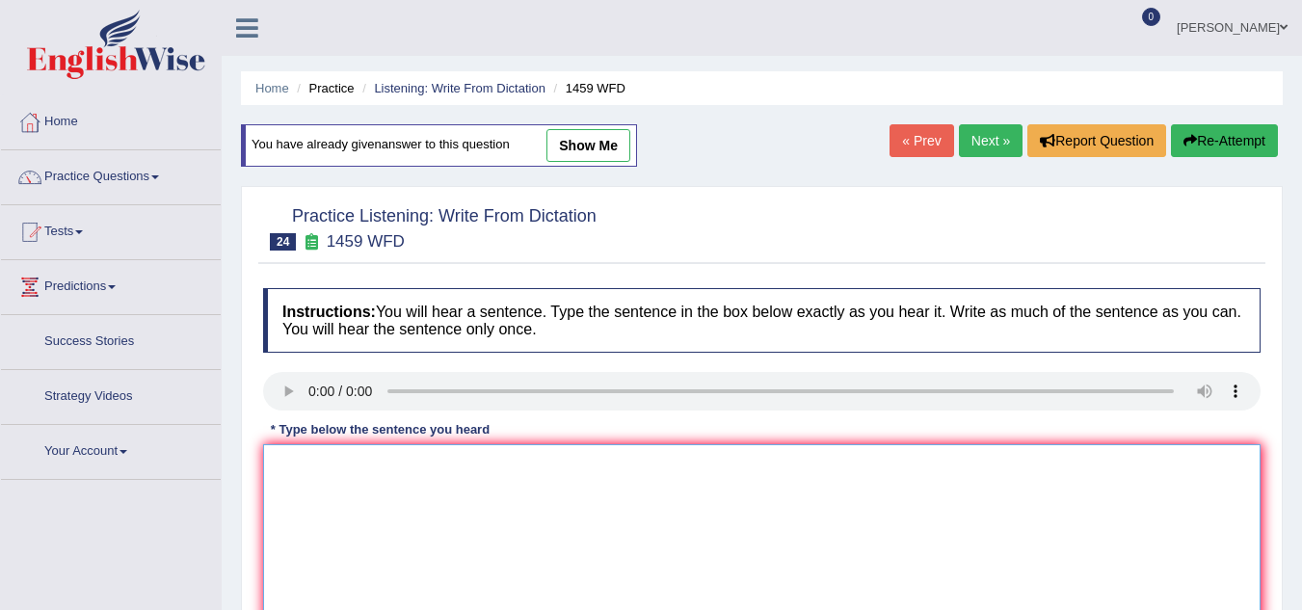
click at [311, 444] on textarea at bounding box center [761, 537] width 997 height 187
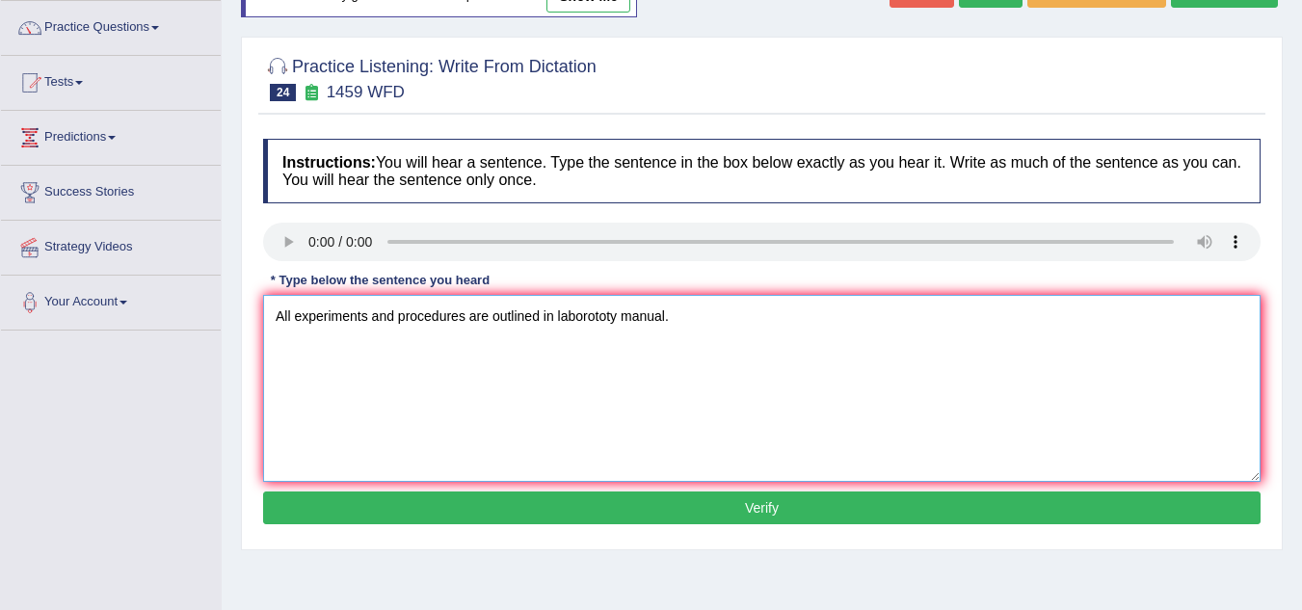
click at [469, 320] on textarea "All experiments and procedures are outlined in laborototy manual." at bounding box center [761, 388] width 997 height 187
click at [491, 316] on textarea "All experiments and procedures are outlined in laborototy manual." at bounding box center [761, 388] width 997 height 187
click at [599, 322] on textarea "All experiments and procedures have been outlined in laborototy manual." at bounding box center [761, 388] width 997 height 187
type textarea "All experiments and procedures have been outlined in the laborototy manual."
click at [750, 512] on button "Verify" at bounding box center [761, 507] width 997 height 33
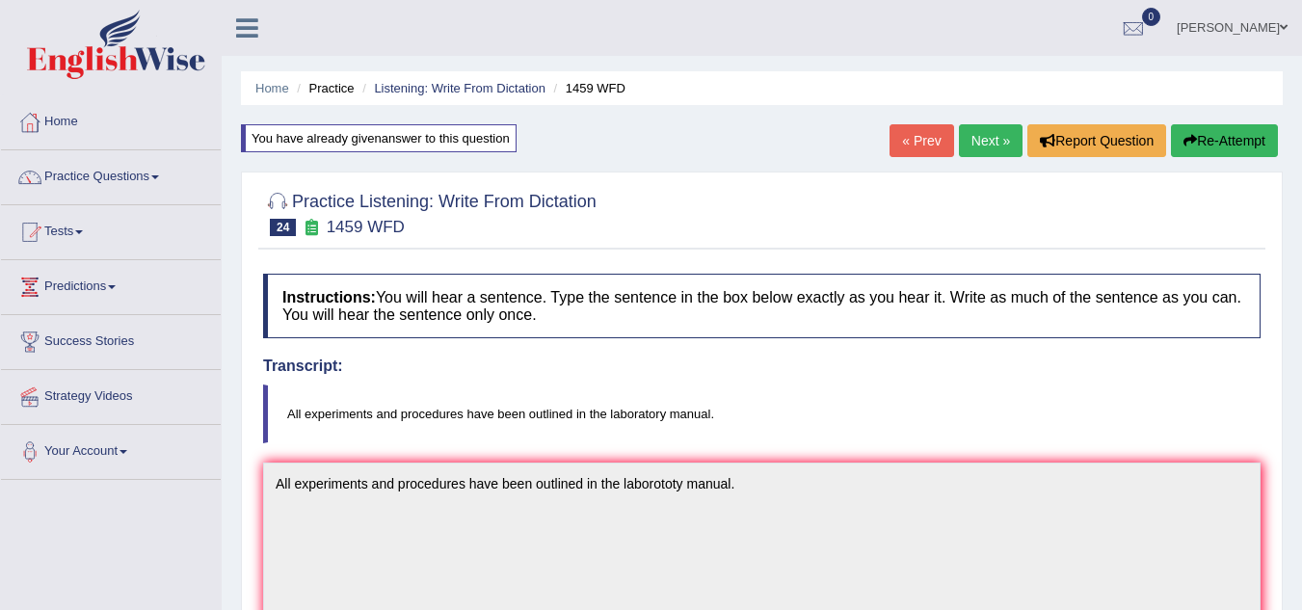
click at [974, 145] on link "Next »" at bounding box center [991, 140] width 64 height 33
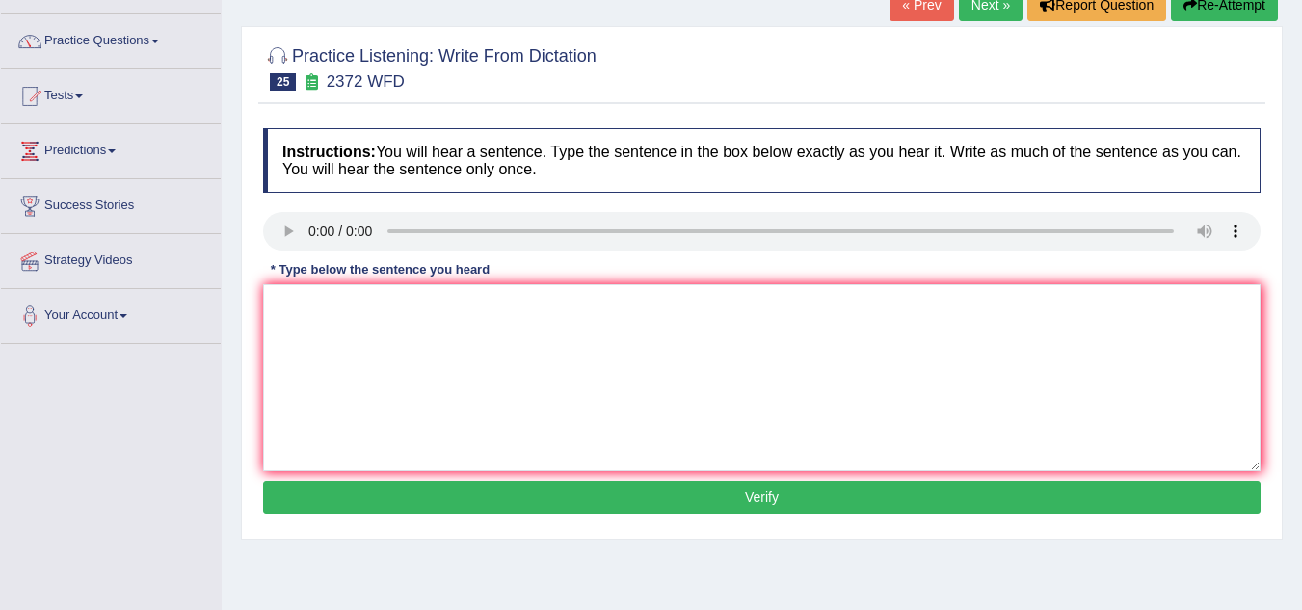
scroll to position [153, 0]
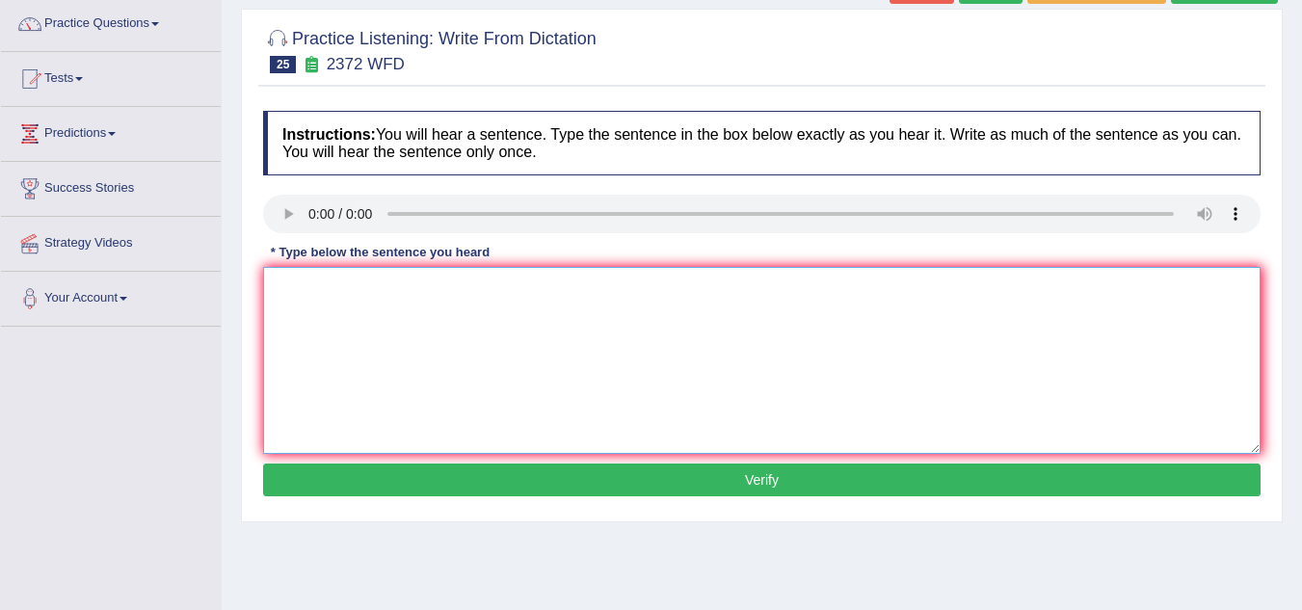
click at [315, 307] on textarea at bounding box center [761, 360] width 997 height 187
click at [362, 290] on textarea "We must hand our assignment by the end of the semister." at bounding box center [761, 360] width 997 height 187
type textarea "We must handover our assignment by the end of the semister."
click at [684, 479] on button "Verify" at bounding box center [761, 480] width 997 height 33
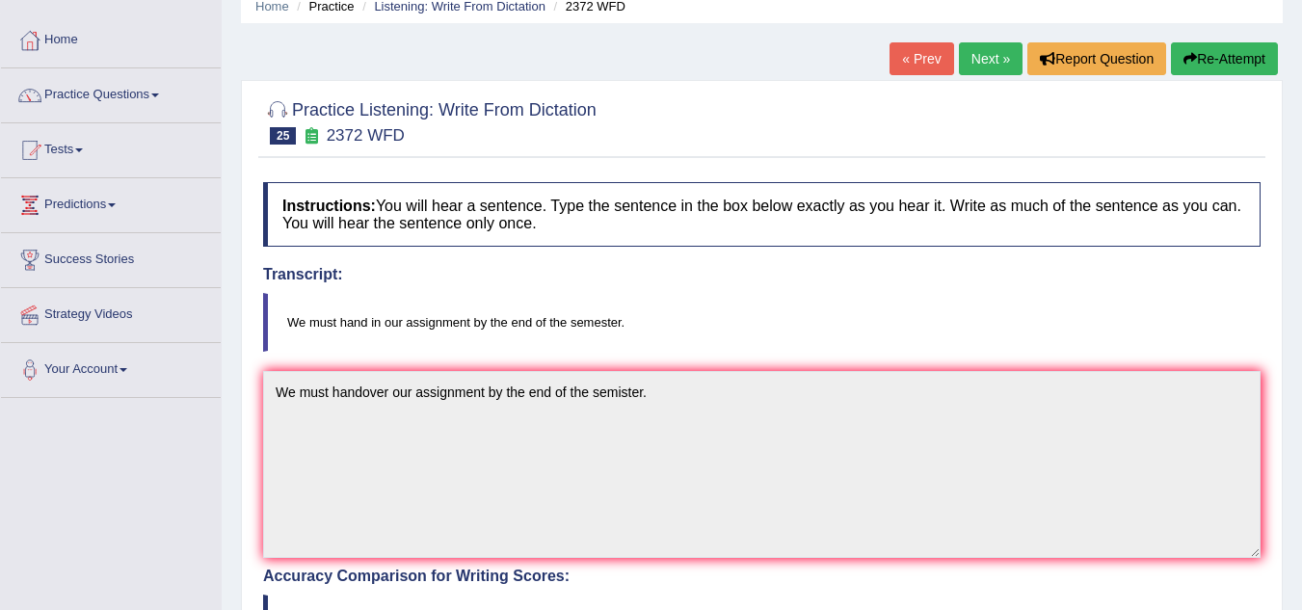
scroll to position [79, 0]
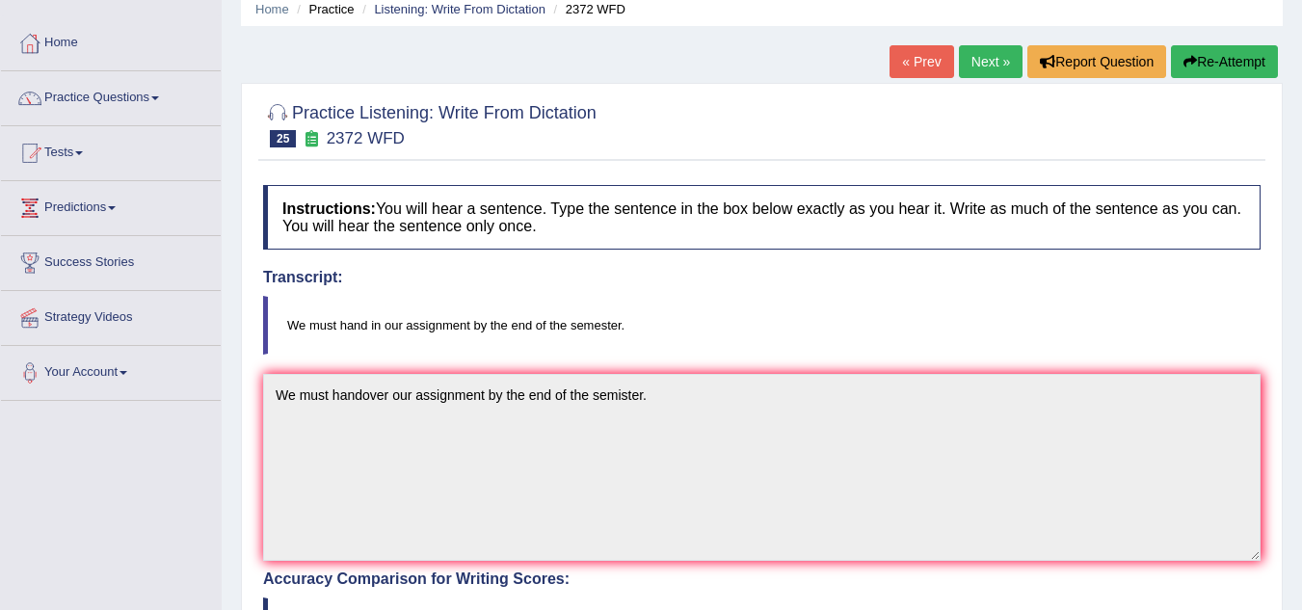
click at [1221, 66] on button "Re-Attempt" at bounding box center [1224, 61] width 107 height 33
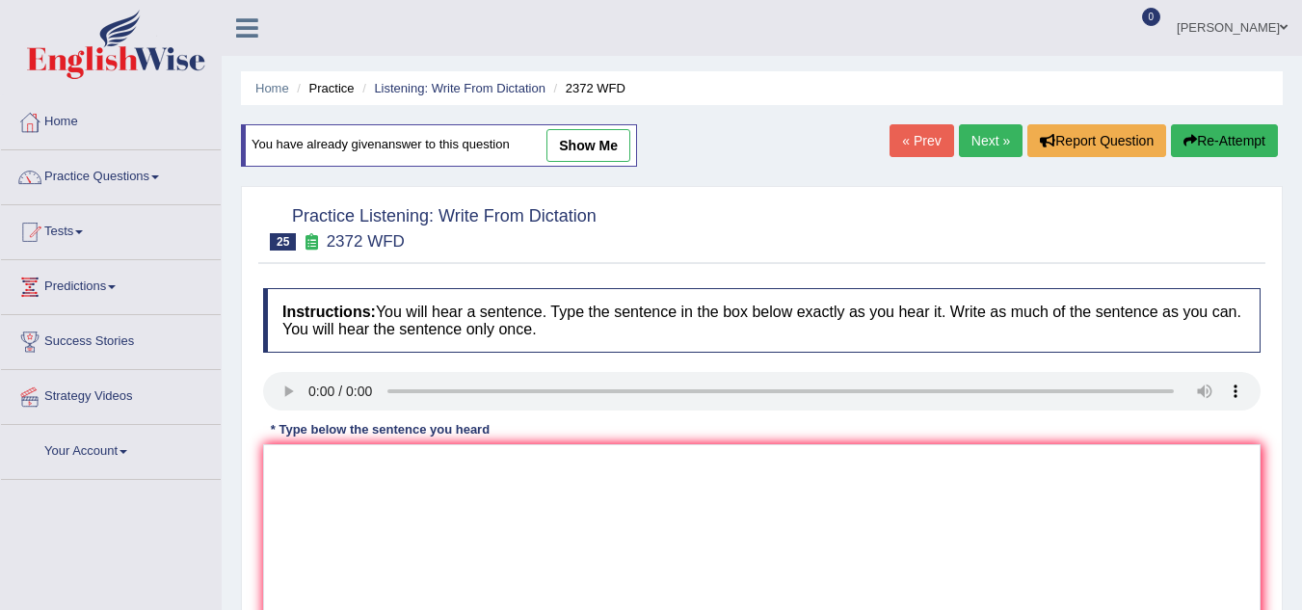
scroll to position [79, 0]
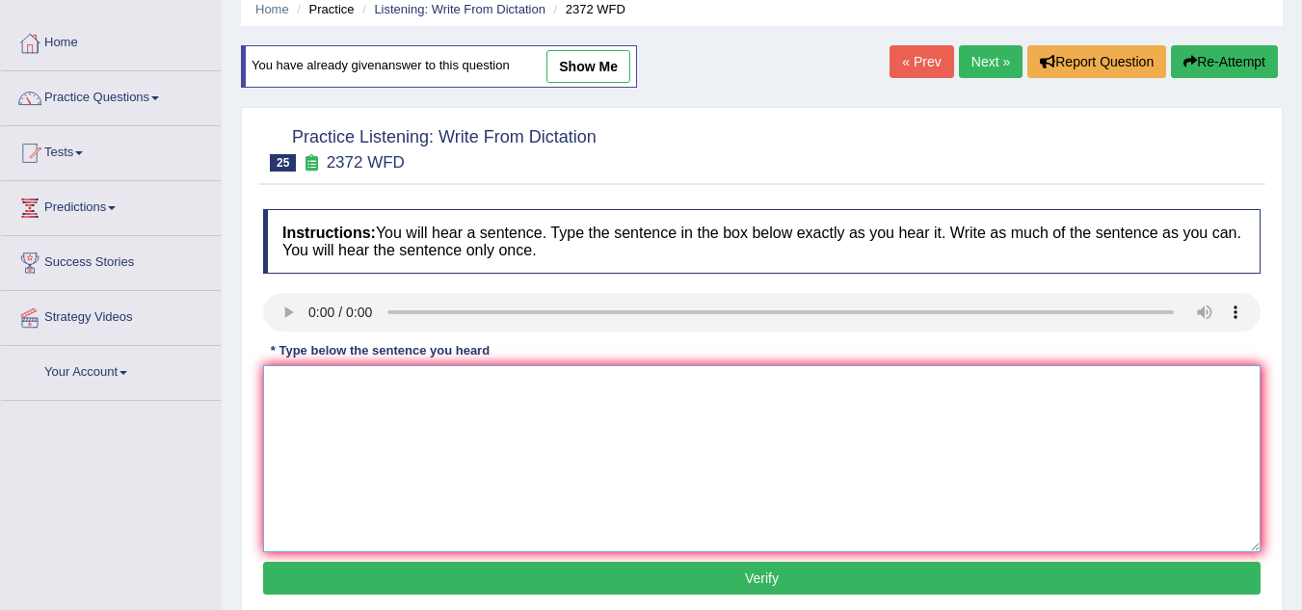
click at [303, 386] on textarea at bounding box center [761, 458] width 997 height 187
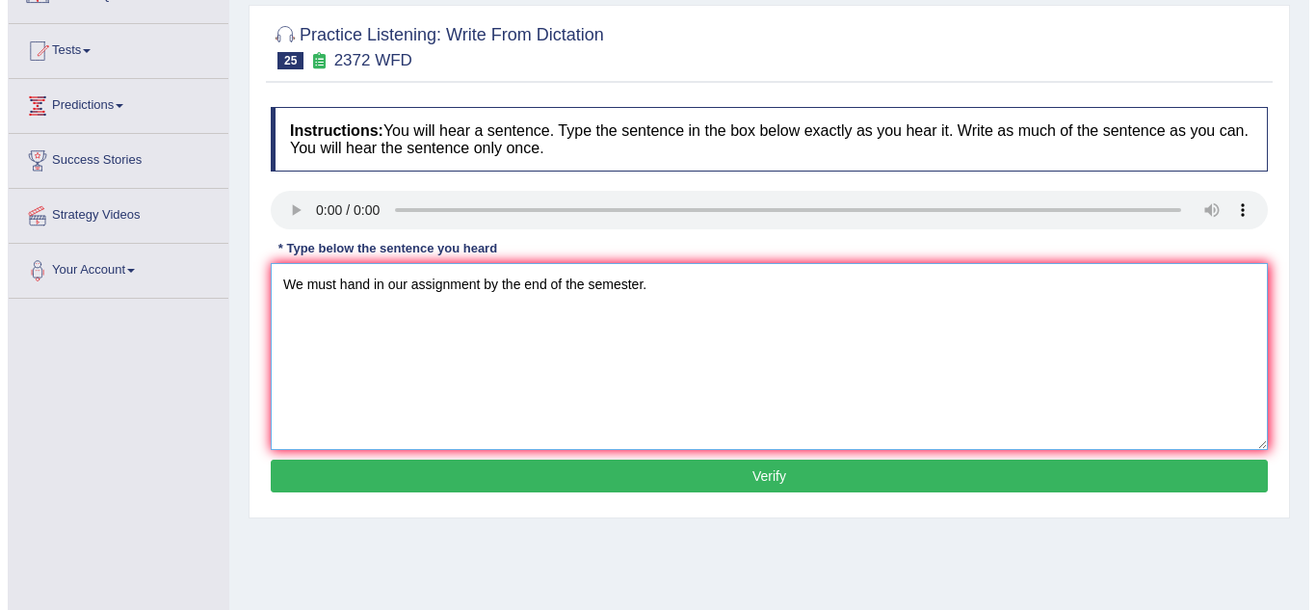
scroll to position [218, 0]
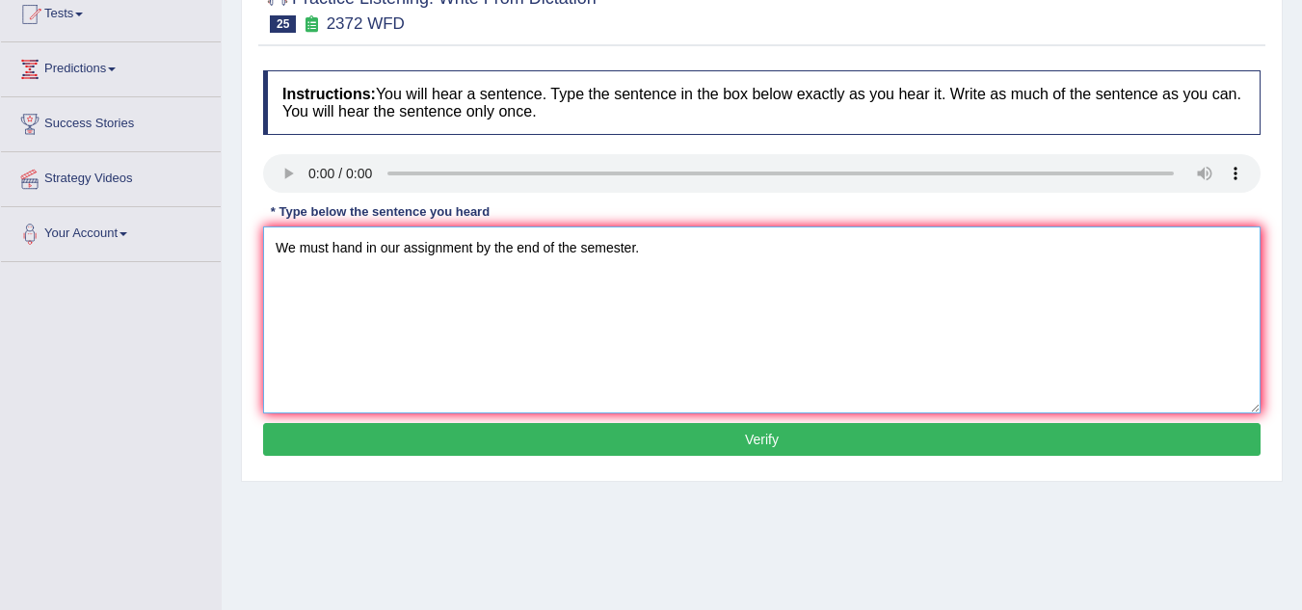
type textarea "We must hand in our assignment by the end of the semester."
click at [430, 438] on button "Verify" at bounding box center [761, 439] width 997 height 33
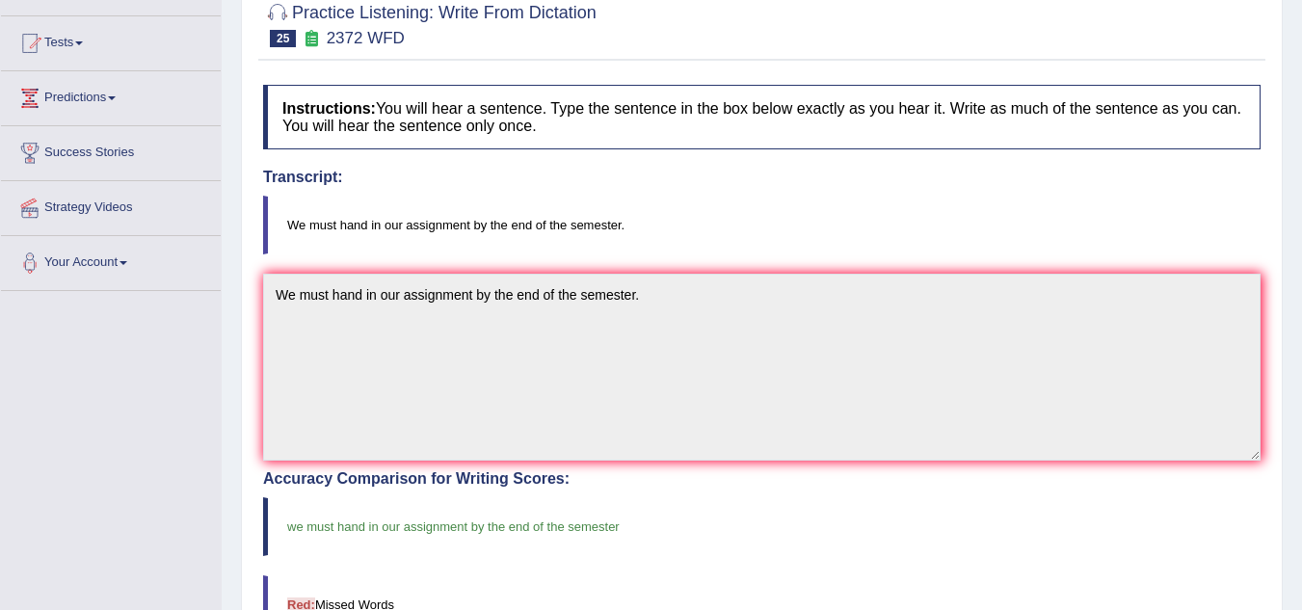
scroll to position [0, 0]
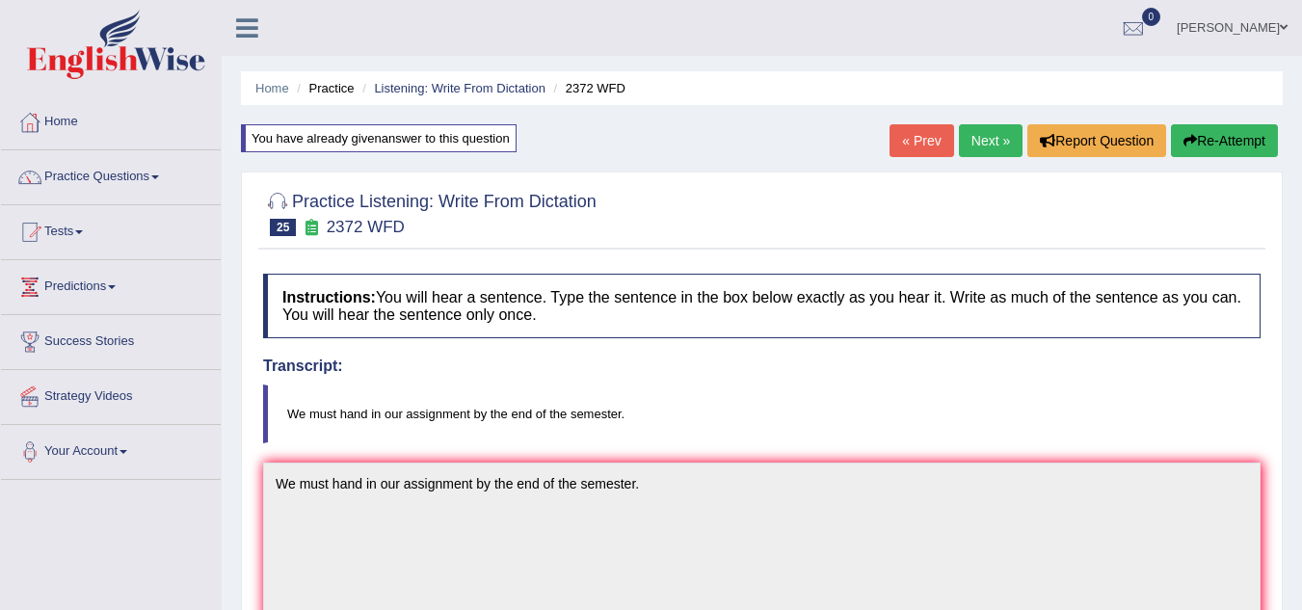
click at [982, 154] on link "Next »" at bounding box center [991, 140] width 64 height 33
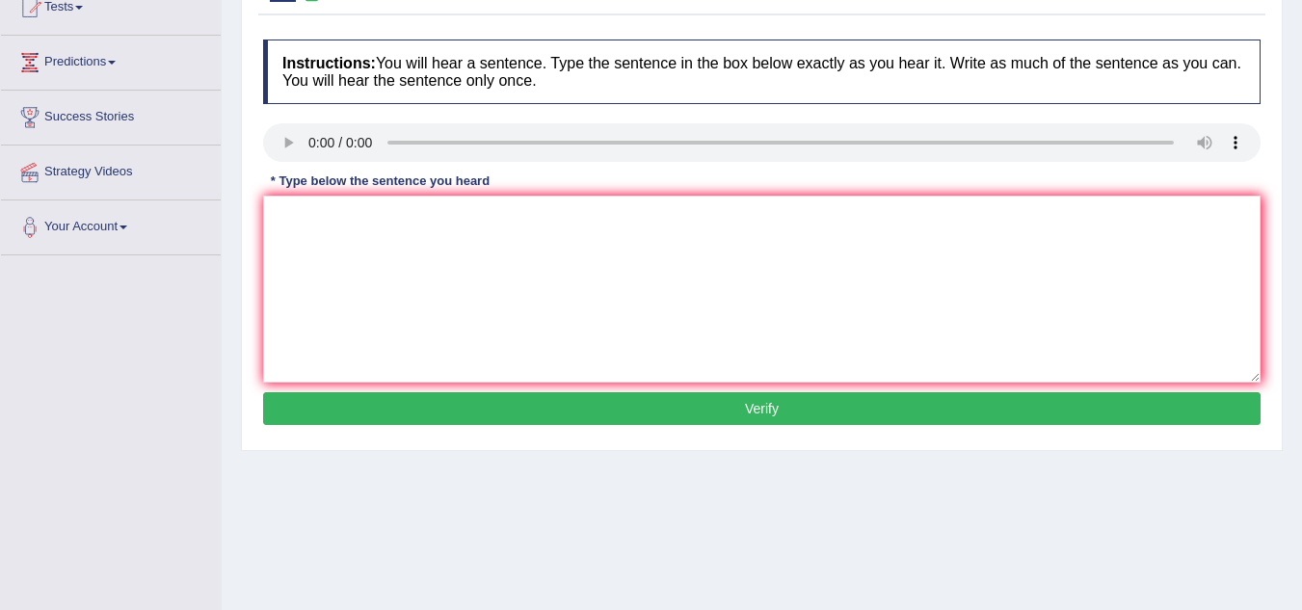
scroll to position [238, 0]
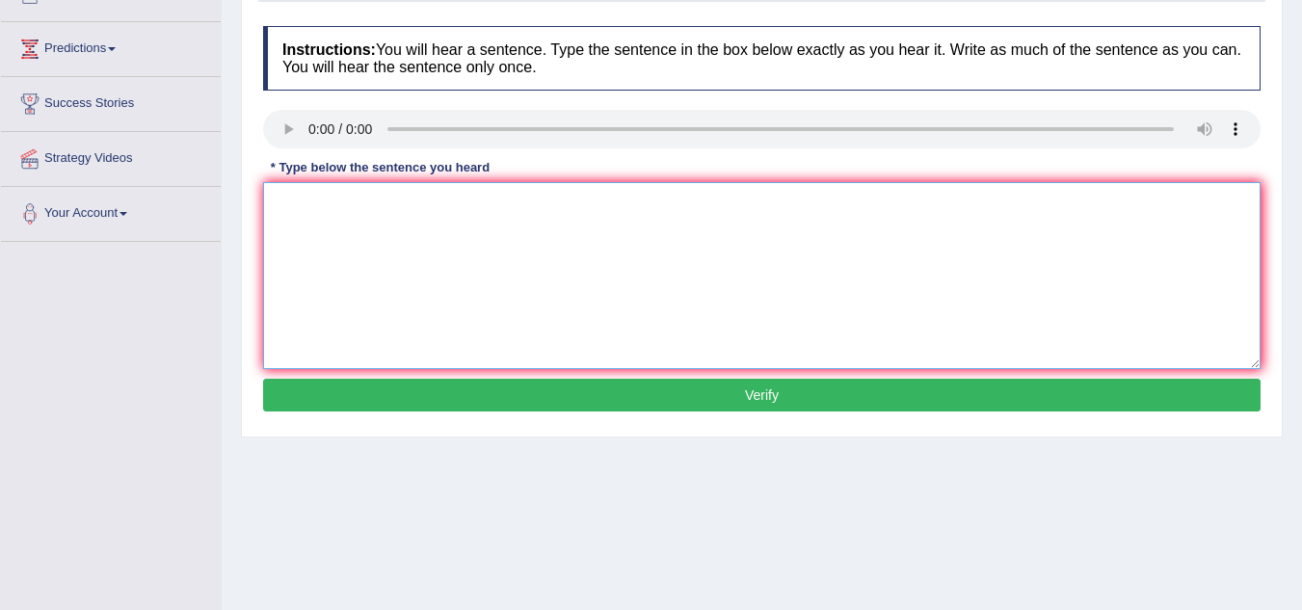
click at [330, 243] on textarea at bounding box center [761, 275] width 997 height 187
type textarea "My sister run a business about the small toys."
click at [461, 394] on button "Verify" at bounding box center [761, 395] width 997 height 33
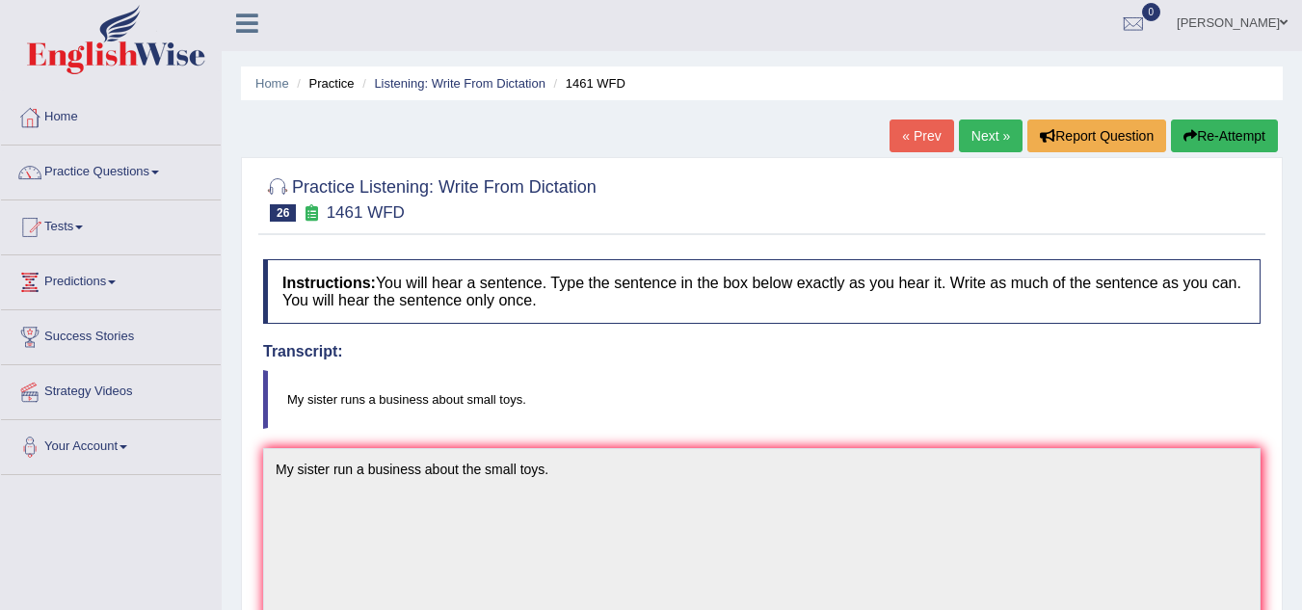
scroll to position [3, 0]
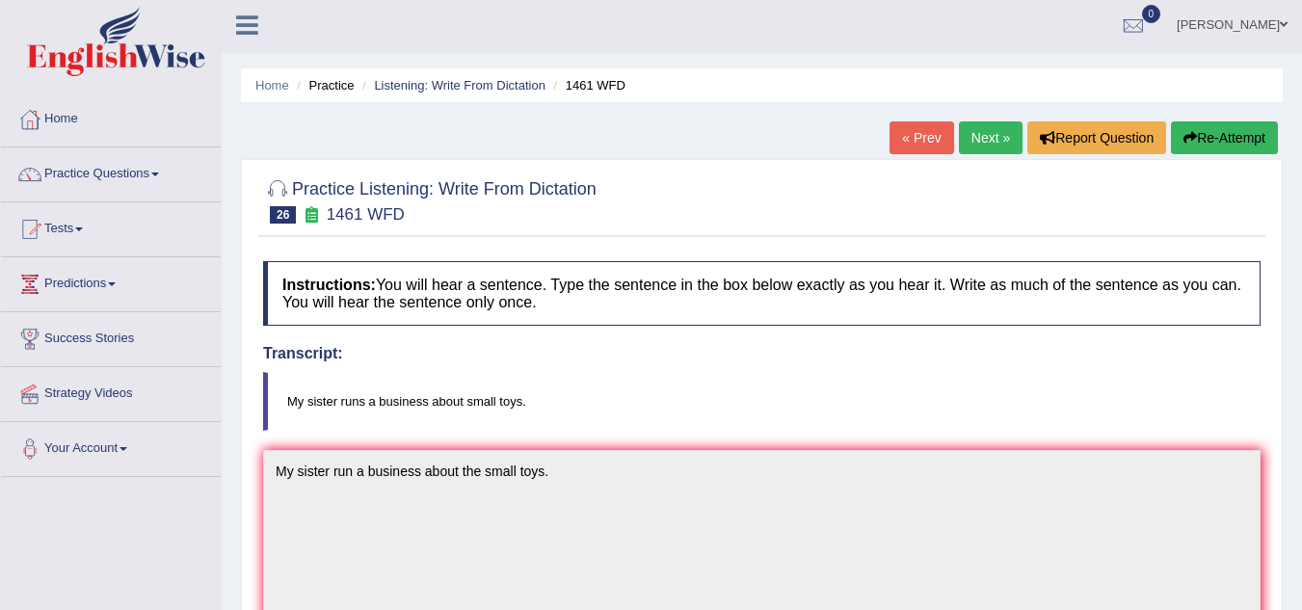
click at [1219, 142] on button "Re-Attempt" at bounding box center [1224, 137] width 107 height 33
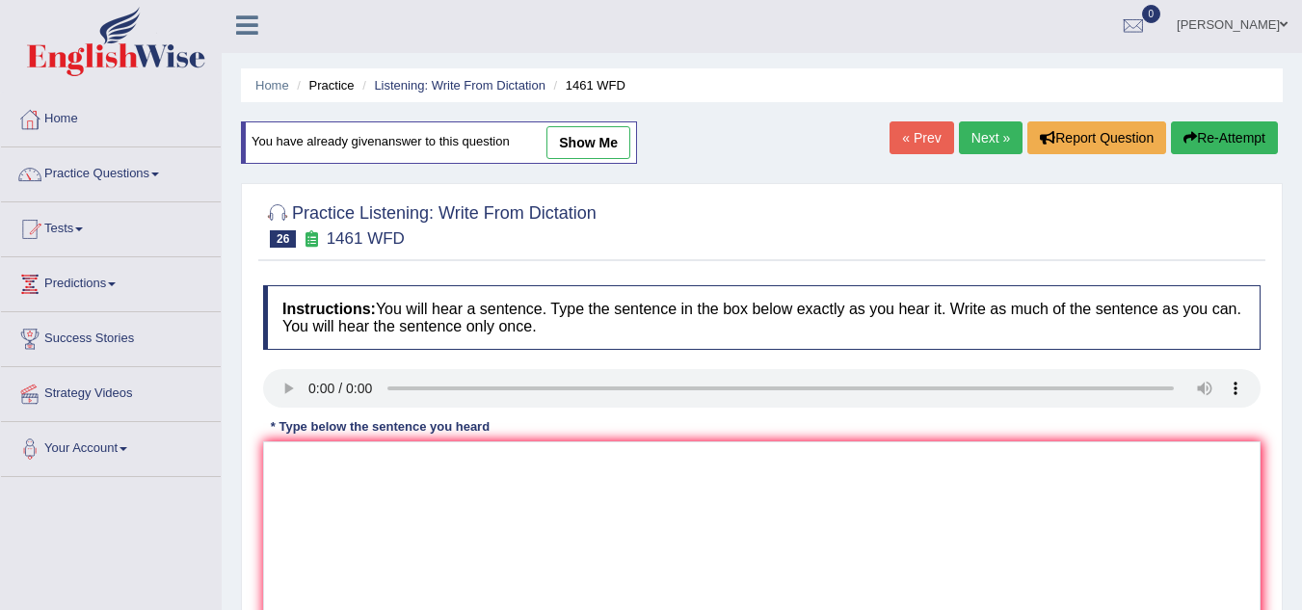
click at [351, 497] on div "Instructions: You will hear a sentence. Type the sentence in the box below exac…" at bounding box center [761, 481] width 1007 height 411
click at [306, 455] on textarea at bounding box center [761, 534] width 997 height 187
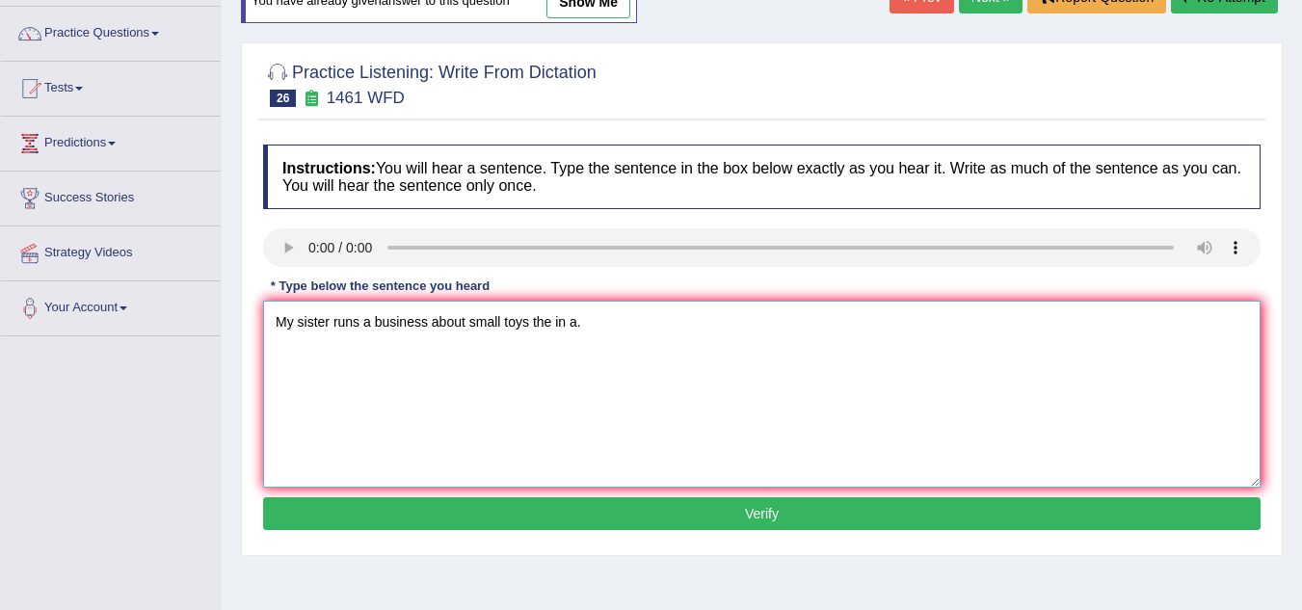
scroll to position [188, 0]
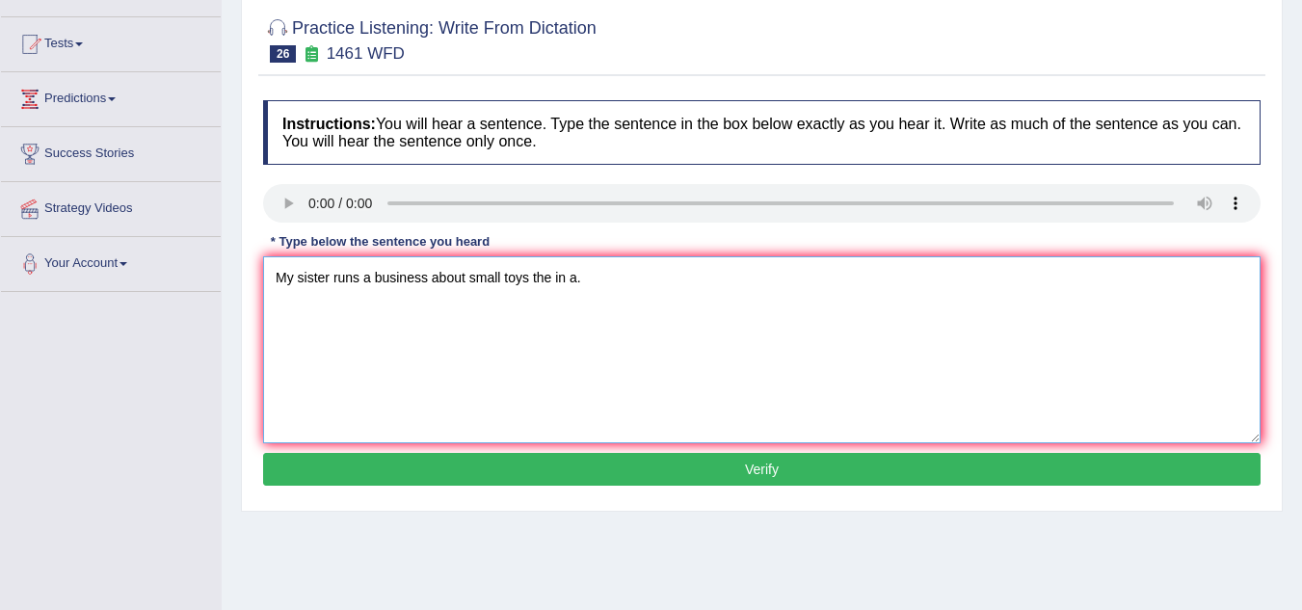
type textarea "My sister runs a business about small toys the in a."
click at [324, 466] on button "Verify" at bounding box center [761, 469] width 997 height 33
